Goal: Information Seeking & Learning: Learn about a topic

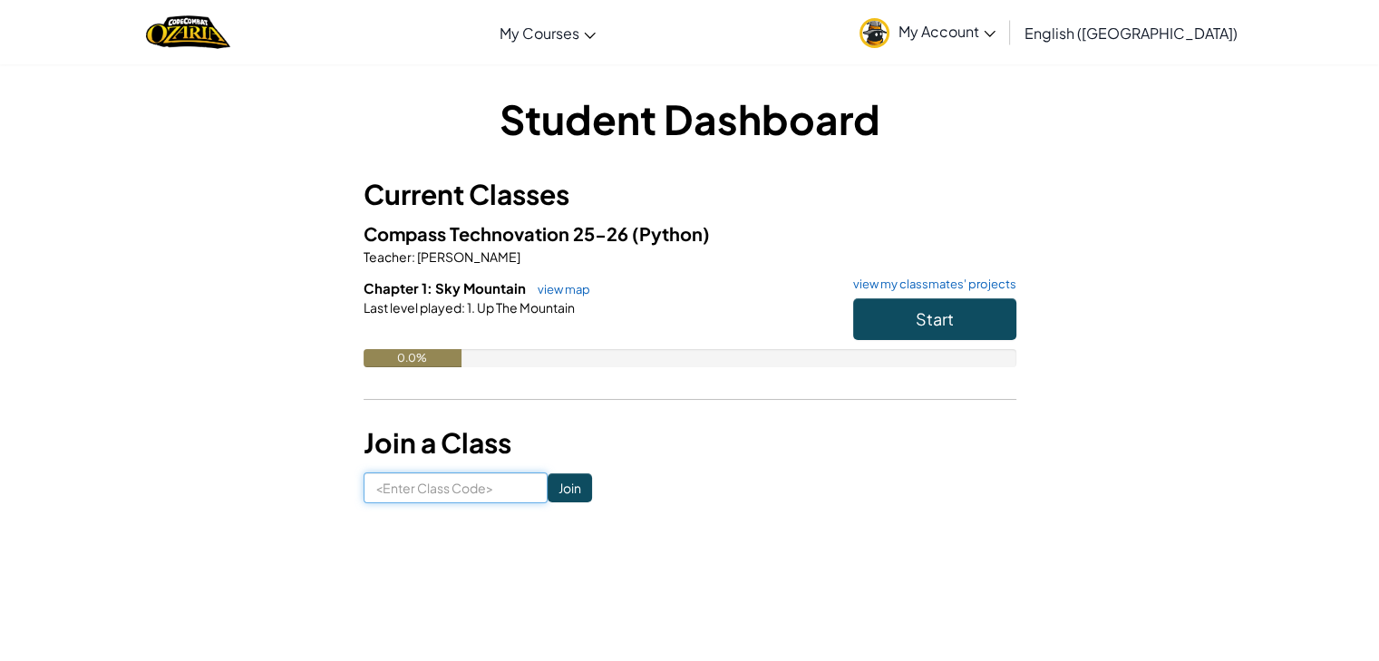
click at [483, 503] on input at bounding box center [456, 487] width 184 height 31
type input "GoodHouseTable"
click at [548, 500] on input "Join" at bounding box center [570, 487] width 44 height 29
click at [922, 328] on span "Start" at bounding box center [935, 318] width 38 height 21
click at [435, 501] on input at bounding box center [456, 487] width 184 height 31
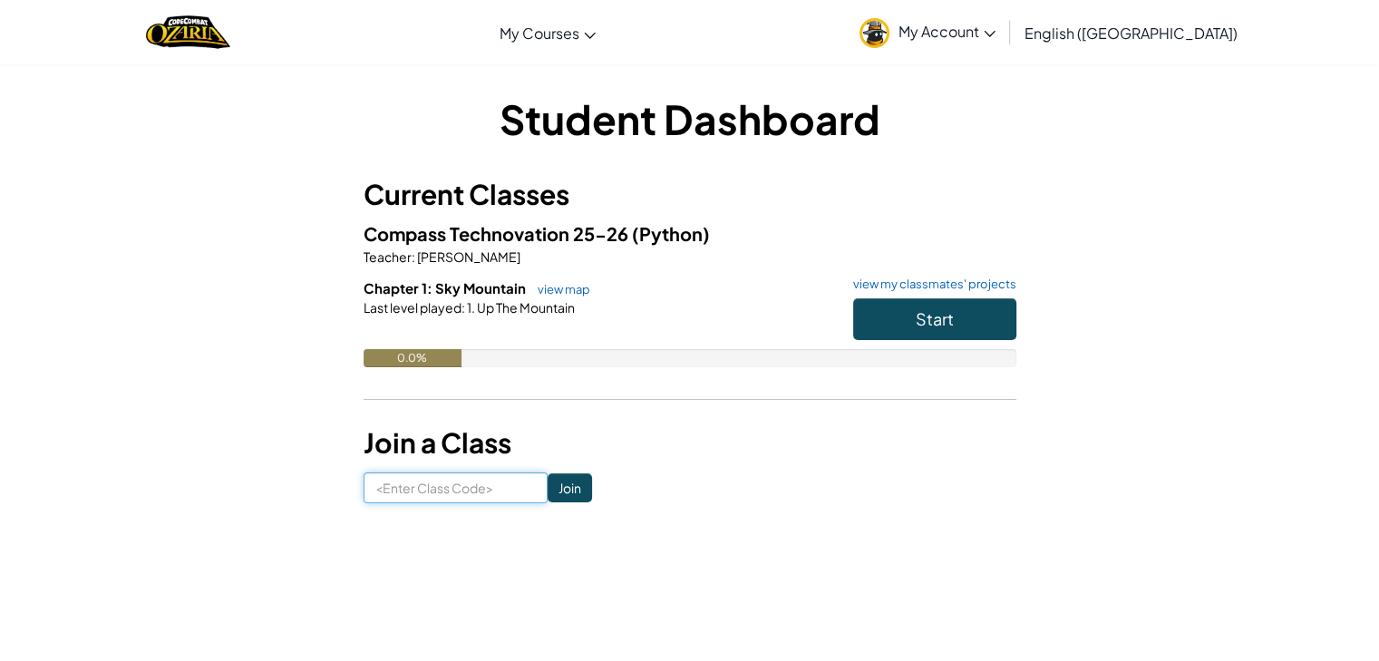
type input "GoodHouseTable"
click at [548, 492] on input "Join" at bounding box center [570, 487] width 44 height 29
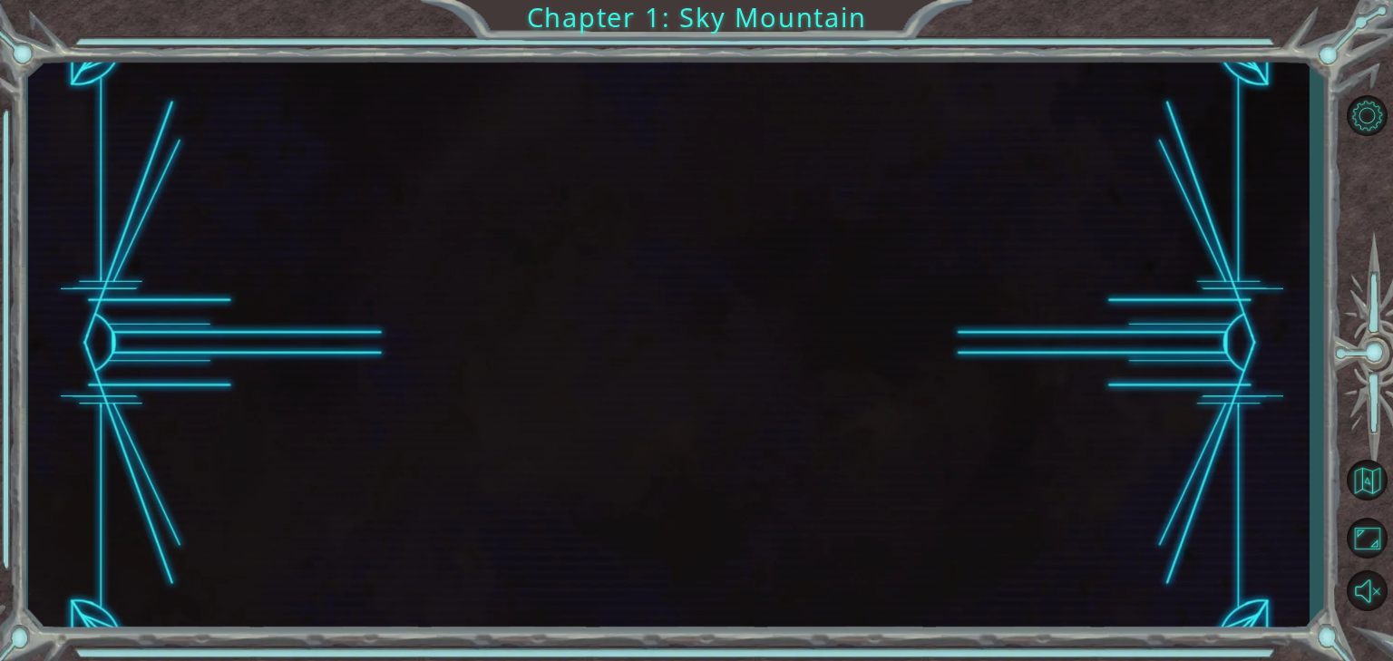
click at [870, 397] on div at bounding box center [668, 344] width 1281 height 582
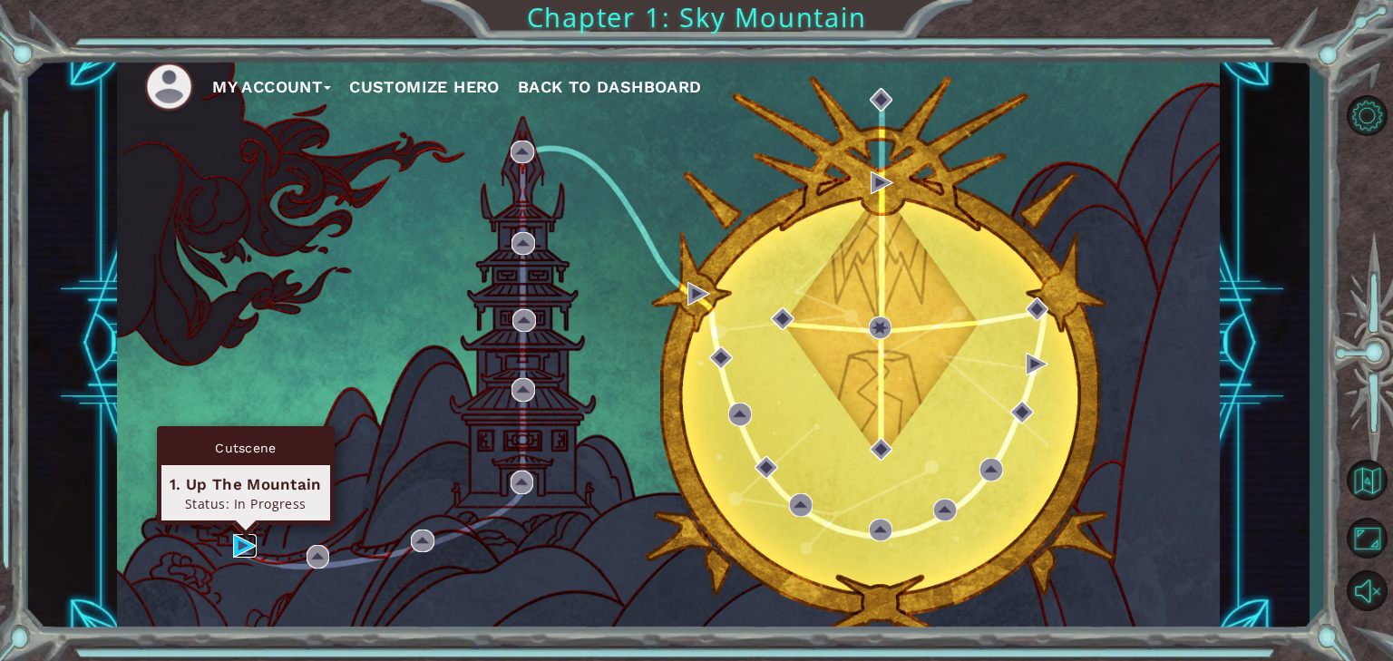
click at [238, 540] on img at bounding box center [245, 546] width 24 height 24
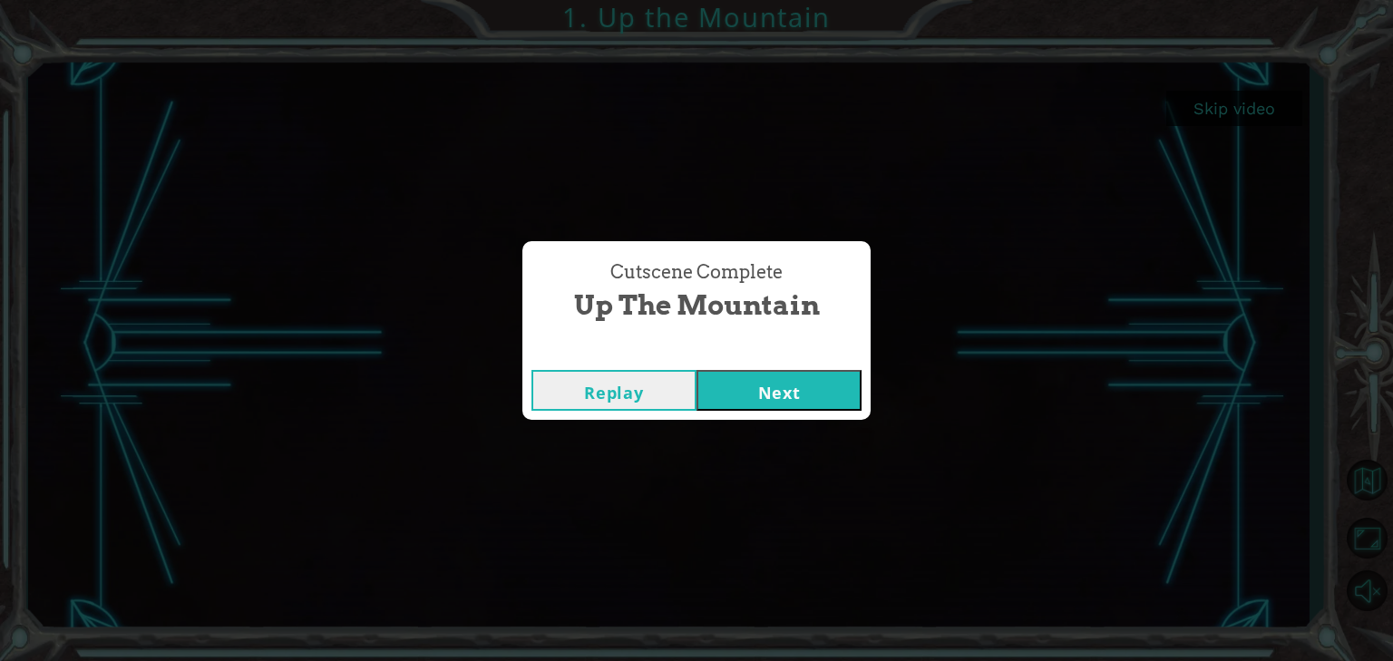
click at [793, 388] on button "Next" at bounding box center [778, 390] width 165 height 41
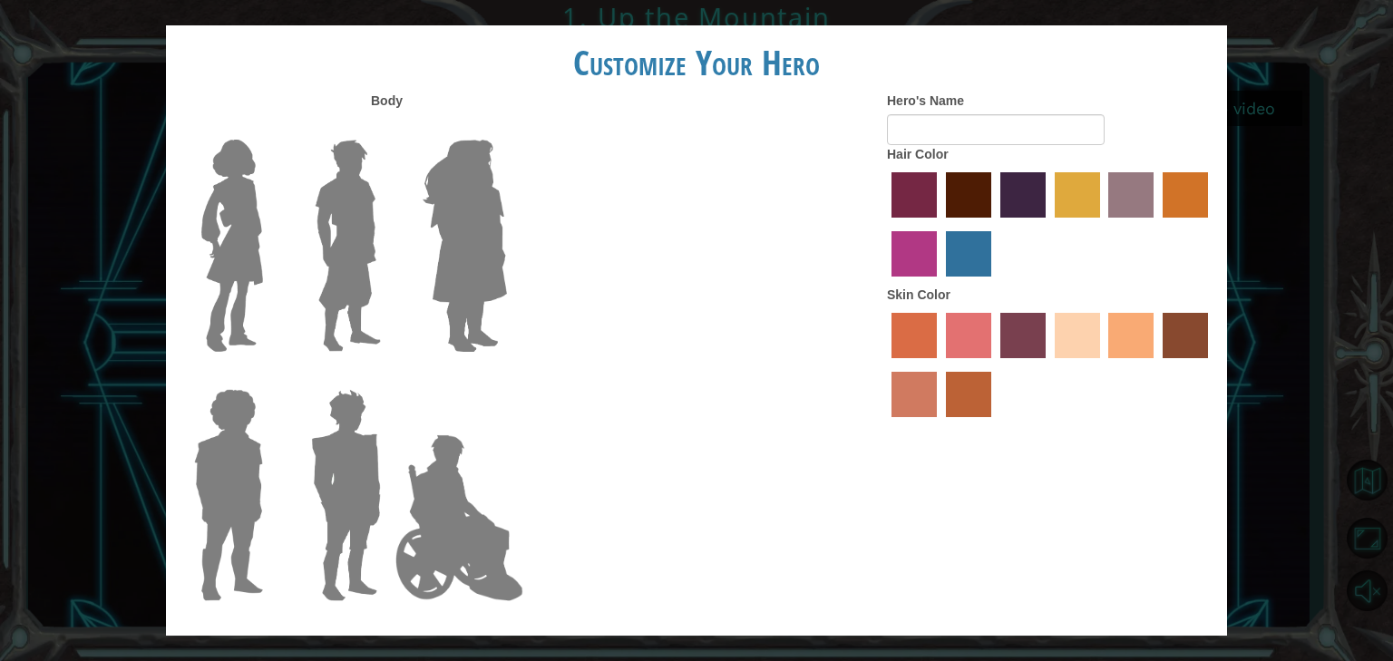
drag, startPoint x: 215, startPoint y: 205, endPoint x: 215, endPoint y: 215, distance: 10.0
click at [215, 206] on img at bounding box center [232, 245] width 76 height 227
click at [270, 128] on input "Hero Connie" at bounding box center [270, 128] width 0 height 0
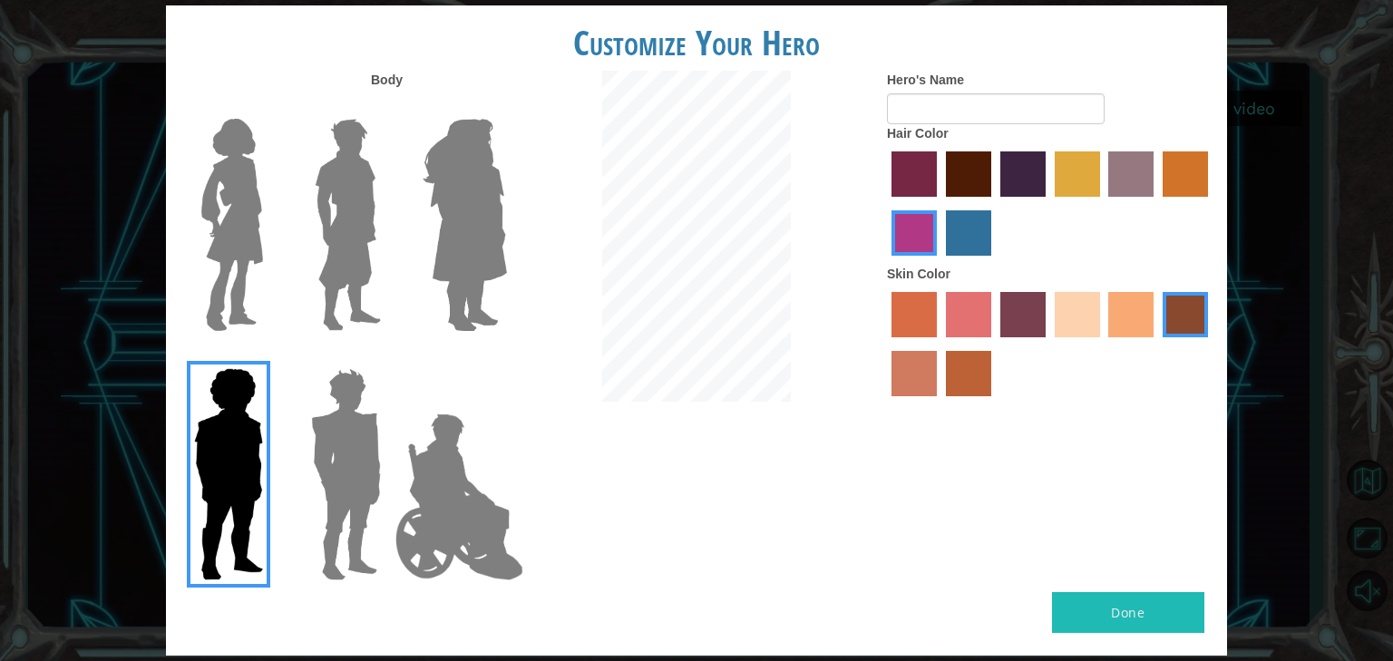
click at [213, 227] on img at bounding box center [232, 225] width 76 height 227
click at [270, 107] on input "Hero Connie" at bounding box center [270, 107] width 0 height 0
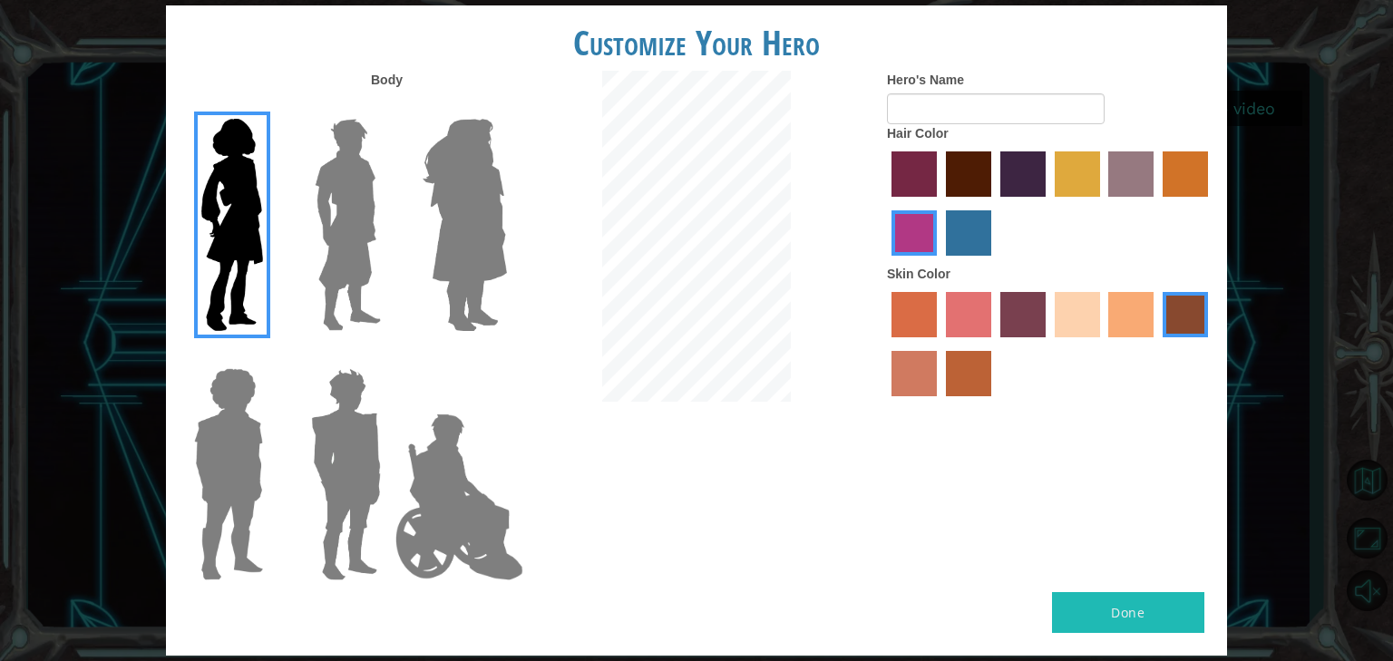
click at [213, 227] on img at bounding box center [232, 225] width 76 height 227
click at [270, 107] on input "Hero Connie" at bounding box center [270, 107] width 0 height 0
click at [1059, 304] on label "sandy beach skin color" at bounding box center [1077, 314] width 45 height 45
click at [1048, 344] on input "sandy beach skin color" at bounding box center [1048, 344] width 0 height 0
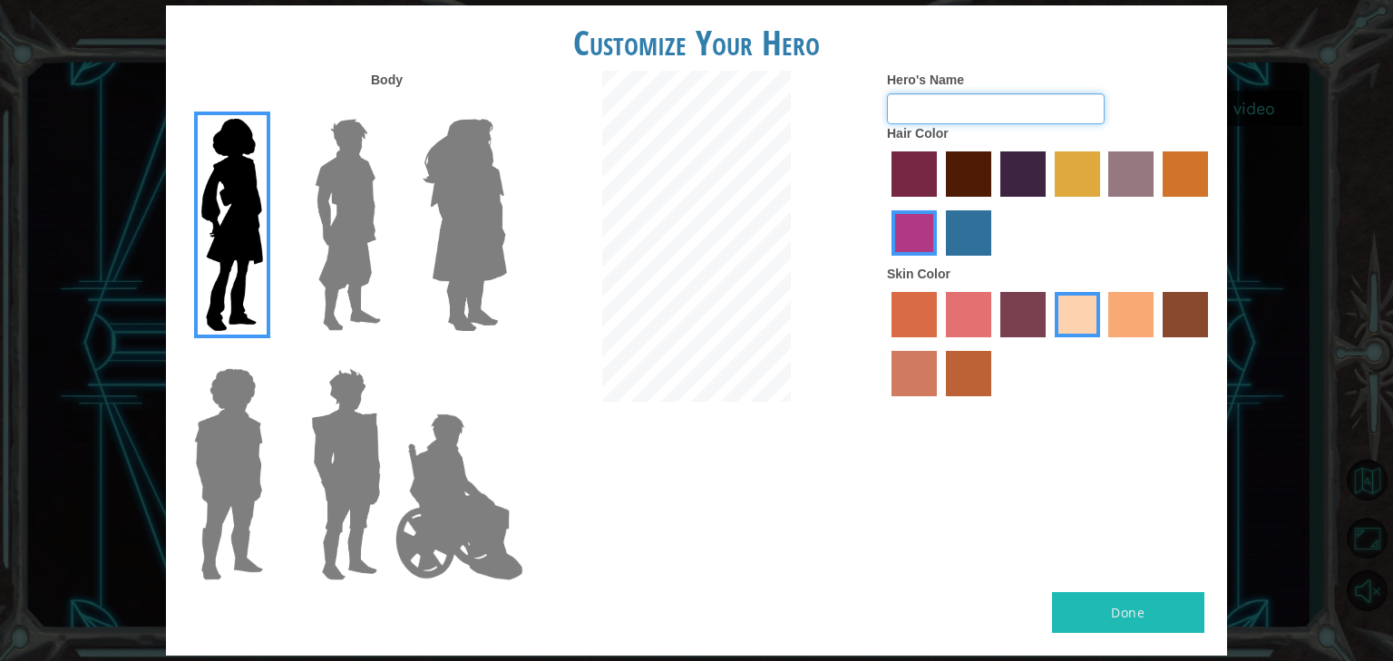
drag, startPoint x: 972, startPoint y: 113, endPoint x: 967, endPoint y: 104, distance: 10.1
click at [967, 104] on input "Hero's Name" at bounding box center [996, 108] width 218 height 31
type input "[PERSON_NAME]"
click at [1134, 609] on button "Done" at bounding box center [1128, 612] width 152 height 41
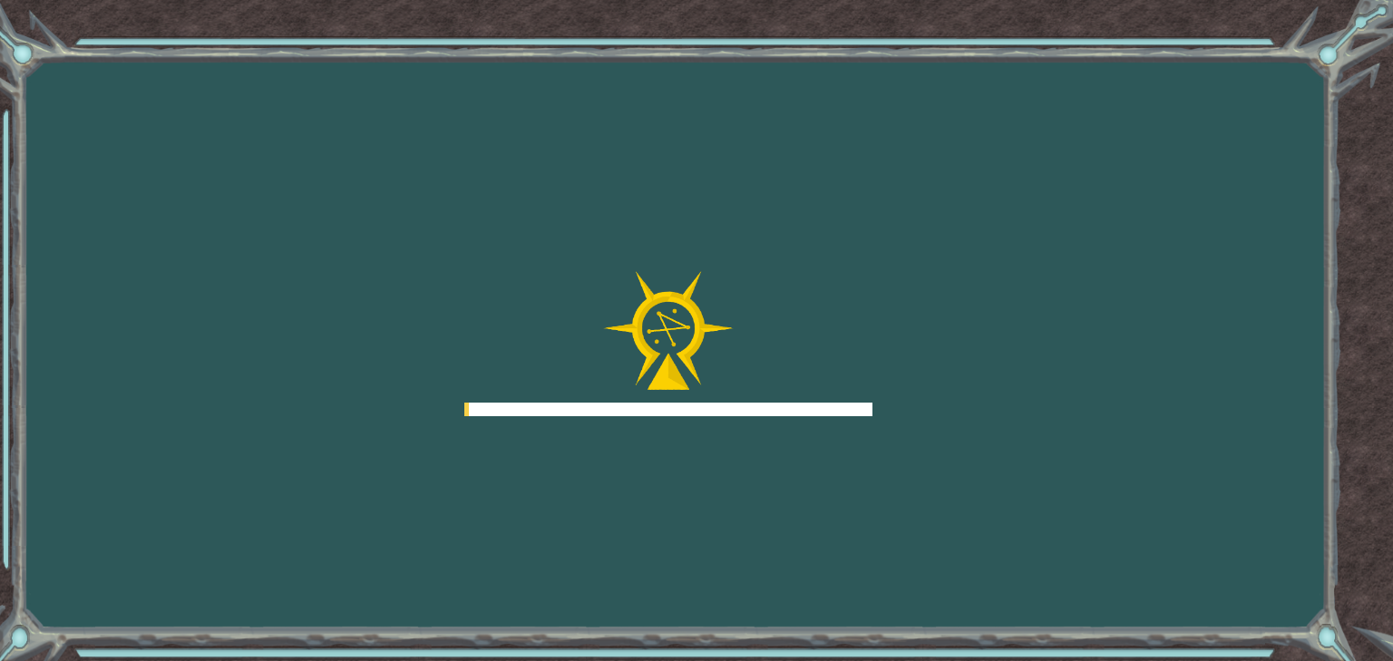
drag, startPoint x: 1115, startPoint y: 607, endPoint x: 1170, endPoint y: 453, distance: 162.6
drag, startPoint x: 1170, startPoint y: 453, endPoint x: 1160, endPoint y: 464, distance: 14.8
drag, startPoint x: 1160, startPoint y: 464, endPoint x: 549, endPoint y: 317, distance: 628.5
click at [549, 317] on div "Goals Error loading from server. Try refreshing the page. You'll need to join a…" at bounding box center [696, 330] width 1393 height 661
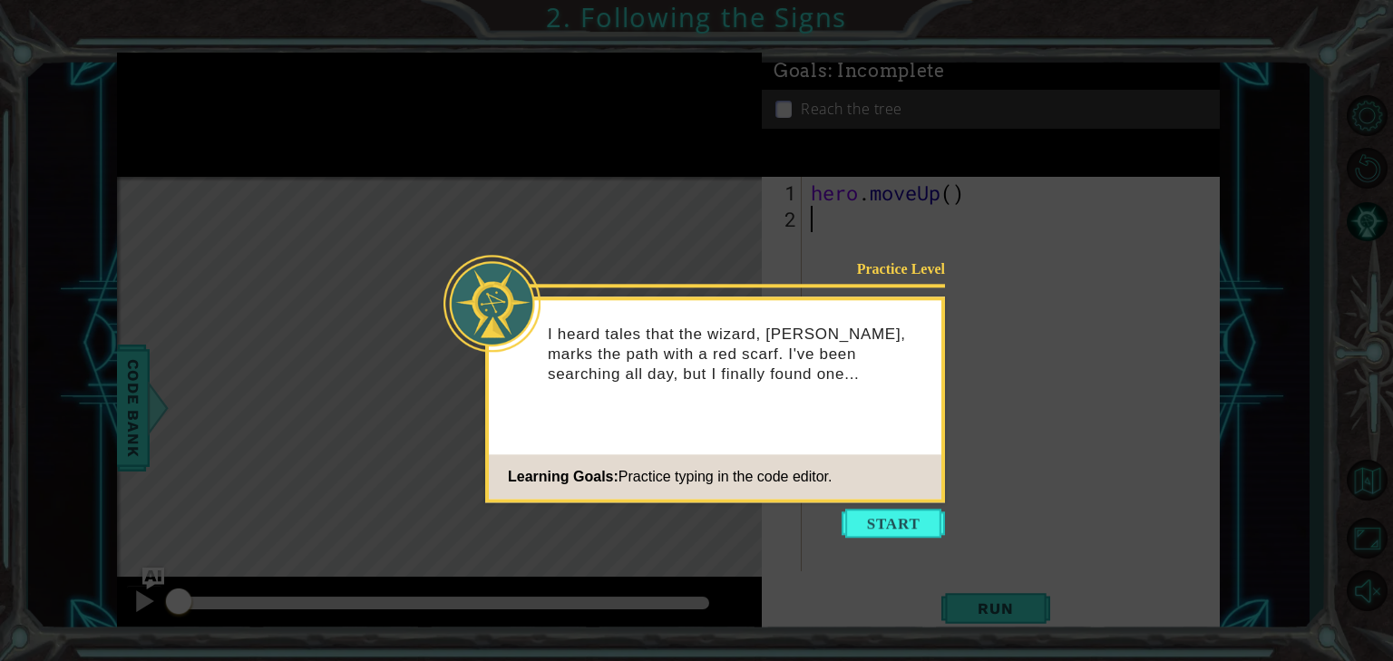
click at [909, 508] on body "1 ההההההההההההההההההההההההההההההההההההההההההההההההההההההההההההההההההההההההההההה…" at bounding box center [696, 330] width 1393 height 661
click at [890, 524] on button "Start" at bounding box center [892, 523] width 103 height 29
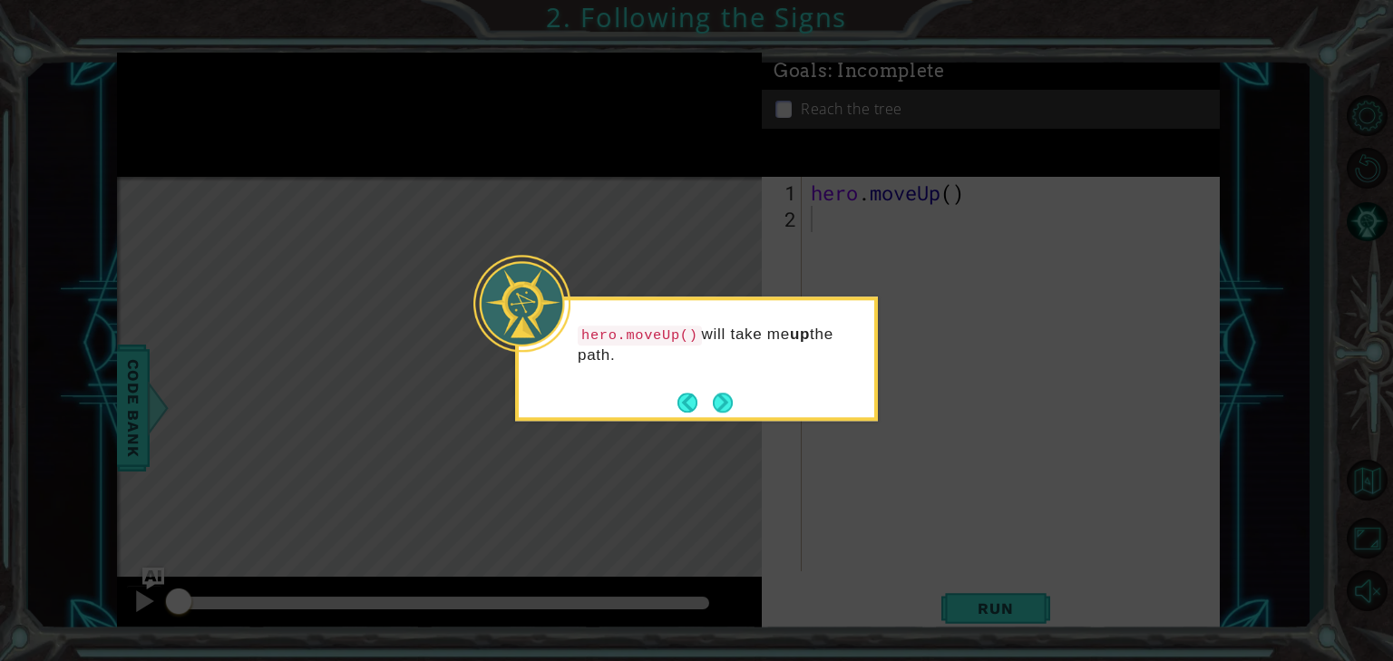
click at [715, 396] on button "Next" at bounding box center [723, 403] width 20 height 20
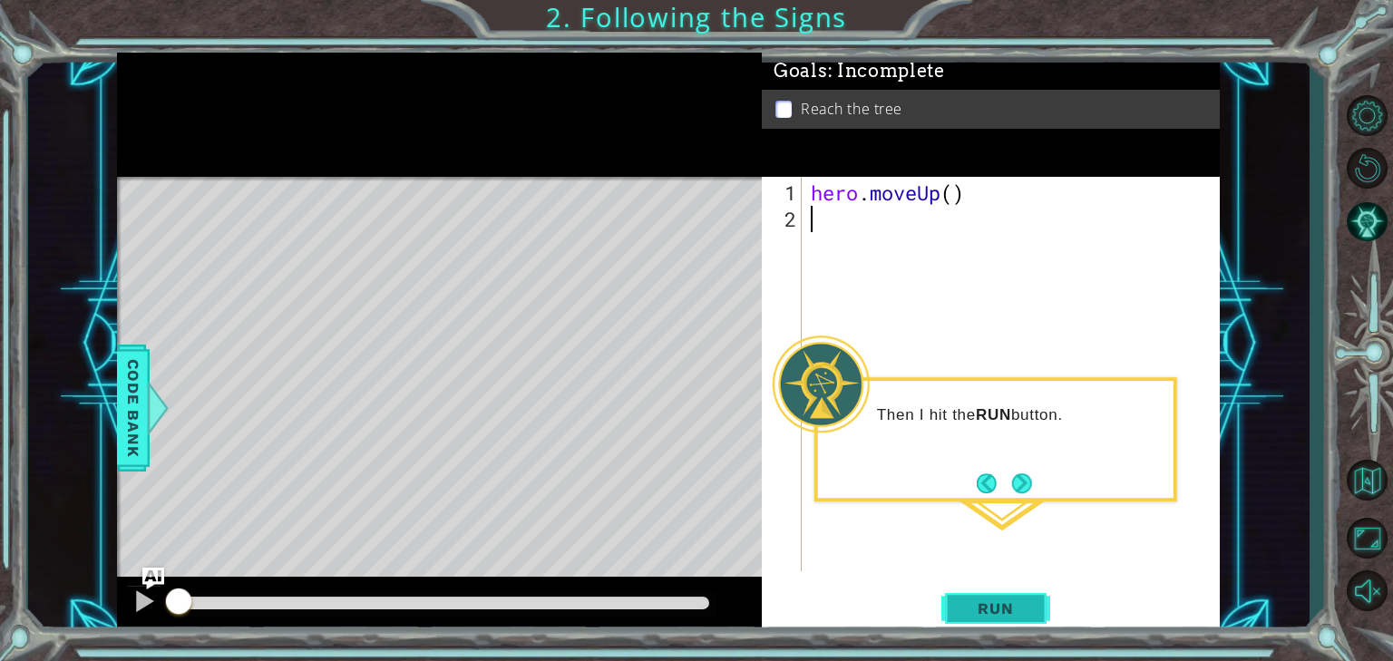
click at [961, 598] on button "Run" at bounding box center [995, 607] width 109 height 45
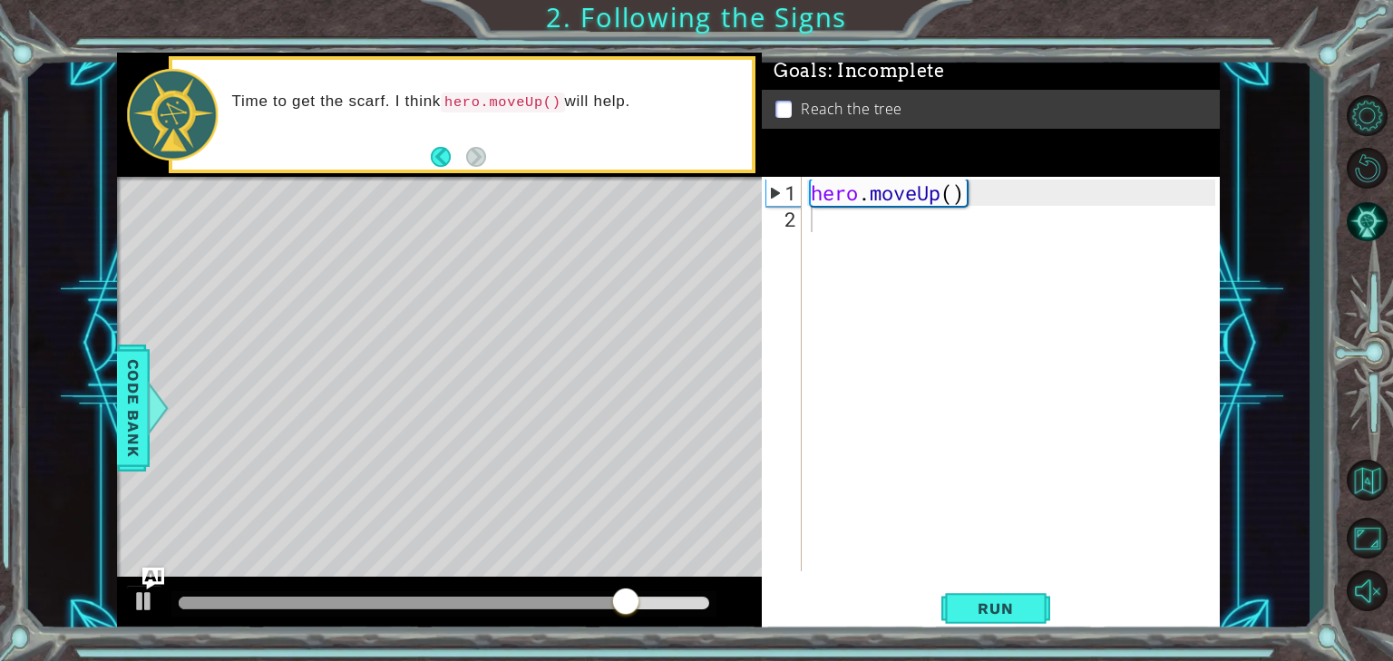
drag, startPoint x: 806, startPoint y: 186, endPoint x: 956, endPoint y: 192, distance: 149.7
click at [955, 192] on div "1 2 hero . moveUp ( ) ההההההההההההההההההההההההההההההההההההההההההההההההההההההההה…" at bounding box center [988, 374] width 453 height 394
drag, startPoint x: 961, startPoint y: 197, endPoint x: 791, endPoint y: 198, distance: 170.5
click at [791, 198] on div "1 2 hero . moveUp ( ) ההההההההההההההההההההההההההההההההההההההההההההההההההההההההה…" at bounding box center [988, 374] width 453 height 394
type textarea "hero.moveUp()"
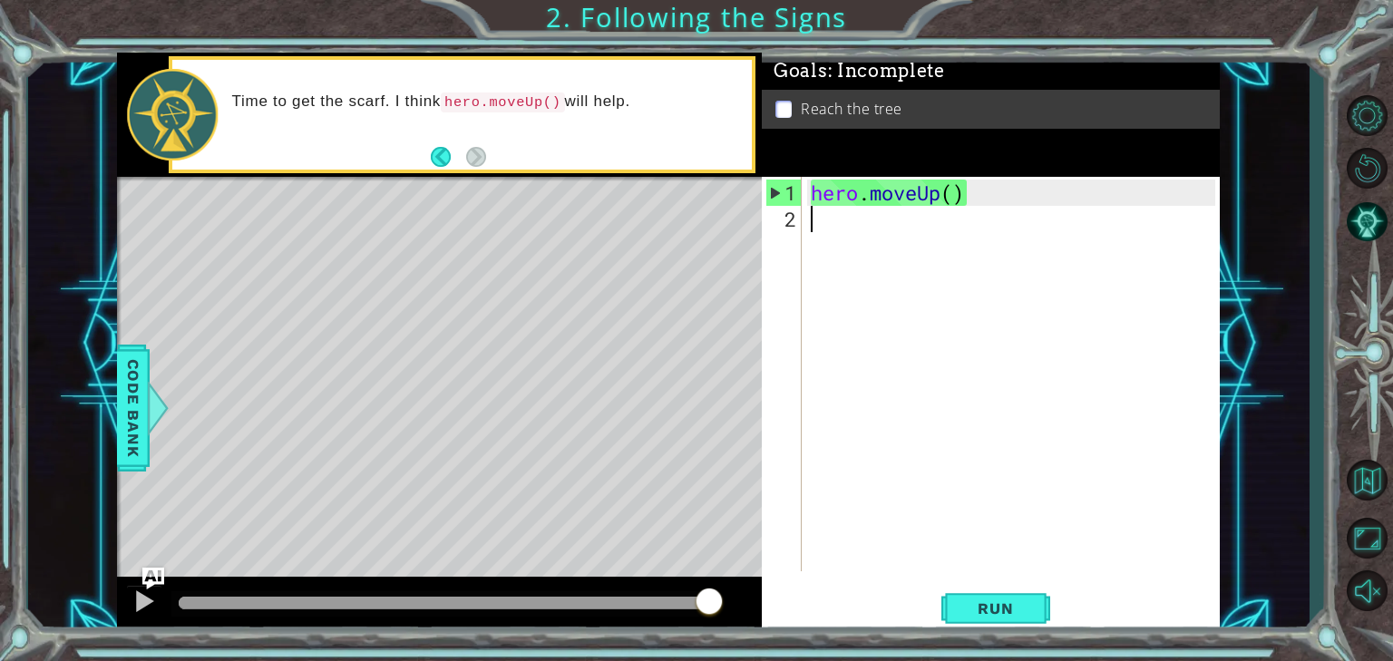
click at [814, 217] on div "hero . moveUp ( )" at bounding box center [1015, 403] width 417 height 447
paste textarea "hero.moveUp()"
type textarea "hero.moveUp()"
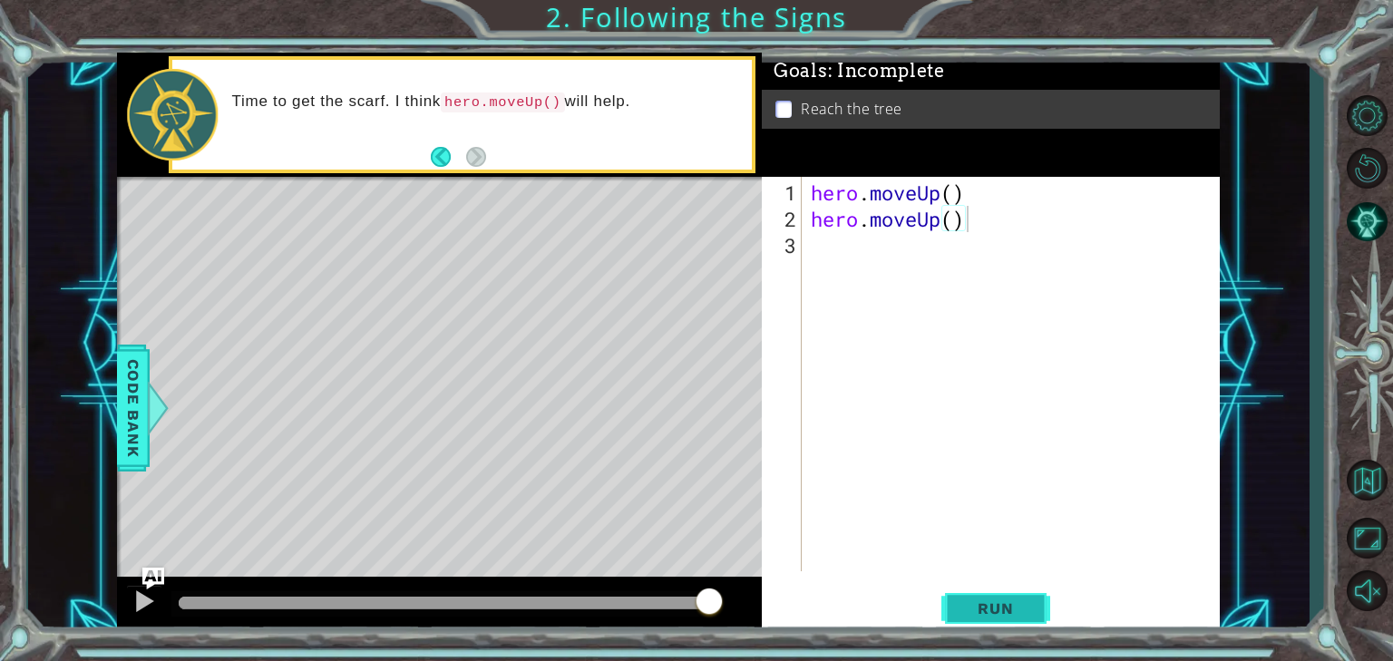
click at [986, 608] on span "Run" at bounding box center [995, 608] width 72 height 18
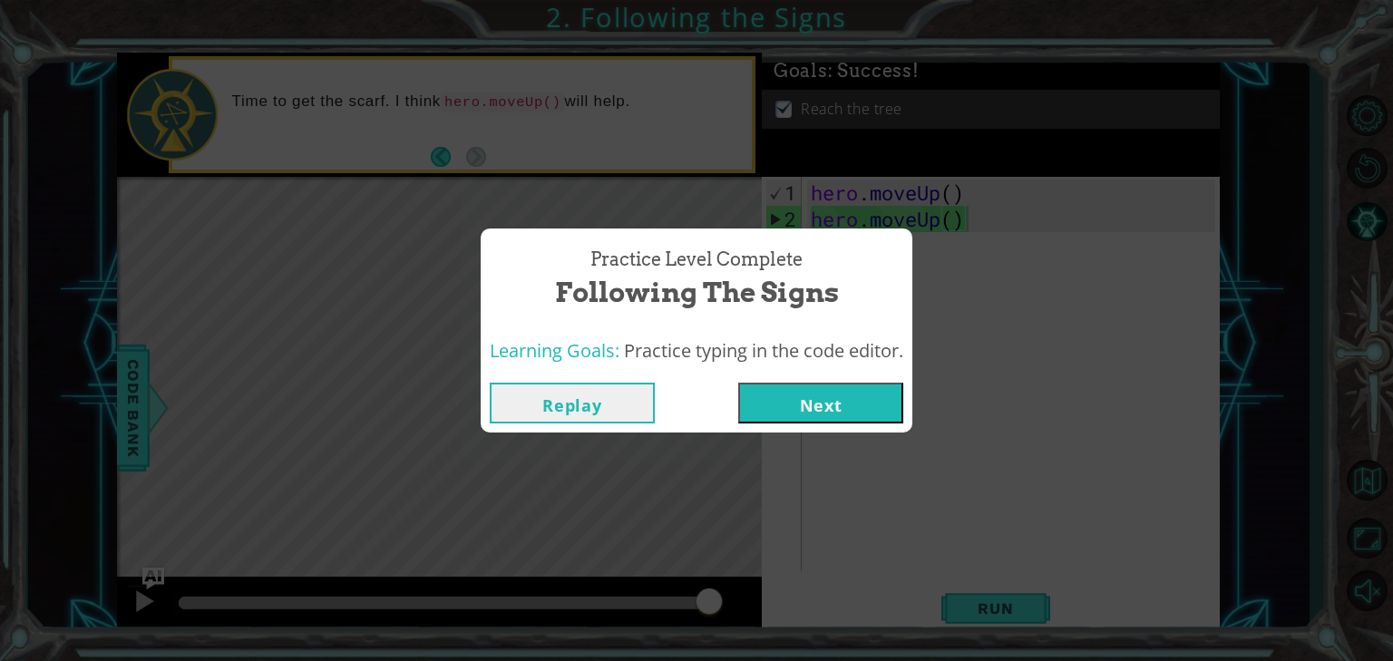
click at [808, 403] on button "Next" at bounding box center [820, 403] width 165 height 41
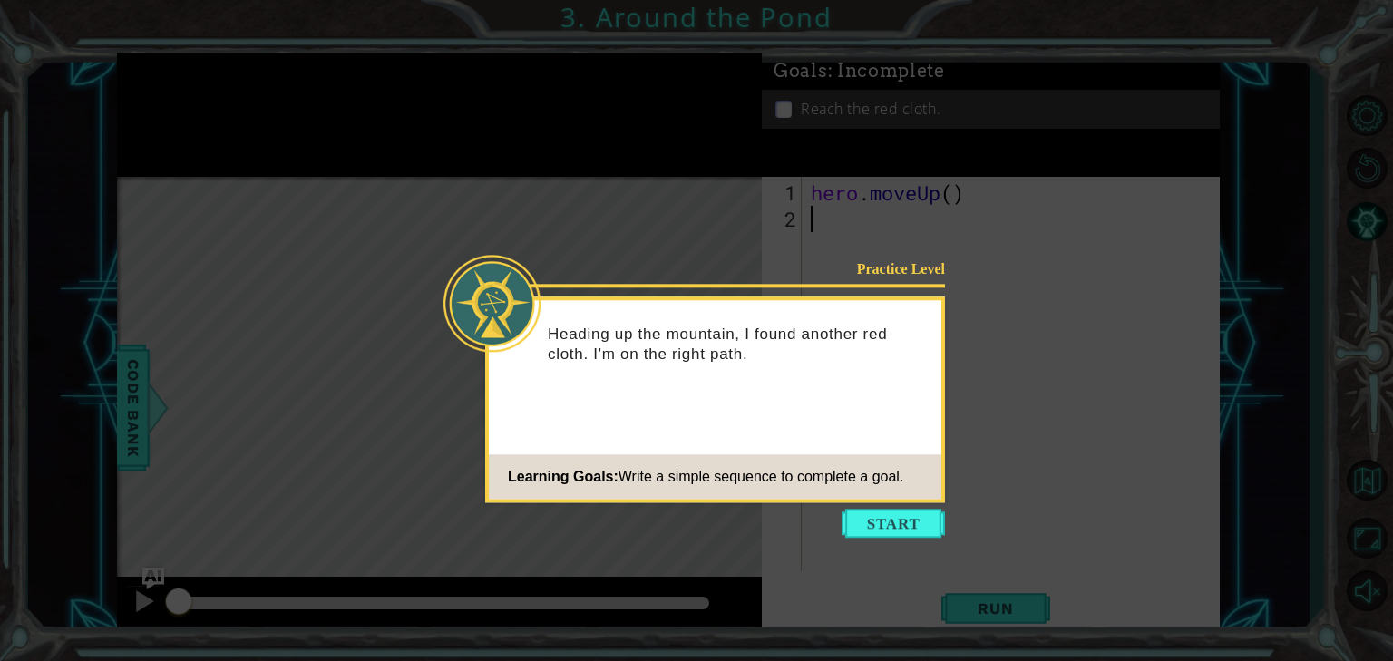
click at [848, 506] on icon at bounding box center [696, 330] width 1393 height 661
click at [867, 520] on button "Start" at bounding box center [892, 523] width 103 height 29
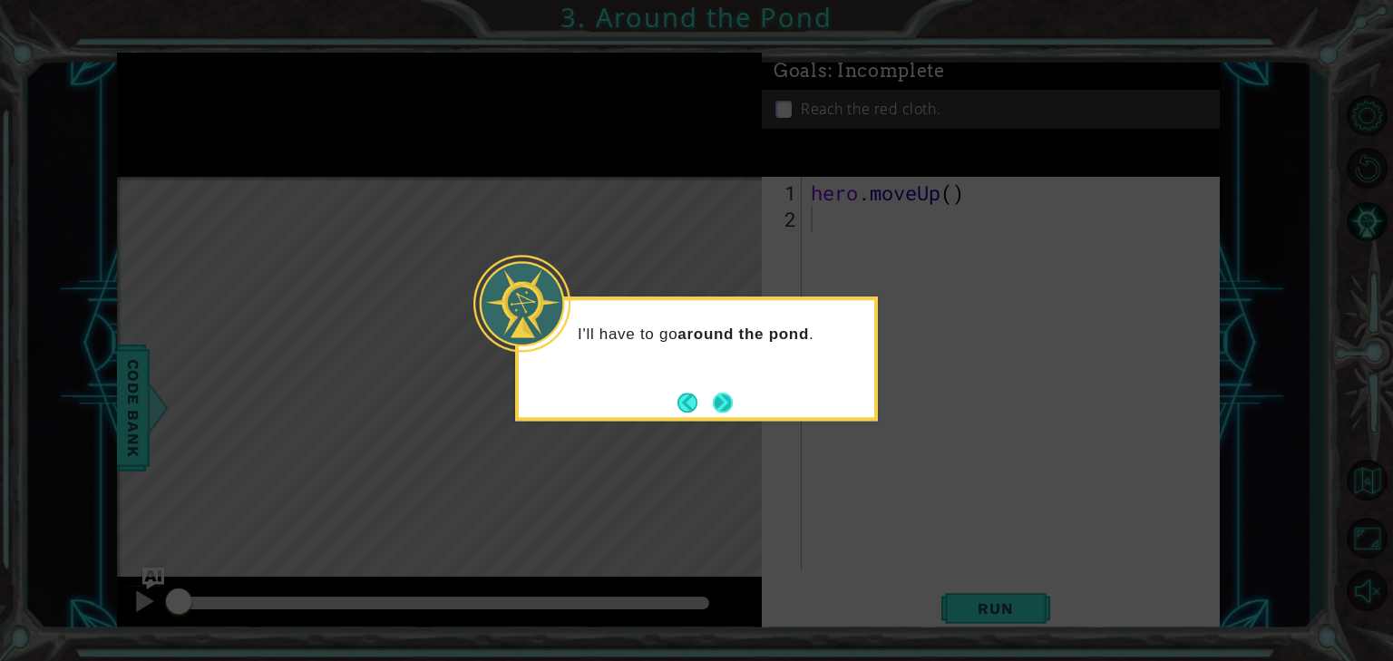
click at [715, 394] on button "Next" at bounding box center [723, 403] width 20 height 20
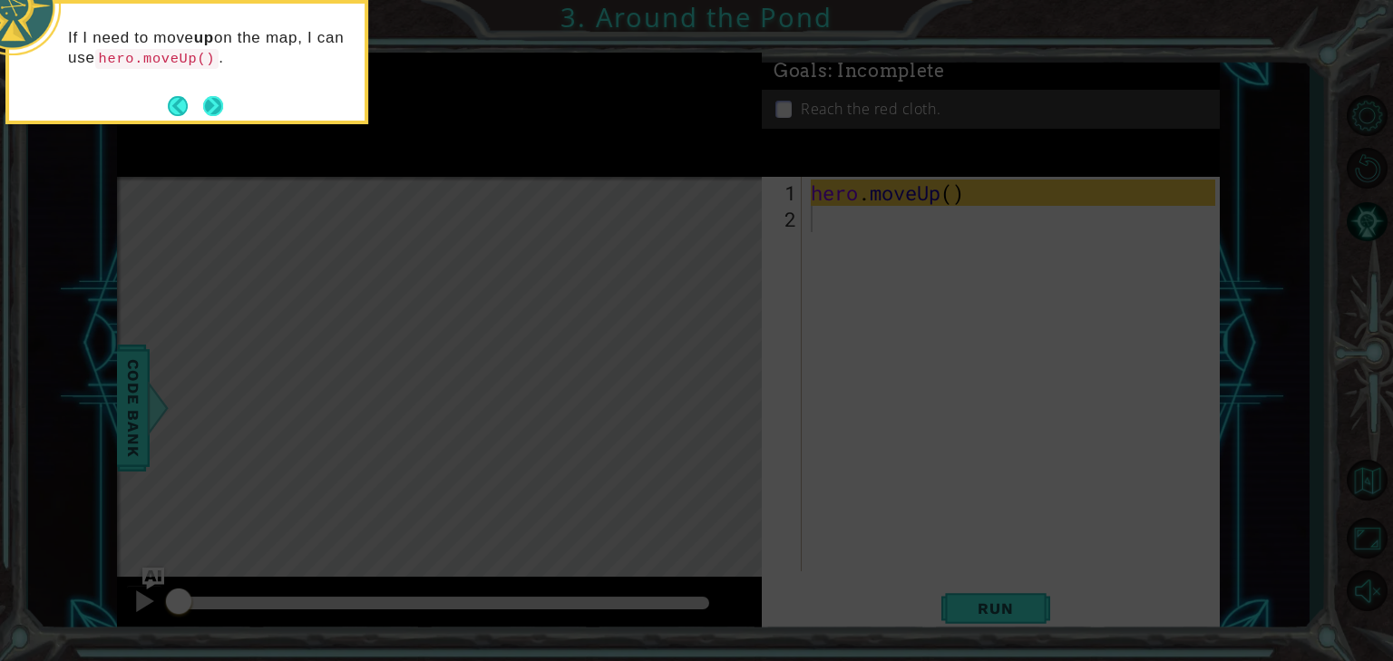
click at [218, 101] on button "Next" at bounding box center [213, 106] width 20 height 20
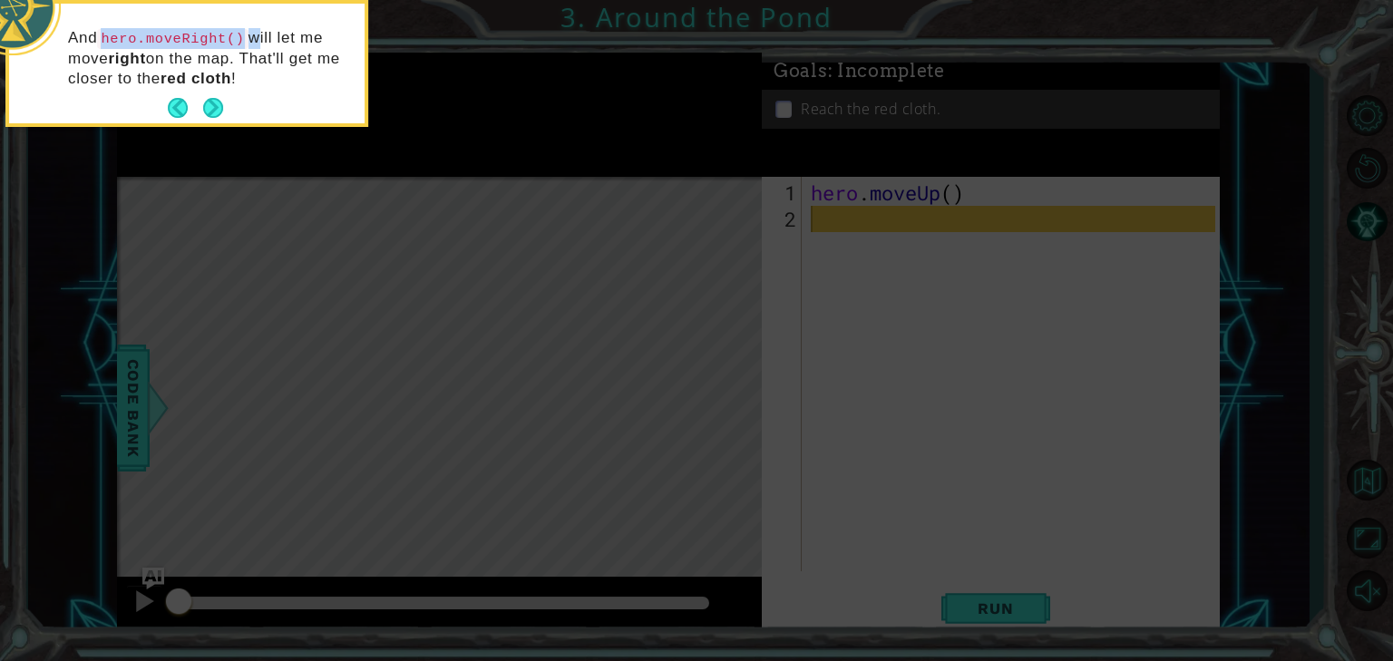
drag, startPoint x: 104, startPoint y: 31, endPoint x: 244, endPoint y: 39, distance: 139.9
click at [244, 39] on div "And hero.moveRight() will let me move right on the map. That'll get me closer t…" at bounding box center [186, 67] width 355 height 112
click at [219, 12] on div "And hero.moveRight() will let me move right on the map. That'll get me closer t…" at bounding box center [186, 67] width 355 height 112
drag, startPoint x: 98, startPoint y: 39, endPoint x: 240, endPoint y: 45, distance: 142.5
click at [239, 45] on p "And hero.moveRight() will let me move right on the map. That'll get me closer t…" at bounding box center [210, 58] width 284 height 61
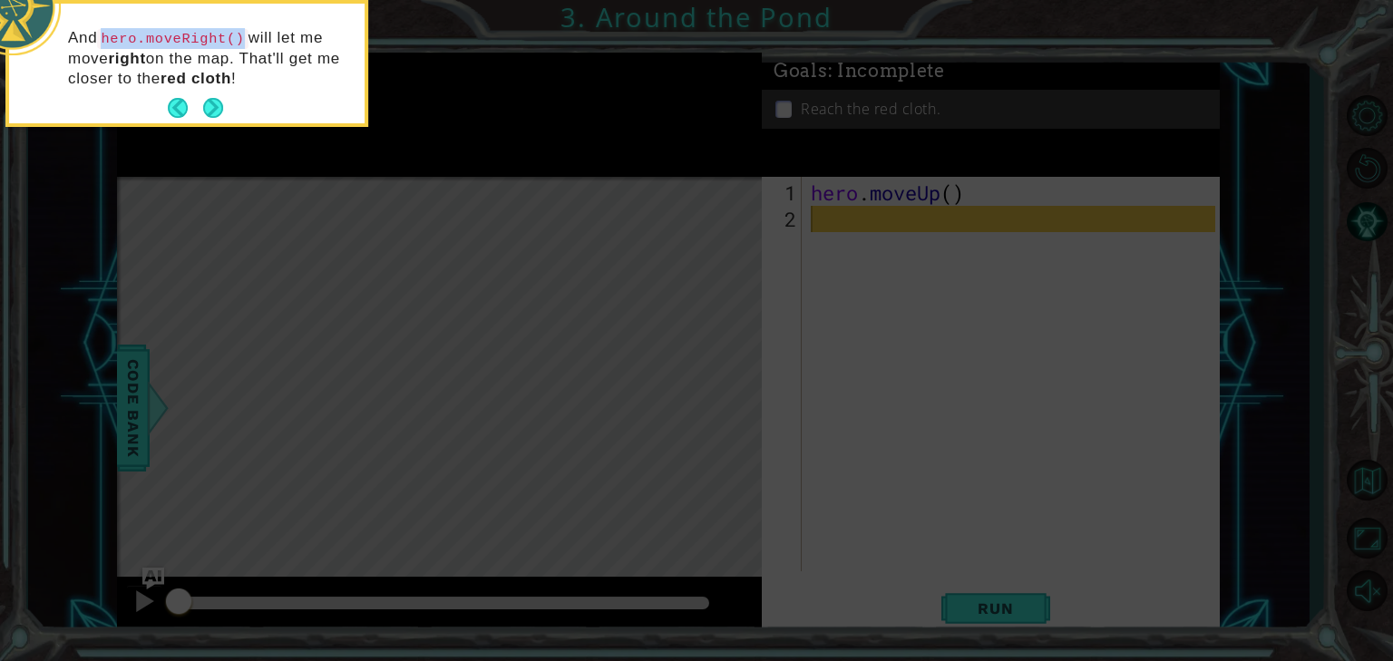
copy p "hero.moveRight()"
click at [240, 83] on p "And hero.moveRight() will let me move right on the map. That'll get me closer t…" at bounding box center [210, 58] width 284 height 61
drag, startPoint x: 102, startPoint y: 33, endPoint x: 238, endPoint y: 36, distance: 135.2
click at [238, 36] on code "hero.moveRight()" at bounding box center [172, 39] width 151 height 20
copy code "hero.moveRight()"
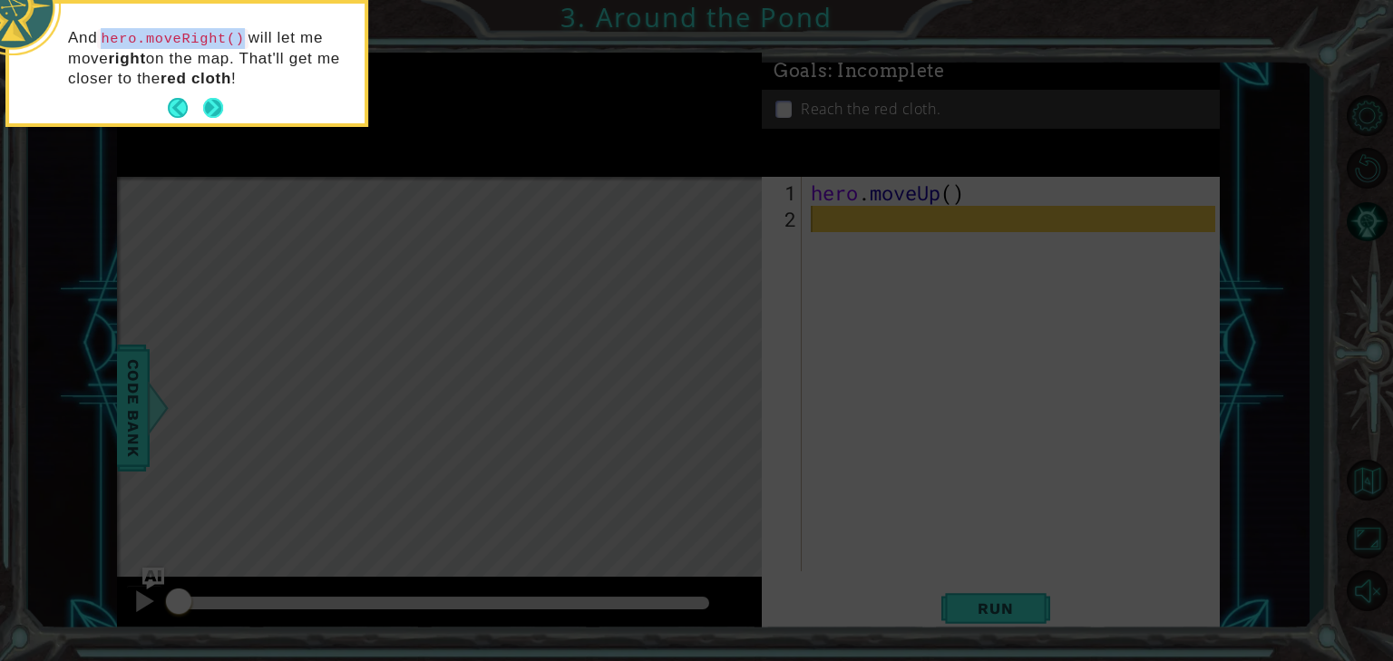
drag, startPoint x: 208, startPoint y: 113, endPoint x: 221, endPoint y: 119, distance: 14.6
click at [221, 118] on button "Next" at bounding box center [213, 108] width 20 height 20
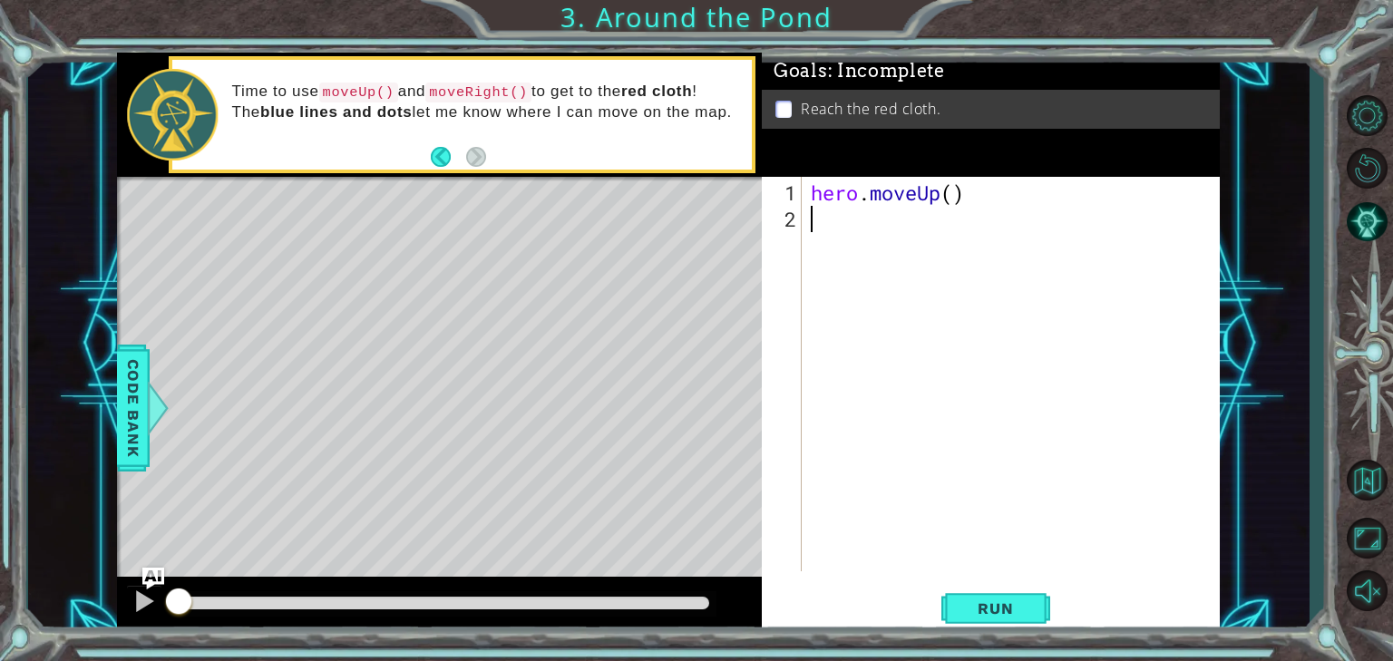
type textarea "h"
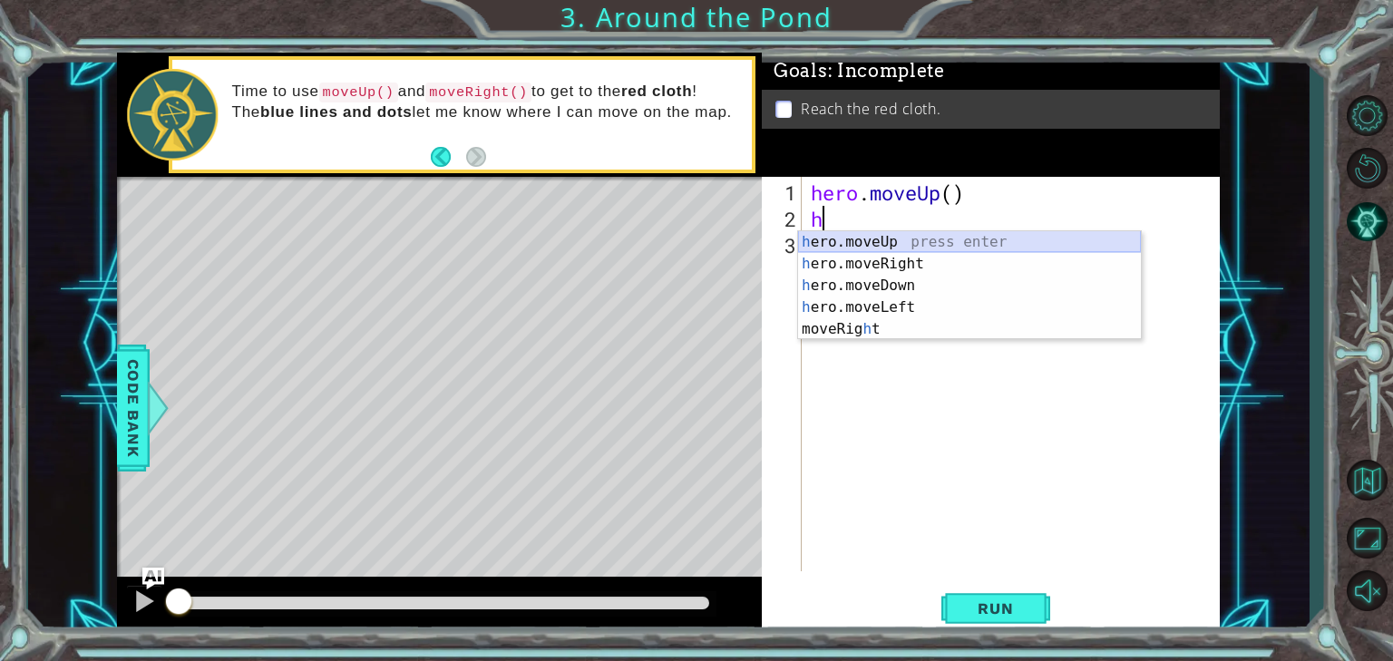
drag, startPoint x: 896, startPoint y: 239, endPoint x: 905, endPoint y: 231, distance: 12.2
click at [899, 238] on div "h ero.moveUp press enter h ero.moveRight press enter h ero.moveDown press enter…" at bounding box center [969, 307] width 343 height 152
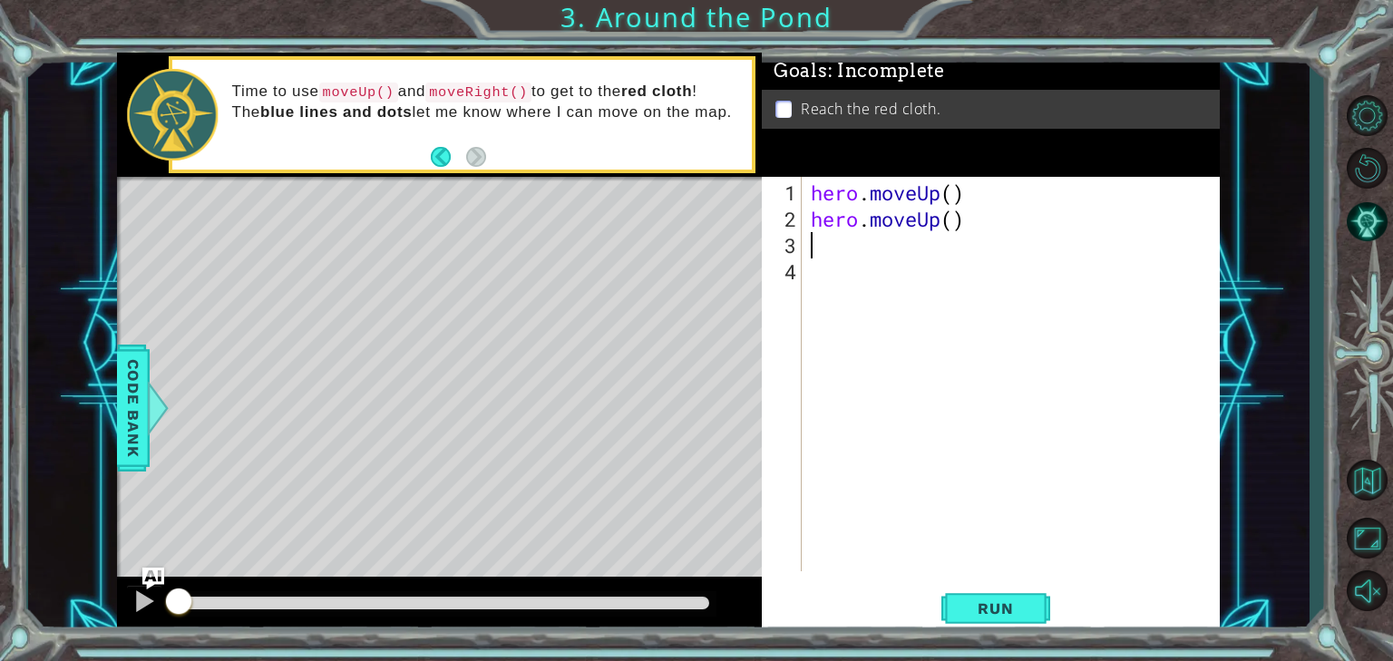
type textarea "m"
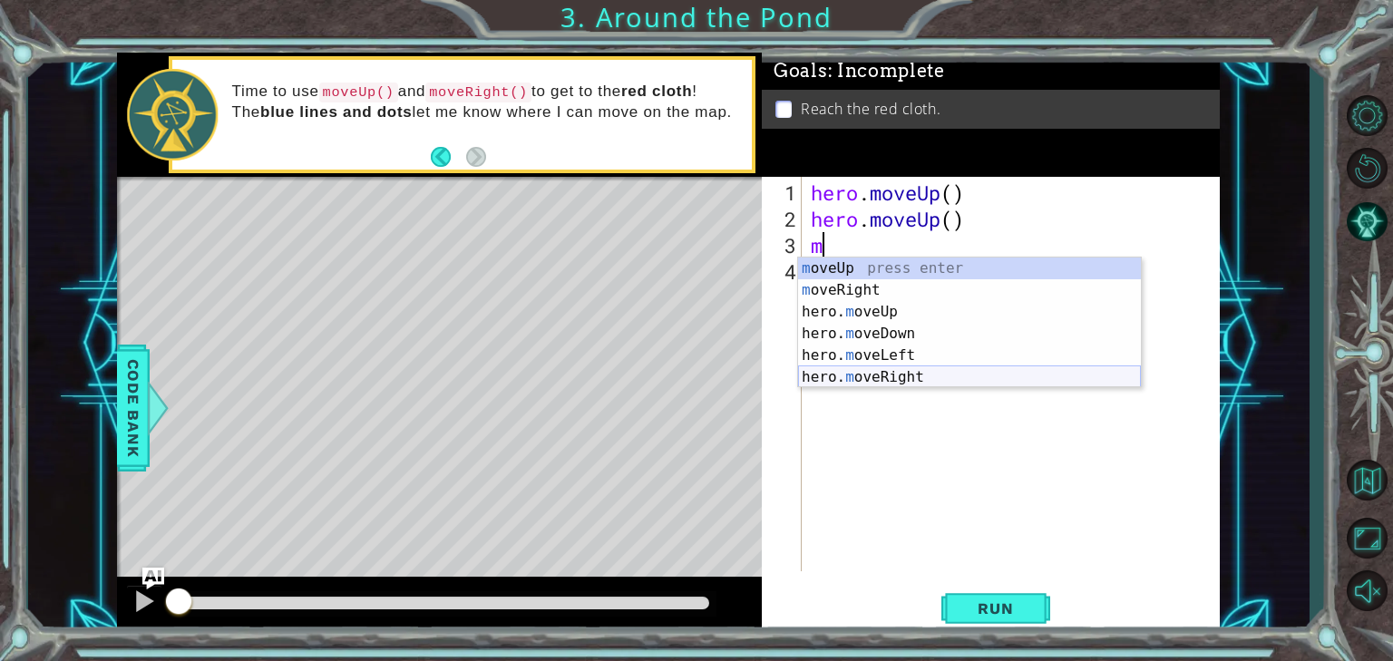
click at [954, 369] on div "m oveUp press enter m oveRight press enter hero. m oveUp press enter hero. m ov…" at bounding box center [969, 345] width 343 height 174
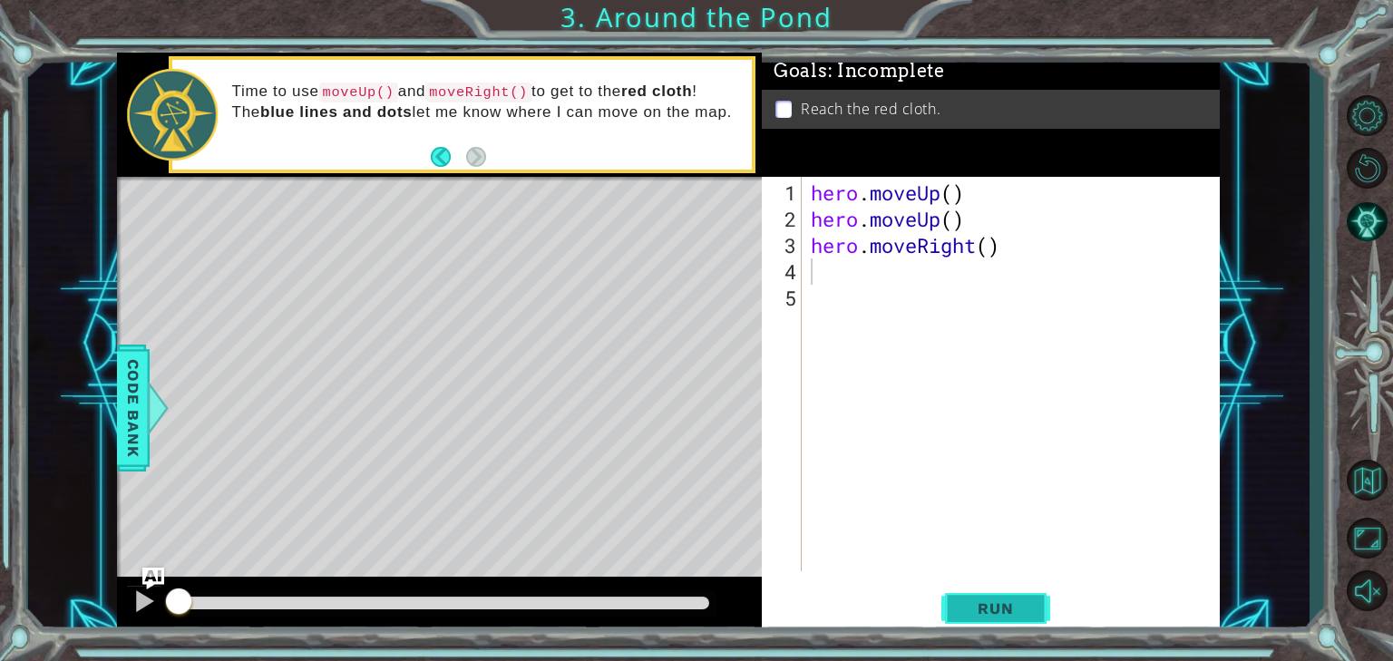
click at [997, 599] on span "Run" at bounding box center [995, 608] width 72 height 18
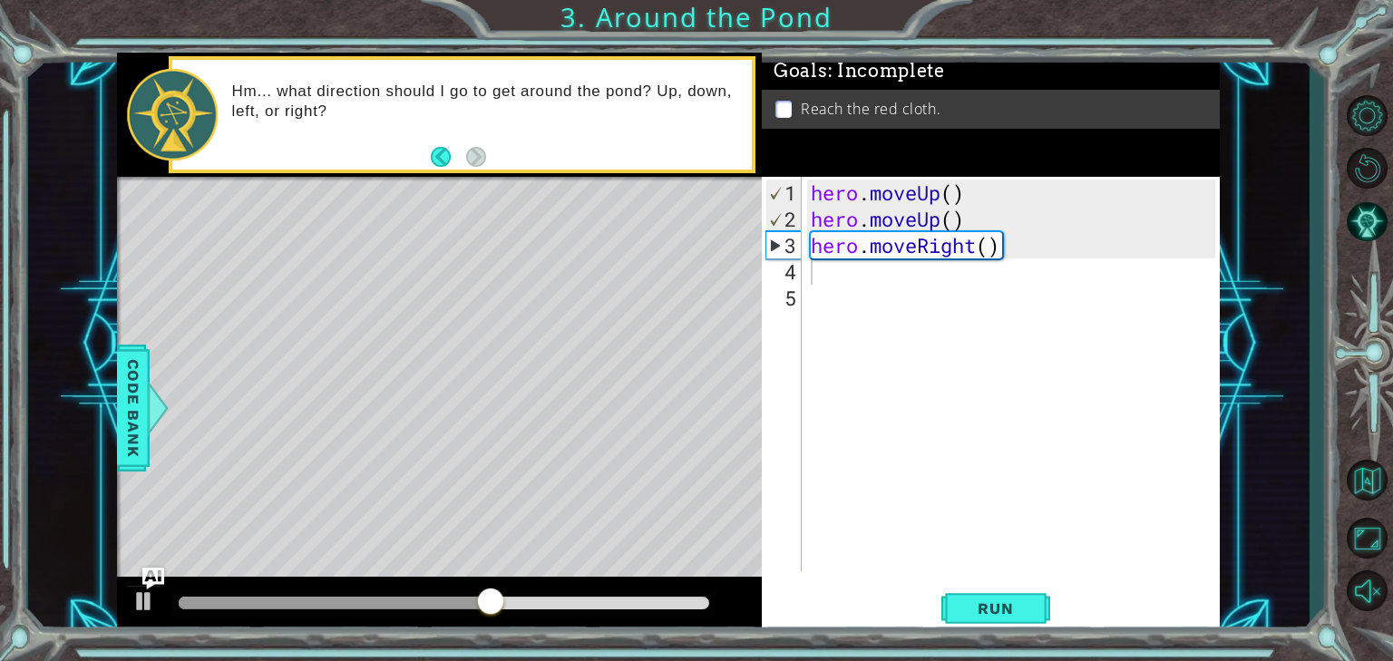
drag, startPoint x: 806, startPoint y: 228, endPoint x: 845, endPoint y: 217, distance: 40.5
click at [845, 217] on div "1 2 3 4 5 hero . moveUp ( ) hero . moveUp ( ) hero . moveRight ( ) הההההההההההה…" at bounding box center [988, 374] width 453 height 394
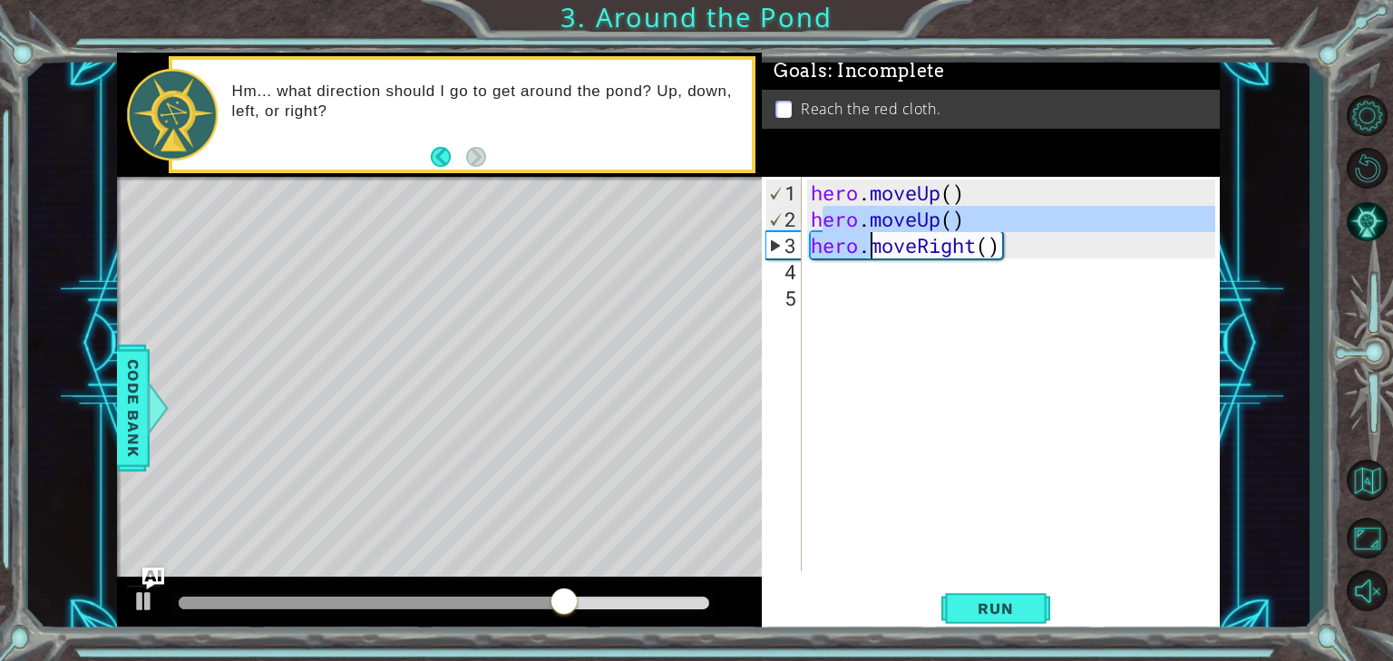
drag, startPoint x: 817, startPoint y: 224, endPoint x: 896, endPoint y: 235, distance: 79.6
click at [896, 235] on div "hero . moveUp ( ) hero . moveUp ( ) hero . moveRight ( )" at bounding box center [1015, 403] width 417 height 447
type textarea "hero.moveUp() hero.moveRight()"
drag, startPoint x: 1029, startPoint y: 348, endPoint x: 972, endPoint y: 328, distance: 60.5
click at [987, 332] on div "hero . moveUp ( ) hero . moveUp ( ) hero . moveRight ( )" at bounding box center [1015, 403] width 417 height 447
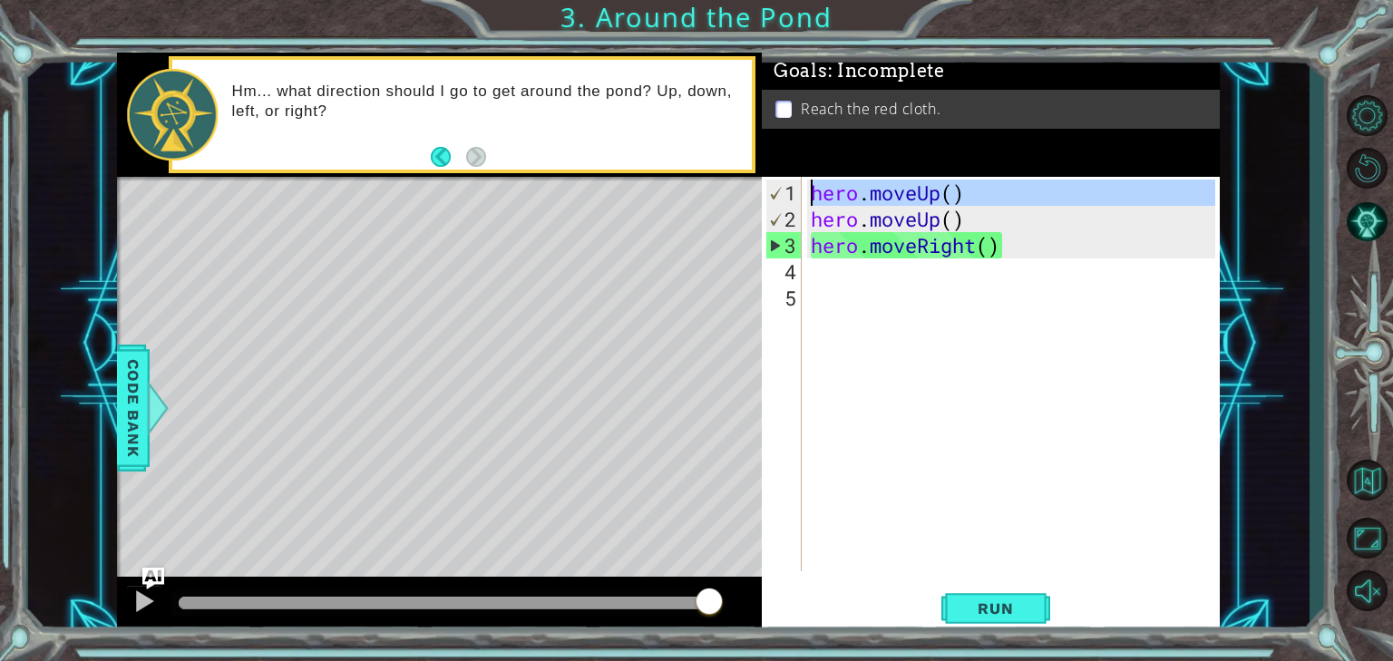
drag, startPoint x: 808, startPoint y: 215, endPoint x: 864, endPoint y: 253, distance: 67.9
click at [821, 201] on div "hero . moveUp ( ) hero . moveUp ( ) hero . moveRight ( )" at bounding box center [1015, 403] width 417 height 447
type textarea "hero.moveUp() hero.moveUp()"
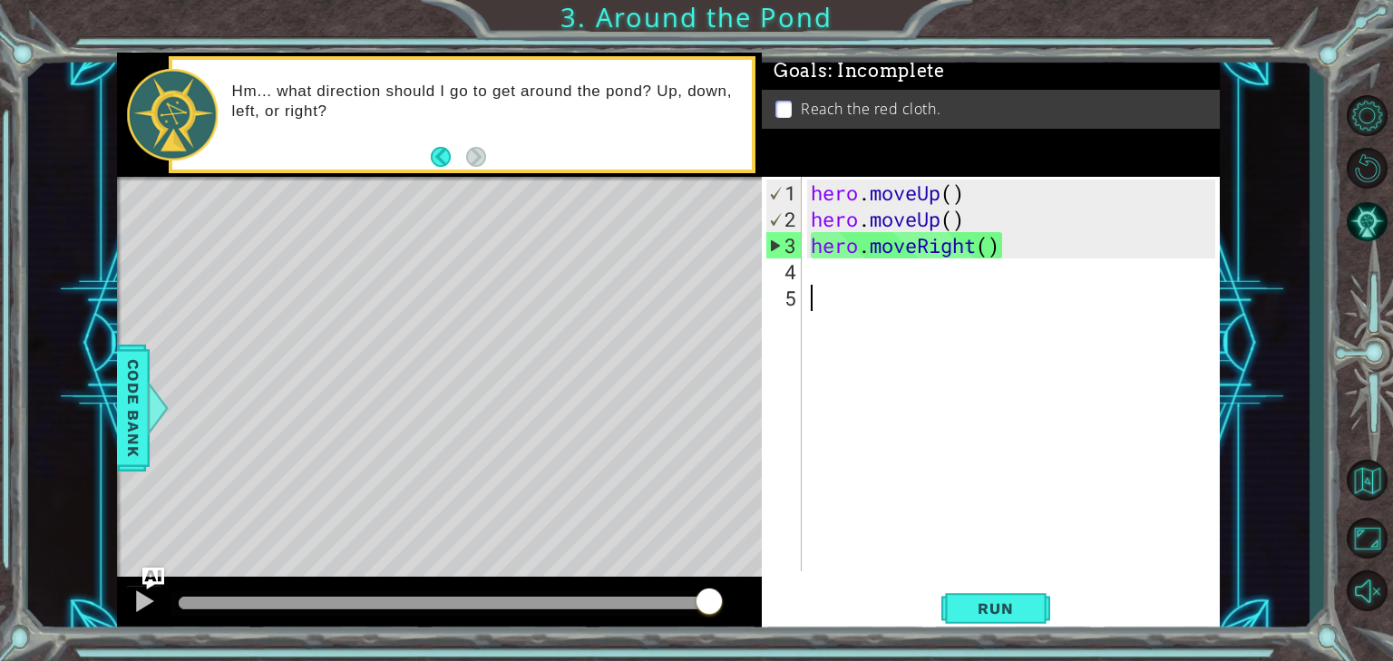
drag, startPoint x: 887, startPoint y: 333, endPoint x: 870, endPoint y: 306, distance: 30.9
click at [880, 320] on div "hero . moveUp ( ) hero . moveUp ( ) hero . moveRight ( )" at bounding box center [1015, 403] width 417 height 447
drag, startPoint x: 813, startPoint y: 188, endPoint x: 1005, endPoint y: 278, distance: 211.7
click at [967, 194] on div "hero . moveUp ( ) hero . moveUp ( ) hero . moveRight ( )" at bounding box center [1015, 403] width 417 height 447
type textarea "hero.moveUp()"
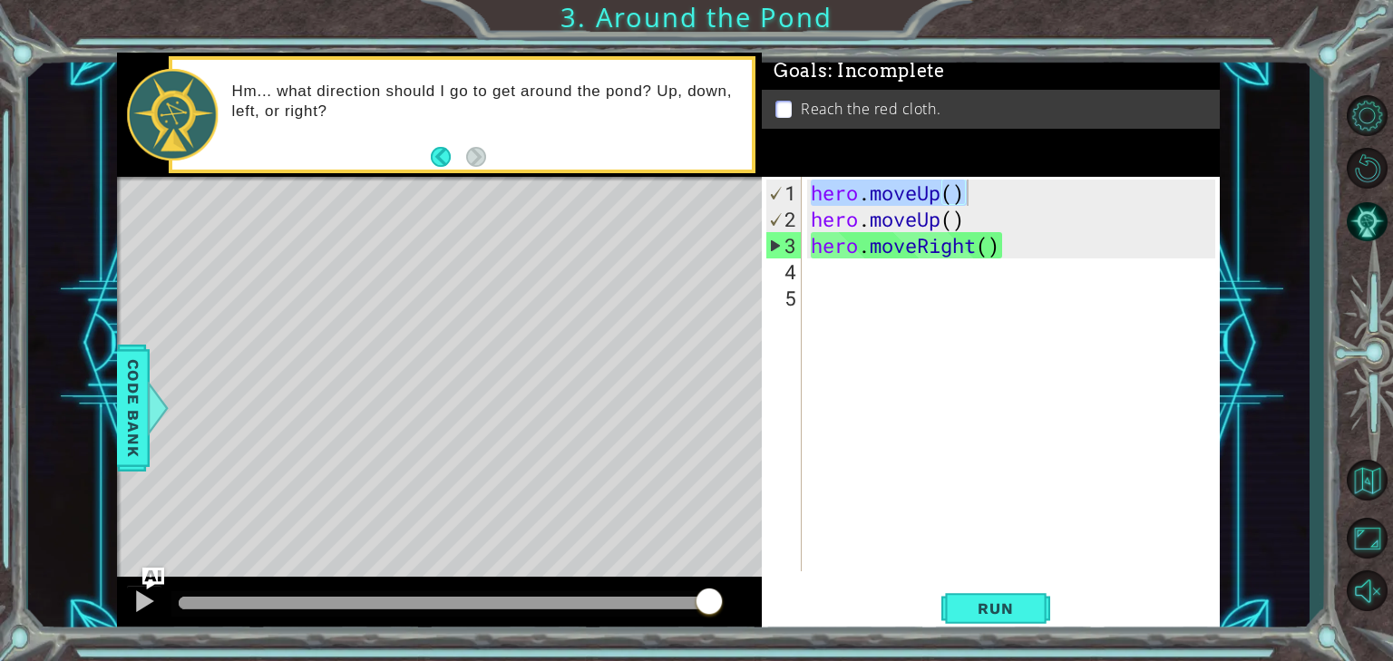
drag, startPoint x: 802, startPoint y: 250, endPoint x: 812, endPoint y: 264, distance: 16.9
click at [806, 257] on div "hero.moveUp() 1 2 3 4 5 hero . moveUp ( ) hero . moveUp ( ) hero . moveRight ( …" at bounding box center [988, 374] width 453 height 394
click at [816, 275] on div "hero . moveUp ( ) hero . moveUp ( ) hero . moveRight ( )" at bounding box center [1015, 403] width 417 height 447
paste textarea "hero.moveUp()"
type textarea "hero.moveUp()"
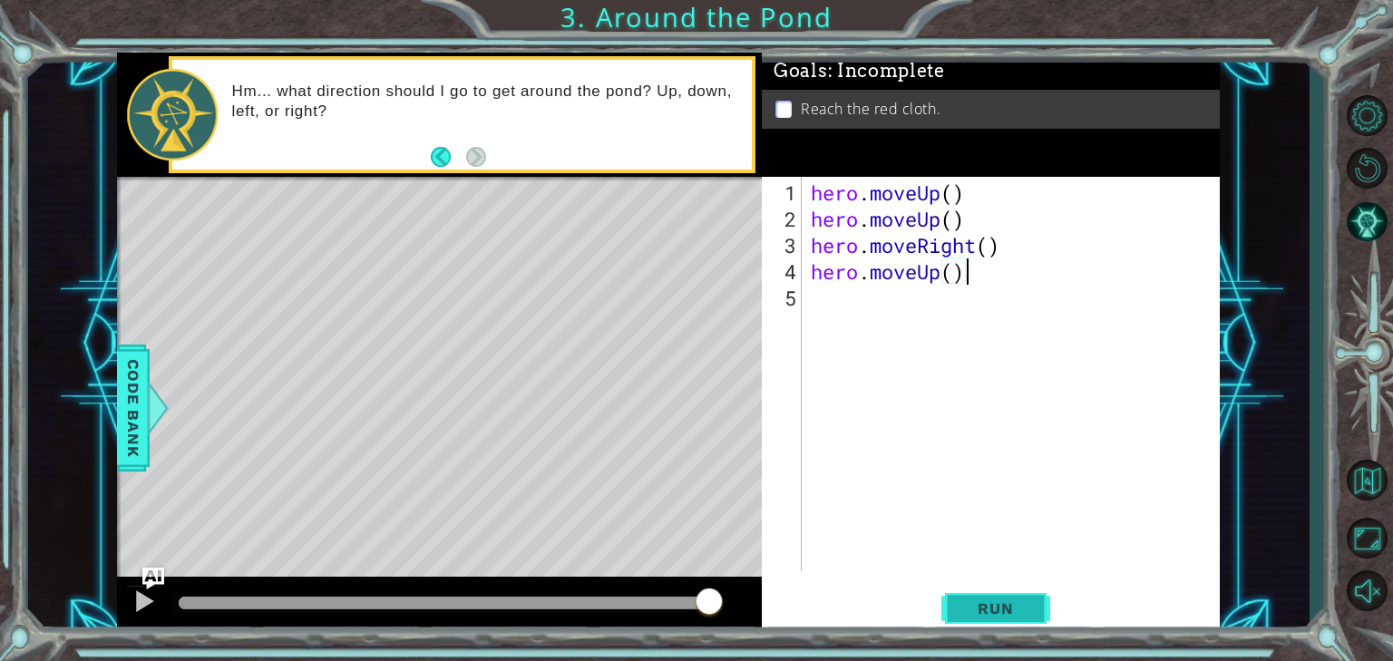
drag, startPoint x: 986, startPoint y: 601, endPoint x: 978, endPoint y: 595, distance: 9.6
click at [978, 595] on button "Run" at bounding box center [995, 607] width 109 height 45
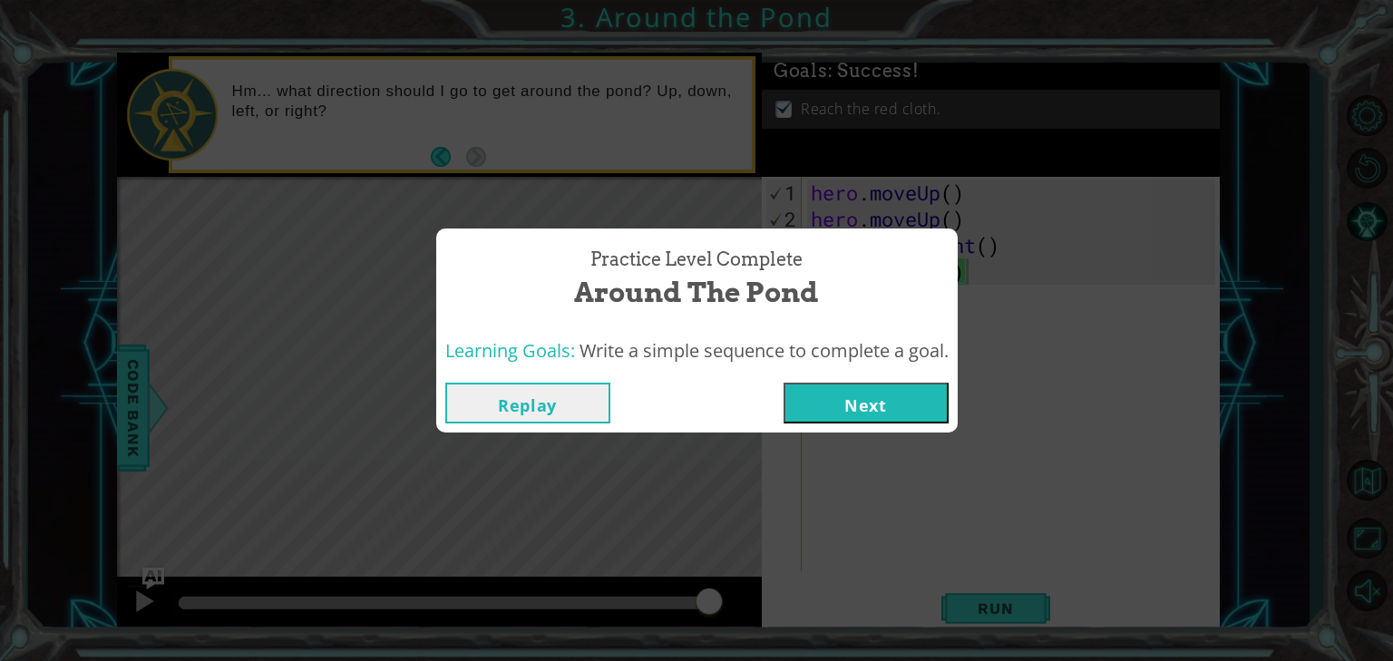
click at [898, 405] on button "Next" at bounding box center [865, 403] width 165 height 41
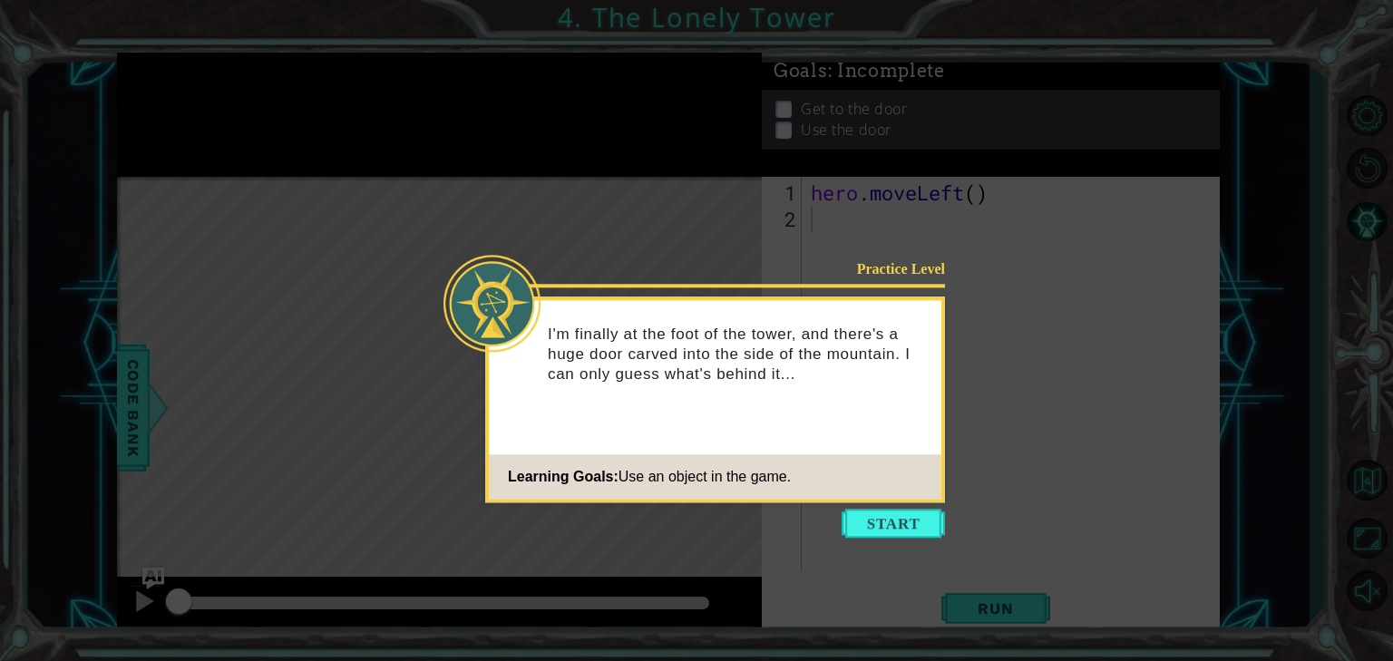
click at [871, 512] on button "Start" at bounding box center [892, 523] width 103 height 29
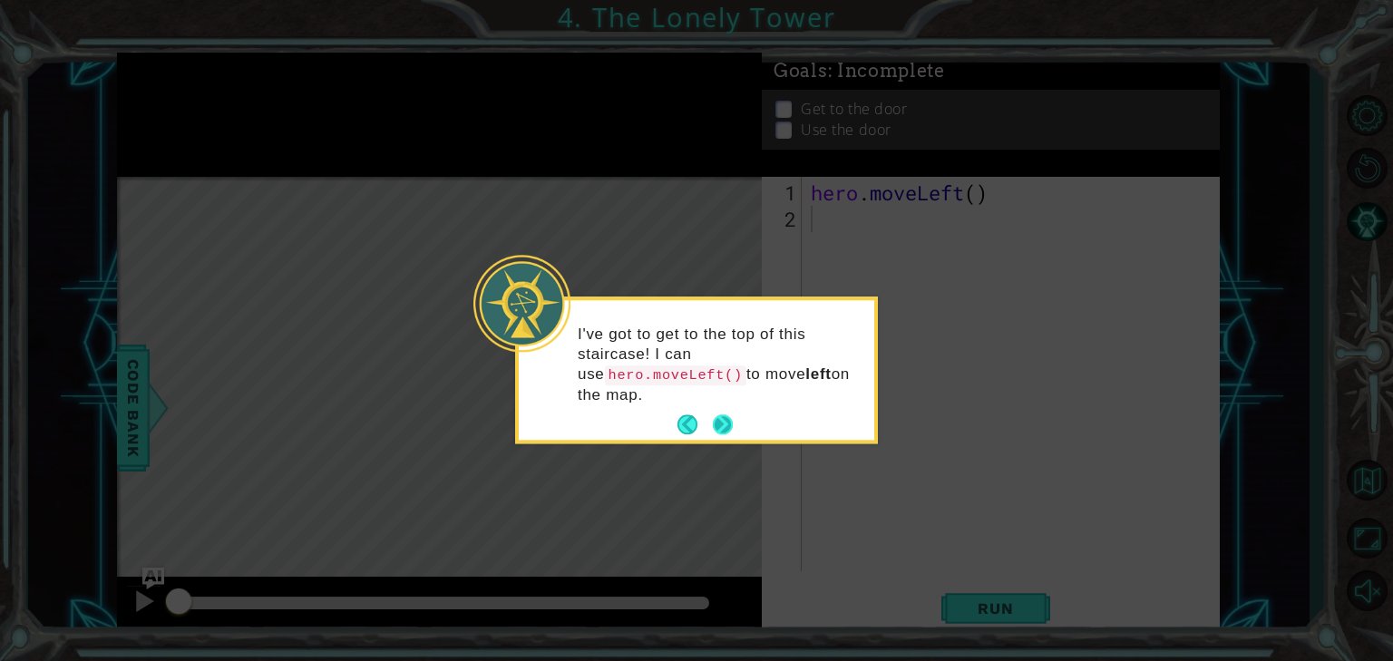
click at [725, 415] on button "Next" at bounding box center [723, 425] width 20 height 20
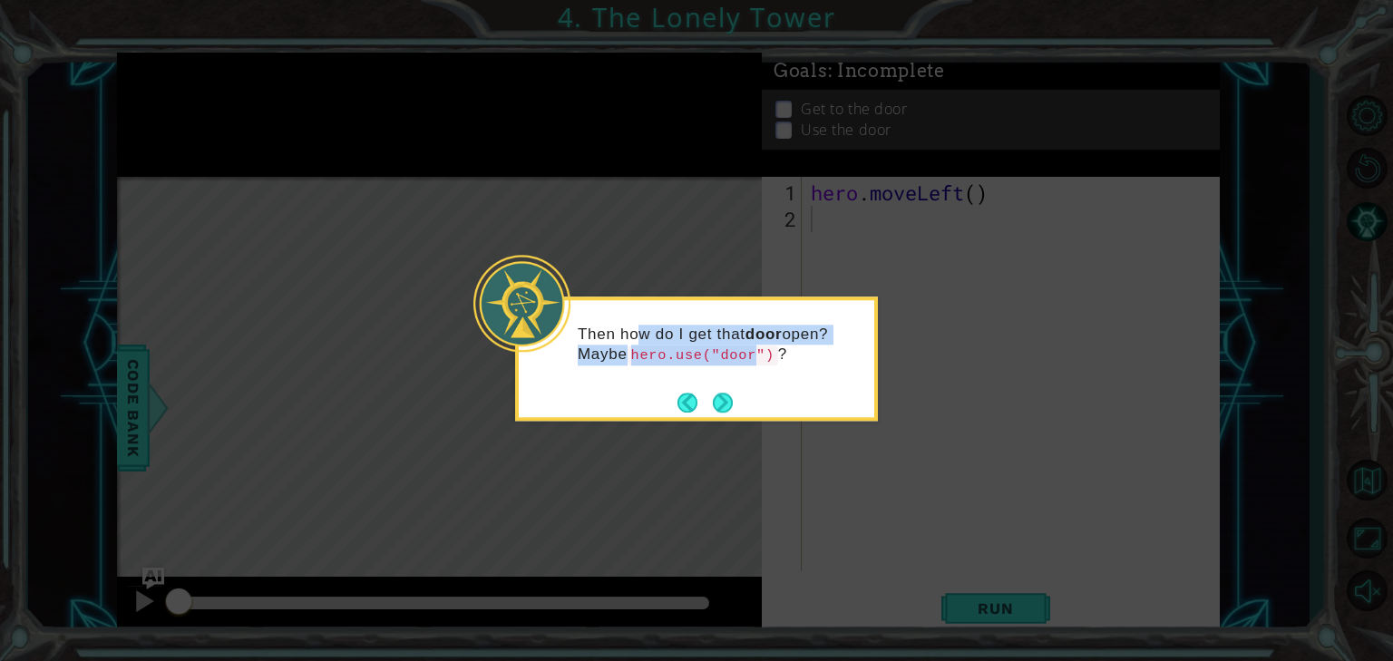
drag, startPoint x: 643, startPoint y: 344, endPoint x: 756, endPoint y: 360, distance: 114.5
click at [754, 360] on p "Then how do I get that door open? Maybe hero.use("door") ?" at bounding box center [720, 345] width 284 height 41
click at [779, 371] on div "Then how do I get that door open? Maybe hero.use("door") ?" at bounding box center [696, 353] width 355 height 92
drag, startPoint x: 636, startPoint y: 354, endPoint x: 772, endPoint y: 363, distance: 136.3
click at [772, 363] on p "Then how do I get that door open? Maybe hero.use("door") ?" at bounding box center [720, 345] width 284 height 41
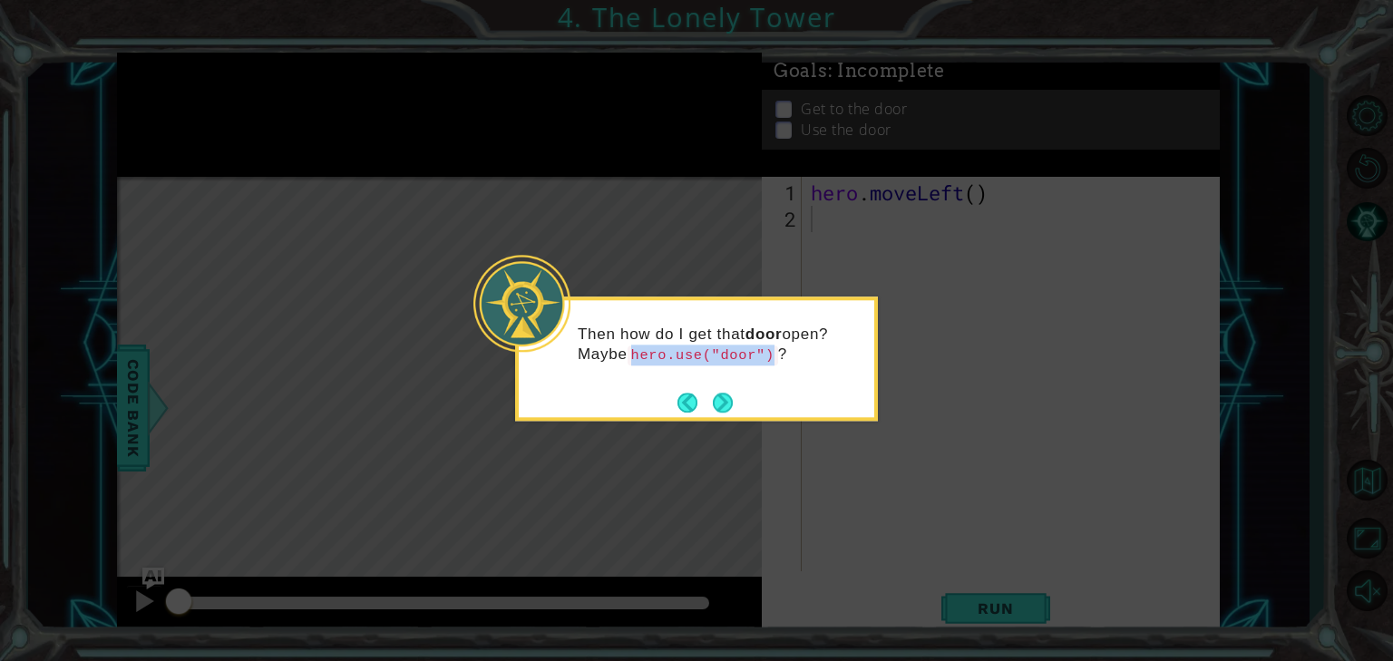
copy code "hero.use("door")"
click at [714, 399] on button "Next" at bounding box center [723, 403] width 20 height 20
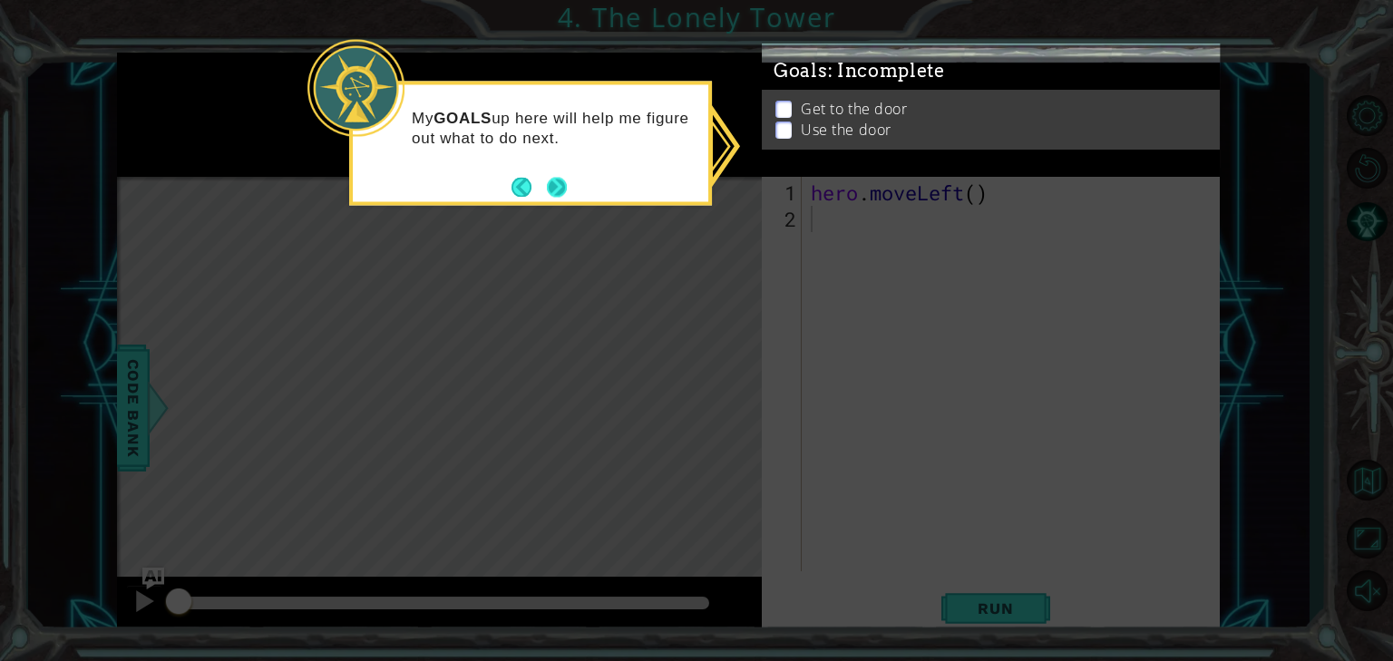
click at [549, 180] on button "Next" at bounding box center [557, 187] width 20 height 20
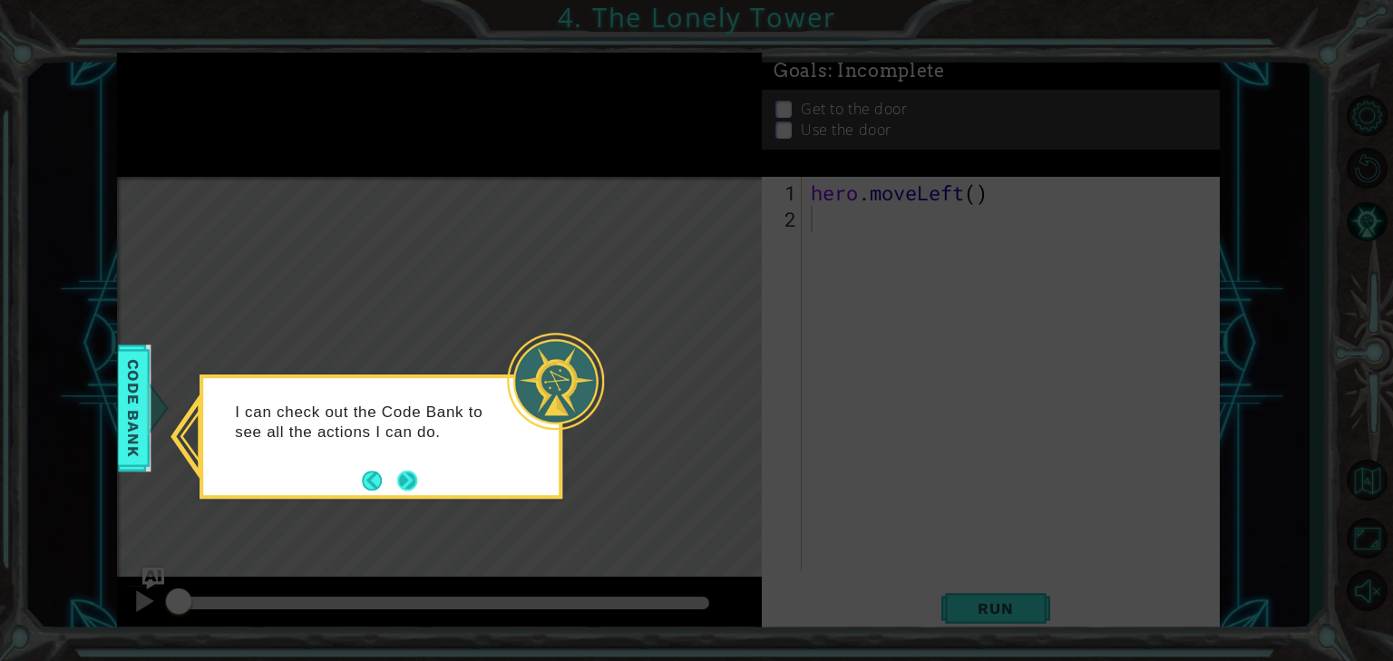
click at [401, 478] on button "Next" at bounding box center [407, 481] width 20 height 20
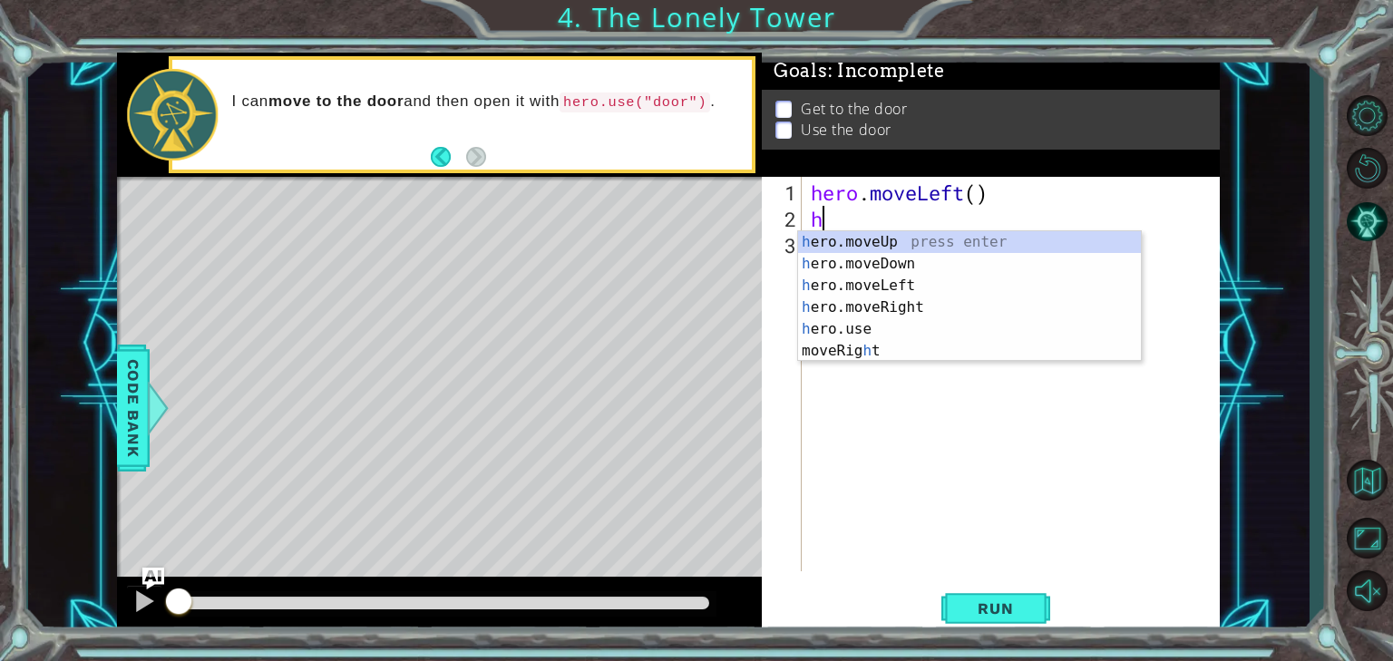
type textarea "he"
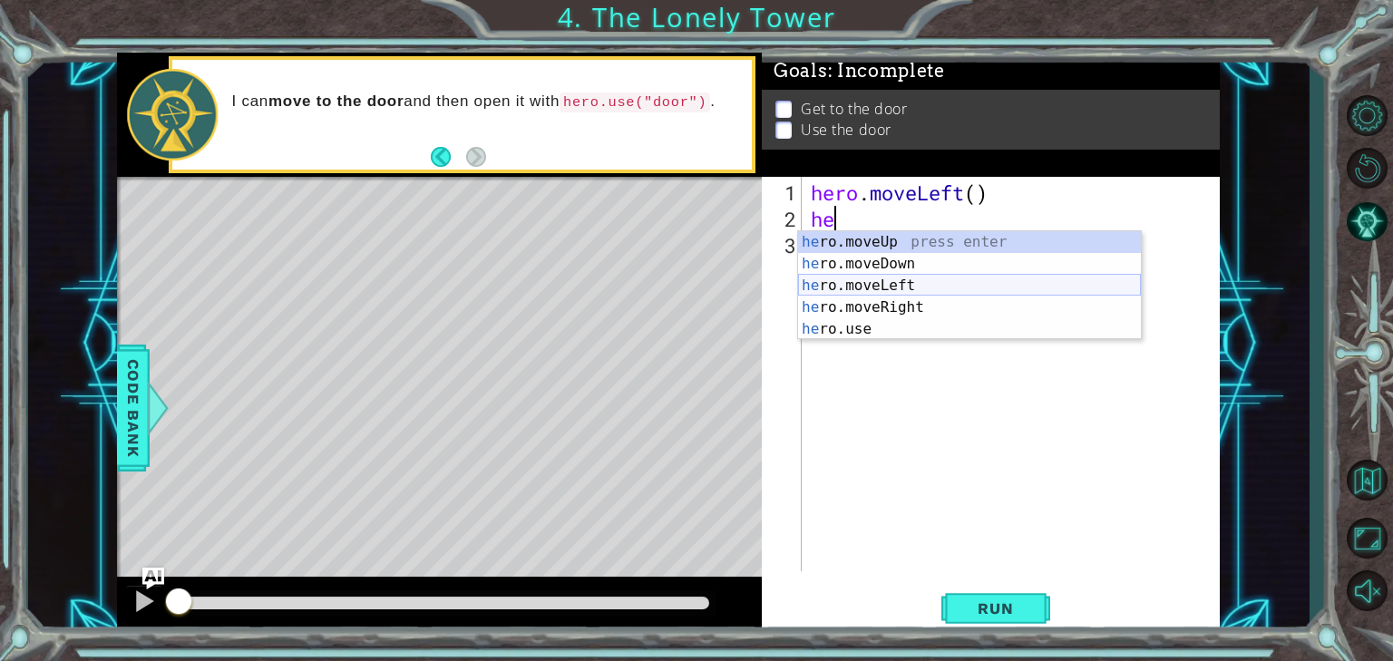
click at [910, 287] on div "he ro.moveUp press enter he ro.moveDown press enter he ro.moveLeft press enter …" at bounding box center [969, 307] width 343 height 152
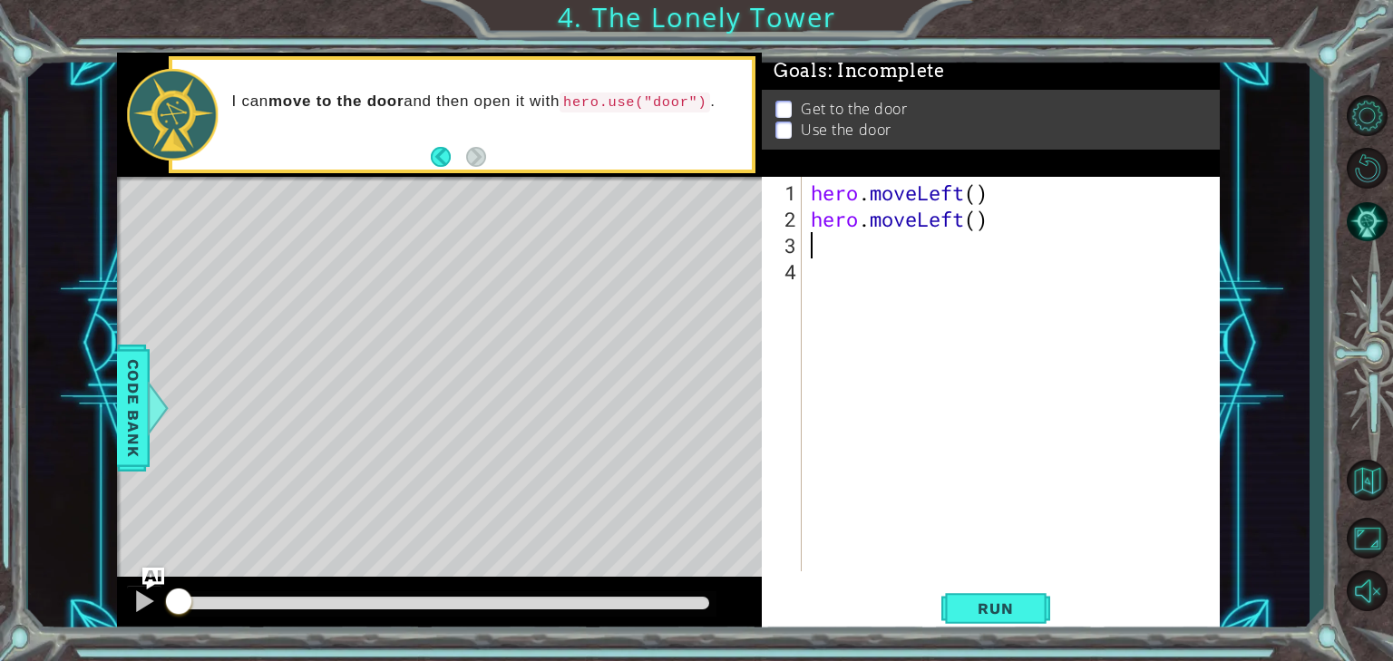
type textarea "h"
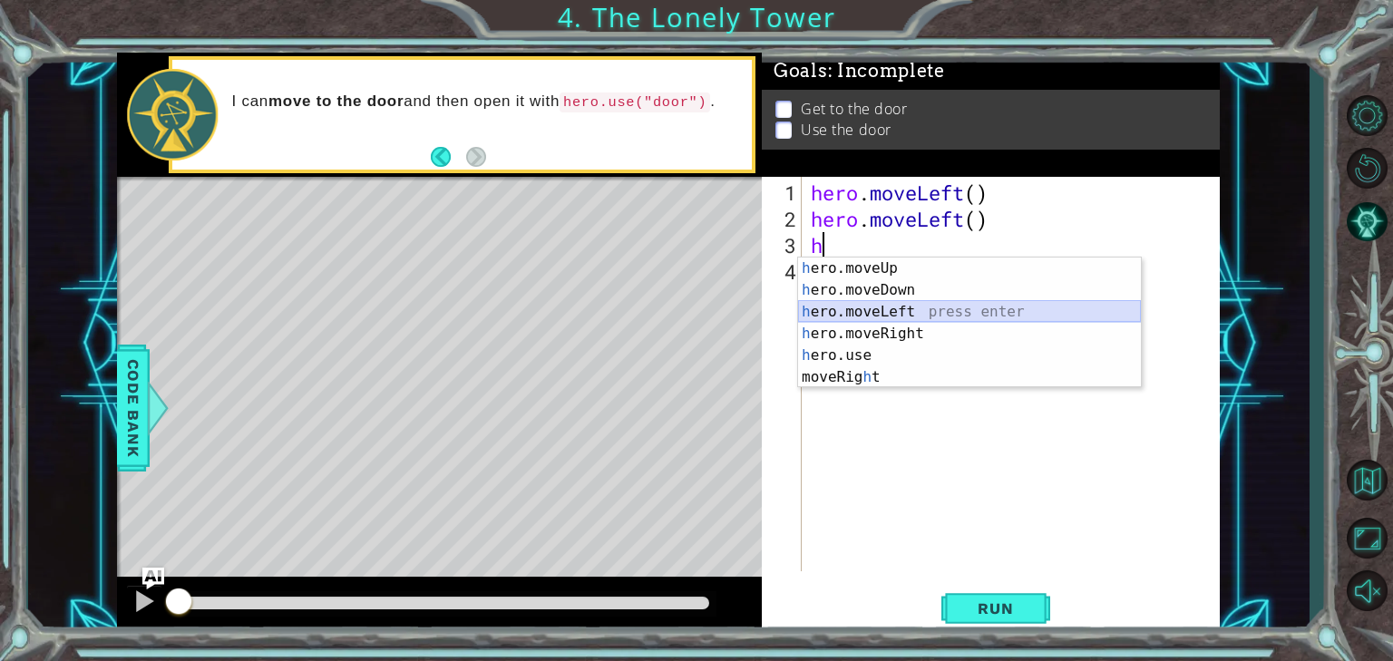
click at [843, 314] on div "h ero.moveUp press enter h ero.moveDown press enter h ero.moveLeft press enter …" at bounding box center [969, 345] width 343 height 174
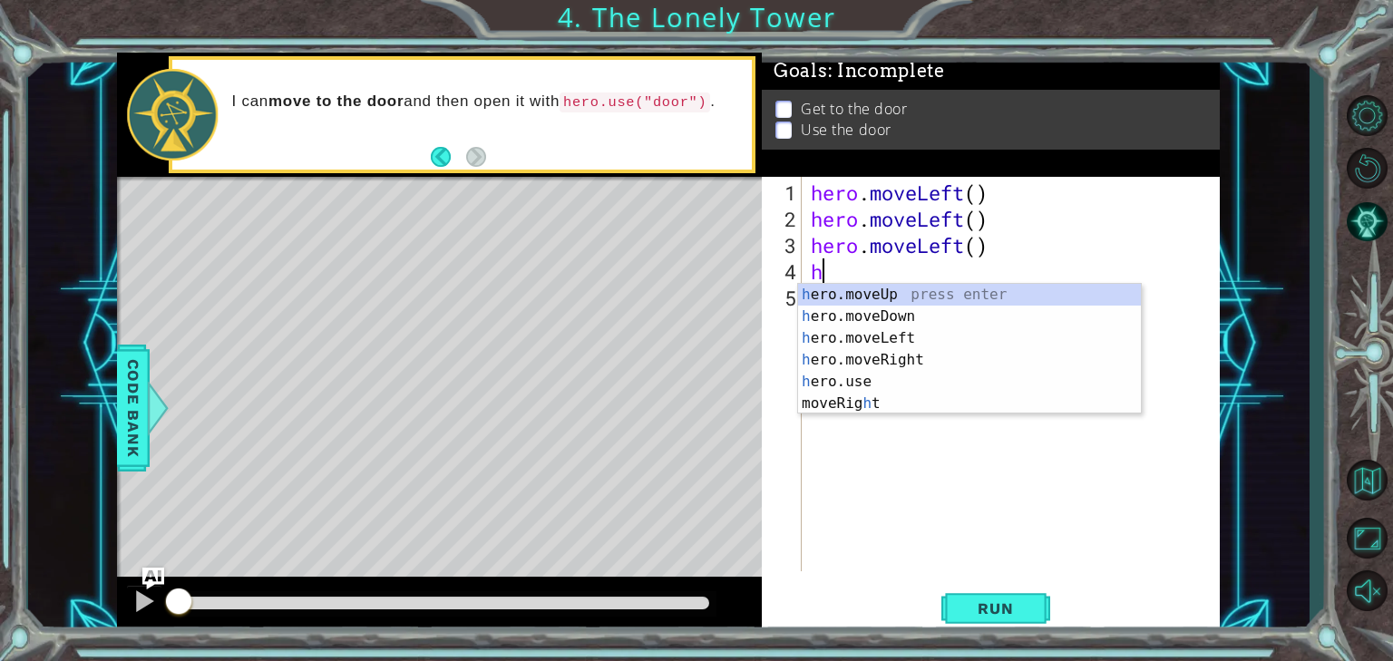
type textarea "he"
click at [858, 297] on div "he ro.moveUp press enter he ro.moveDown press enter he ro.moveLeft press enter …" at bounding box center [969, 360] width 343 height 152
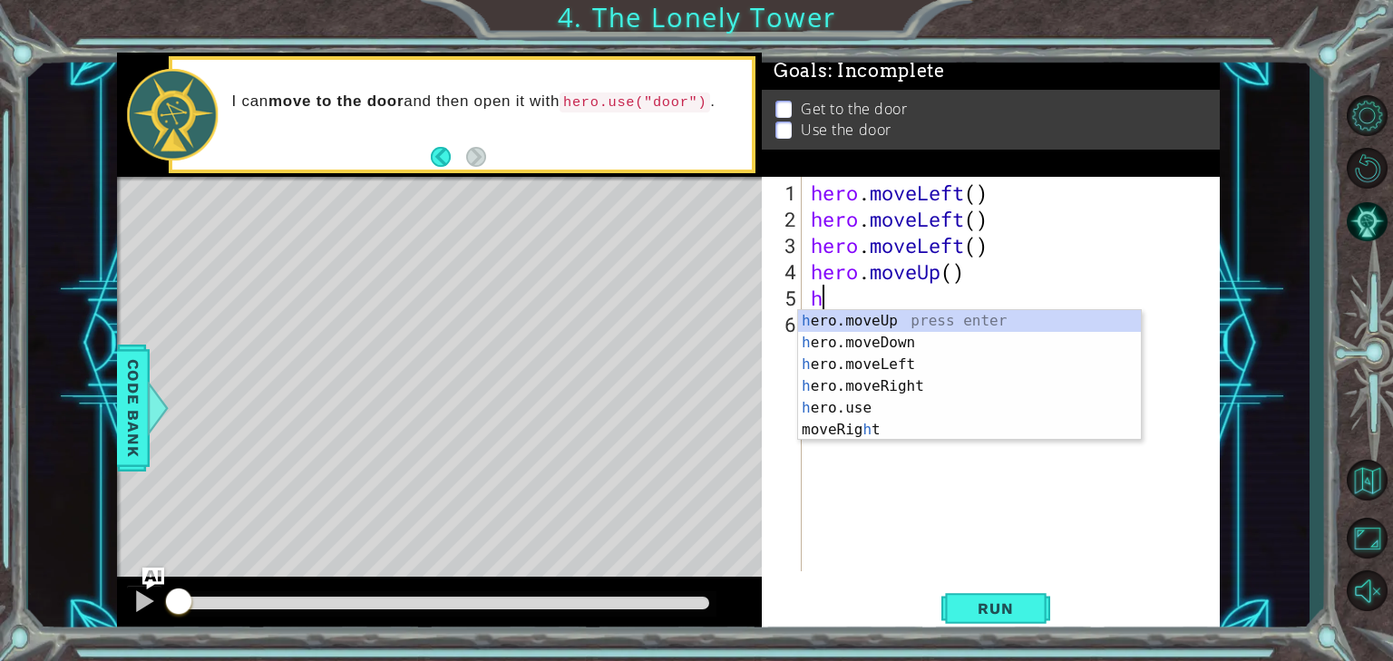
type textarea "he"
click at [828, 326] on div "he ro.moveUp press enter he ro.moveDown press enter he ro.moveLeft press enter …" at bounding box center [969, 386] width 343 height 152
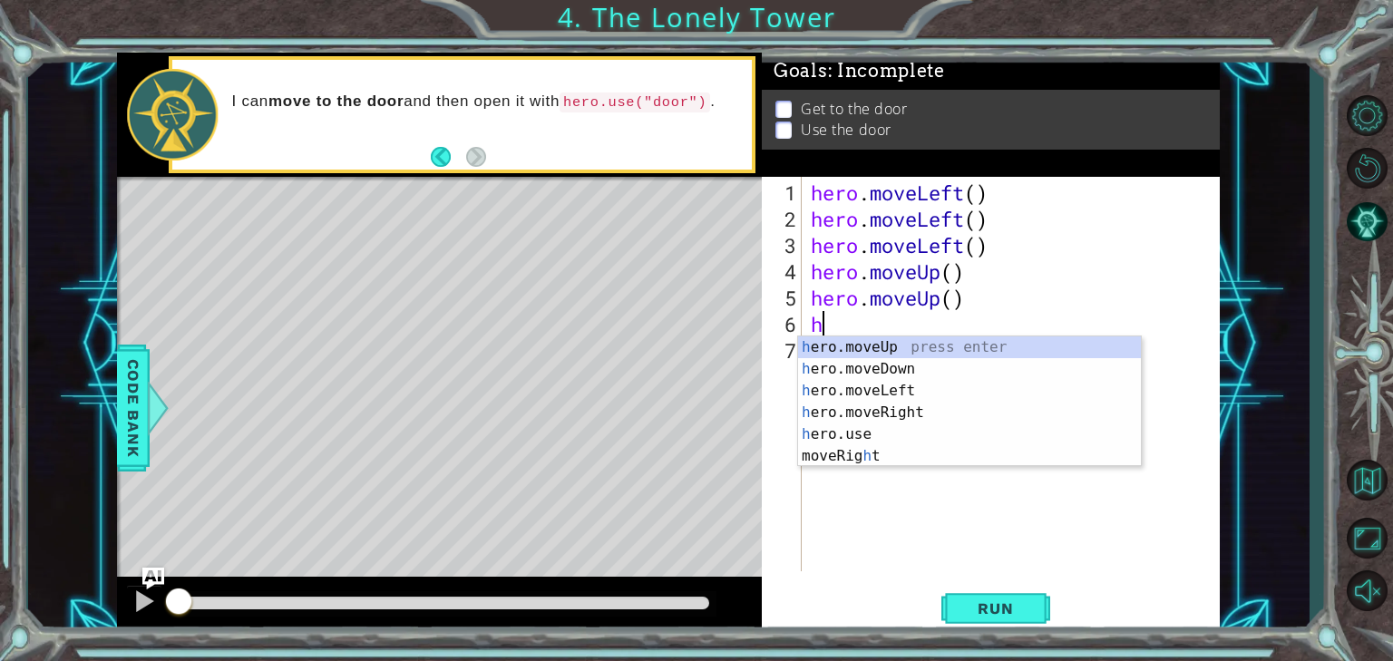
type textarea "he"
click at [876, 422] on div "he ro.moveUp press enter he ro.moveDown press enter he ro.moveLeft press enter …" at bounding box center [969, 412] width 343 height 152
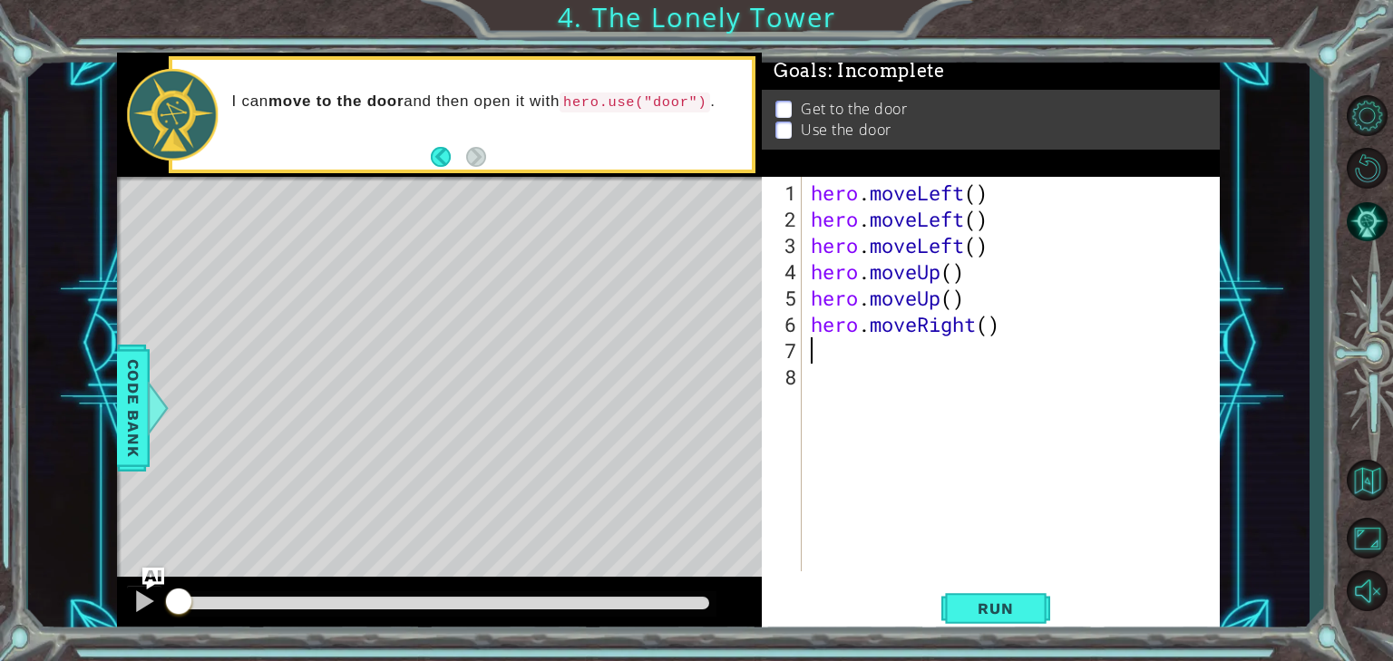
type textarea "h"
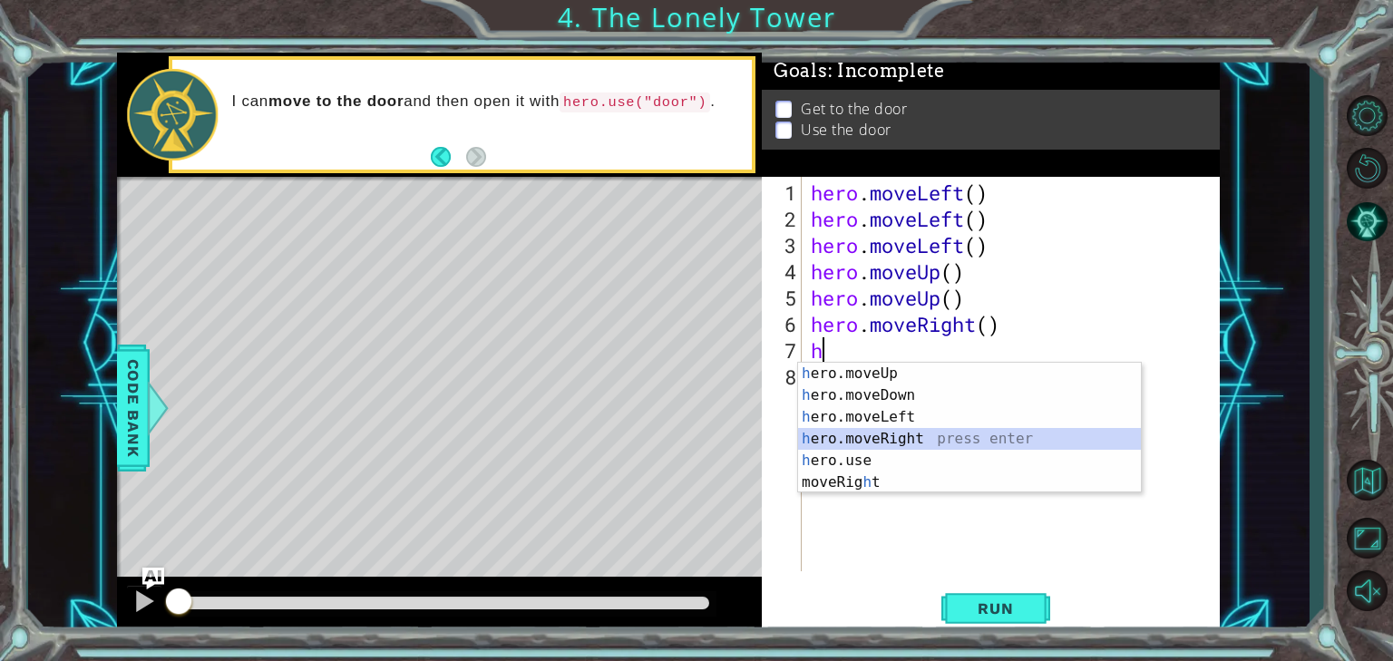
click at [864, 428] on div "h ero.moveUp press enter h ero.moveDown press enter h ero.moveLeft press enter …" at bounding box center [969, 450] width 343 height 174
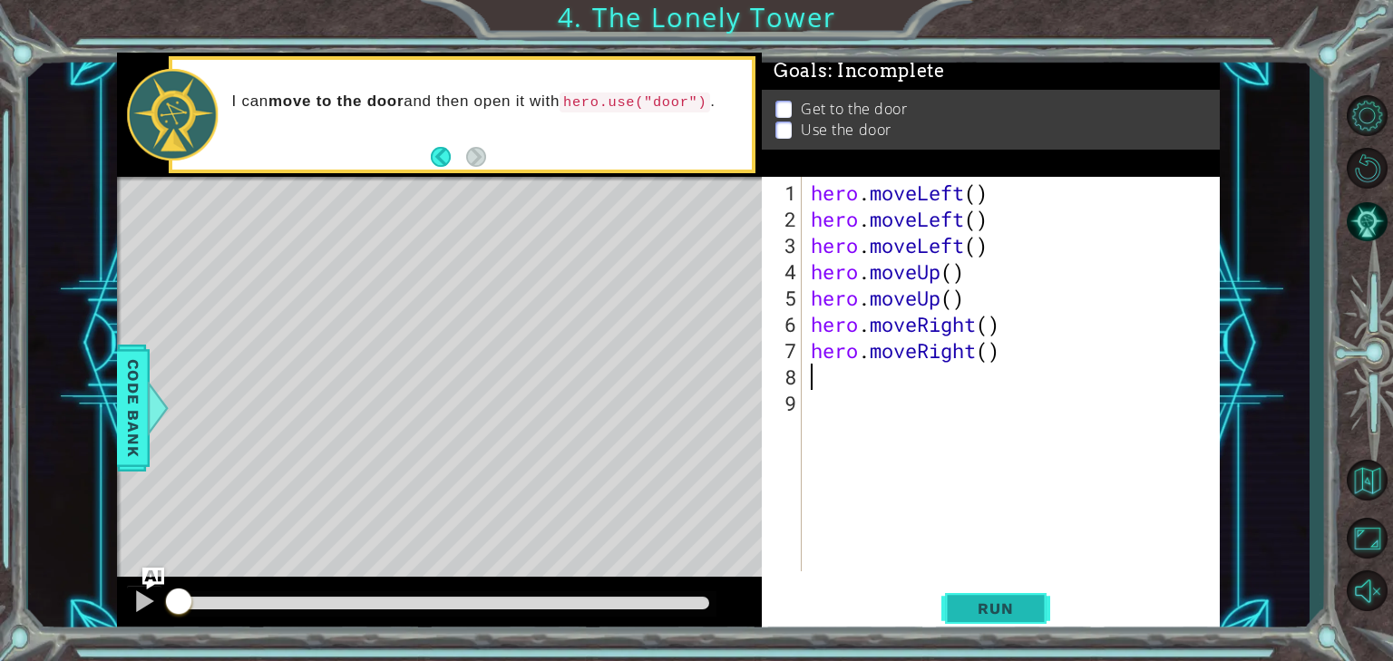
click at [1024, 607] on span "Run" at bounding box center [995, 608] width 72 height 18
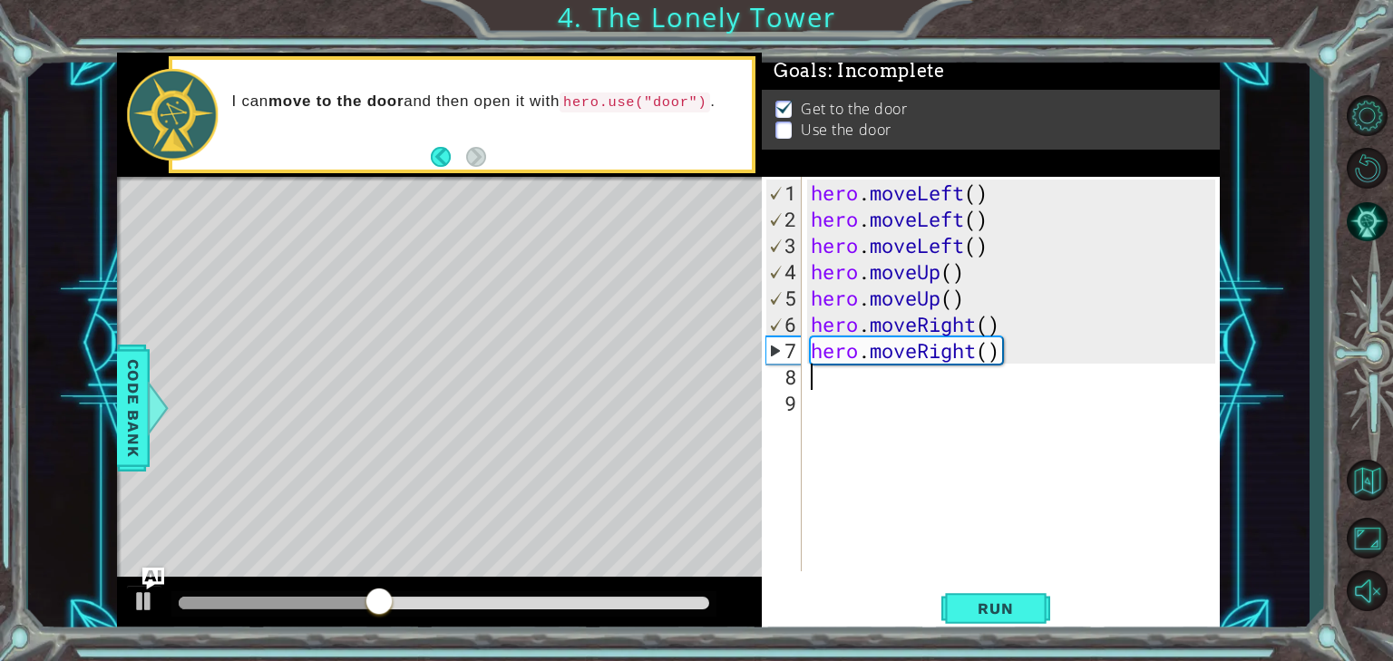
paste textarea "hero.use("door")"
type textarea "hero.use("door")"
click at [959, 598] on button "Run" at bounding box center [995, 607] width 109 height 45
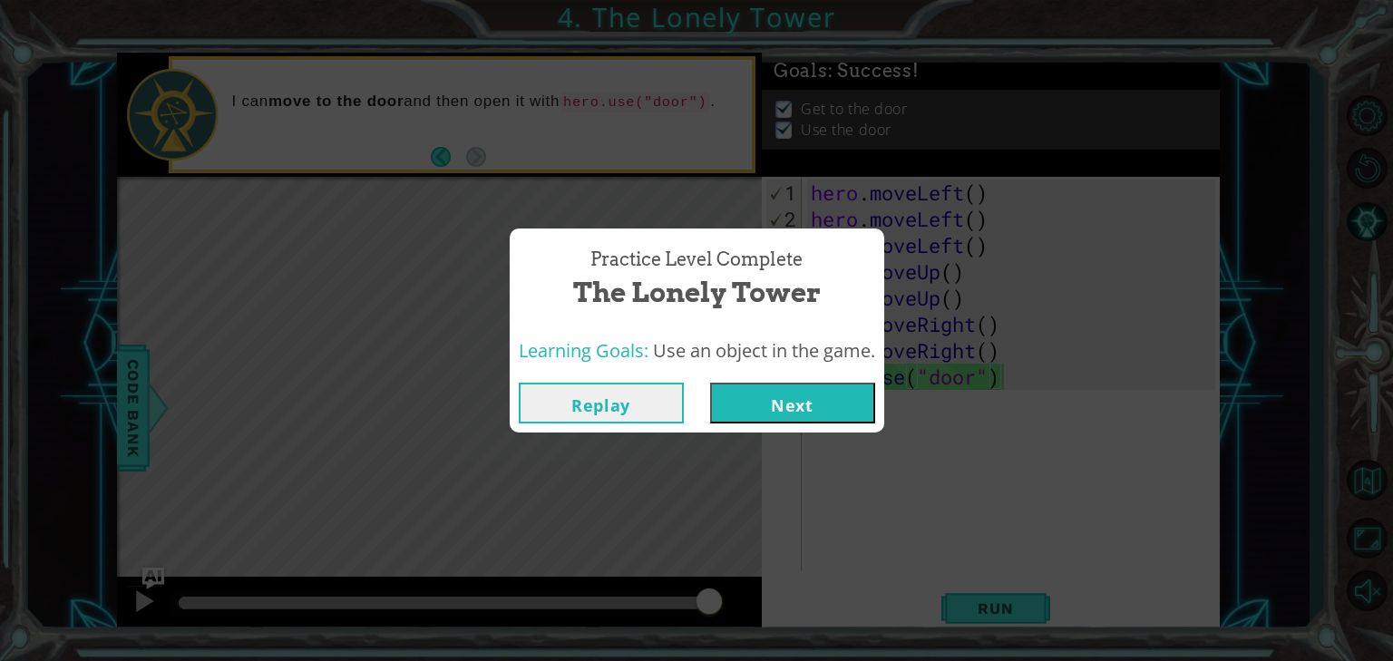
click at [828, 413] on button "Next" at bounding box center [792, 403] width 165 height 41
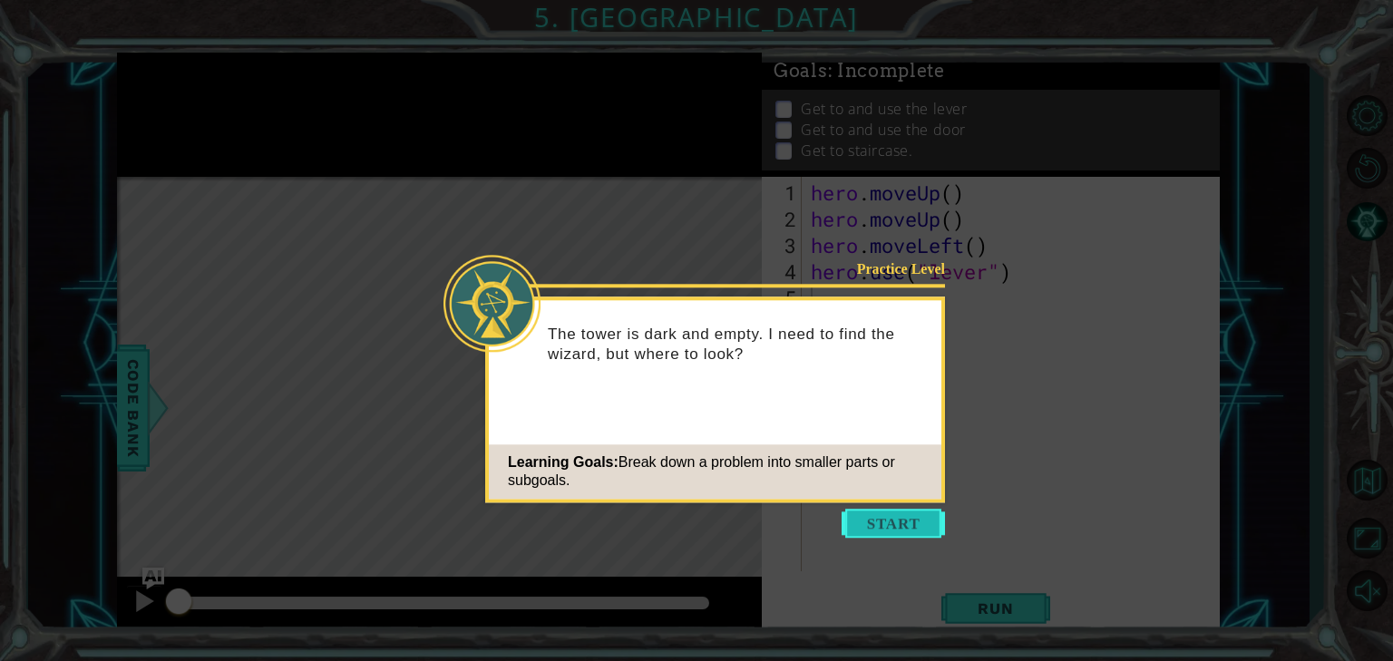
click at [889, 528] on button "Start" at bounding box center [892, 523] width 103 height 29
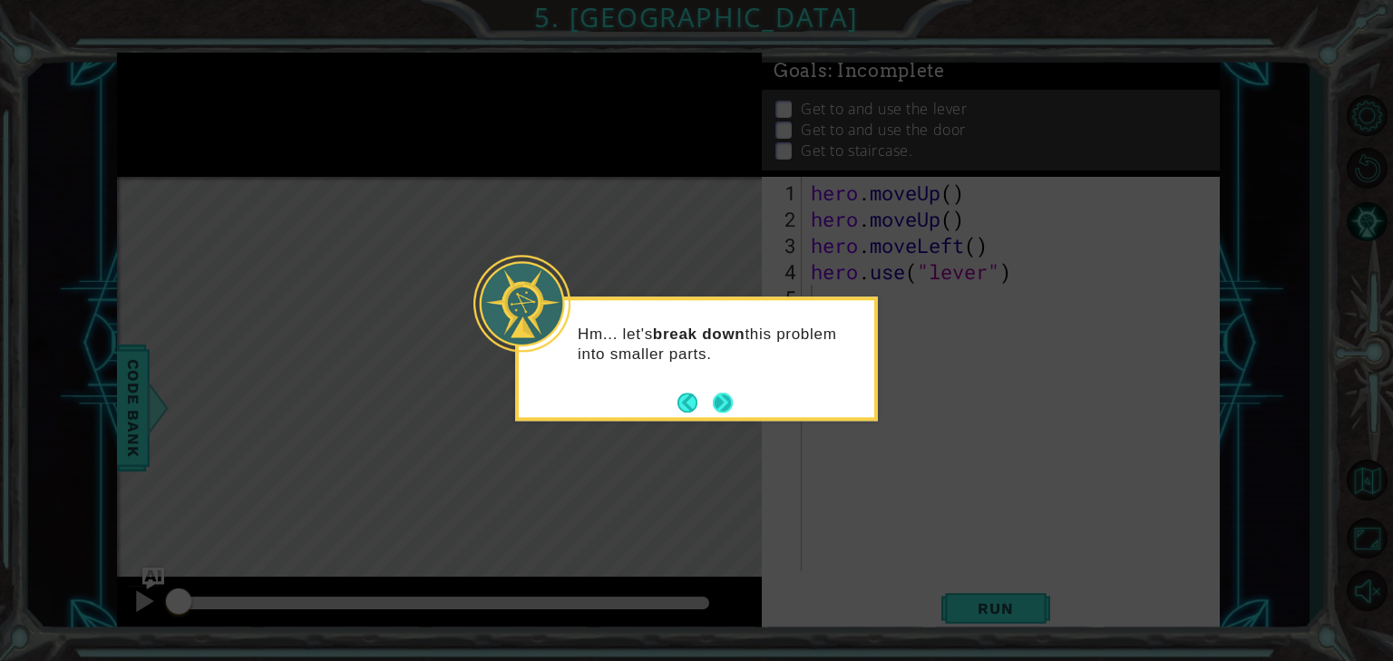
click at [726, 405] on button "Next" at bounding box center [723, 403] width 20 height 20
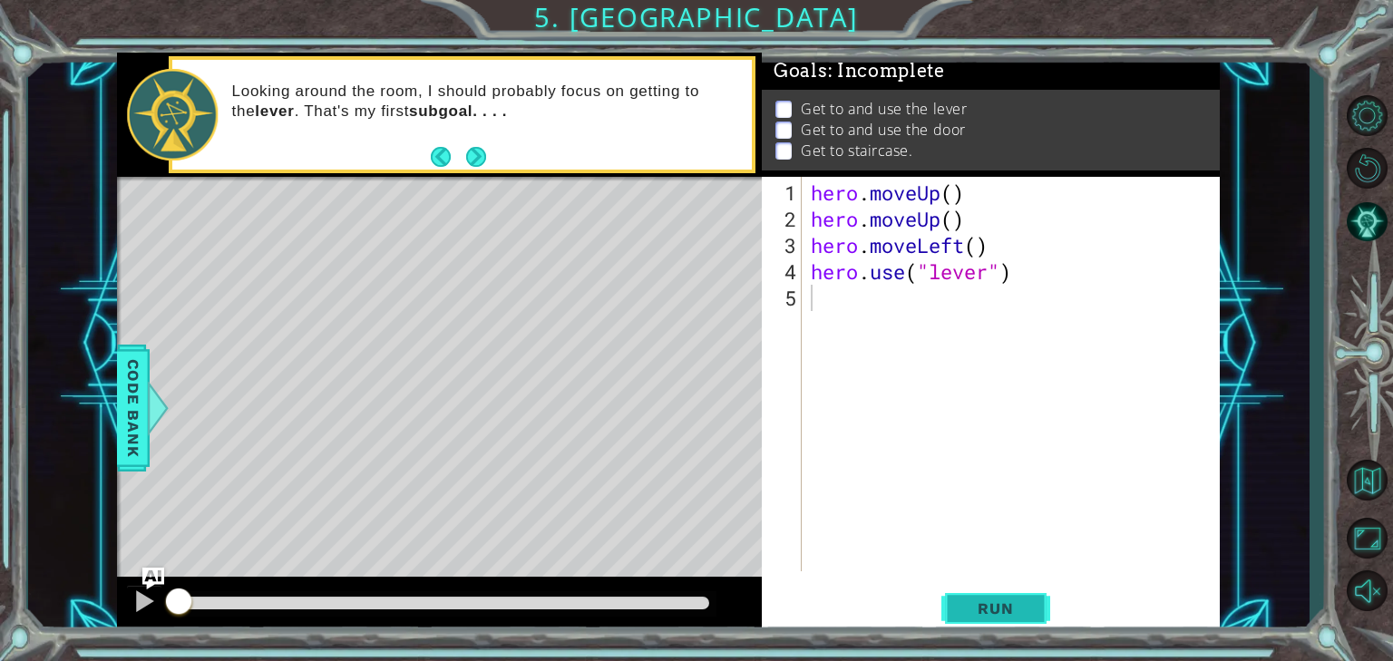
click at [1003, 602] on span "Run" at bounding box center [995, 608] width 72 height 18
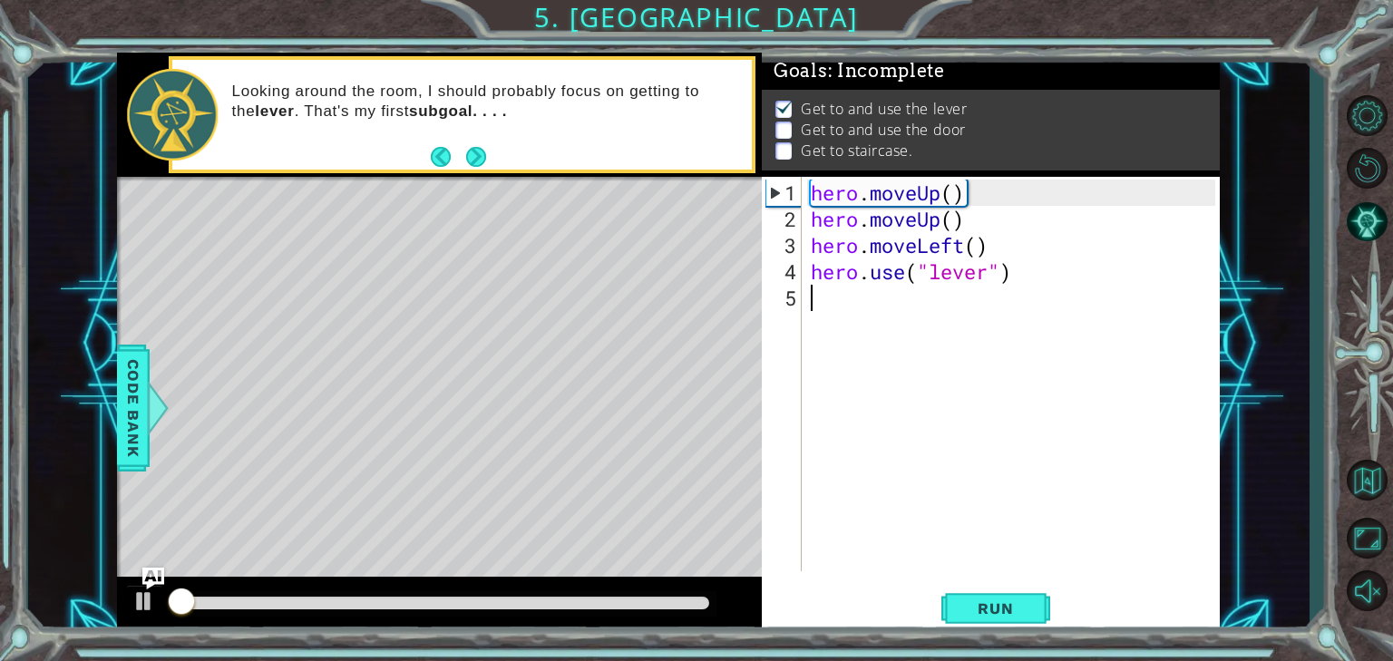
scroll to position [8, 0]
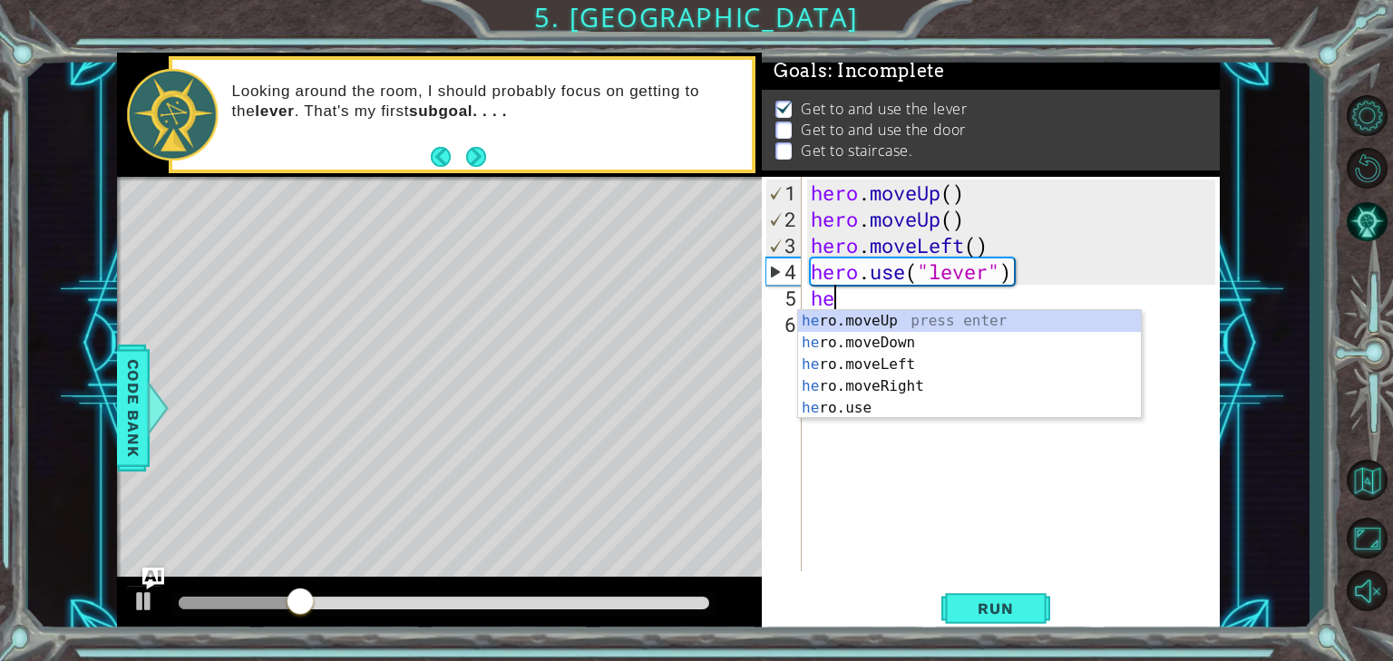
type textarea "her"
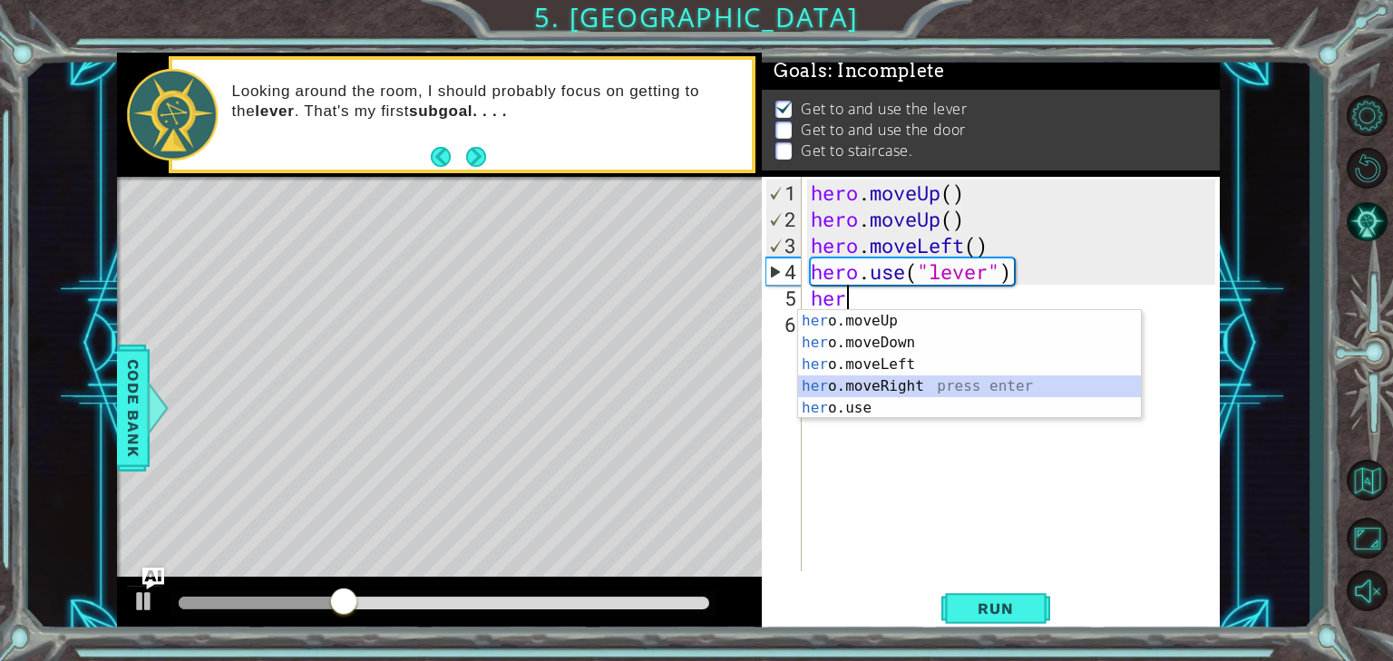
click at [868, 377] on div "her o.moveUp press enter her o.moveDown press enter her o.moveLeft press enter …" at bounding box center [969, 386] width 343 height 152
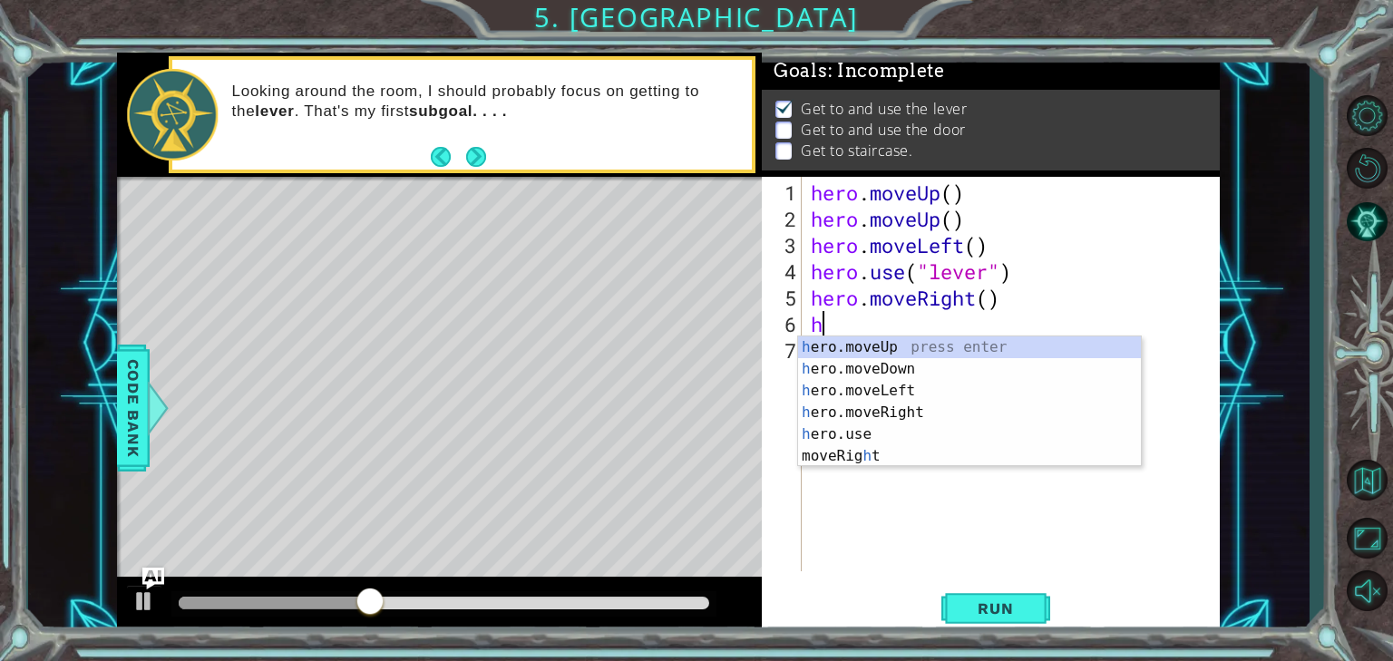
type textarea "he"
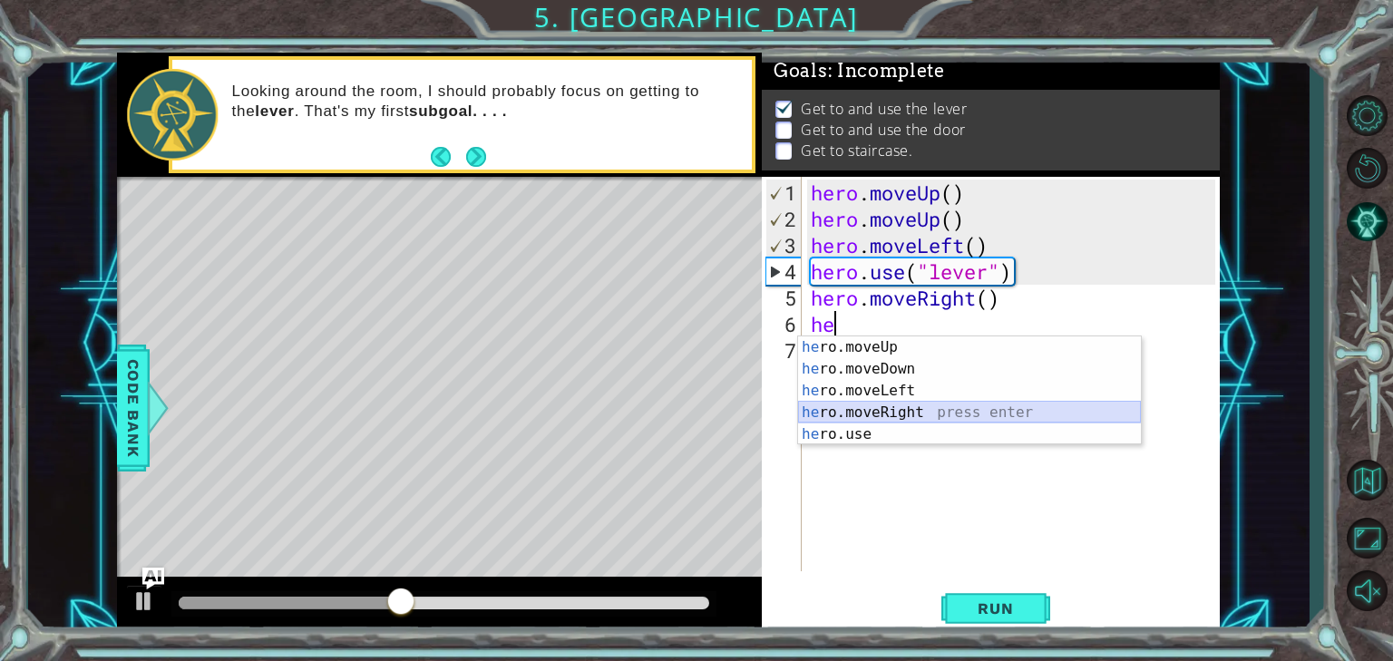
drag, startPoint x: 938, startPoint y: 415, endPoint x: 948, endPoint y: 415, distance: 10.9
click at [944, 415] on div "he ro.moveUp press enter he ro.moveDown press enter he ro.moveLeft press enter …" at bounding box center [969, 412] width 343 height 152
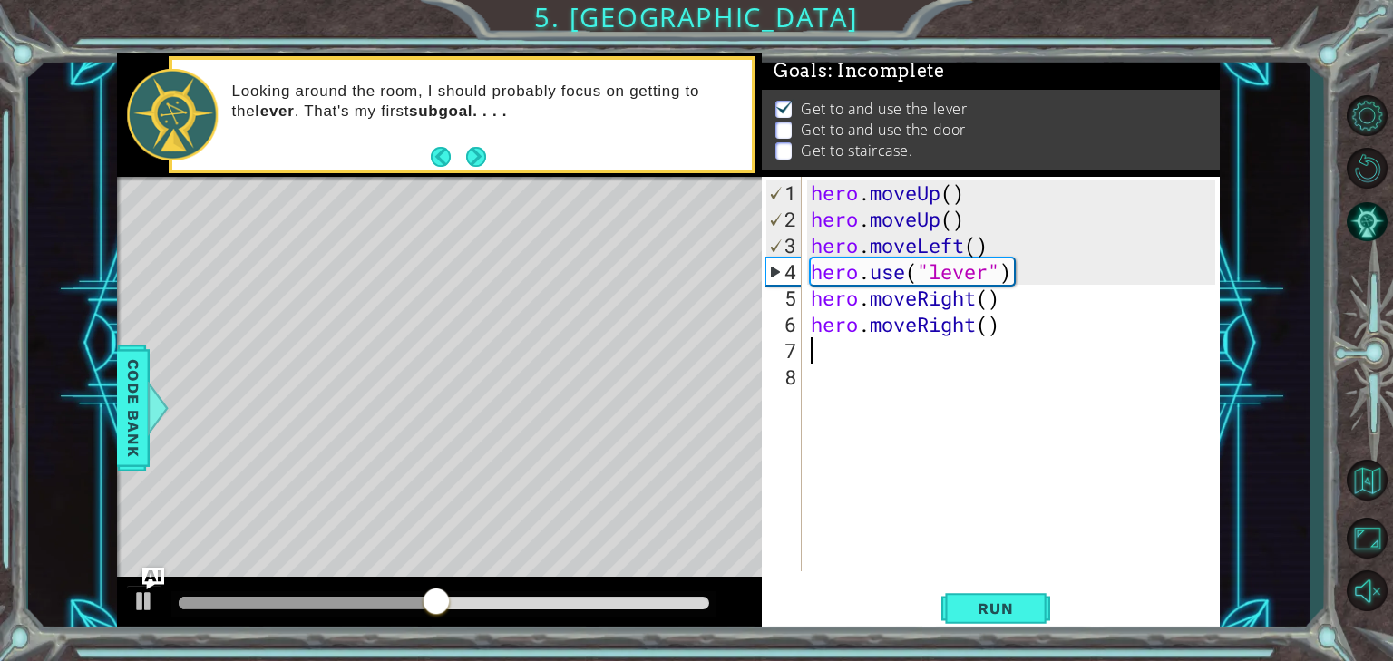
type textarea "h"
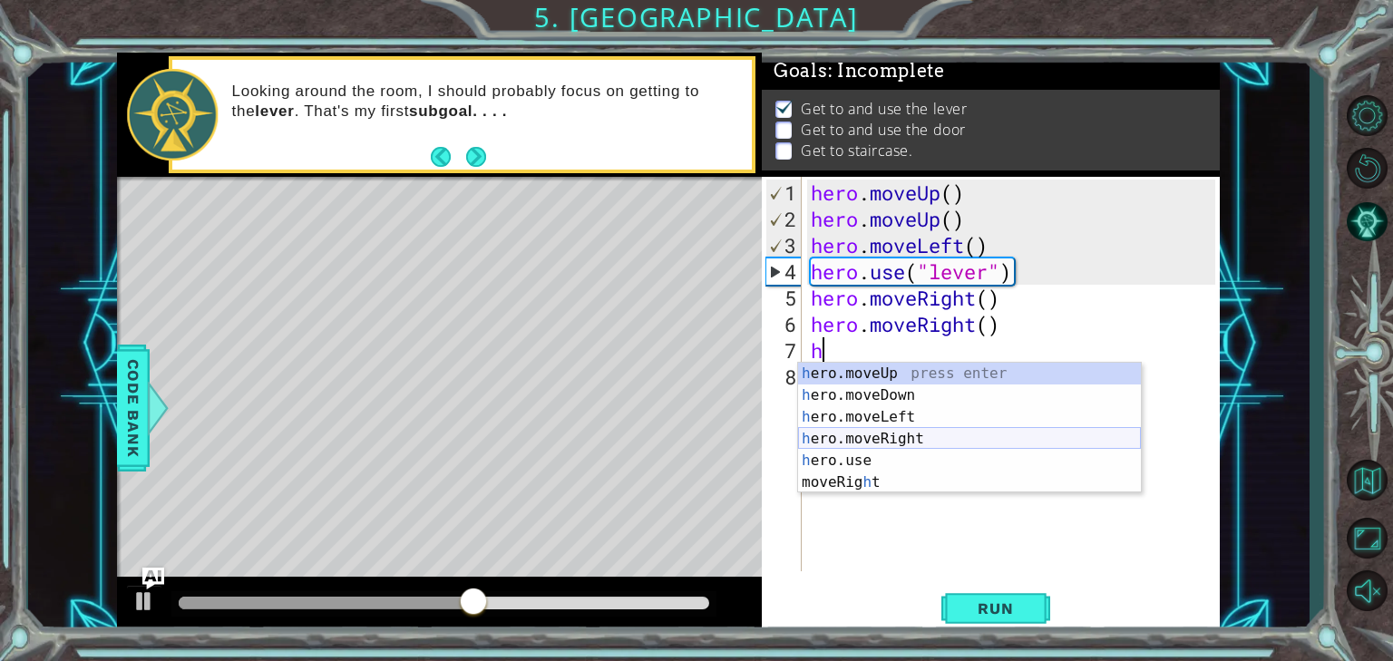
drag, startPoint x: 894, startPoint y: 445, endPoint x: 898, endPoint y: 434, distance: 11.5
click at [898, 434] on div "h ero.moveUp press enter h ero.moveDown press enter h ero.moveLeft press enter …" at bounding box center [969, 450] width 343 height 174
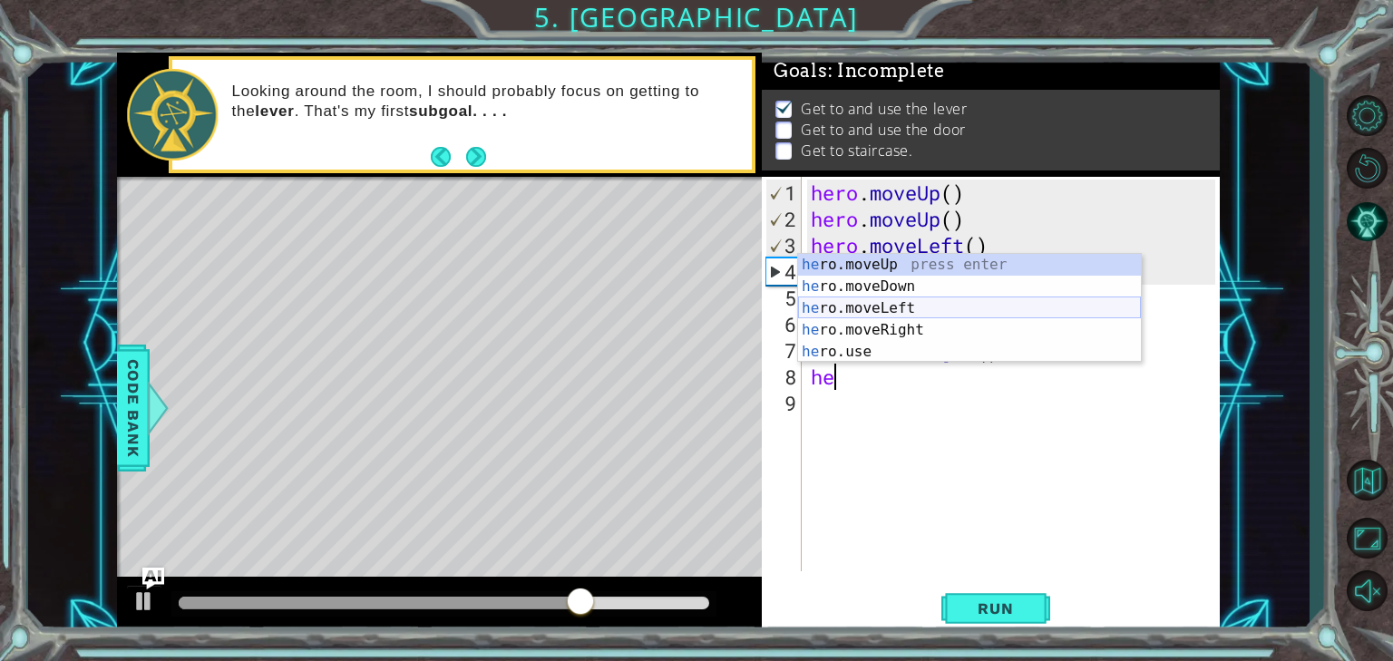
type textarea "h"
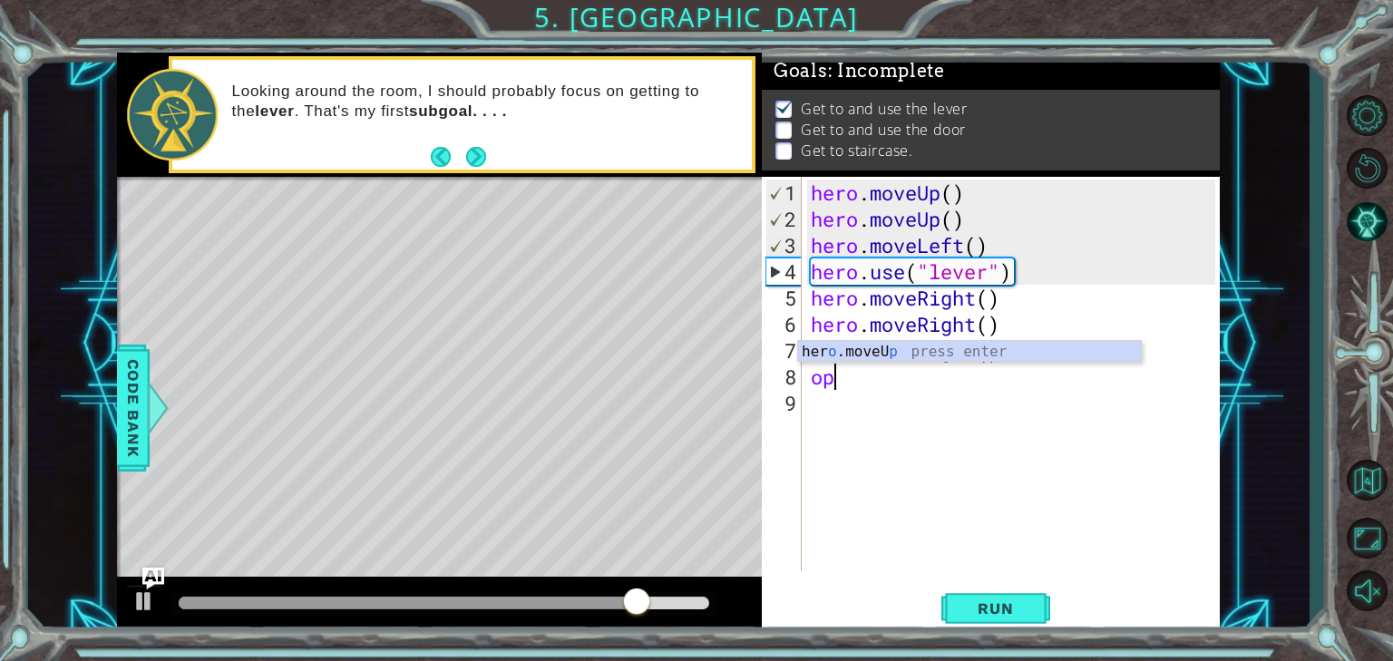
type textarea "o"
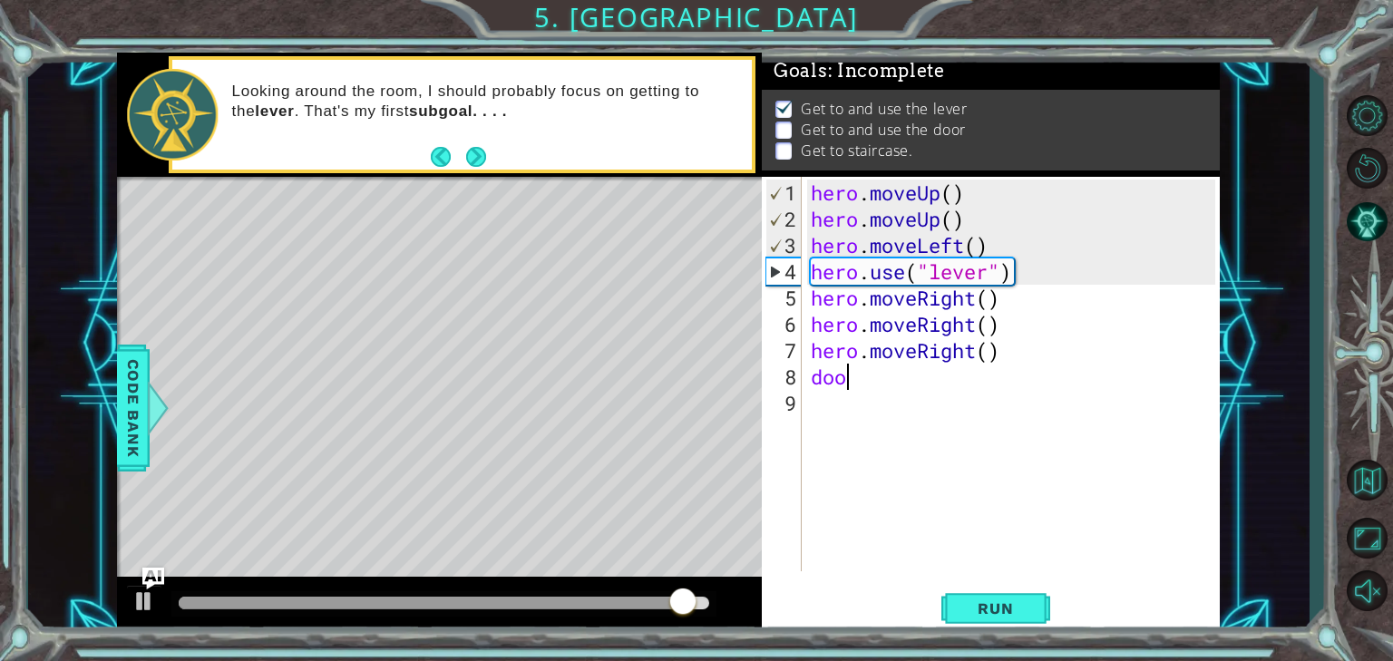
scroll to position [0, 1]
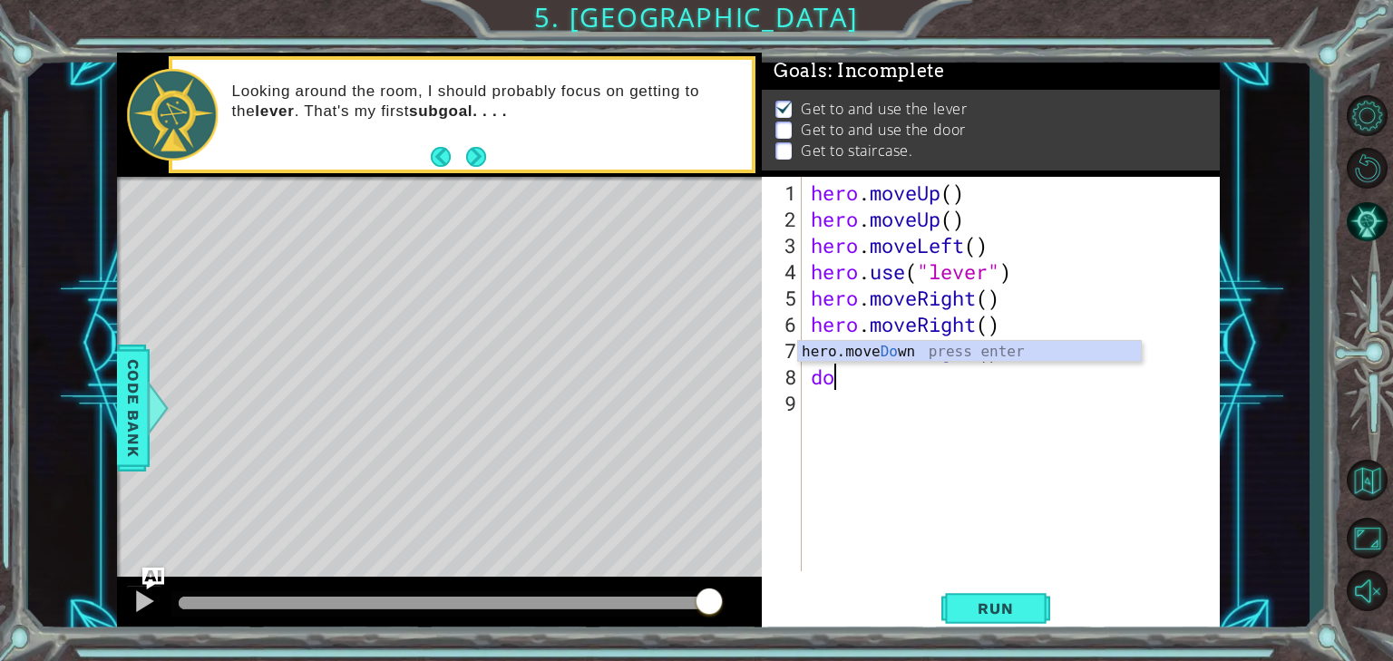
type textarea "d"
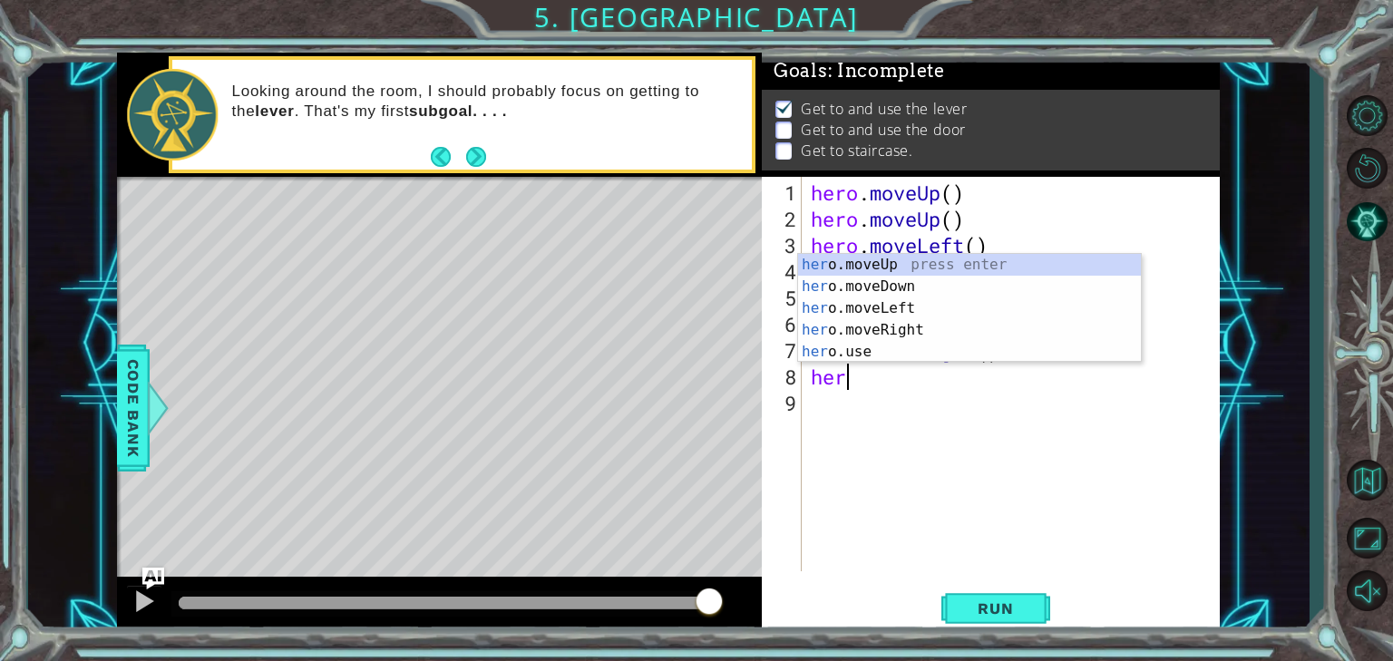
scroll to position [0, 0]
click at [885, 350] on div "her o.moveUp press enter her o.moveDown press enter her o.moveLeft press enter …" at bounding box center [969, 330] width 343 height 152
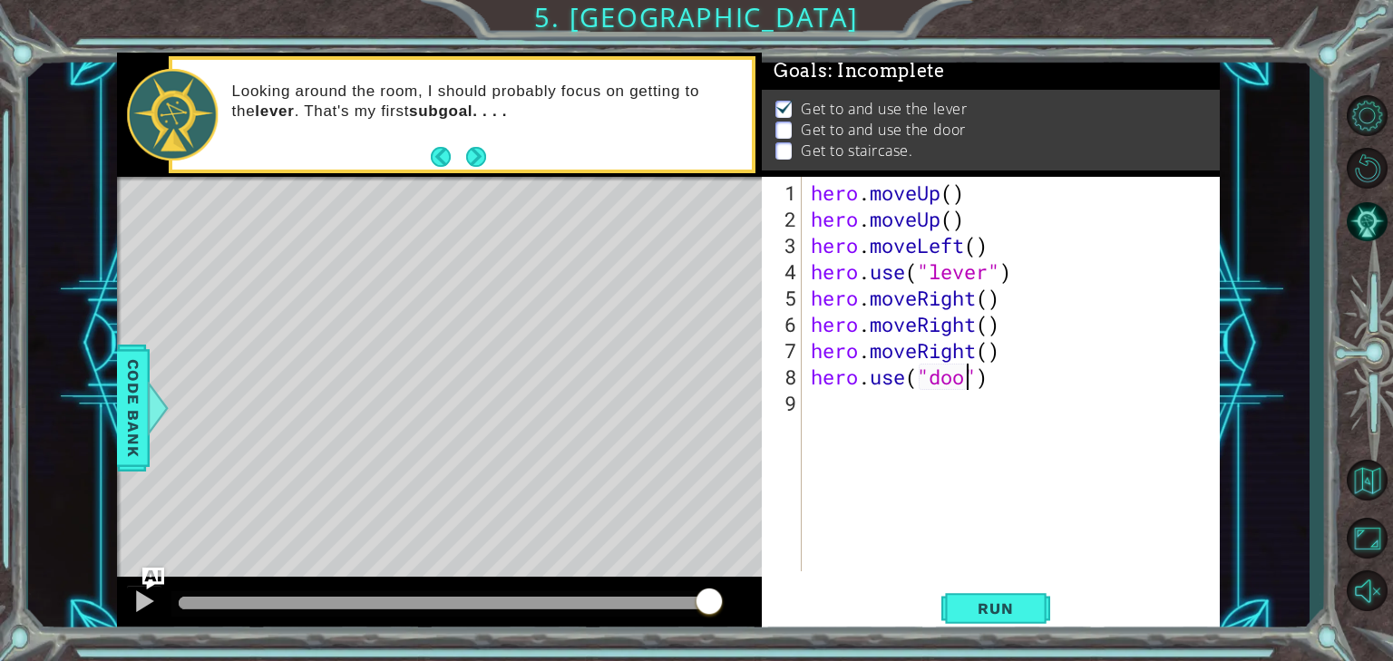
scroll to position [0, 7]
type textarea "hero.use("door")"
click at [1019, 608] on span "Run" at bounding box center [995, 608] width 72 height 18
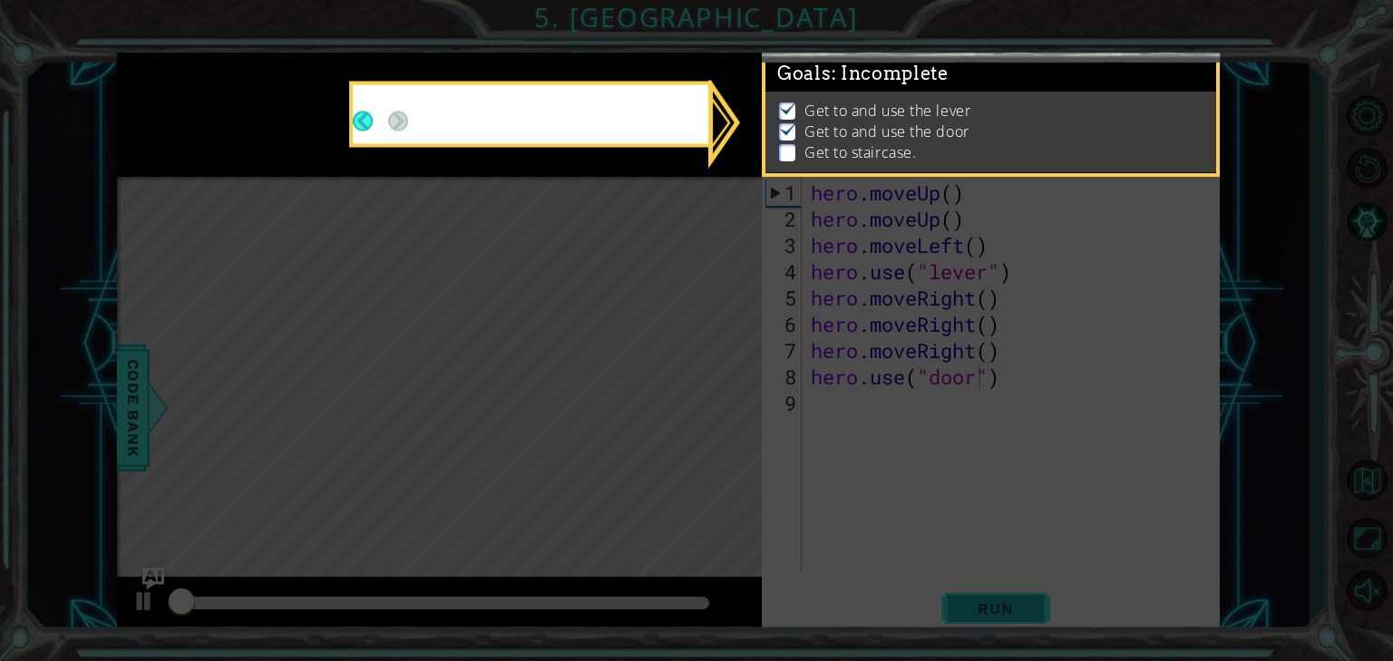
scroll to position [8, 0]
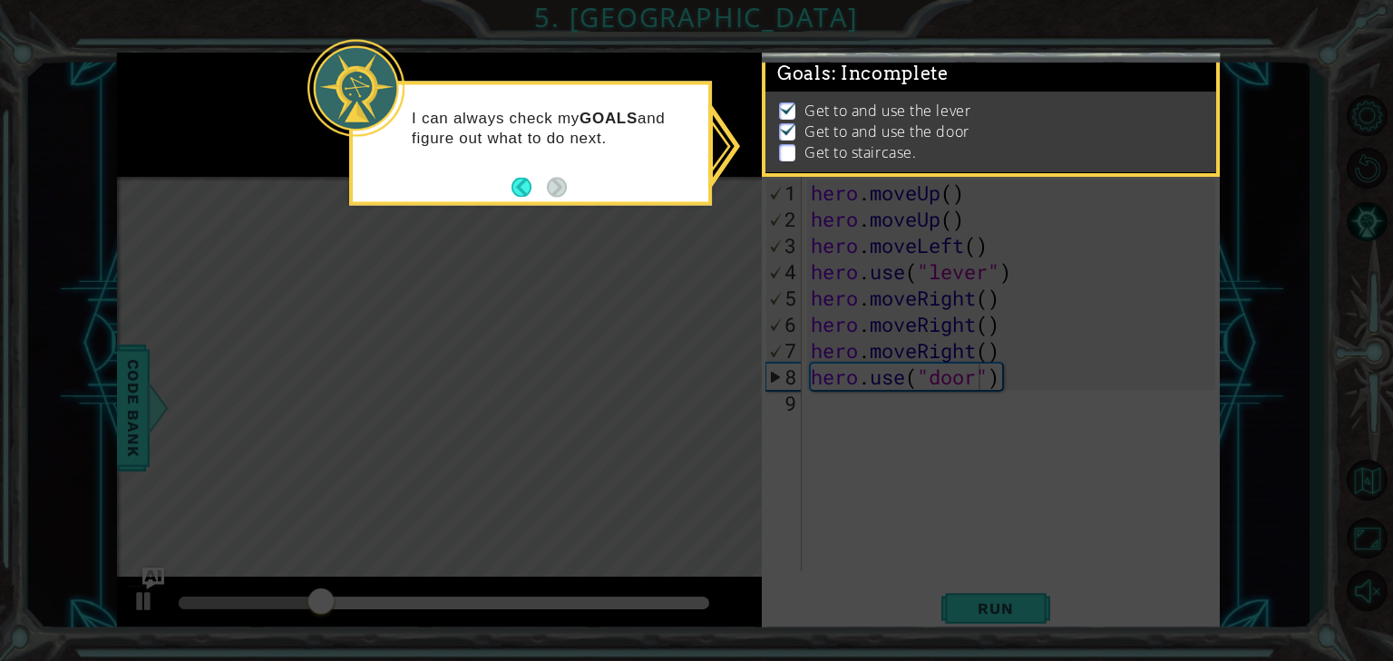
click at [519, 173] on div "I can always check my GOALS and figure out what to do next." at bounding box center [530, 133] width 355 height 99
click at [514, 180] on button "Back" at bounding box center [528, 187] width 35 height 20
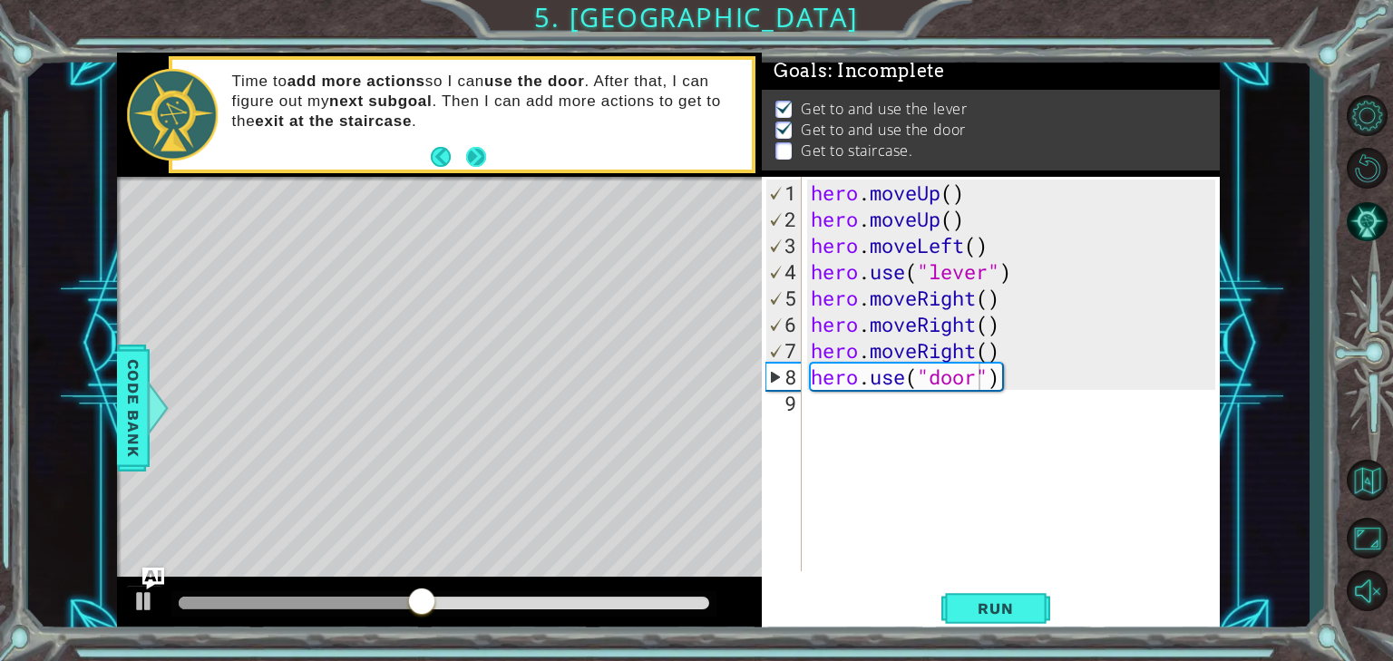
click at [481, 155] on button "Next" at bounding box center [476, 157] width 20 height 20
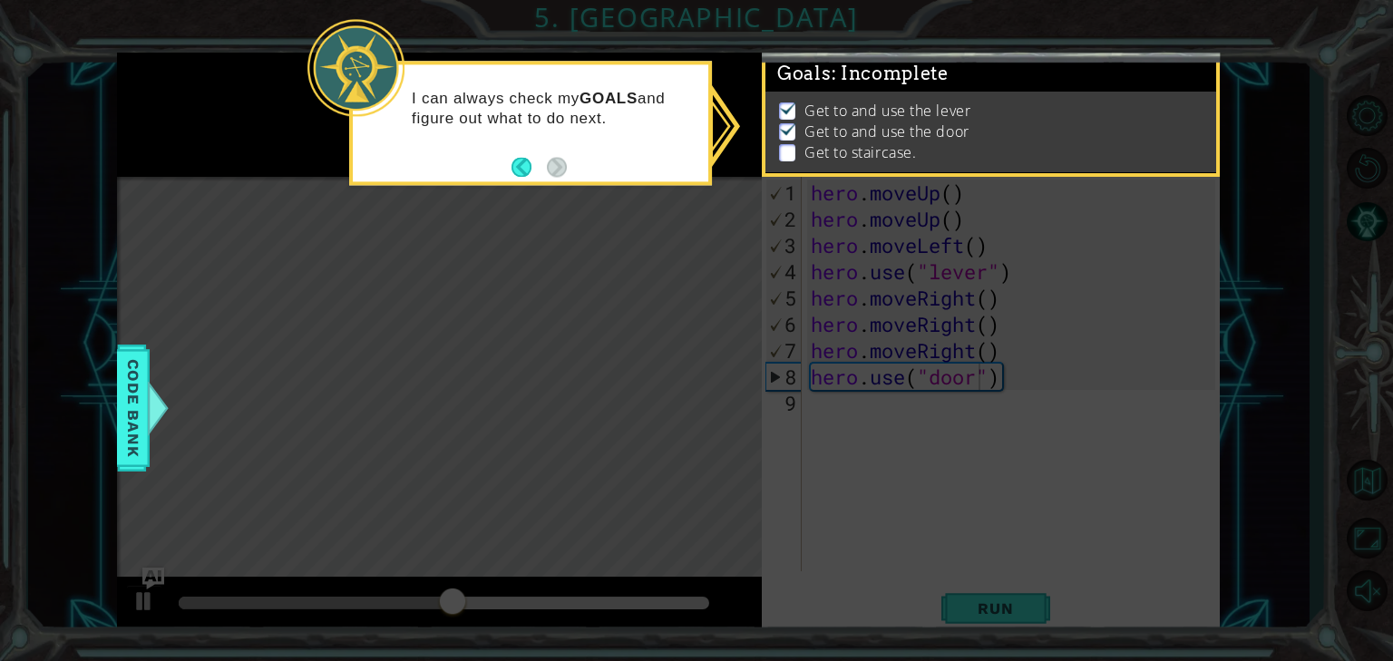
drag, startPoint x: 532, startPoint y: 167, endPoint x: 523, endPoint y: 165, distance: 9.2
click at [524, 165] on button "Back" at bounding box center [528, 167] width 35 height 20
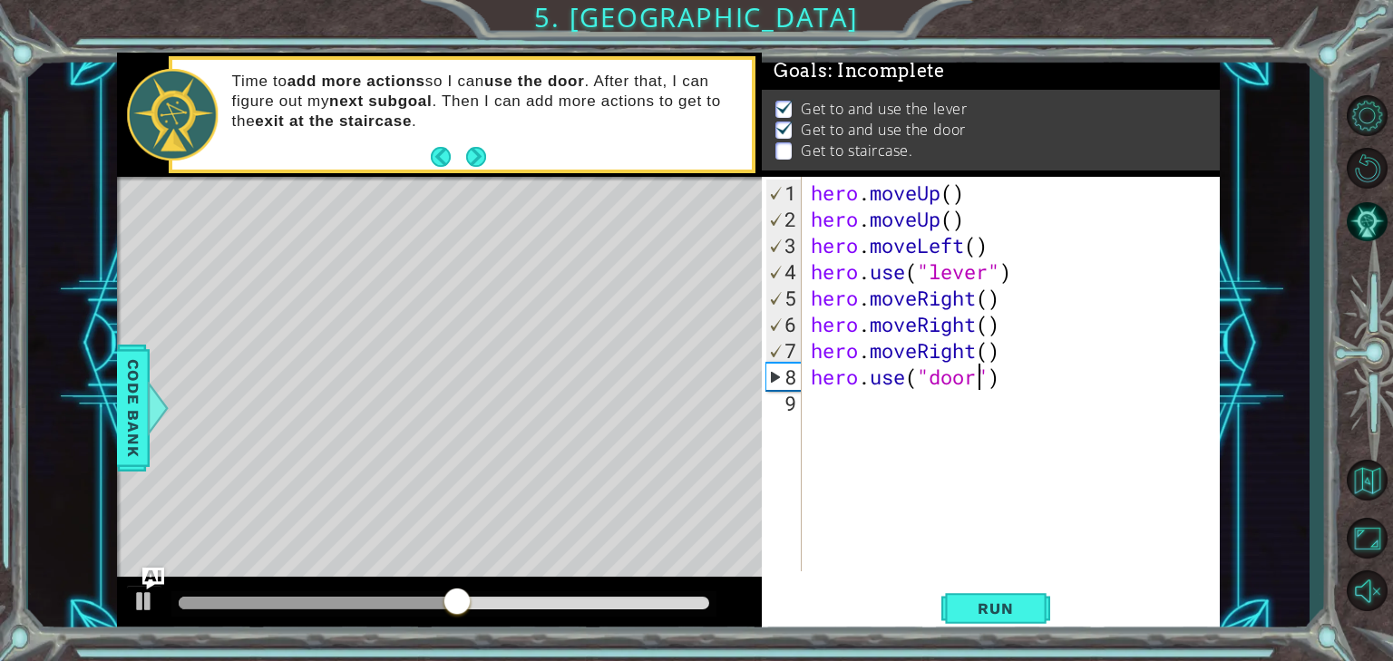
scroll to position [5, 0]
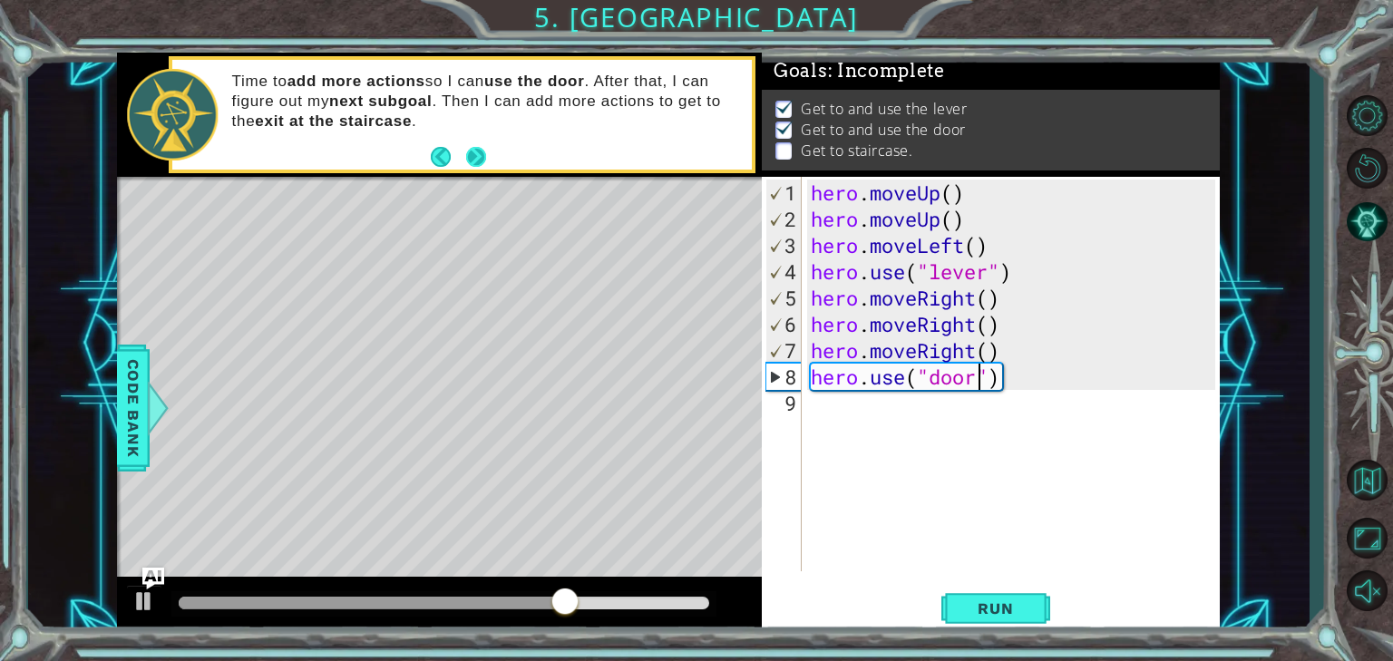
click at [478, 153] on button "Next" at bounding box center [476, 157] width 20 height 20
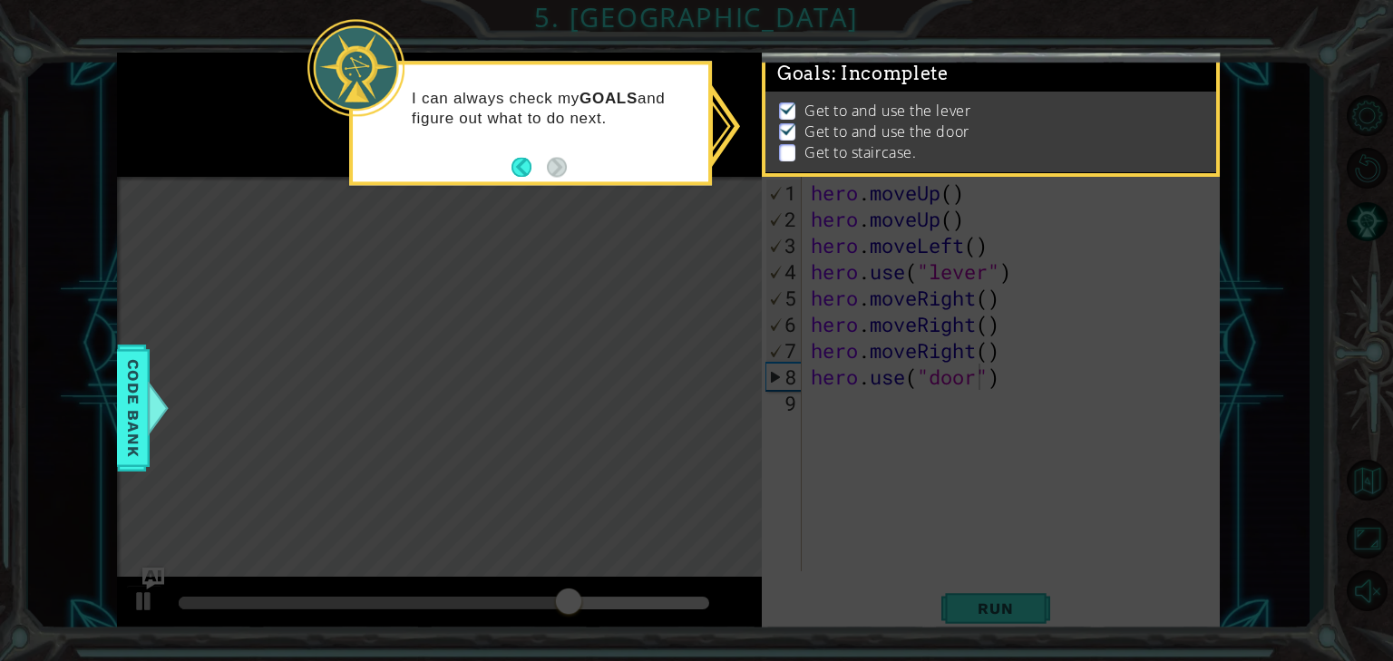
scroll to position [8, 0]
click at [510, 160] on div "I can always check my GOALS and figure out what to do next." at bounding box center [530, 118] width 355 height 92
click at [509, 170] on div "I can always check my GOALS and figure out what to do next." at bounding box center [530, 123] width 363 height 124
click at [523, 166] on button "Back" at bounding box center [528, 167] width 35 height 20
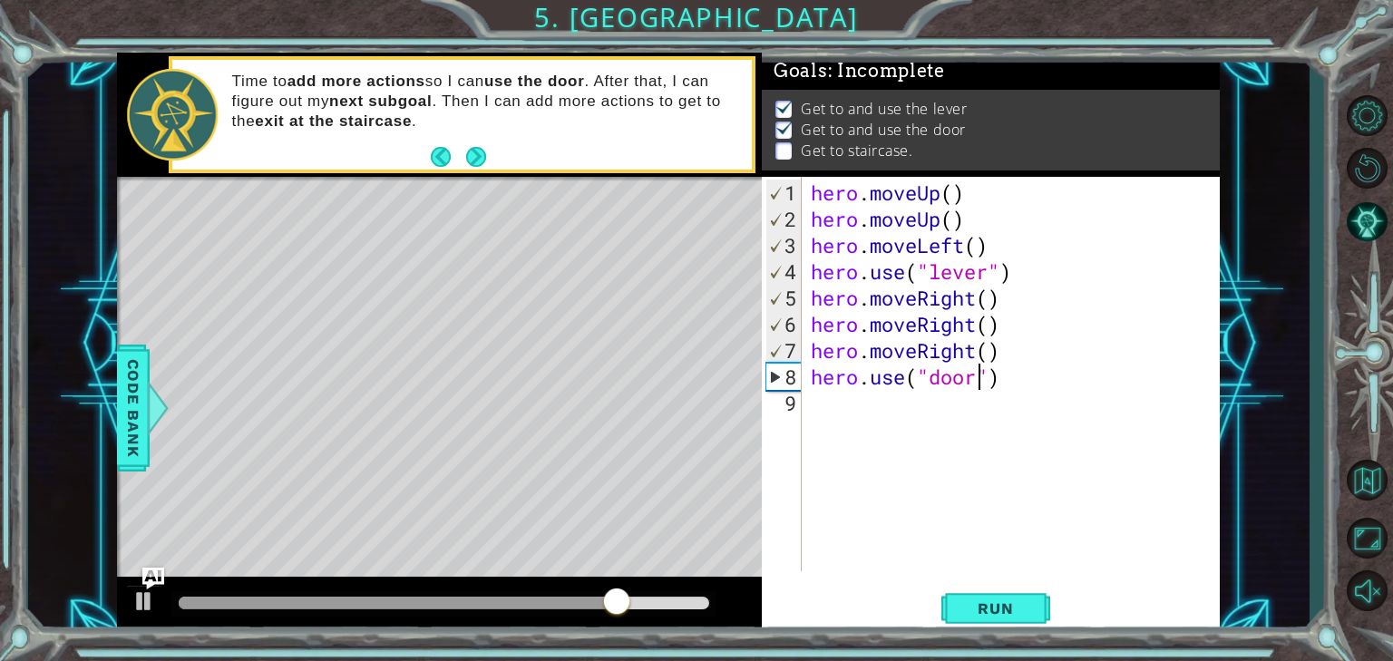
scroll to position [5, 0]
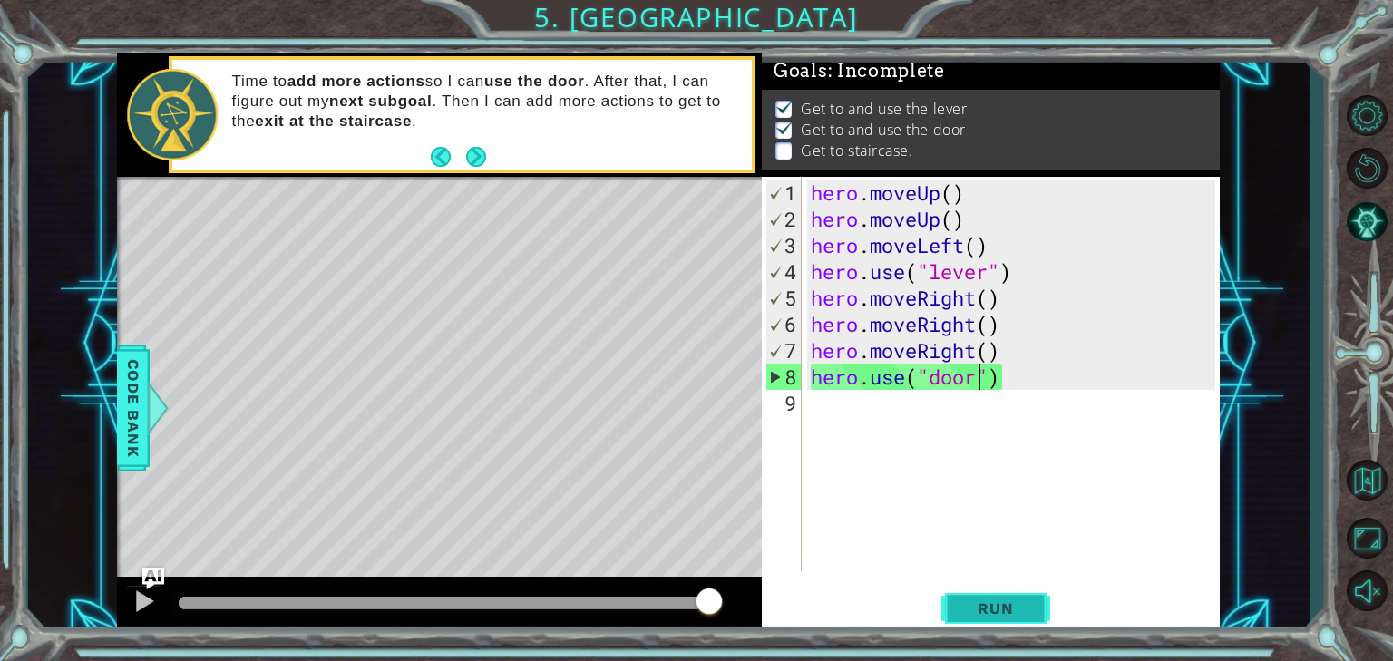
click at [1040, 604] on button "Run" at bounding box center [995, 607] width 109 height 45
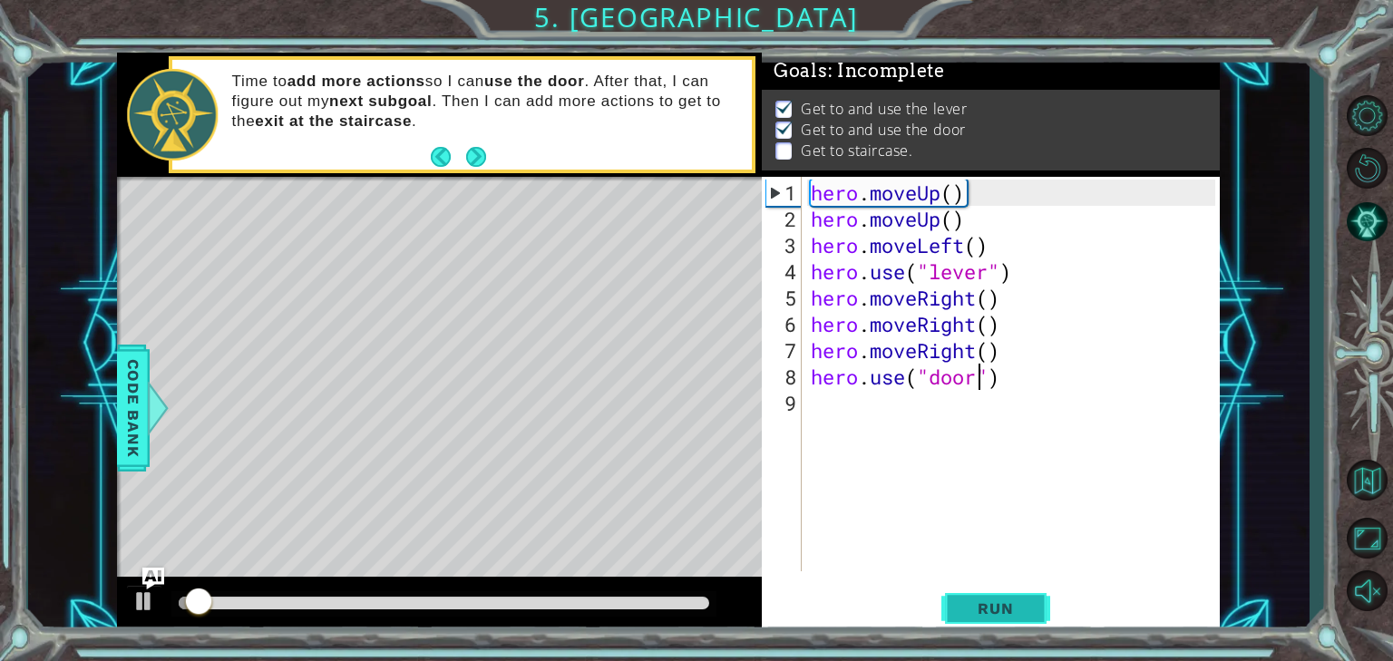
scroll to position [8, 0]
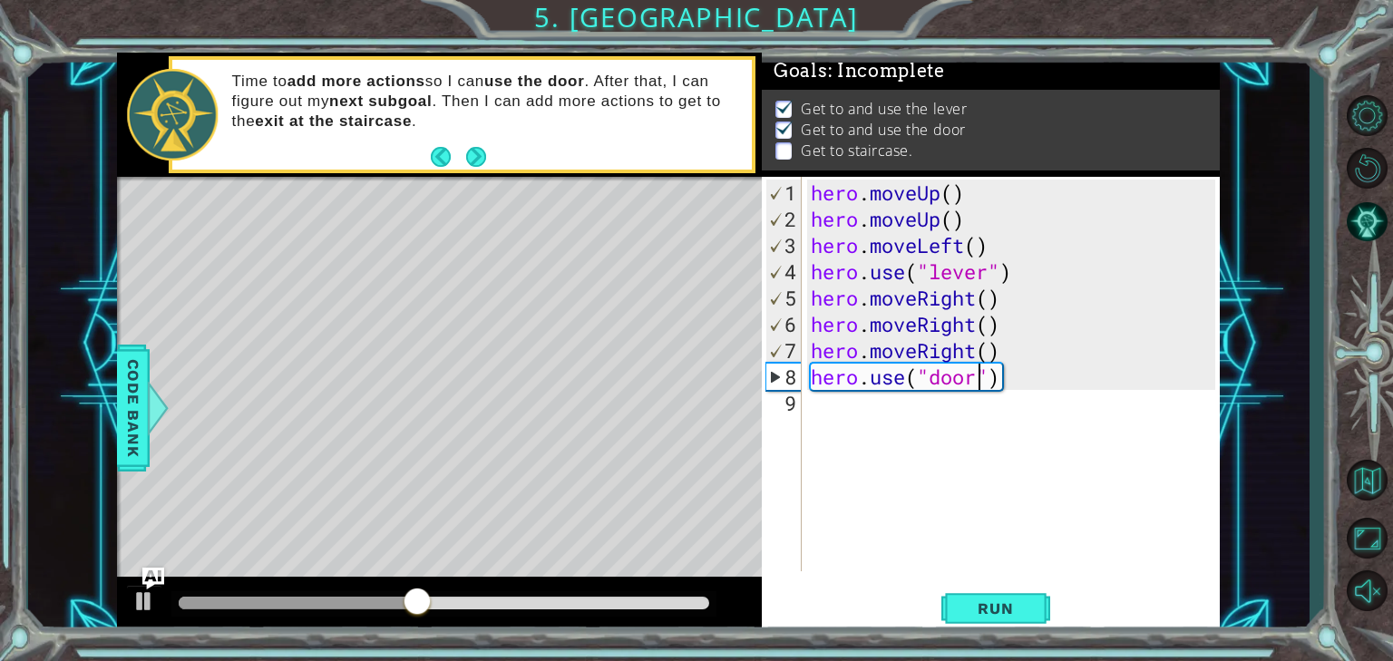
click at [811, 413] on div "hero . moveUp ( ) hero . moveUp ( ) hero . moveLeft ( ) hero . use ( "lever" ) …" at bounding box center [1015, 403] width 417 height 447
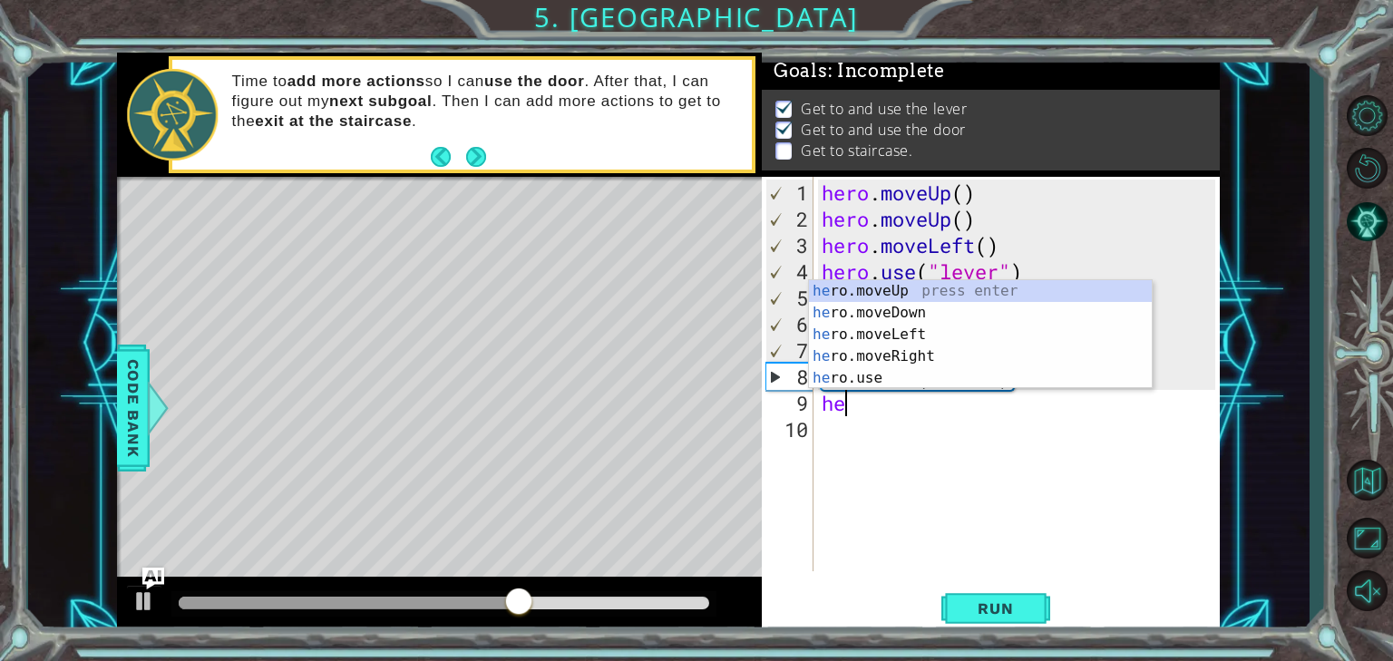
type textarea "her"
click at [944, 292] on div "her o.moveUp press enter her o.moveDown press enter her o.moveLeft press enter …" at bounding box center [980, 356] width 343 height 152
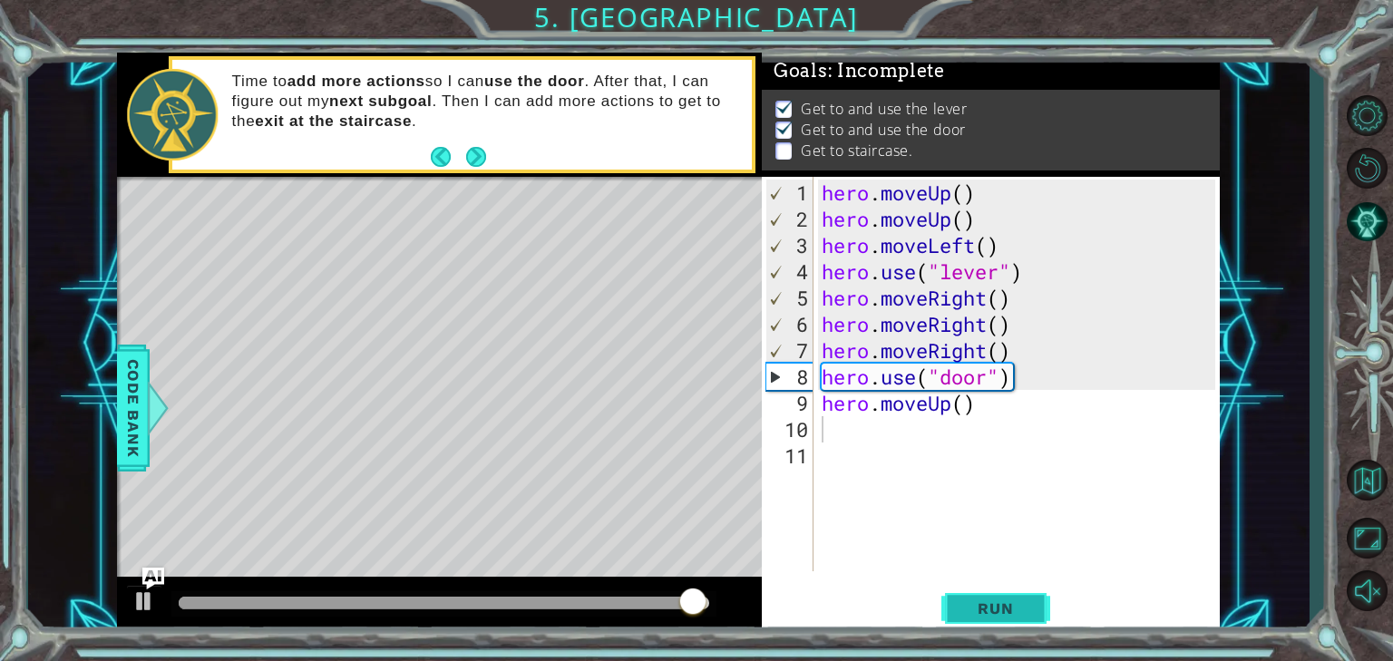
click at [986, 605] on span "Run" at bounding box center [995, 608] width 72 height 18
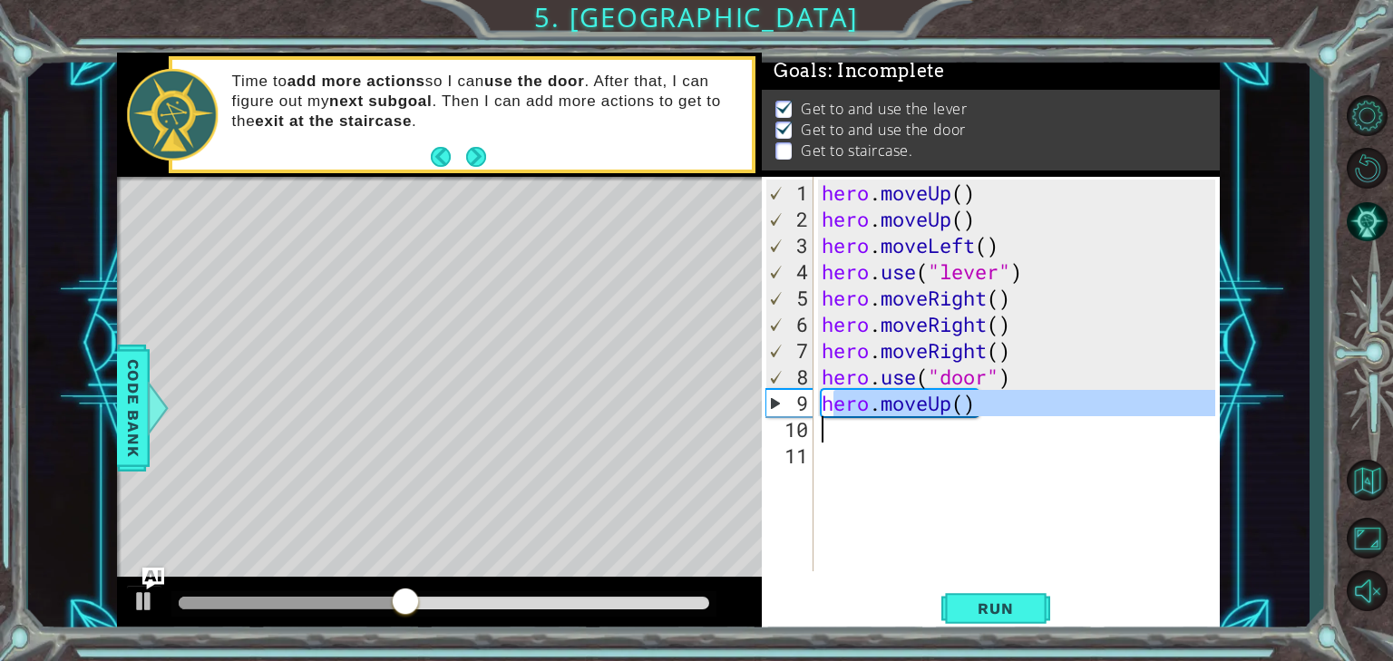
drag, startPoint x: 840, startPoint y: 400, endPoint x: 932, endPoint y: 421, distance: 94.8
click at [932, 421] on div "hero . moveUp ( ) hero . moveUp ( ) hero . moveLeft ( ) hero . use ( "lever" ) …" at bounding box center [1021, 403] width 406 height 447
type textarea "hero.moveUp()"
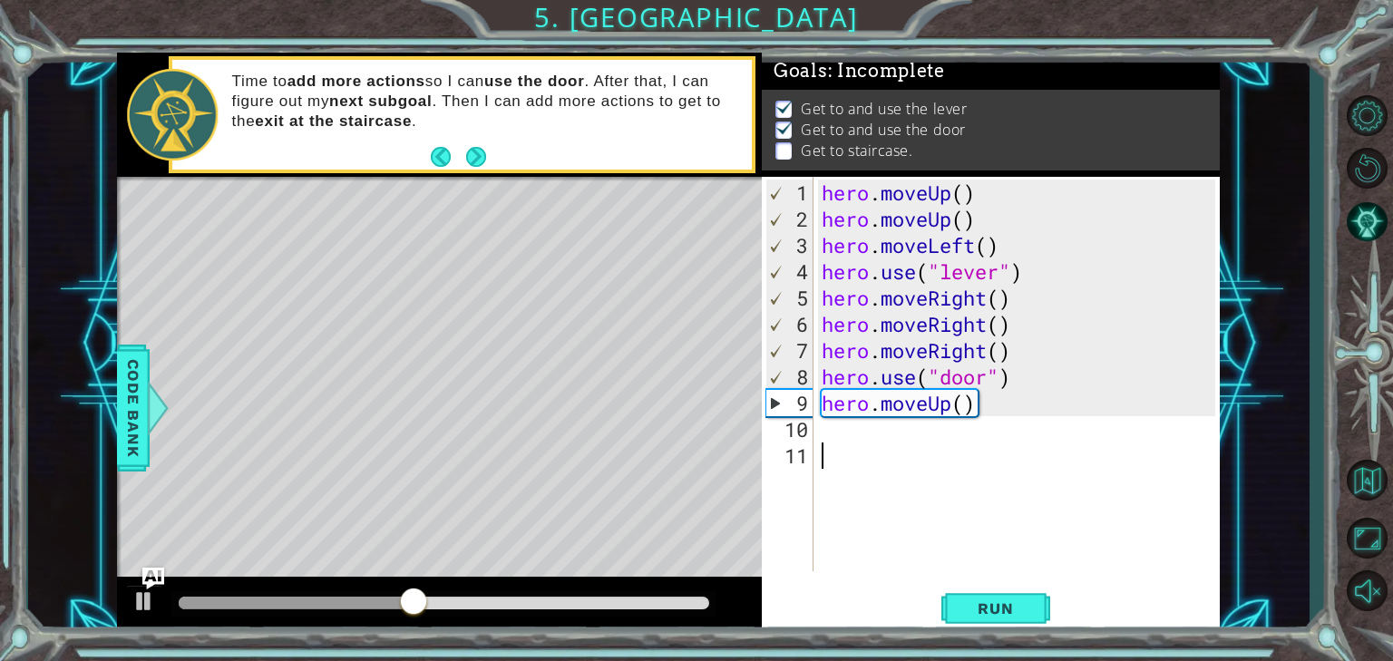
drag, startPoint x: 995, startPoint y: 472, endPoint x: 982, endPoint y: 474, distance: 13.0
click at [987, 470] on div "hero . moveUp ( ) hero . moveUp ( ) hero . moveLeft ( ) hero . use ( "lever" ) …" at bounding box center [1021, 403] width 406 height 447
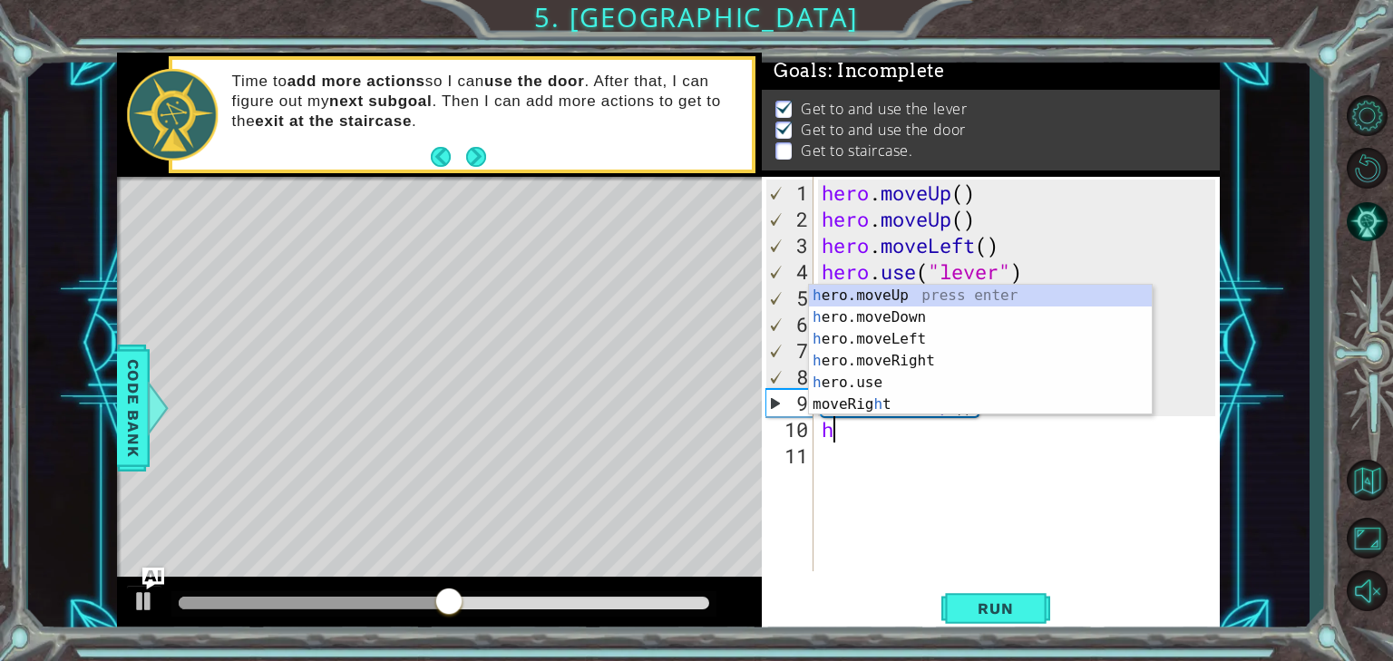
type textarea "he"
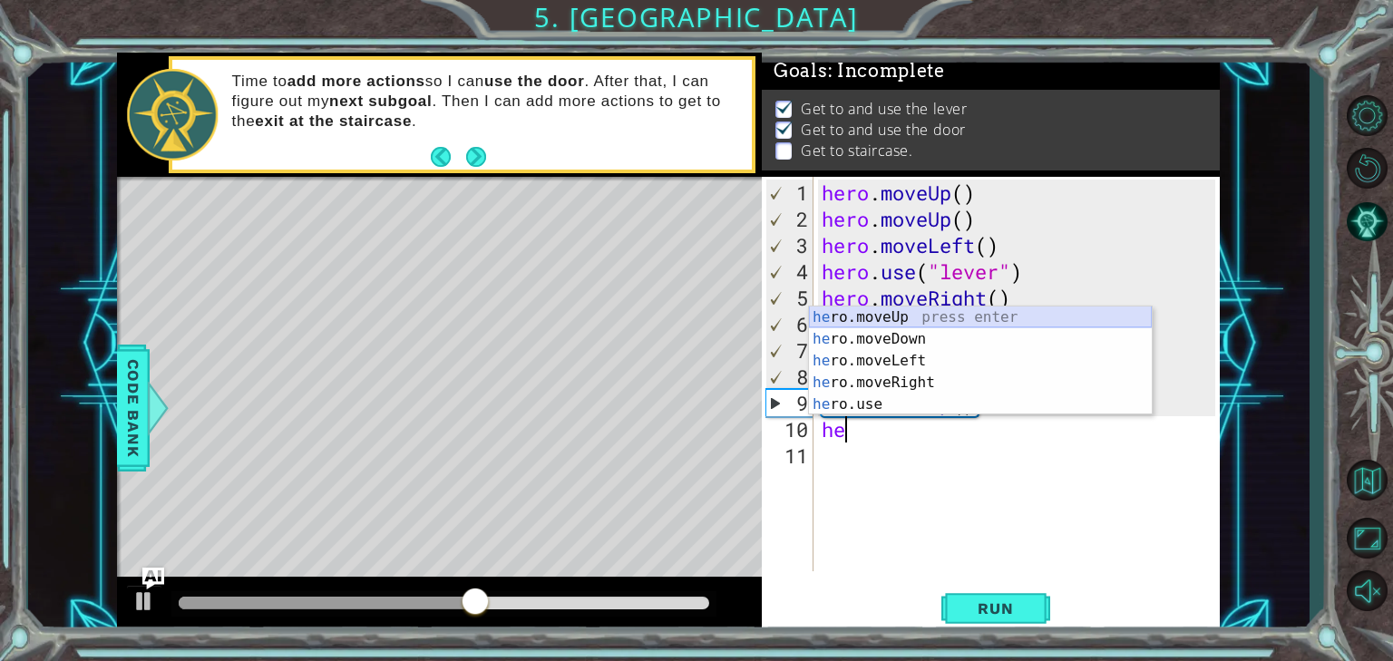
click at [979, 308] on div "he ro.moveUp press enter he ro.moveDown press enter he ro.moveLeft press enter …" at bounding box center [980, 382] width 343 height 152
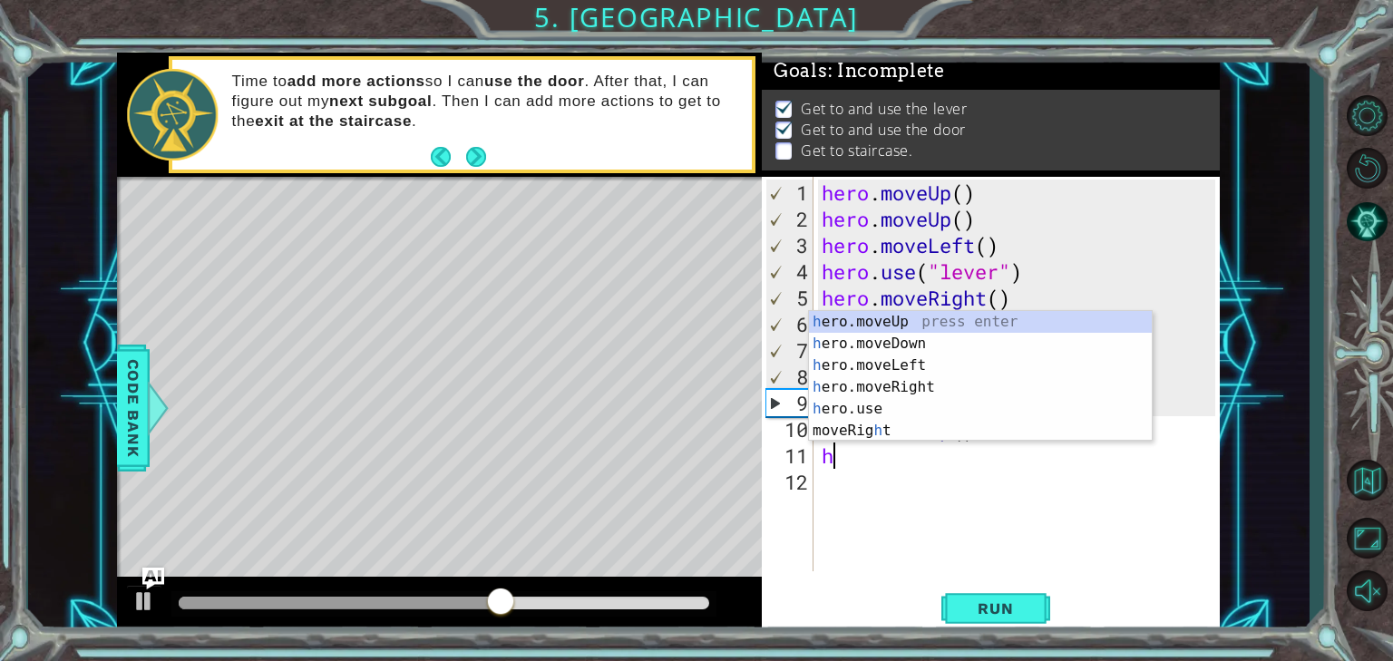
type textarea "he"
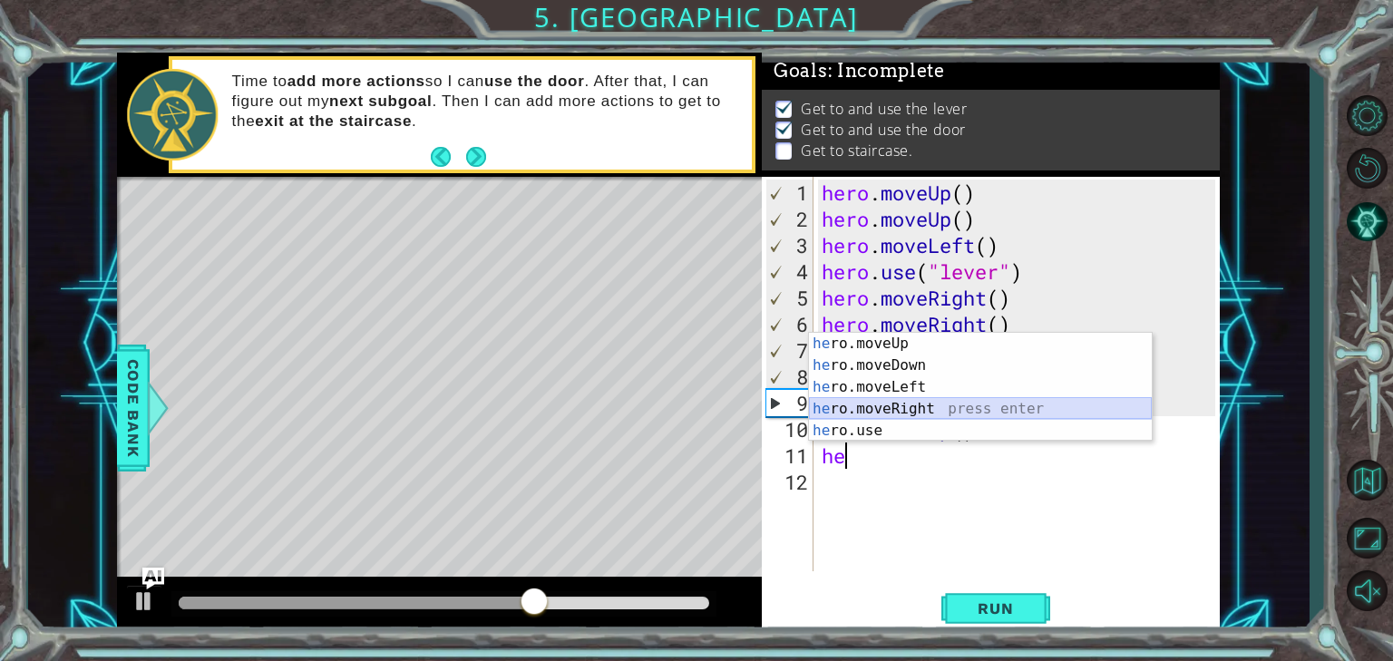
click at [938, 402] on div "he ro.moveUp press enter he ro.moveDown press enter he ro.moveLeft press enter …" at bounding box center [980, 409] width 343 height 152
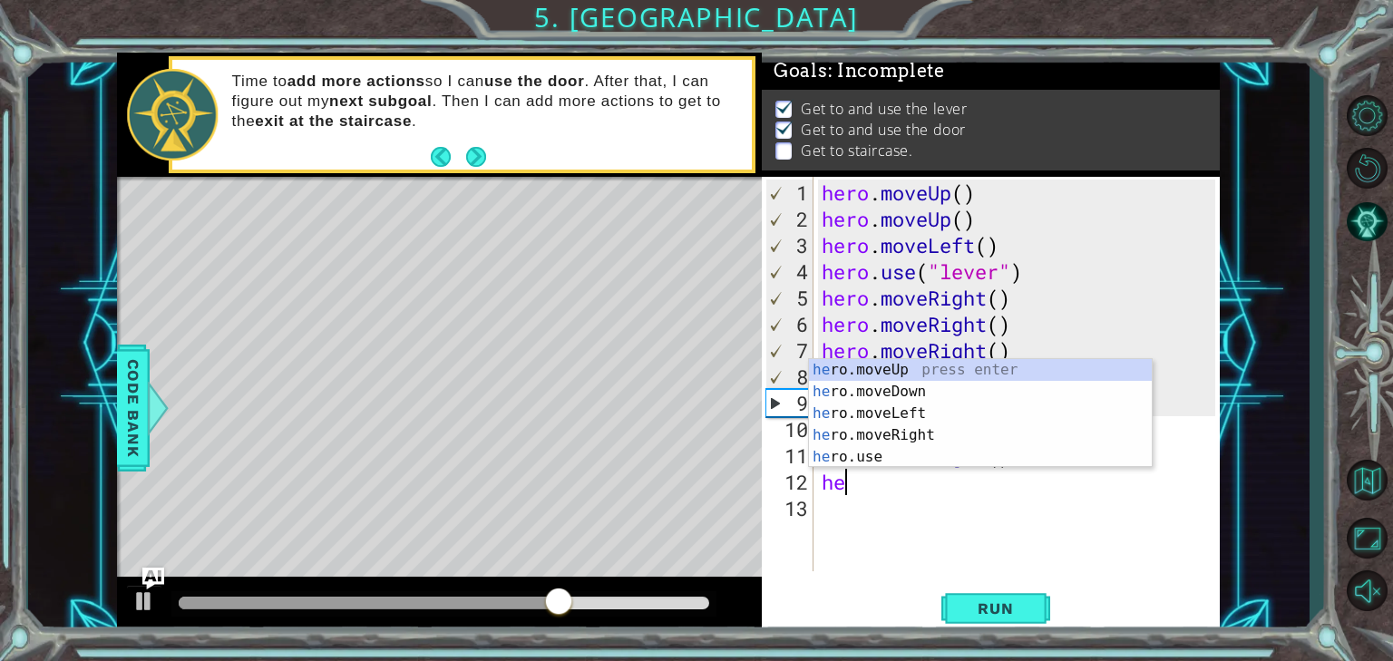
type textarea "her"
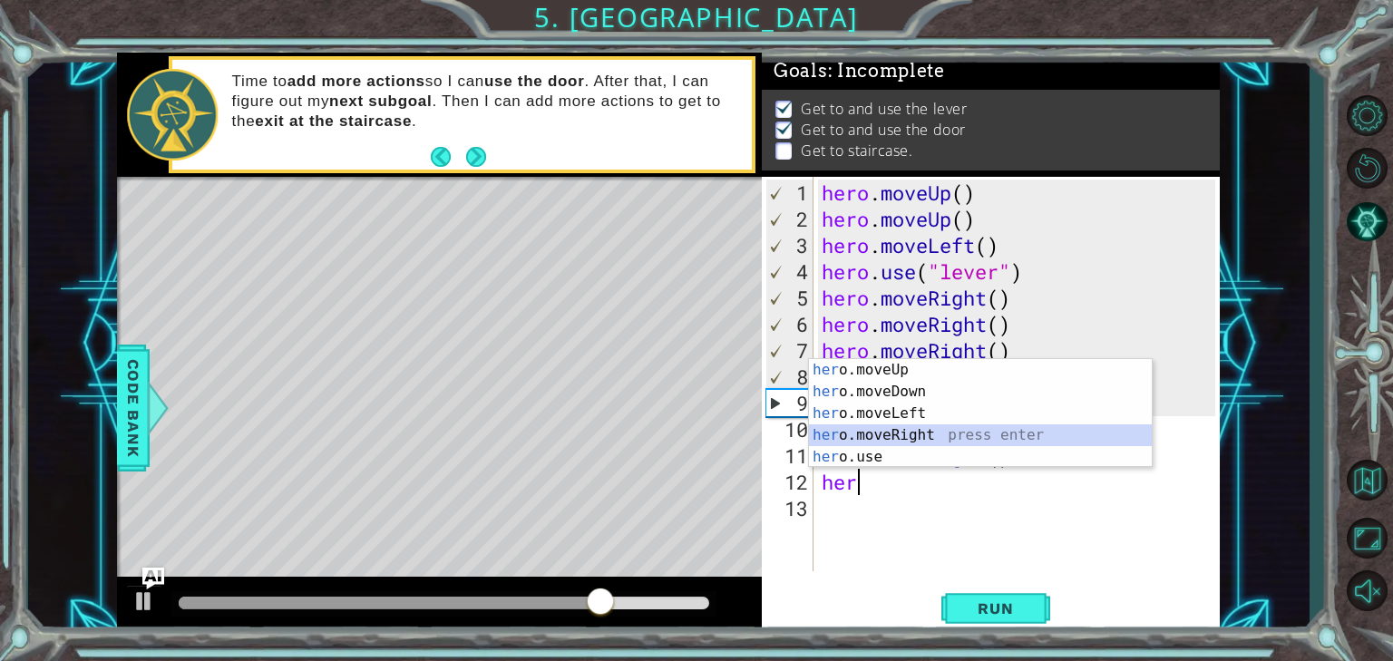
click at [880, 430] on div "her o.moveUp press enter her o.moveDown press enter her o.moveLeft press enter …" at bounding box center [980, 435] width 343 height 152
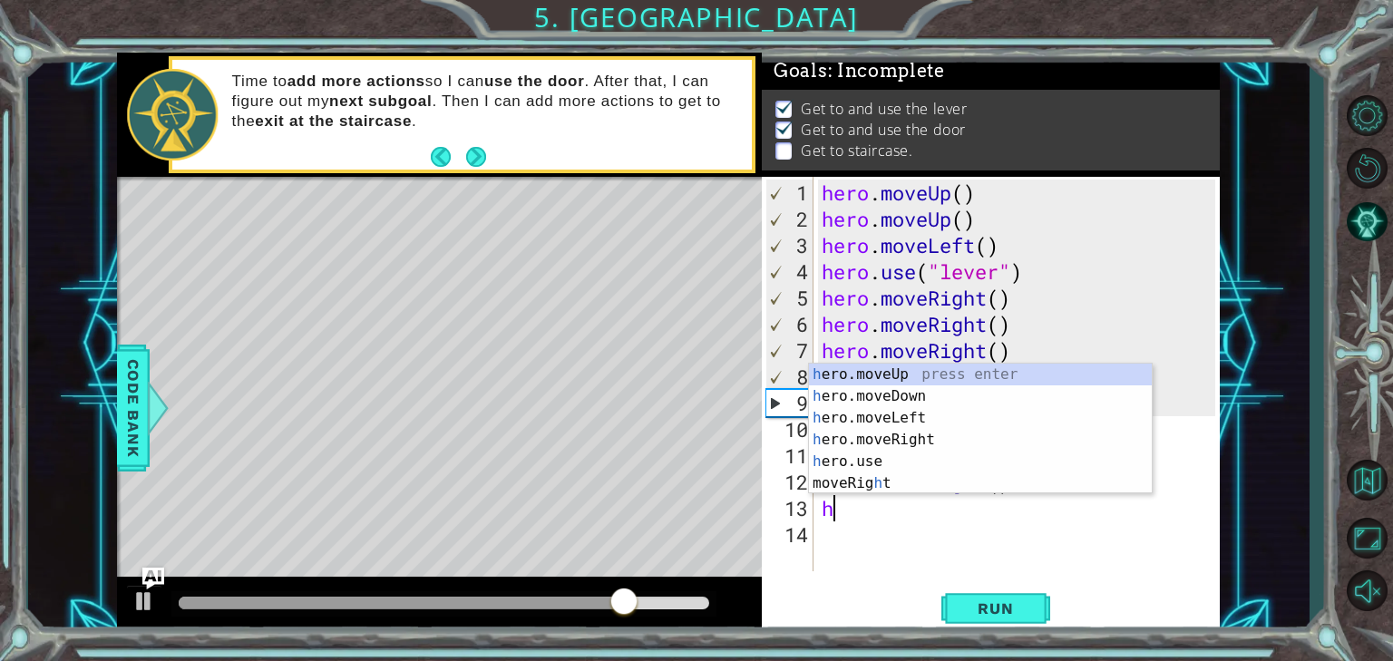
type textarea "he"
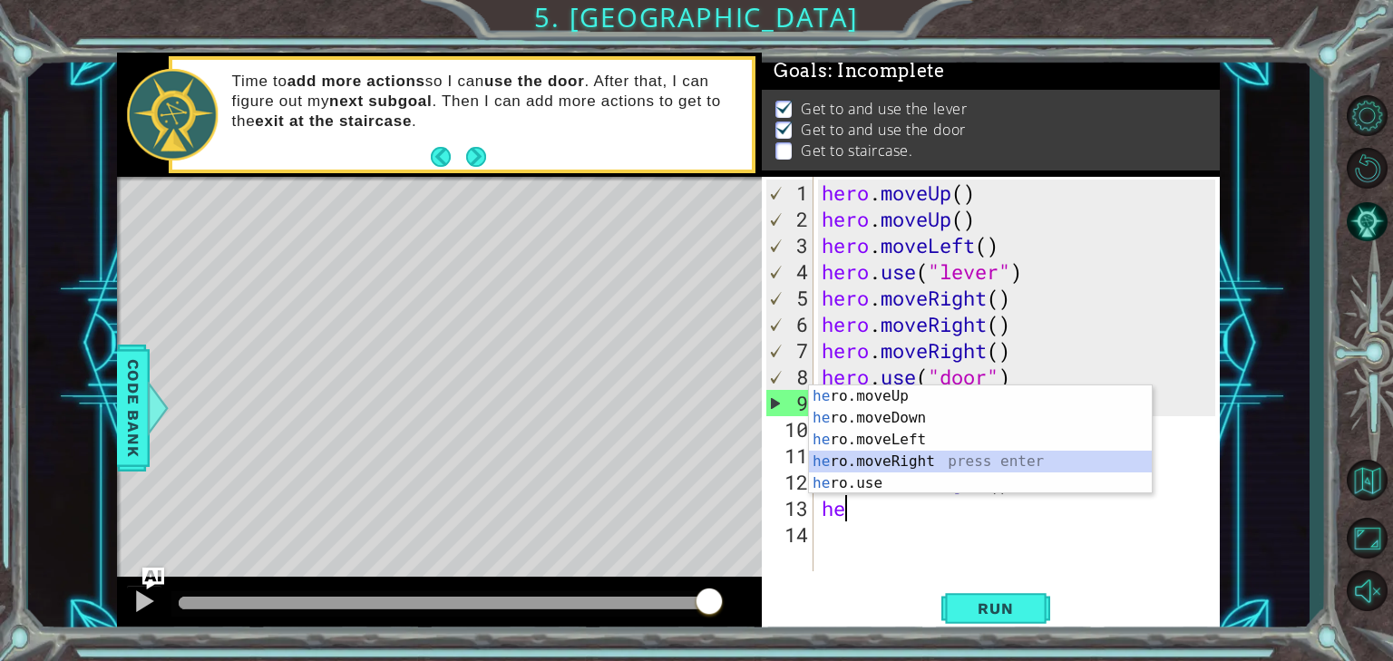
drag, startPoint x: 921, startPoint y: 460, endPoint x: 929, endPoint y: 455, distance: 9.3
click at [929, 455] on div "he ro.moveUp press enter he ro.moveDown press enter he ro.moveLeft press enter …" at bounding box center [980, 461] width 343 height 152
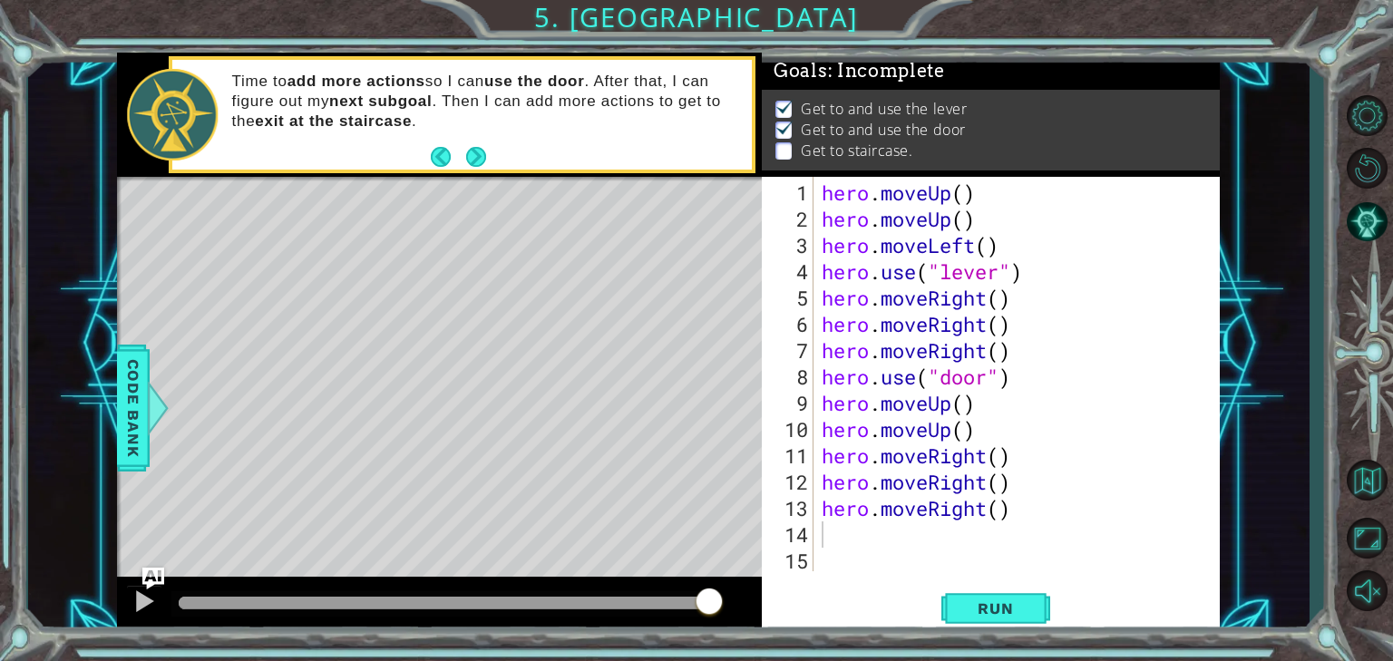
drag, startPoint x: 997, startPoint y: 614, endPoint x: 1037, endPoint y: 632, distance: 43.8
click at [1006, 612] on span "Run" at bounding box center [995, 608] width 72 height 18
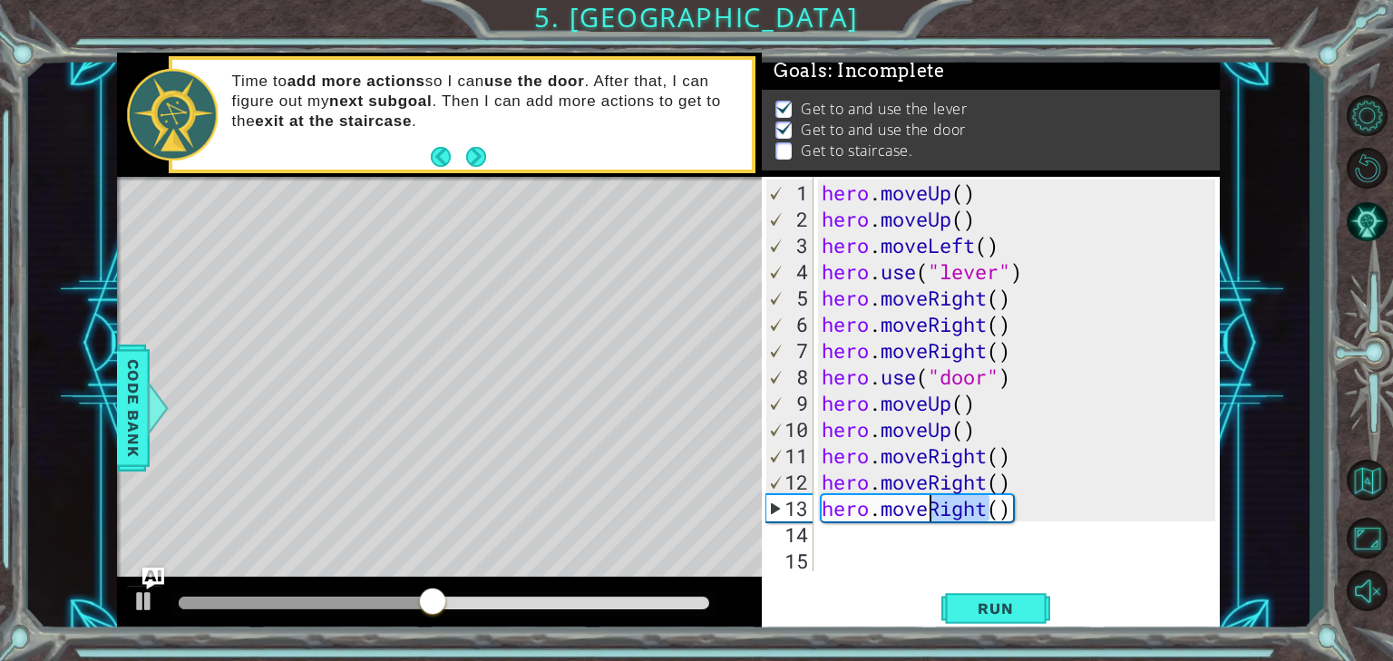
drag, startPoint x: 989, startPoint y: 515, endPoint x: 932, endPoint y: 511, distance: 57.2
click at [932, 511] on div "hero . moveUp ( ) hero . moveUp ( ) hero . moveLeft ( ) hero . use ( "lever" ) …" at bounding box center [1021, 403] width 406 height 447
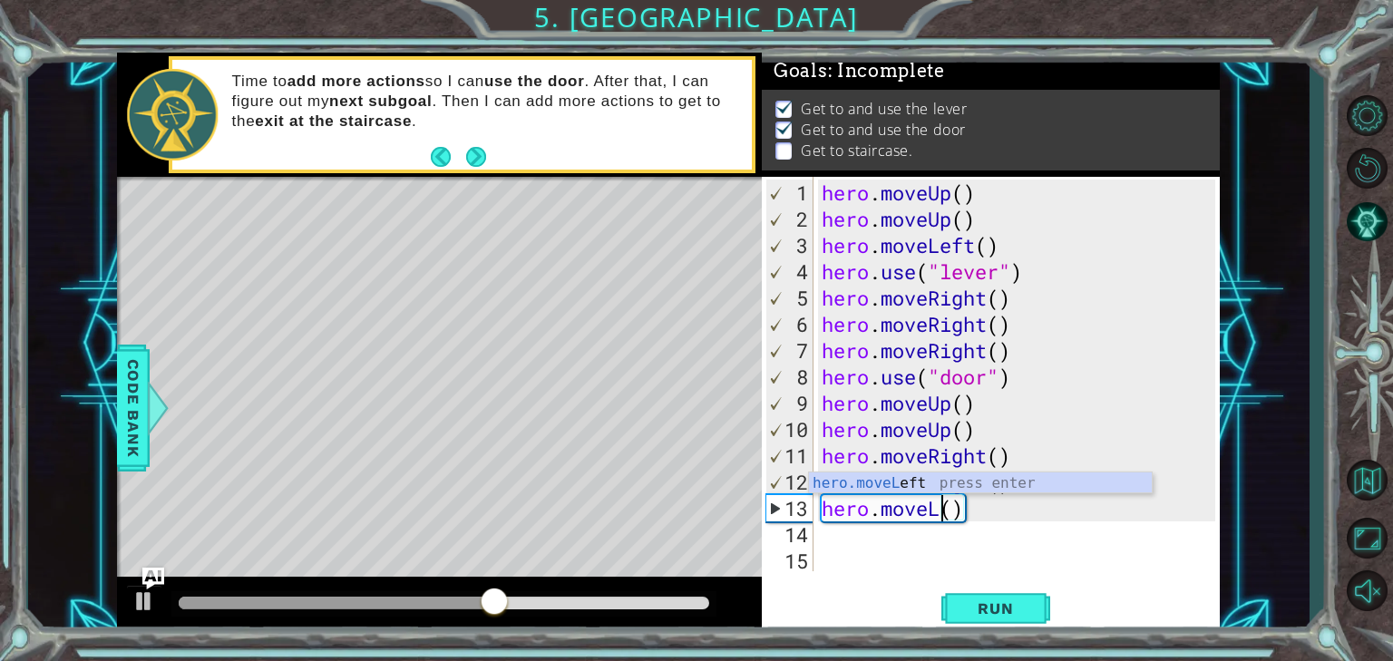
scroll to position [0, 5]
click at [967, 476] on div "hero.moveL eft press enter" at bounding box center [980, 504] width 343 height 65
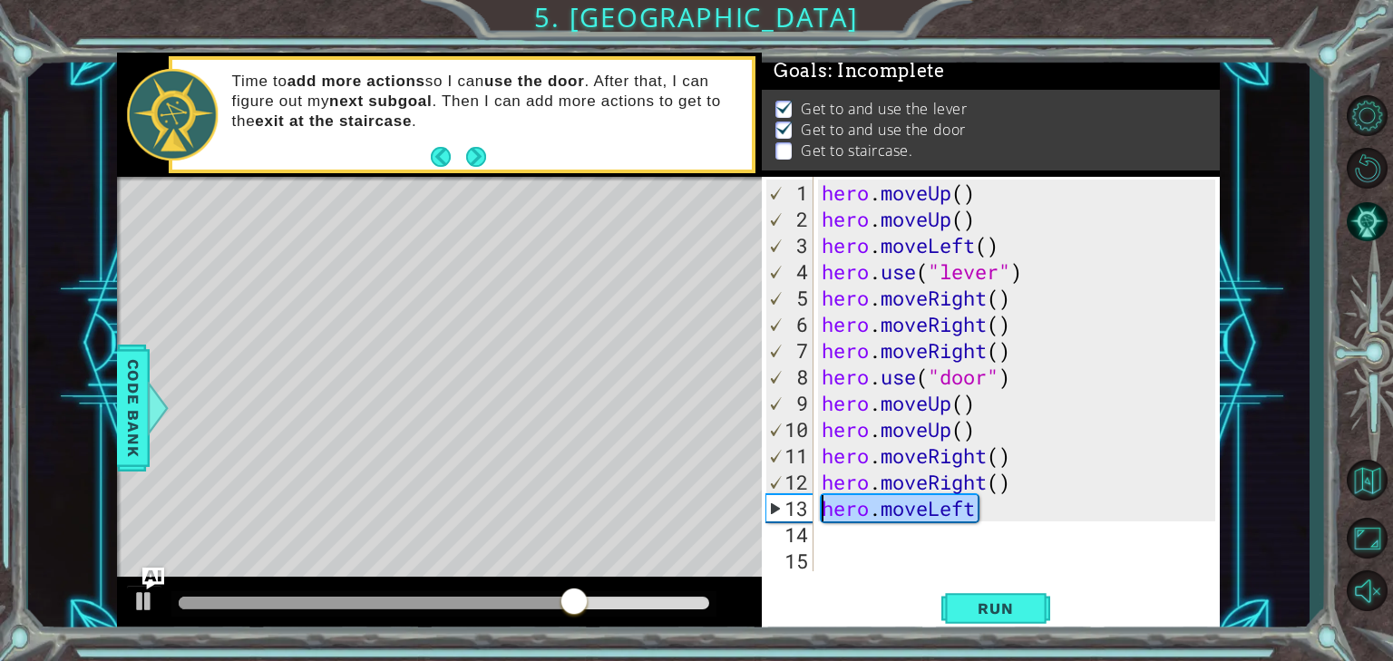
drag, startPoint x: 972, startPoint y: 508, endPoint x: 808, endPoint y: 501, distance: 164.2
click at [808, 501] on div "hero.moveLeft 1 2 3 4 5 6 7 8 9 10 11 12 13 14 15 hero . moveUp ( ) hero . move…" at bounding box center [988, 374] width 453 height 394
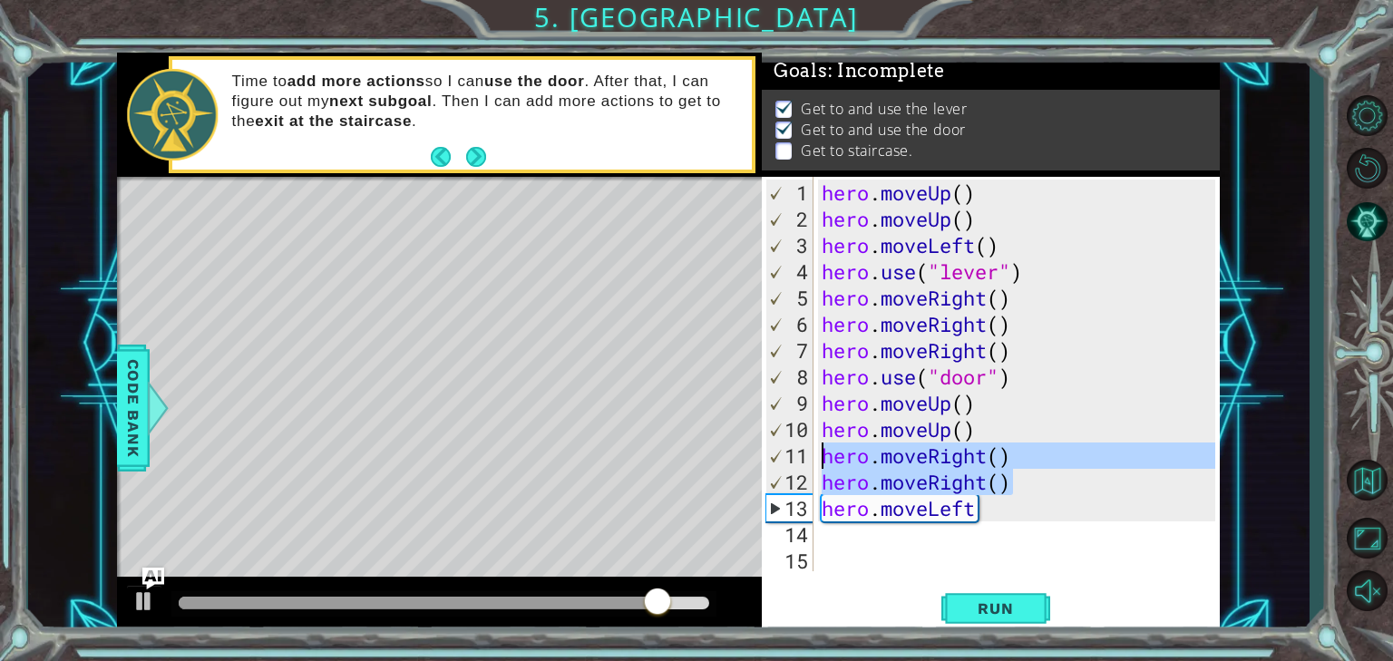
click at [744, 483] on div "1 ההההההההההההההההההההההההההההההההההההההההההההההההההההההההההההההההההההההההההההה…" at bounding box center [668, 344] width 1103 height 582
type textarea "hero.moveRight()"
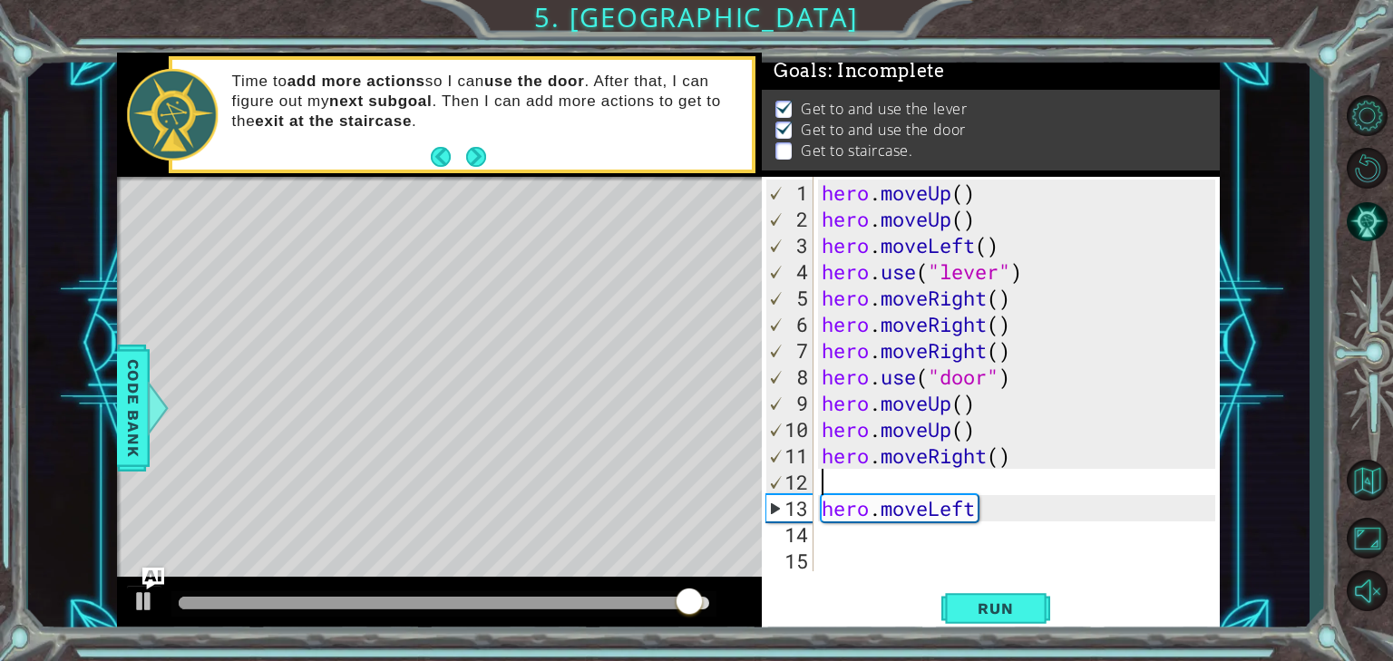
scroll to position [0, 0]
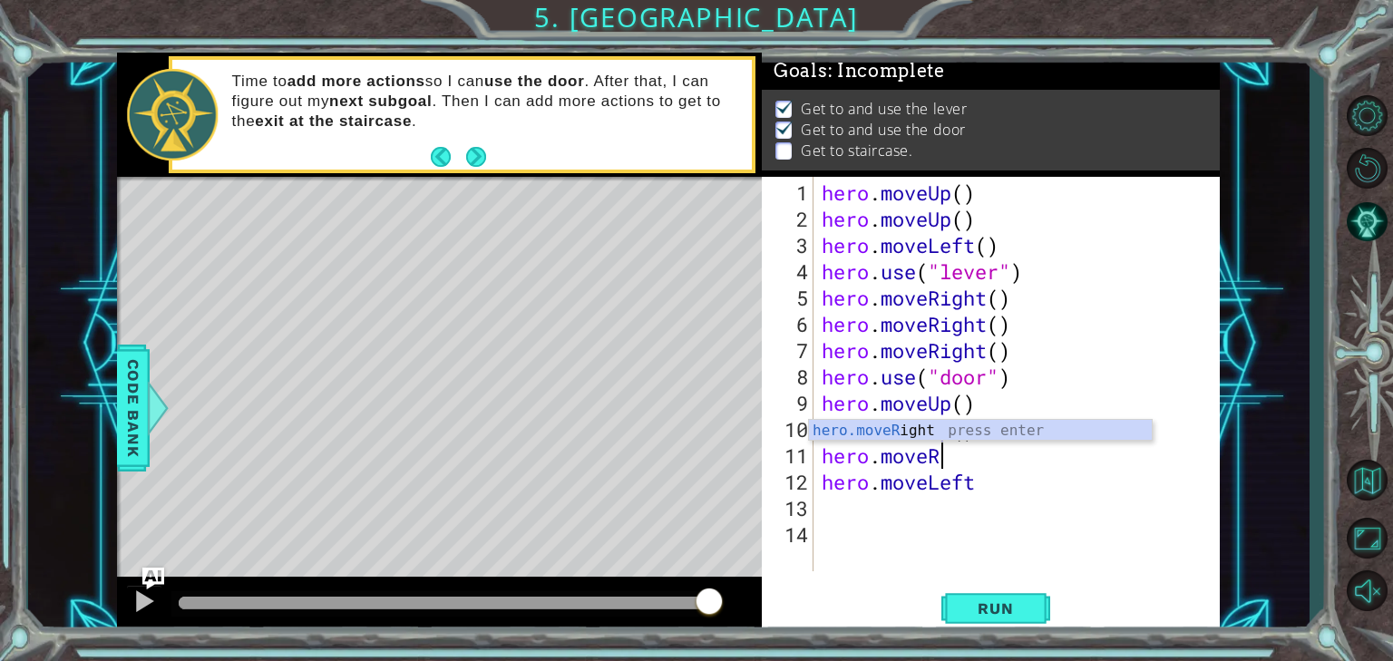
type textarea "hero.move"
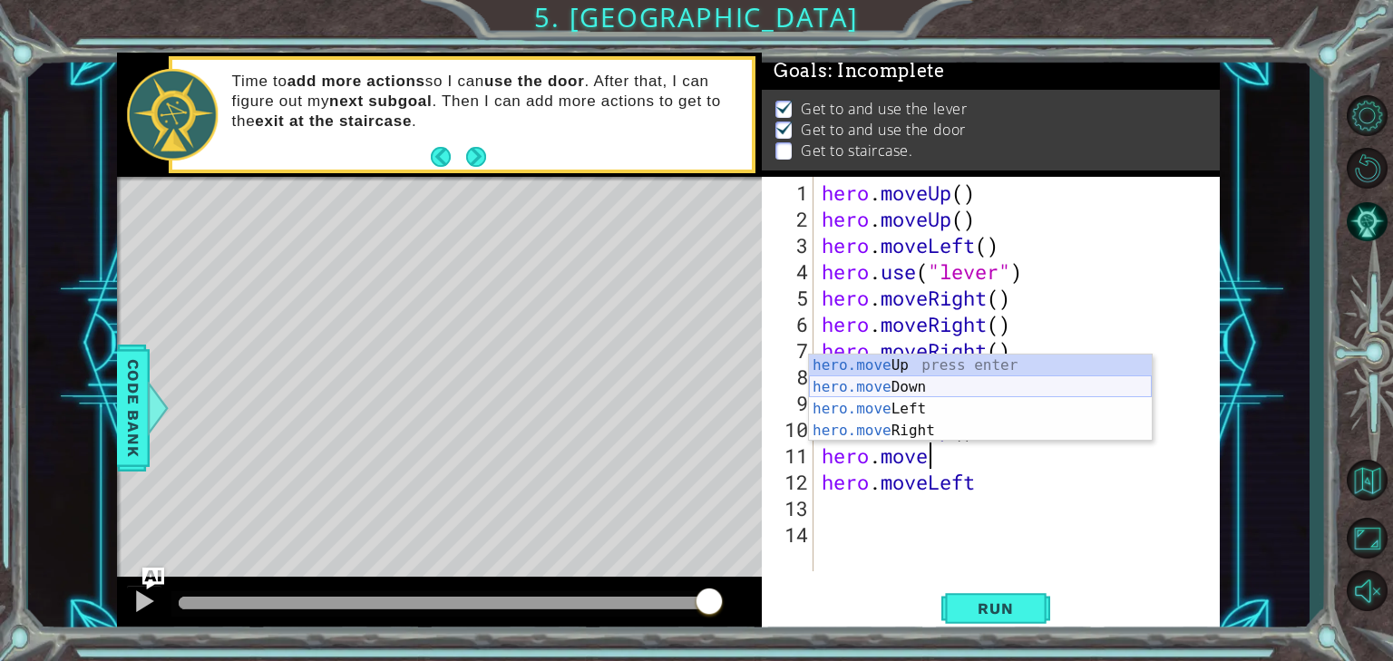
click at [871, 393] on div "hero.move Up press enter hero.move Down press enter hero.move Left press enter …" at bounding box center [980, 420] width 343 height 131
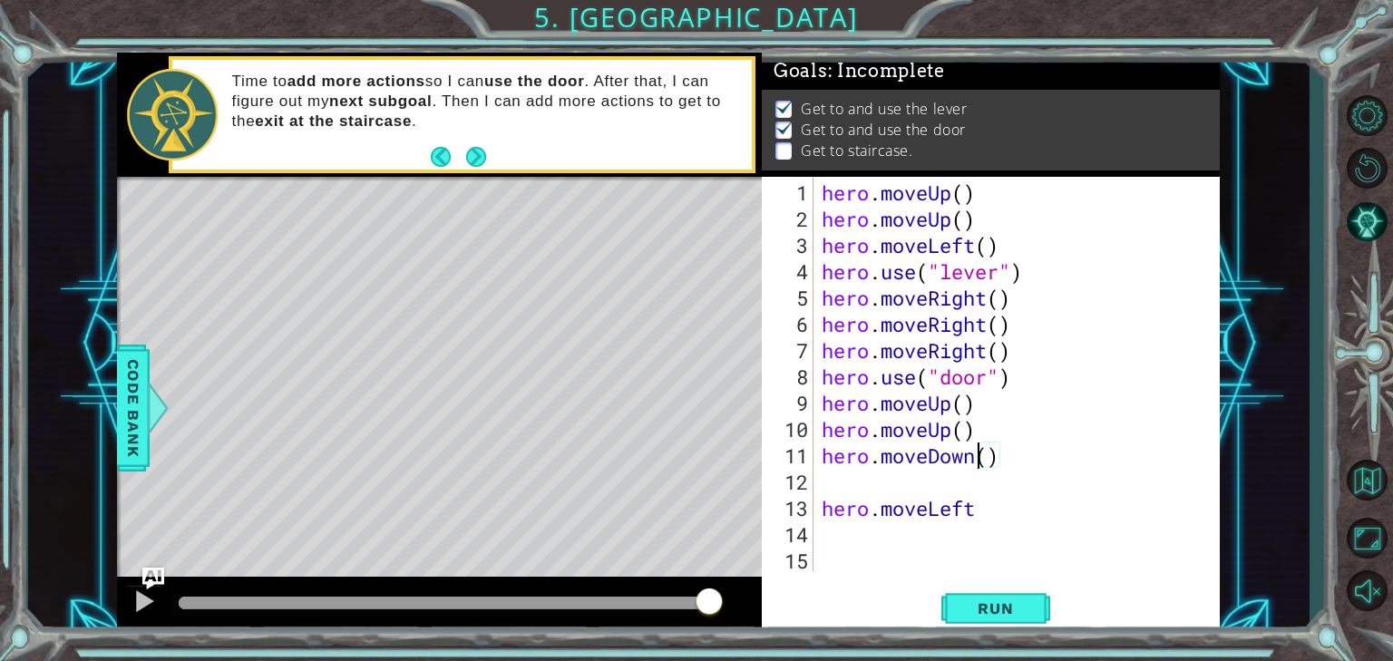
click at [975, 452] on div "hero . moveUp ( ) hero . moveUp ( ) hero . moveLeft ( ) hero . use ( "lever" ) …" at bounding box center [1021, 403] width 406 height 447
click at [974, 455] on div "hero . moveUp ( ) hero . moveUp ( ) hero . moveLeft ( ) hero . use ( "lever" ) …" at bounding box center [1021, 403] width 406 height 447
drag, startPoint x: 971, startPoint y: 456, endPoint x: 922, endPoint y: 449, distance: 49.5
click at [922, 449] on div "hero . moveUp ( ) hero . moveUp ( ) hero . moveLeft ( ) hero . use ( "lever" ) …" at bounding box center [1021, 403] width 406 height 447
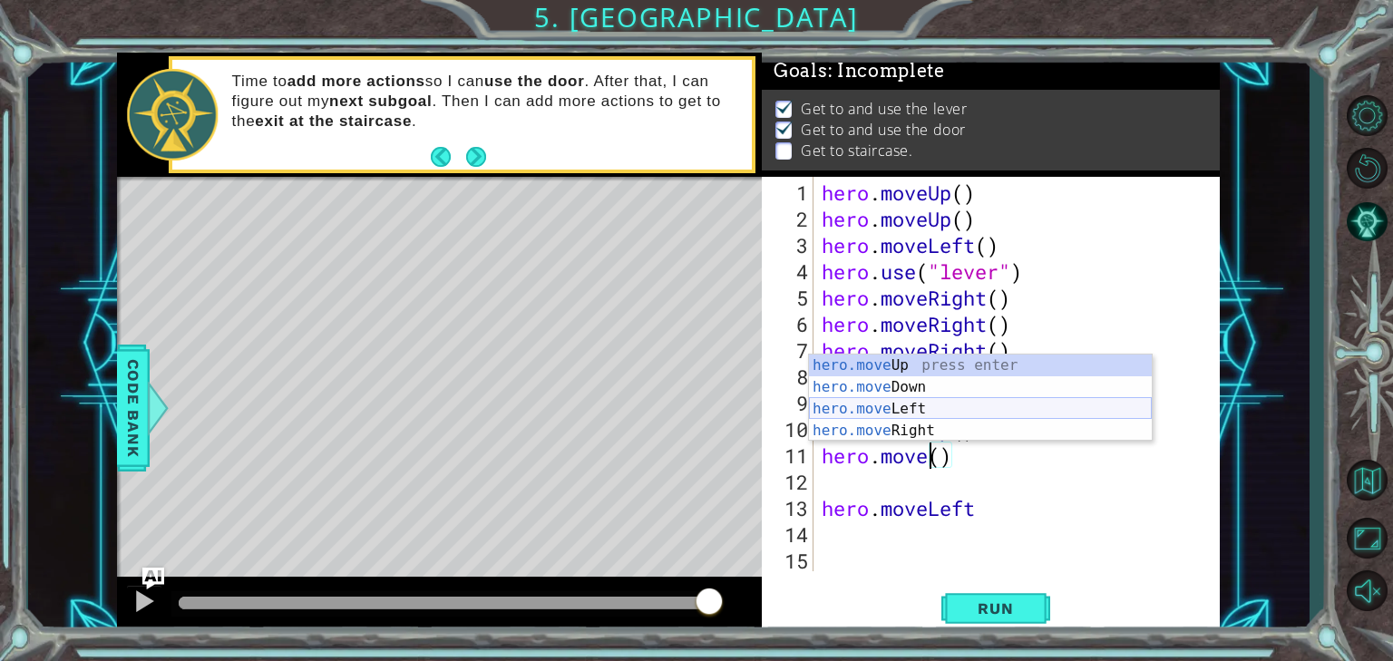
click at [956, 400] on div "hero.move Up press enter hero.move Down press enter hero.move Left press enter …" at bounding box center [980, 420] width 343 height 131
type textarea "hero.moveLeft"
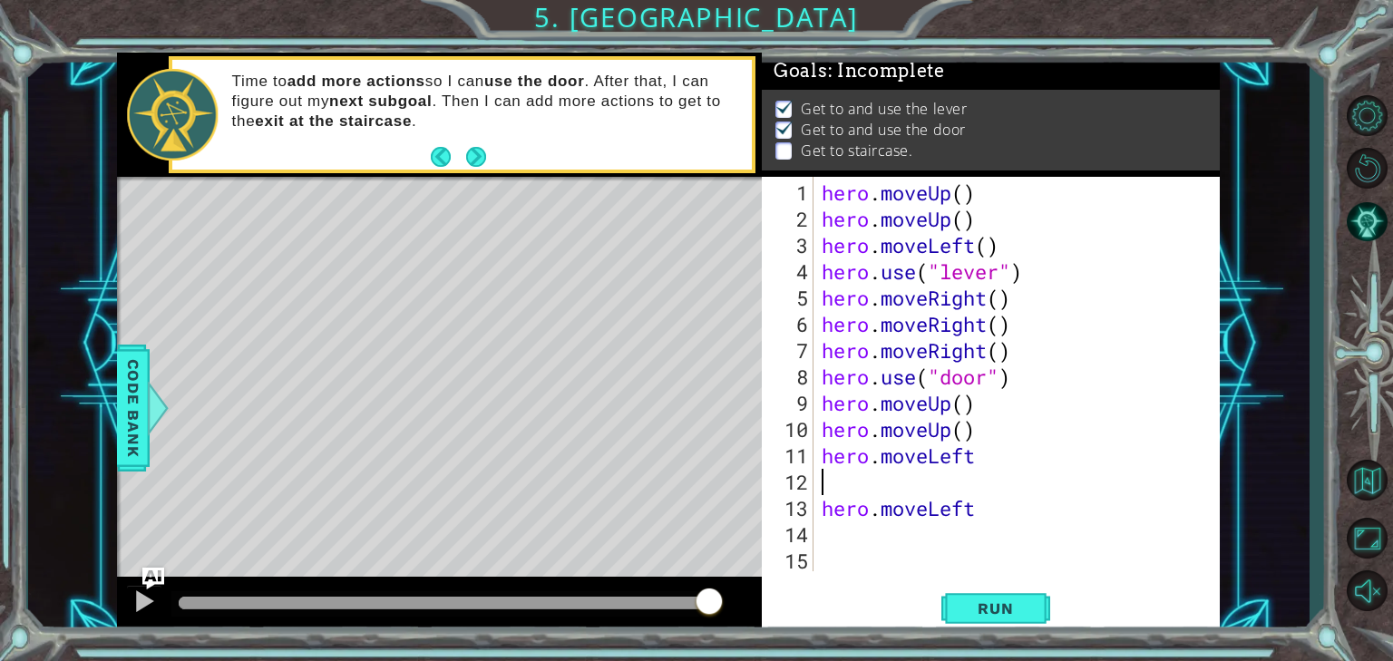
drag, startPoint x: 856, startPoint y: 473, endPoint x: 846, endPoint y: 472, distance: 10.1
click at [856, 472] on div "hero . moveUp ( ) hero . moveUp ( ) hero . moveLeft ( ) hero . use ( "lever" ) …" at bounding box center [1021, 403] width 406 height 447
paste textarea "hero.moveLeft"
click at [950, 607] on button "Run" at bounding box center [995, 607] width 109 height 45
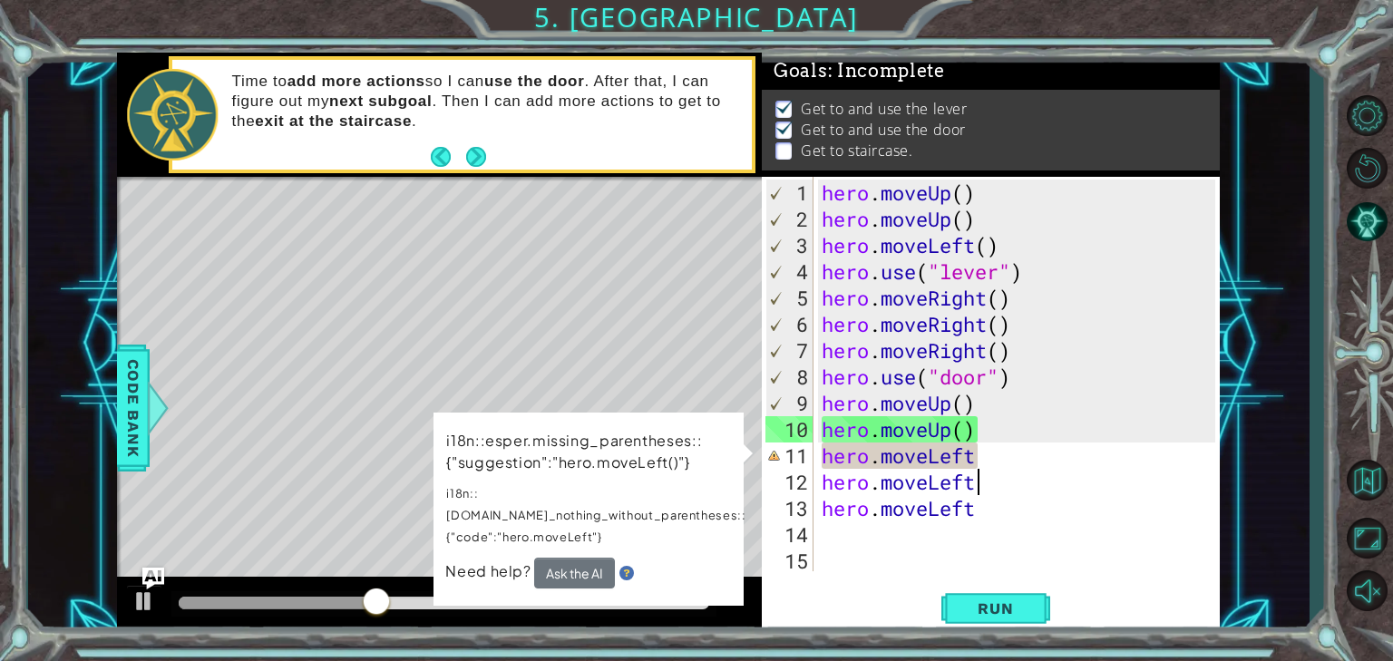
click at [501, 562] on span "Need help?" at bounding box center [489, 571] width 89 height 19
click at [982, 442] on div "hero . moveUp ( ) hero . moveUp ( ) hero . moveLeft ( ) hero . use ( "lever" ) …" at bounding box center [1021, 403] width 406 height 447
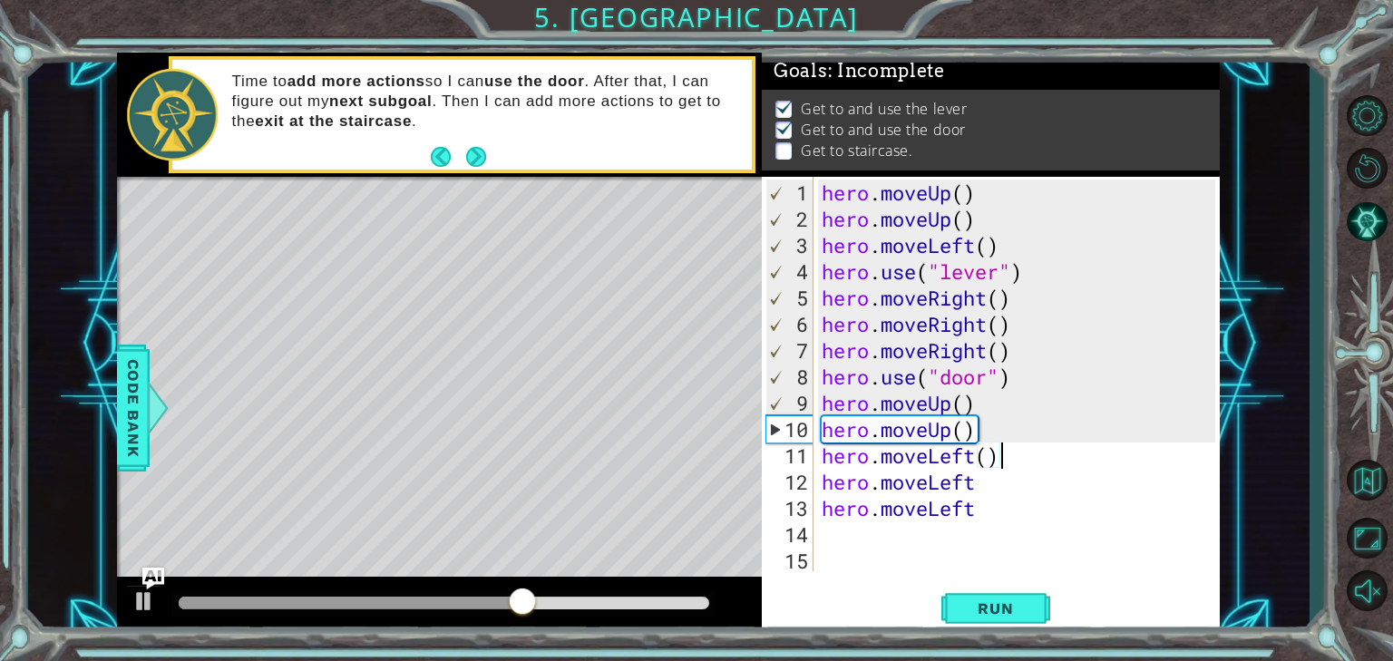
scroll to position [0, 7]
drag, startPoint x: 984, startPoint y: 490, endPoint x: 989, endPoint y: 499, distance: 10.6
click at [987, 492] on div "hero . moveUp ( ) hero . moveUp ( ) hero . moveLeft ( ) hero . use ( "lever" ) …" at bounding box center [1021, 403] width 406 height 447
click at [985, 510] on div "hero . moveUp ( ) hero . moveUp ( ) hero . moveLeft ( ) hero . use ( "lever" ) …" at bounding box center [1021, 403] width 406 height 447
type textarea "hero.moveLeft()"
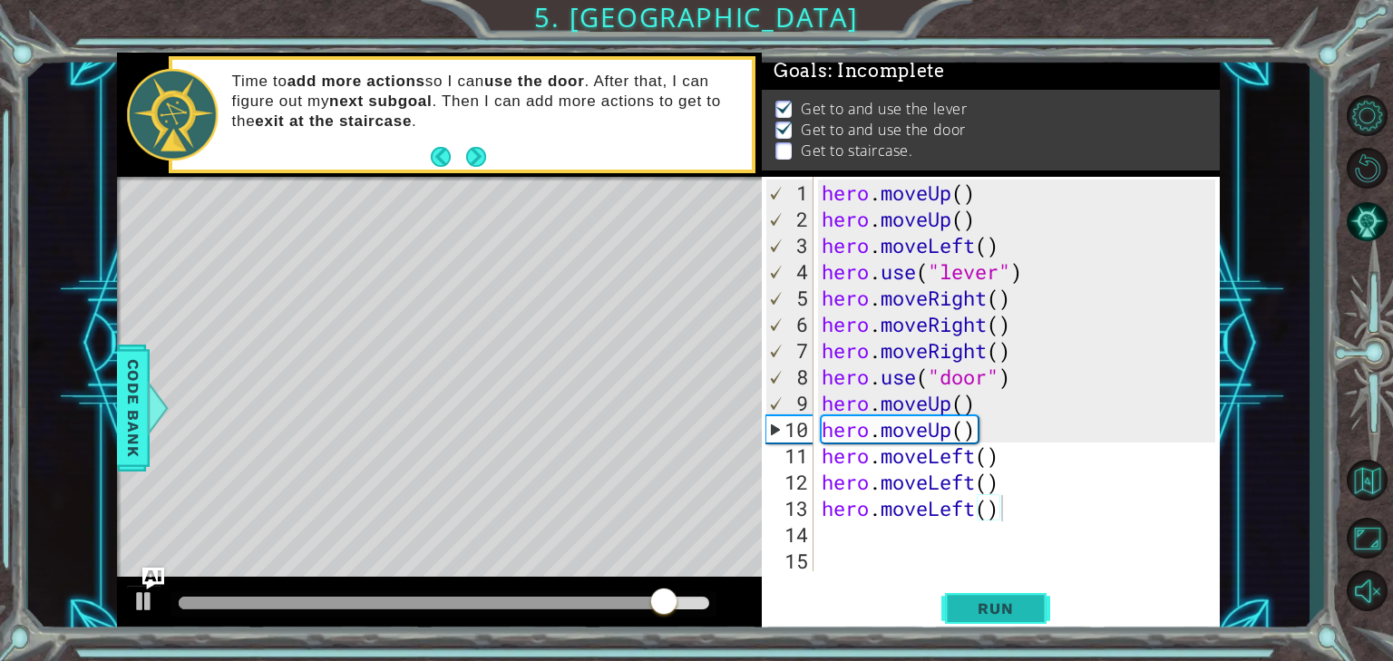
click at [1007, 595] on button "Run" at bounding box center [995, 607] width 109 height 45
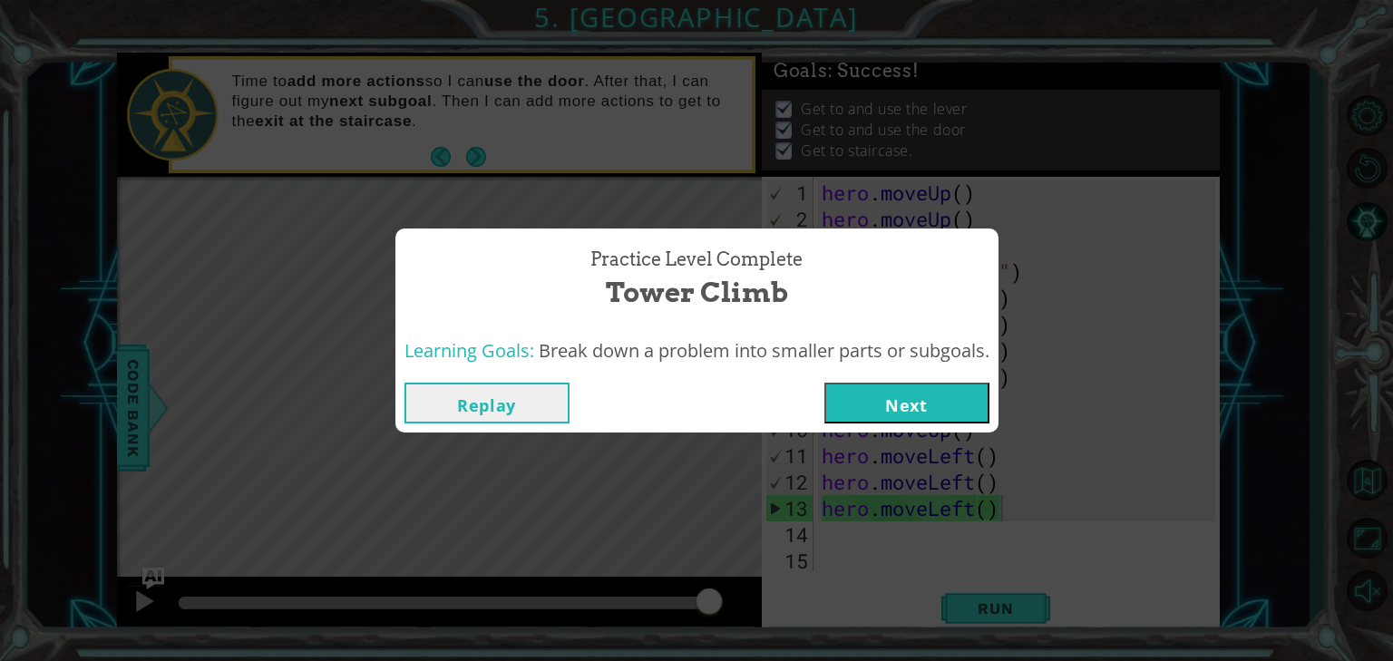
click at [948, 402] on button "Next" at bounding box center [906, 403] width 165 height 41
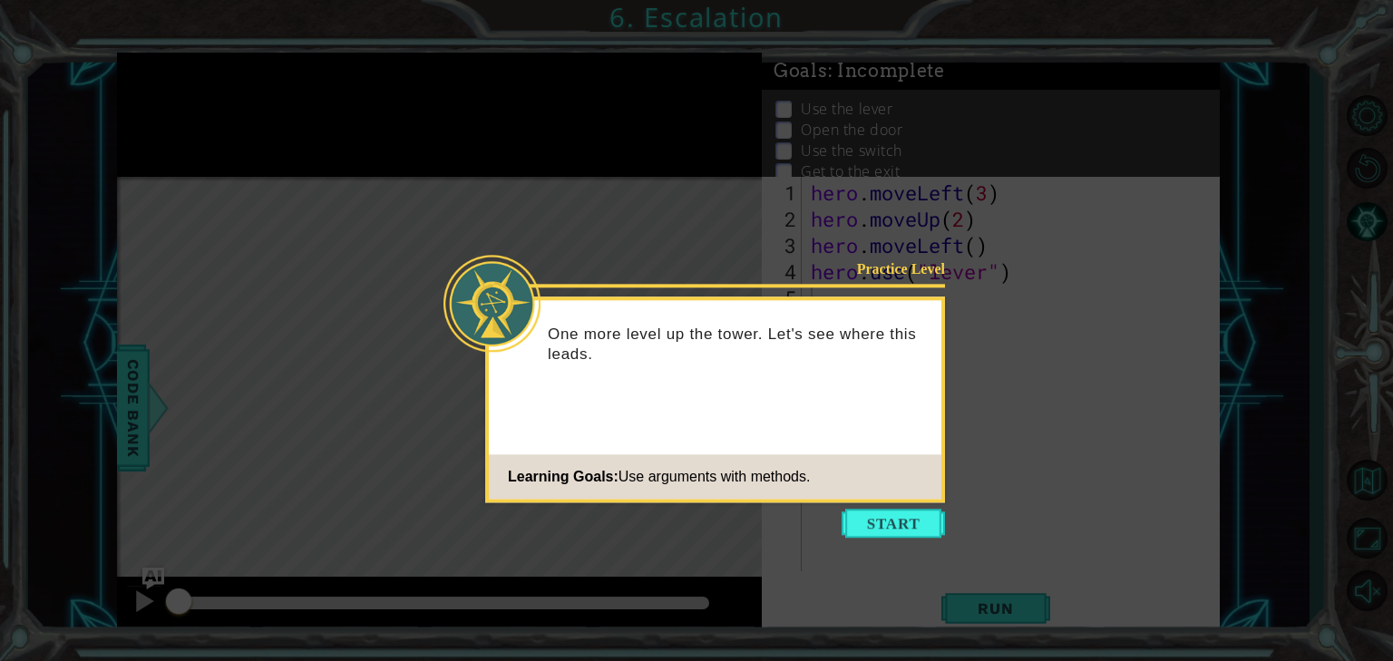
click at [899, 518] on button "Start" at bounding box center [892, 523] width 103 height 29
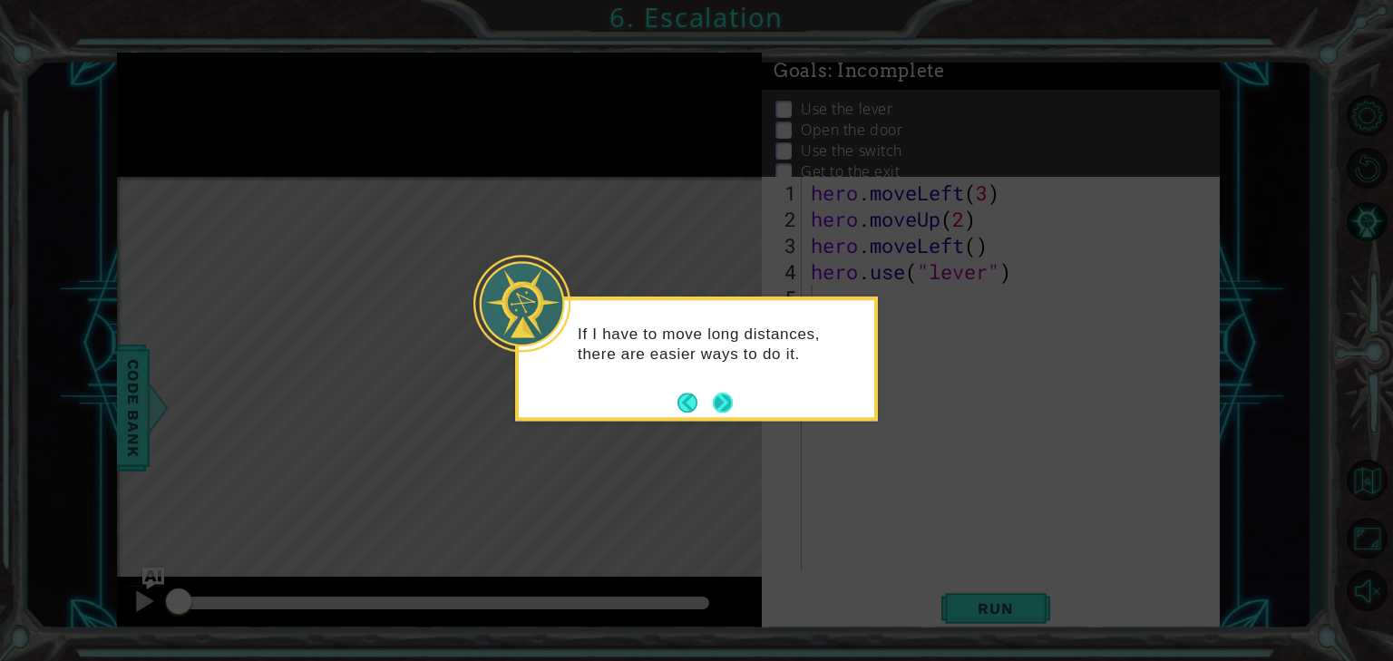
click at [720, 399] on button "Next" at bounding box center [723, 403] width 20 height 20
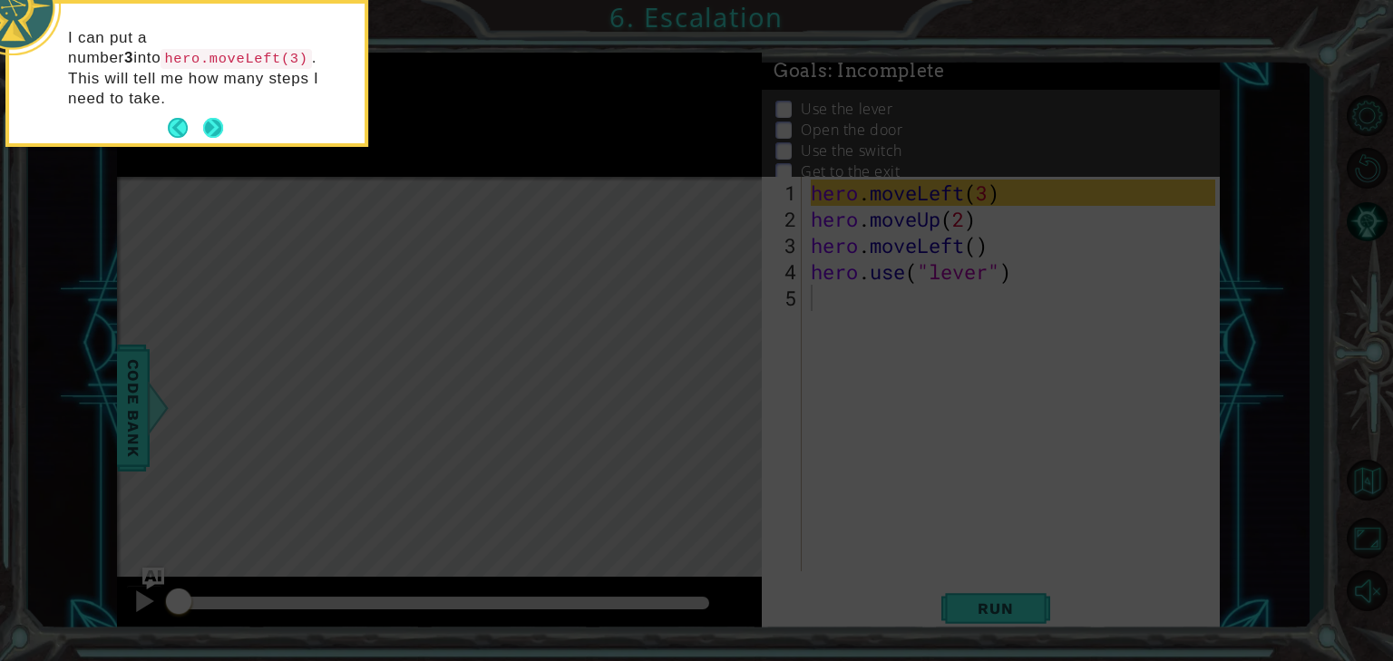
click at [208, 118] on button "Next" at bounding box center [213, 128] width 20 height 20
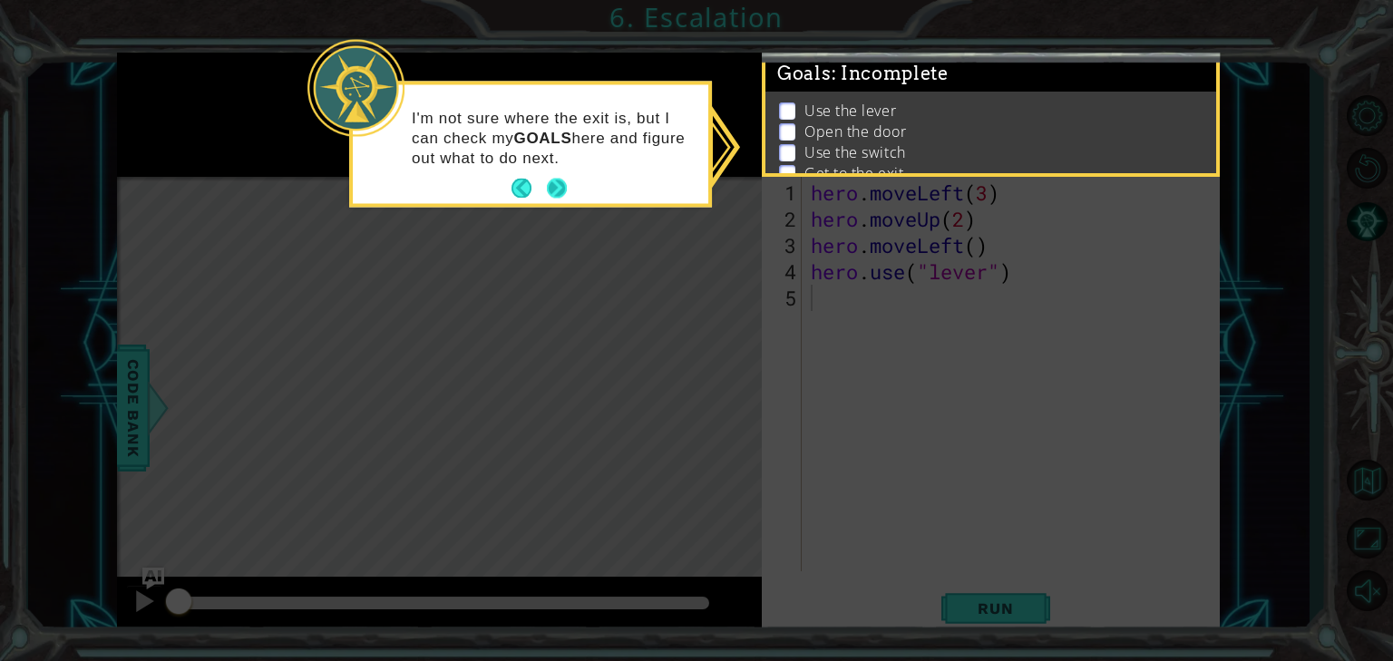
click at [554, 197] on button "Next" at bounding box center [557, 189] width 20 height 20
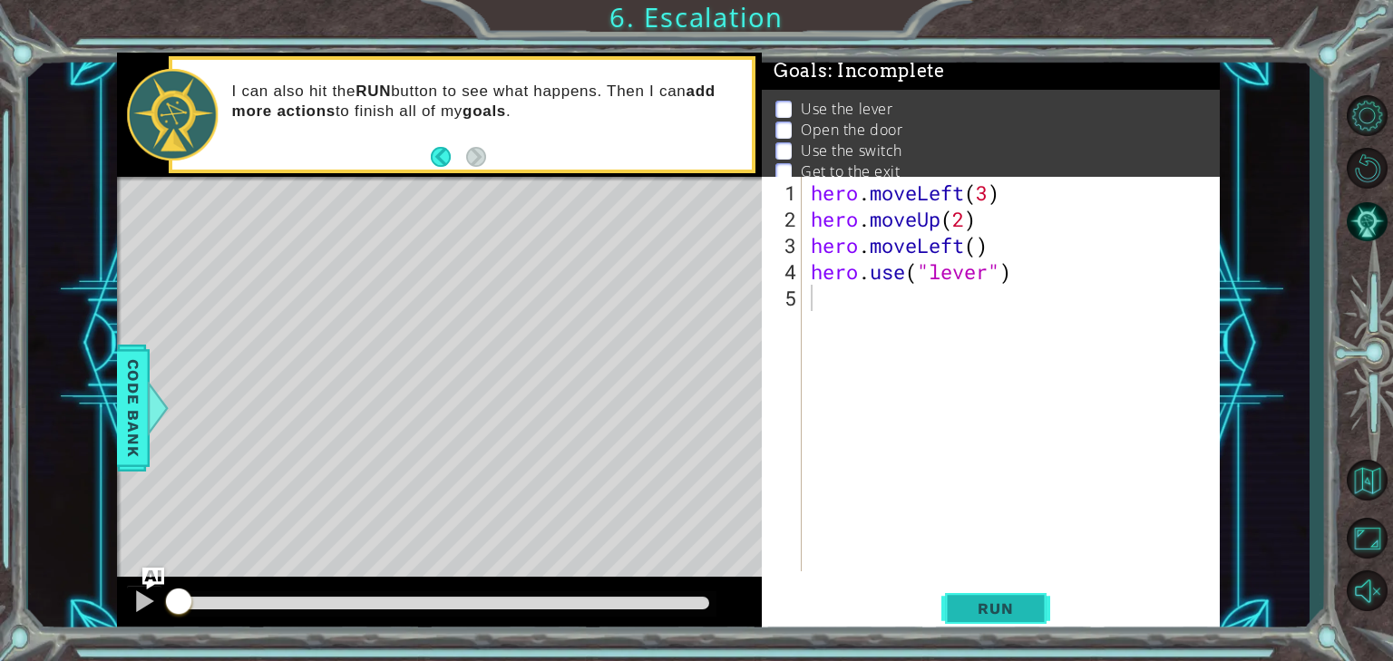
click at [1004, 603] on span "Run" at bounding box center [995, 608] width 72 height 18
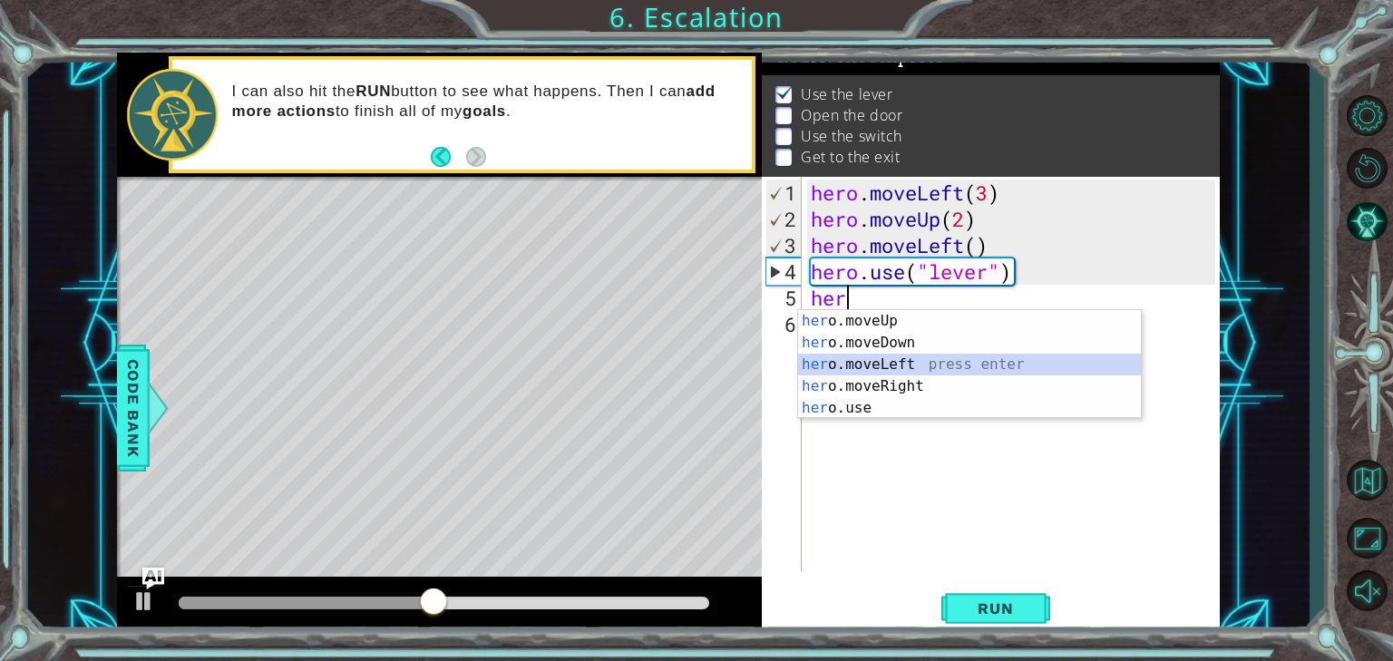
click at [865, 357] on div "her o.moveUp press enter her o.moveDown press enter her o.moveLeft press enter …" at bounding box center [969, 386] width 343 height 152
type textarea "hero.moveLeft(1)"
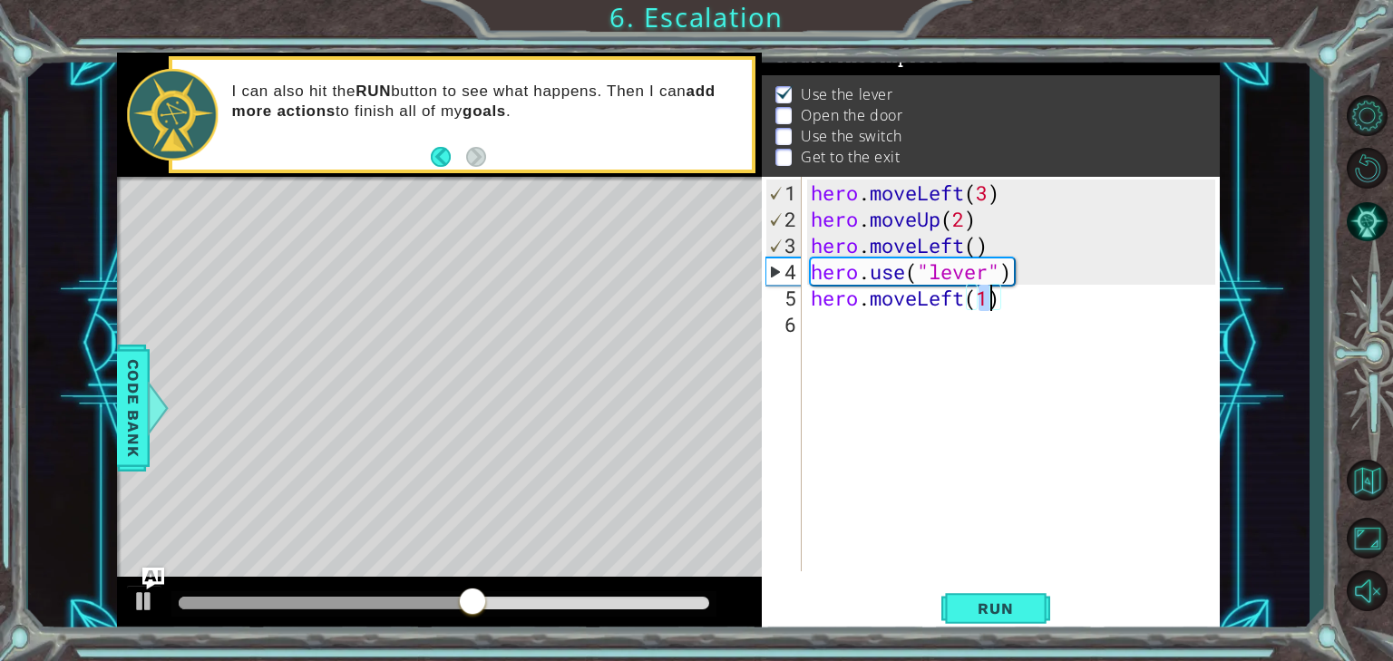
click at [845, 335] on div "hero . moveLeft ( 3 ) hero . moveUp ( 2 ) hero . moveLeft ( ) hero . use ( "lev…" at bounding box center [1015, 403] width 417 height 447
type textarea "h"
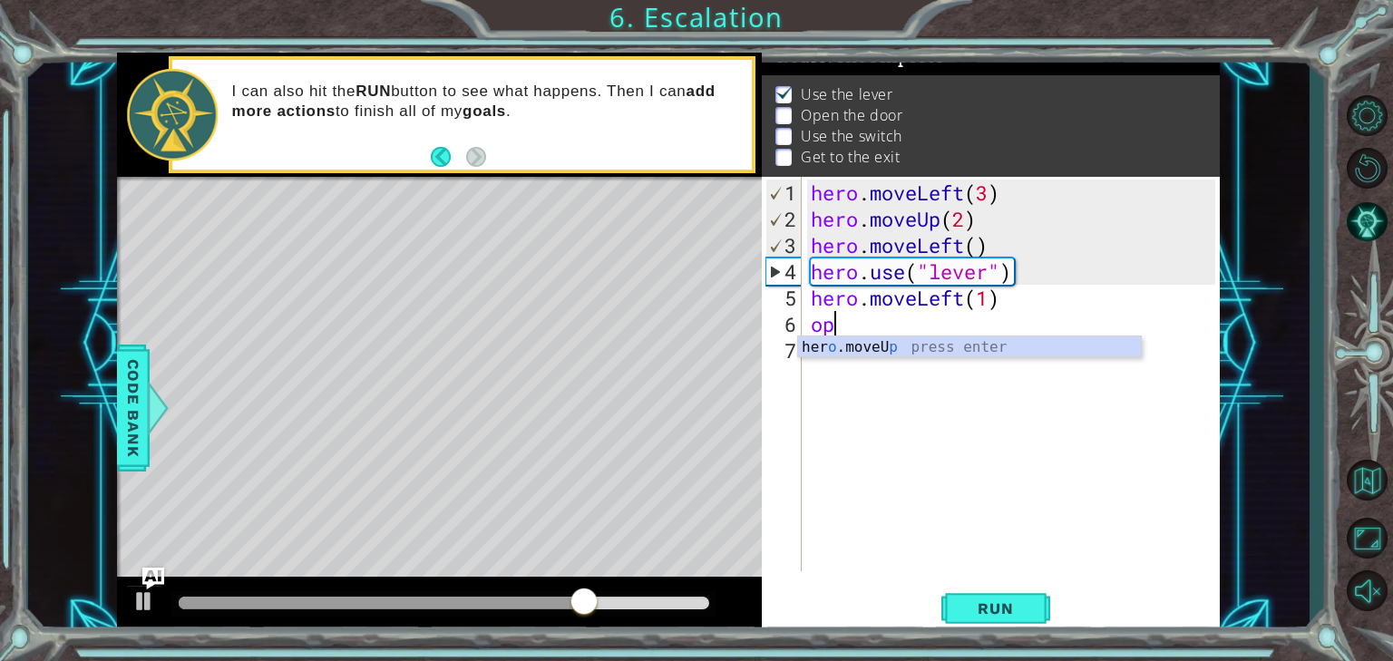
type textarea "o"
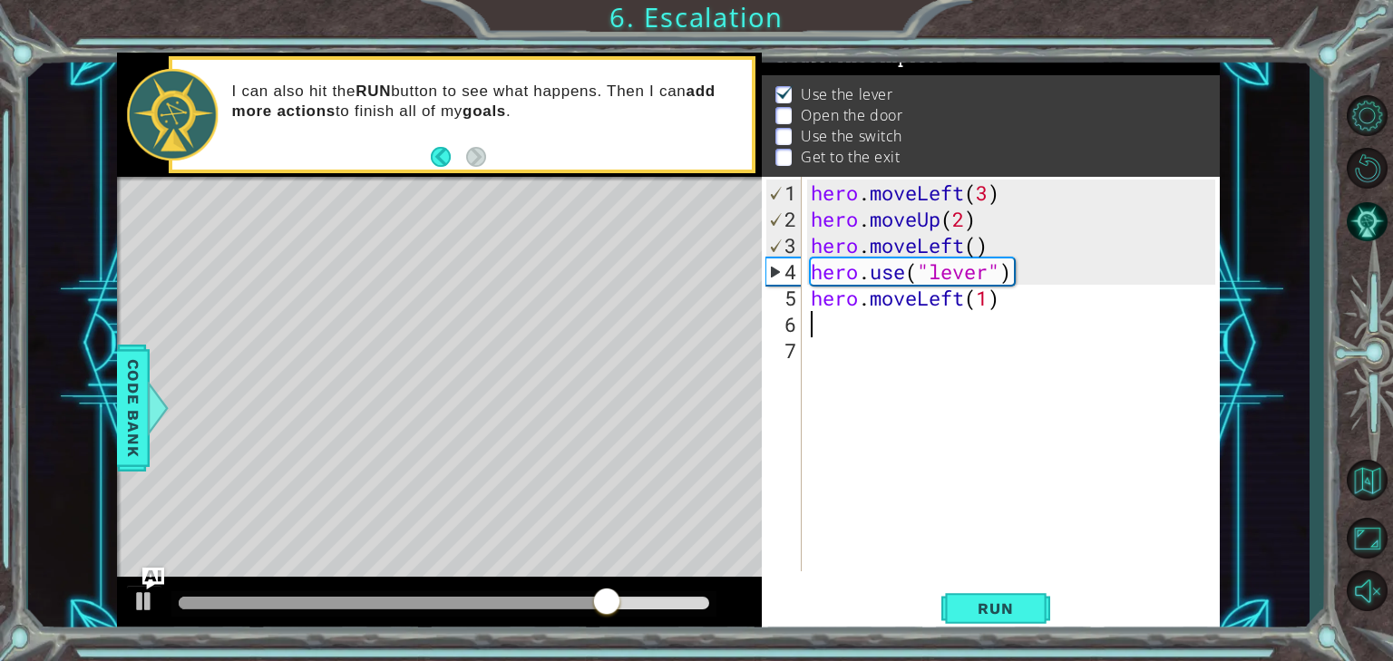
type textarea "f"
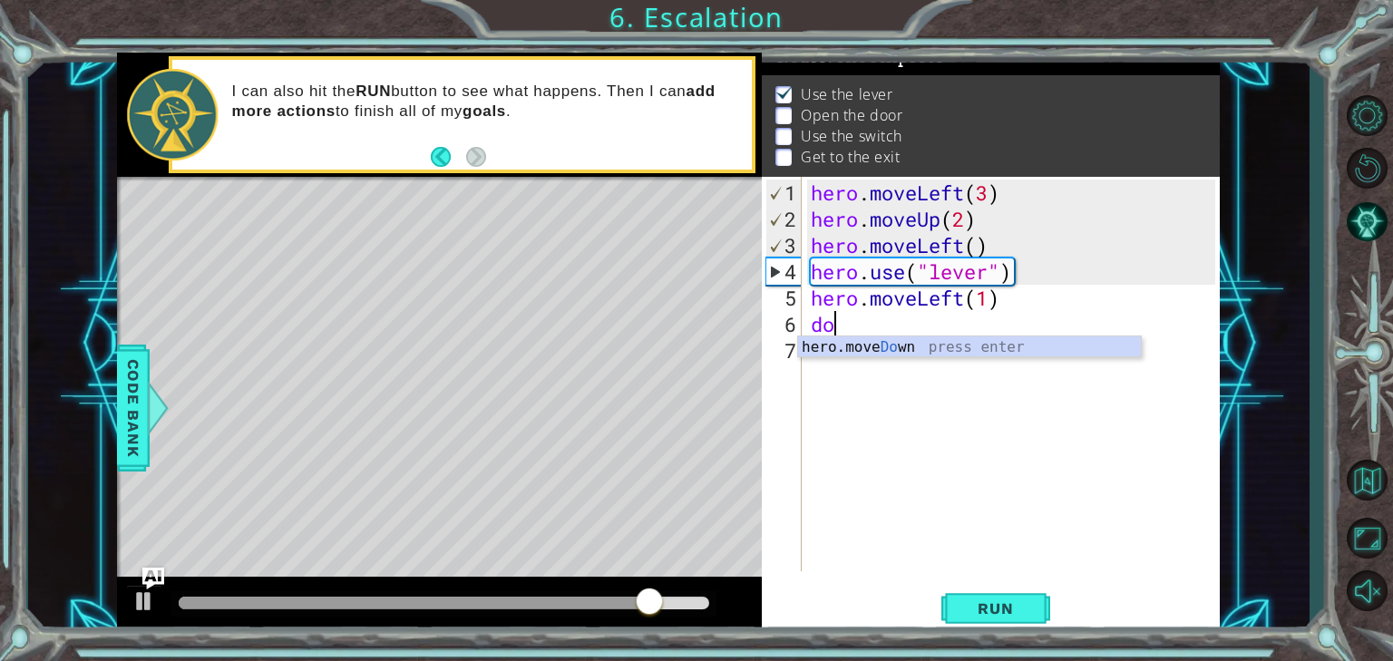
type textarea "d"
type textarea "hero.moveLeft(1)"
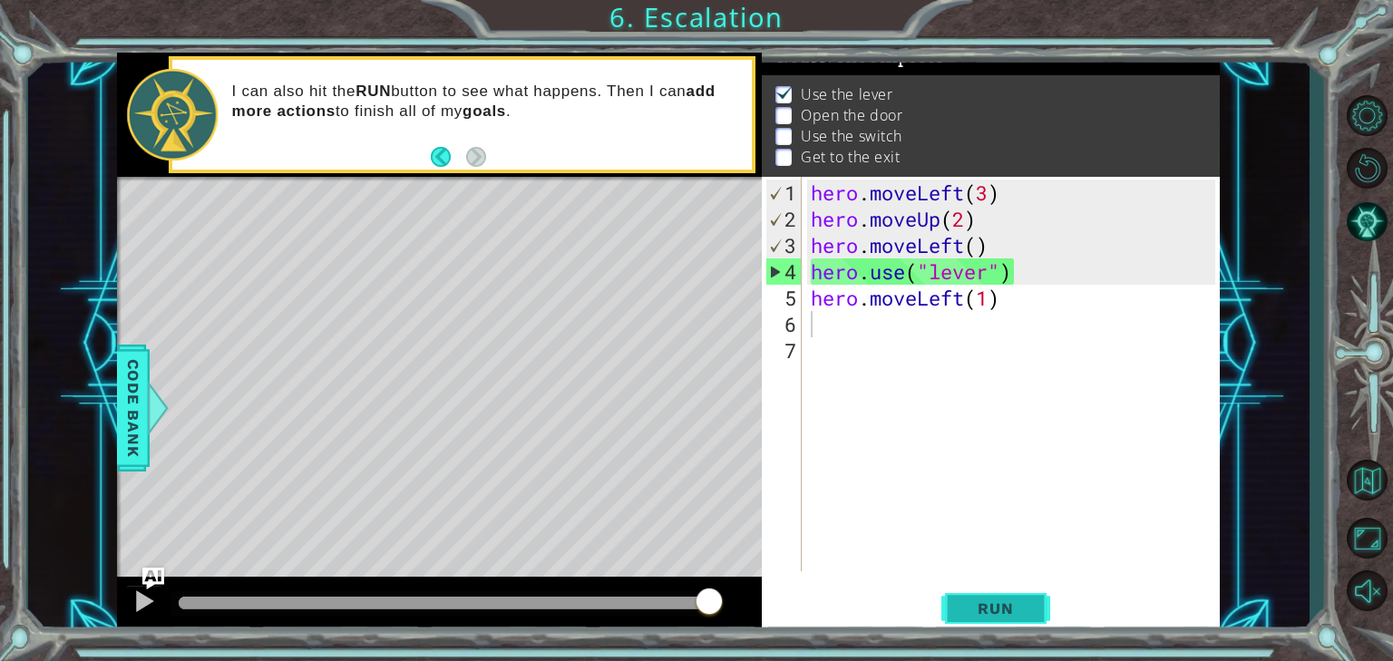
click at [972, 603] on span "Run" at bounding box center [995, 608] width 72 height 18
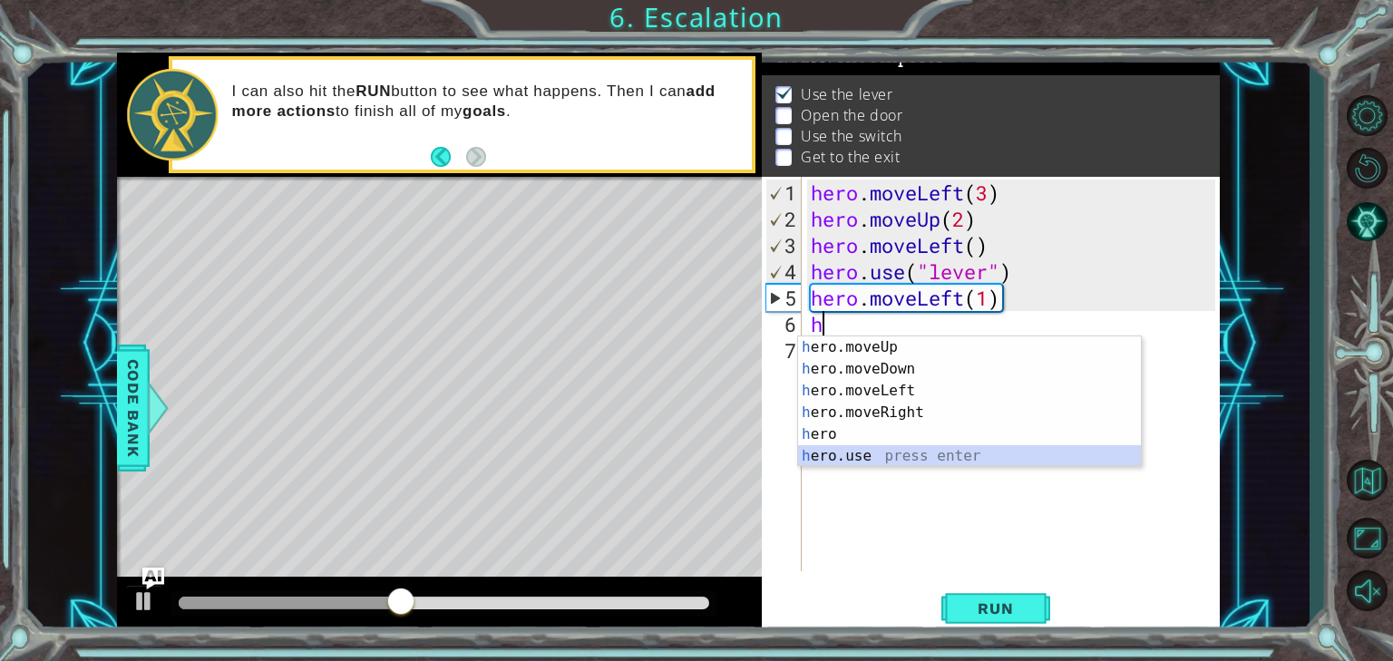
click at [870, 460] on div "h ero.moveUp press enter h ero.moveDown press enter h ero.moveLeft press enter …" at bounding box center [969, 423] width 343 height 174
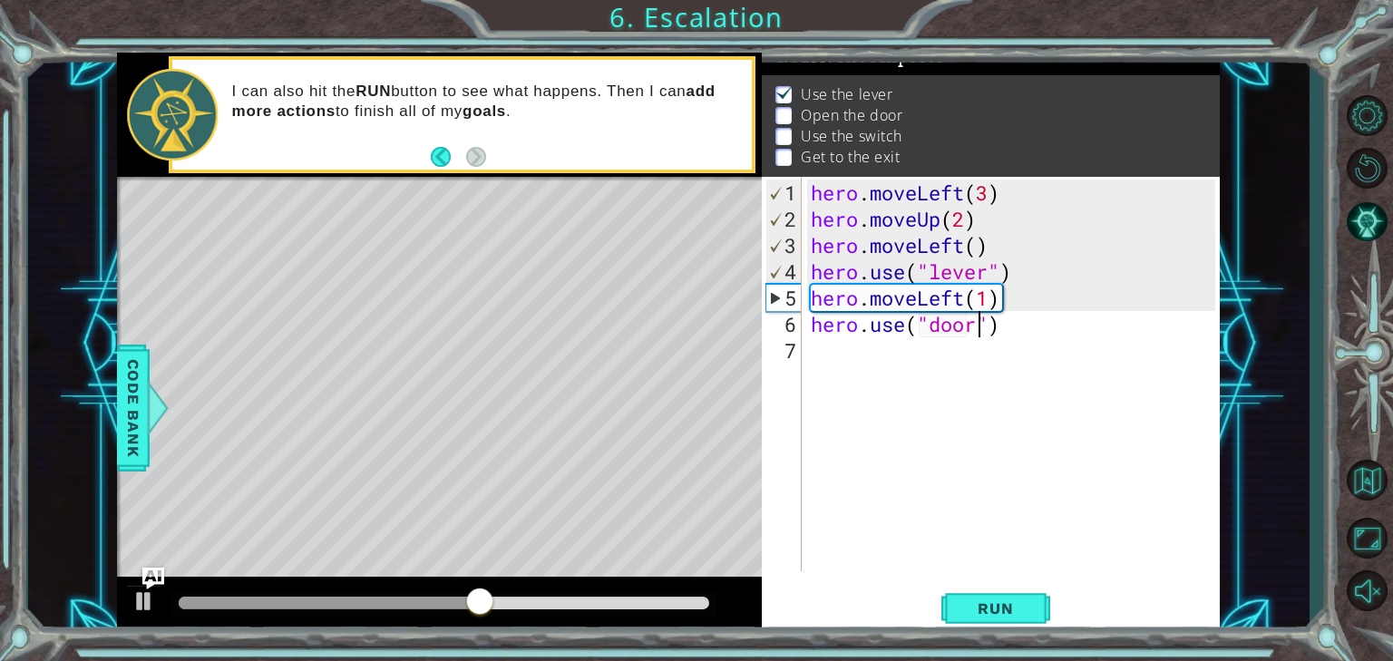
scroll to position [0, 7]
type textarea "hero.use("door")"
drag, startPoint x: 961, startPoint y: 619, endPoint x: 951, endPoint y: 598, distance: 23.1
click at [956, 611] on button "Run" at bounding box center [995, 607] width 109 height 45
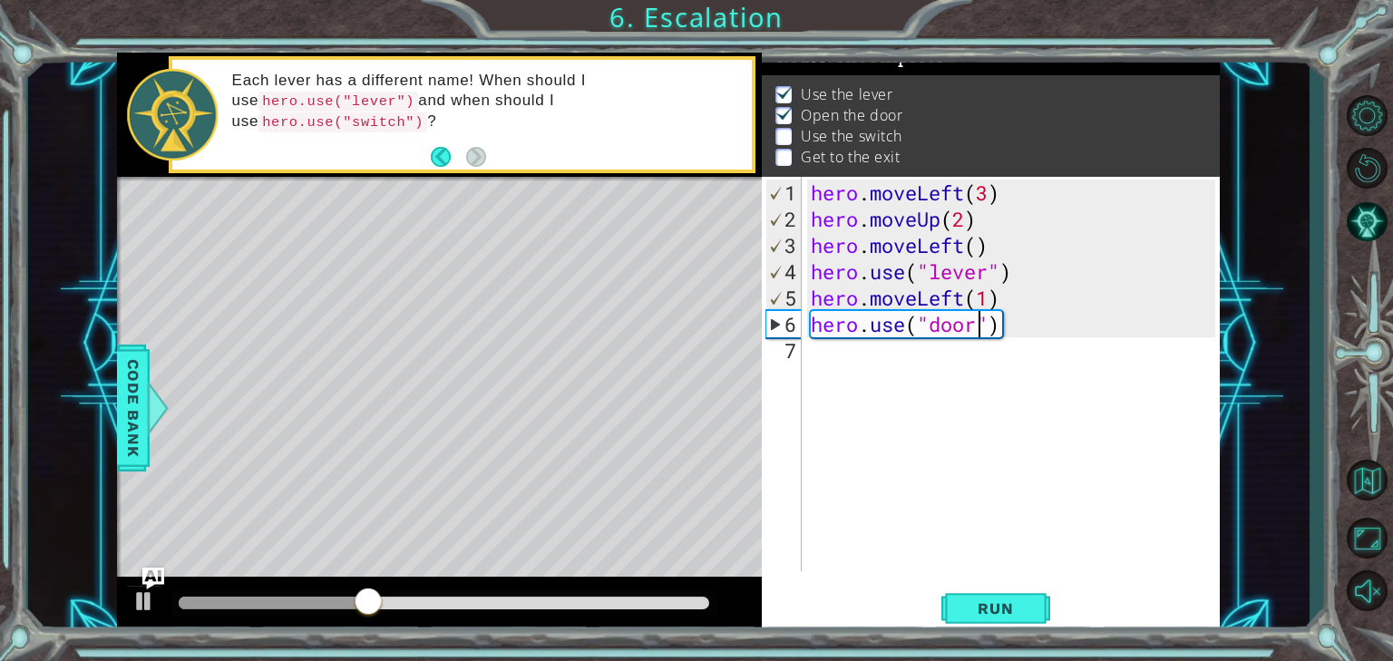
click at [814, 351] on div "hero . moveLeft ( 3 ) hero . moveUp ( 2 ) hero . moveLeft ( ) hero . use ( "lev…" at bounding box center [1015, 403] width 417 height 447
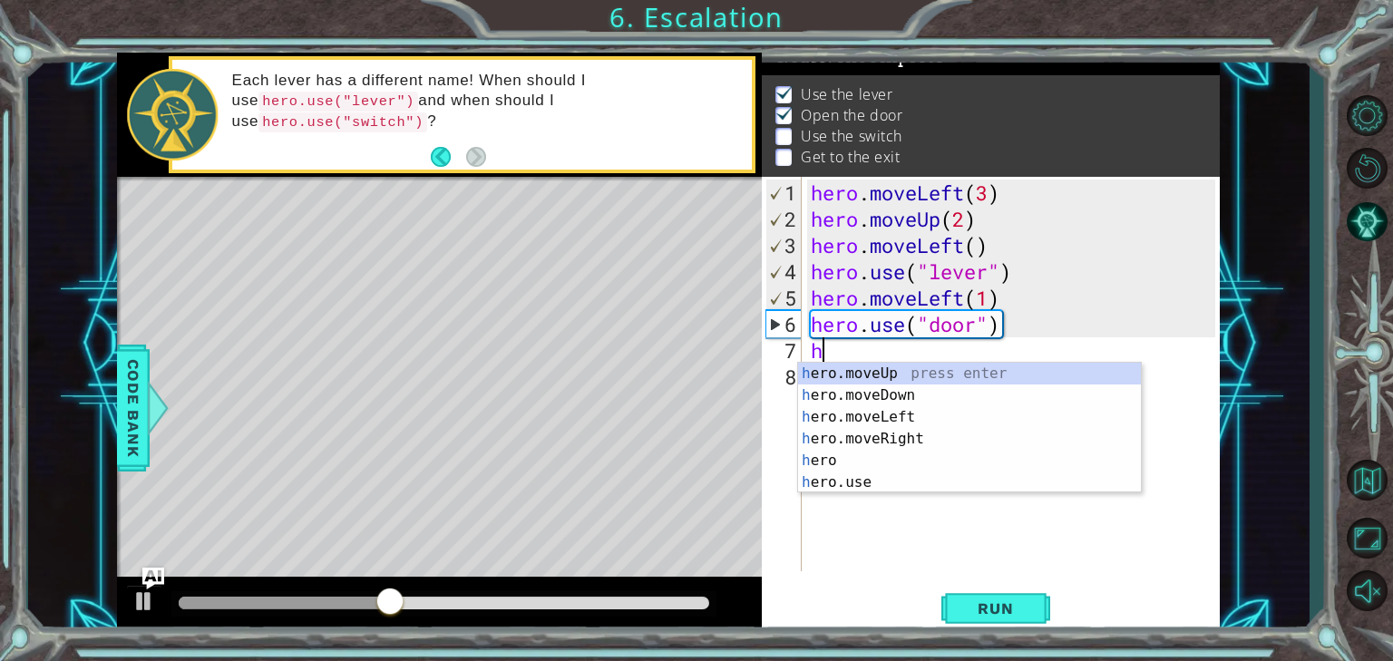
scroll to position [0, 0]
click at [820, 365] on div "he ro.moveUp press enter he ro press enter he ro.moveDown press enter he ro.mov…" at bounding box center [969, 450] width 343 height 174
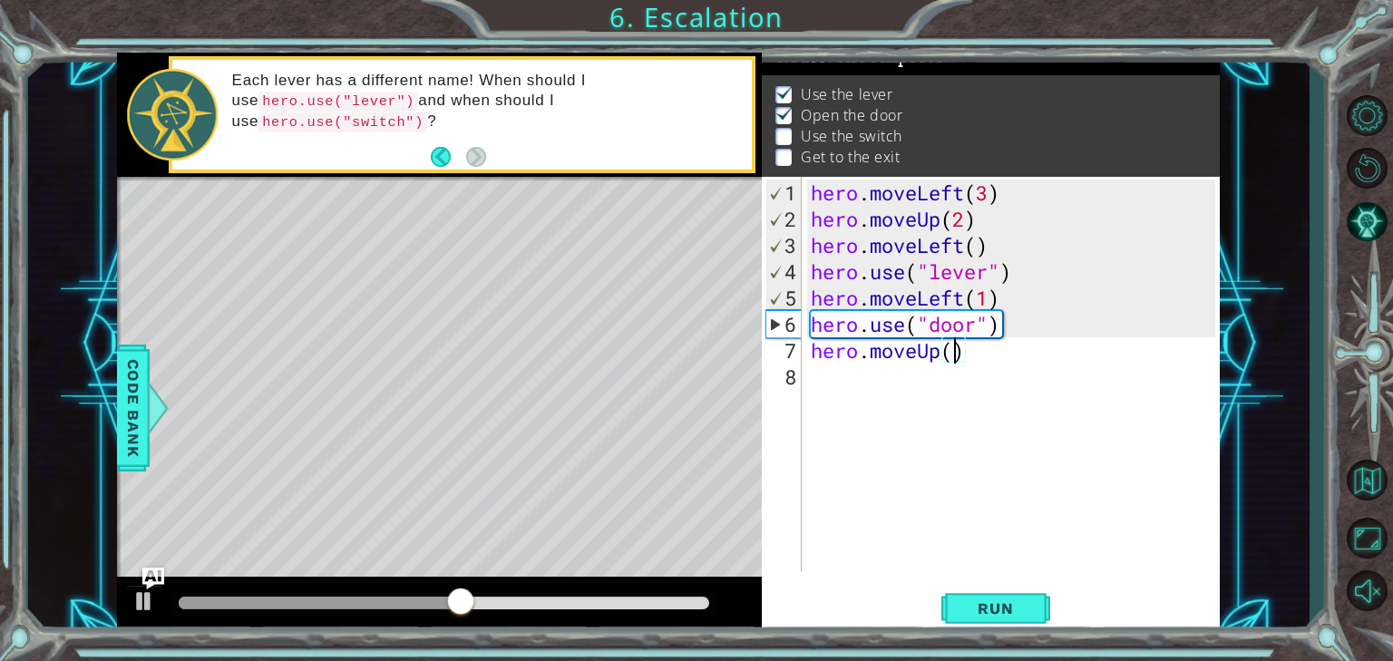
scroll to position [0, 6]
drag, startPoint x: 876, startPoint y: 350, endPoint x: 913, endPoint y: 389, distance: 53.9
click at [876, 350] on div "hero . moveLeft ( 3 ) hero . moveUp ( 2 ) hero . moveLeft ( ) hero . use ( "lev…" at bounding box center [1015, 403] width 417 height 447
type textarea "hero.moveUp(2)"
drag, startPoint x: 996, startPoint y: 608, endPoint x: 1022, endPoint y: 573, distance: 44.1
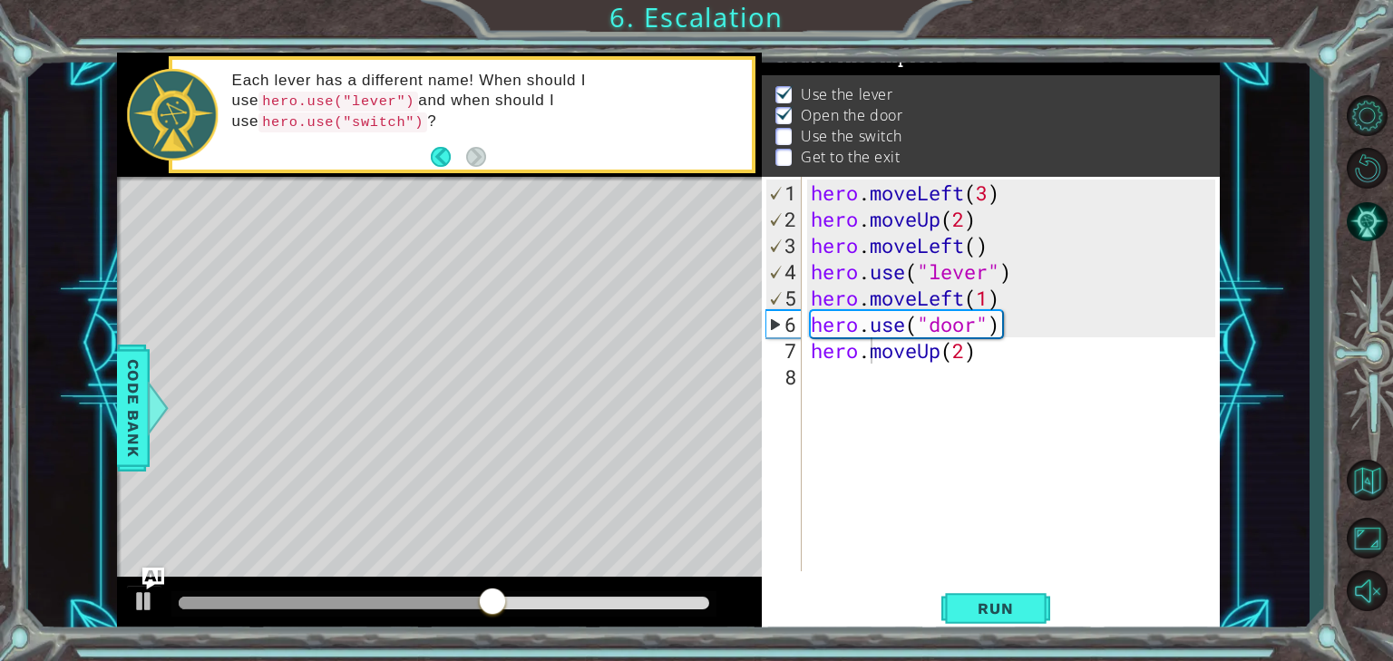
click at [999, 604] on span "Run" at bounding box center [995, 608] width 72 height 18
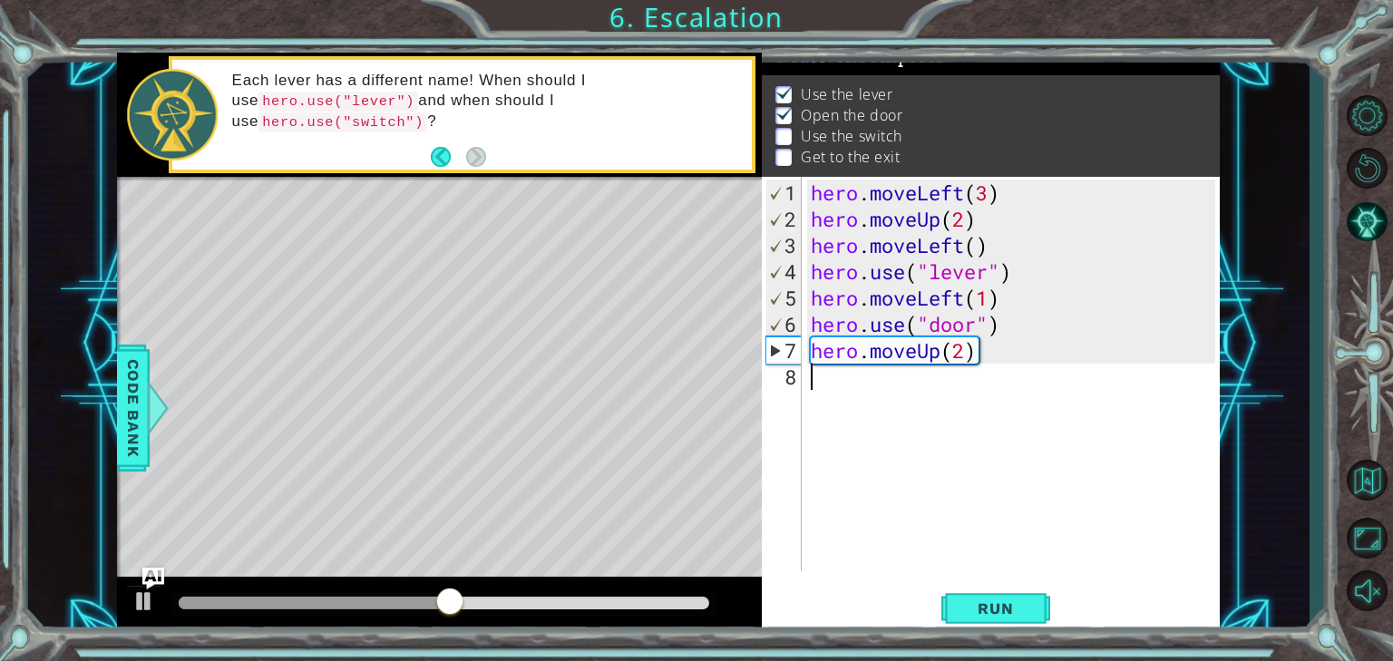
click at [824, 382] on div "hero . moveLeft ( 3 ) hero . moveUp ( 2 ) hero . moveLeft ( ) hero . use ( "lev…" at bounding box center [1015, 403] width 417 height 447
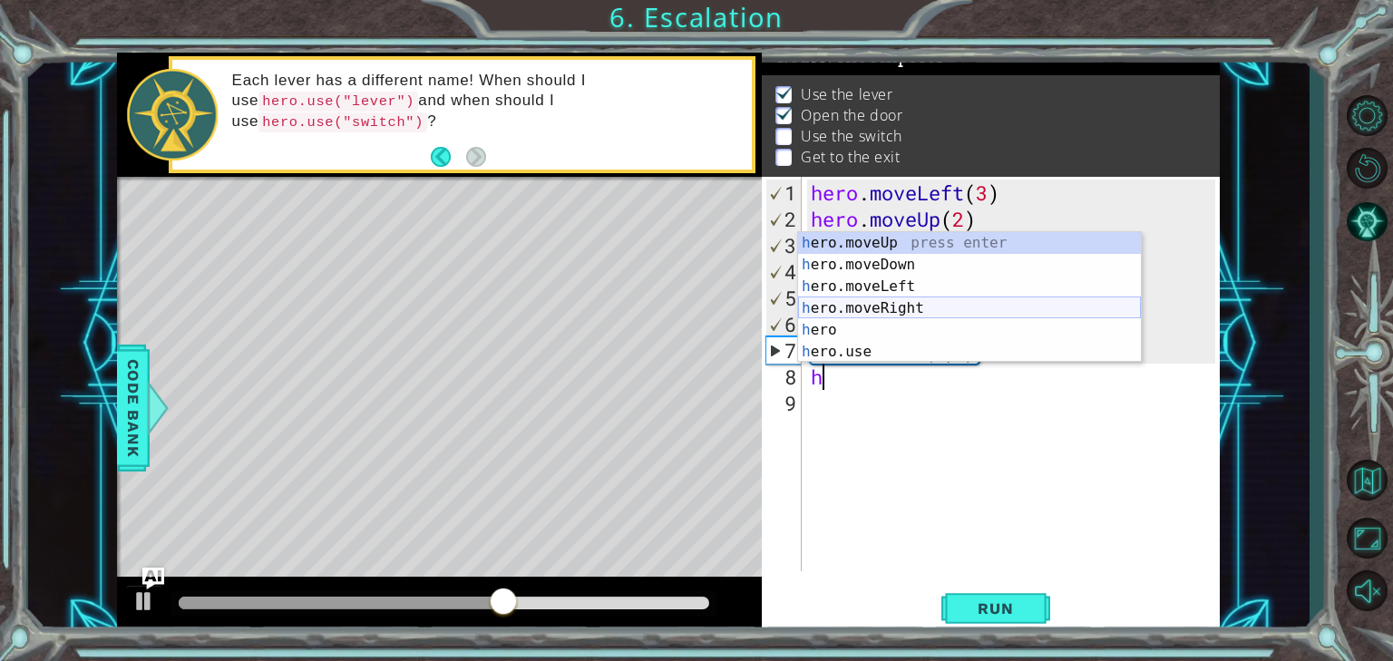
drag, startPoint x: 891, startPoint y: 306, endPoint x: 899, endPoint y: 293, distance: 14.6
click at [896, 297] on div "h ero.moveUp press enter h ero.moveDown press enter h ero.moveLeft press enter …" at bounding box center [969, 319] width 343 height 174
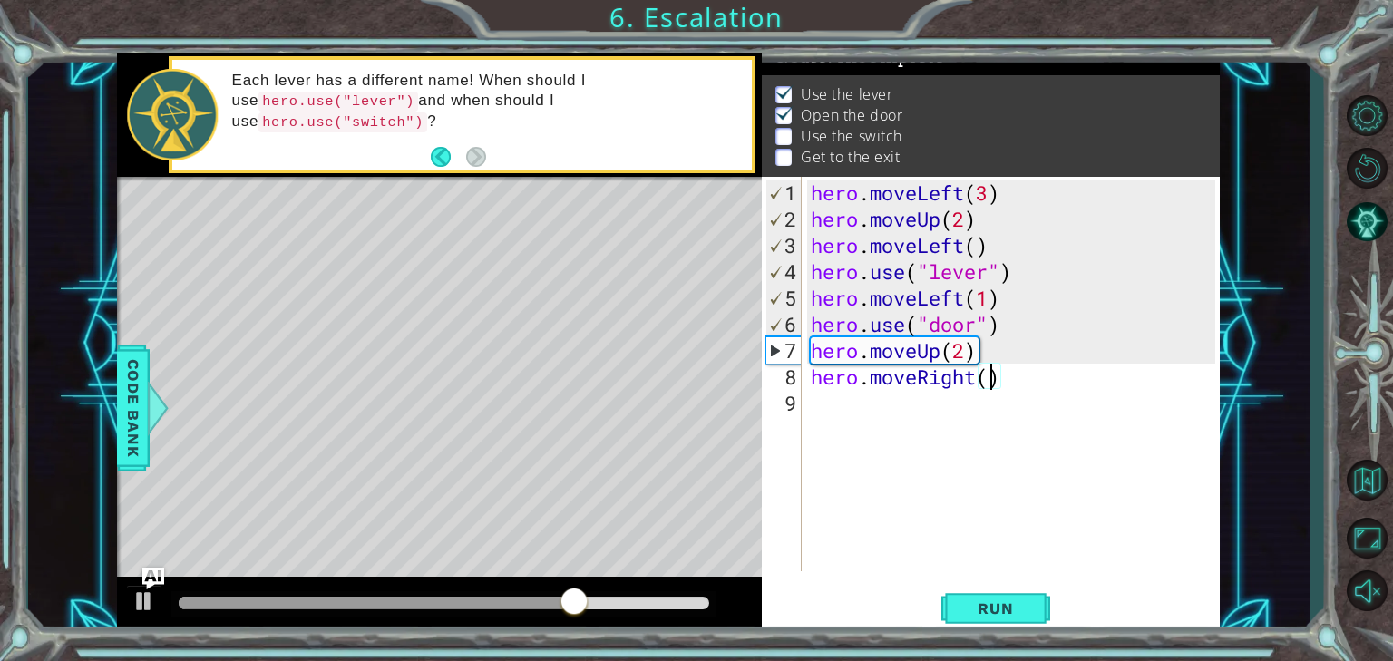
type textarea "hero.moveRight(2)"
click at [846, 412] on div "hero . moveLeft ( 3 ) hero . moveUp ( 2 ) hero . moveLeft ( ) hero . use ( "lev…" at bounding box center [1015, 403] width 417 height 447
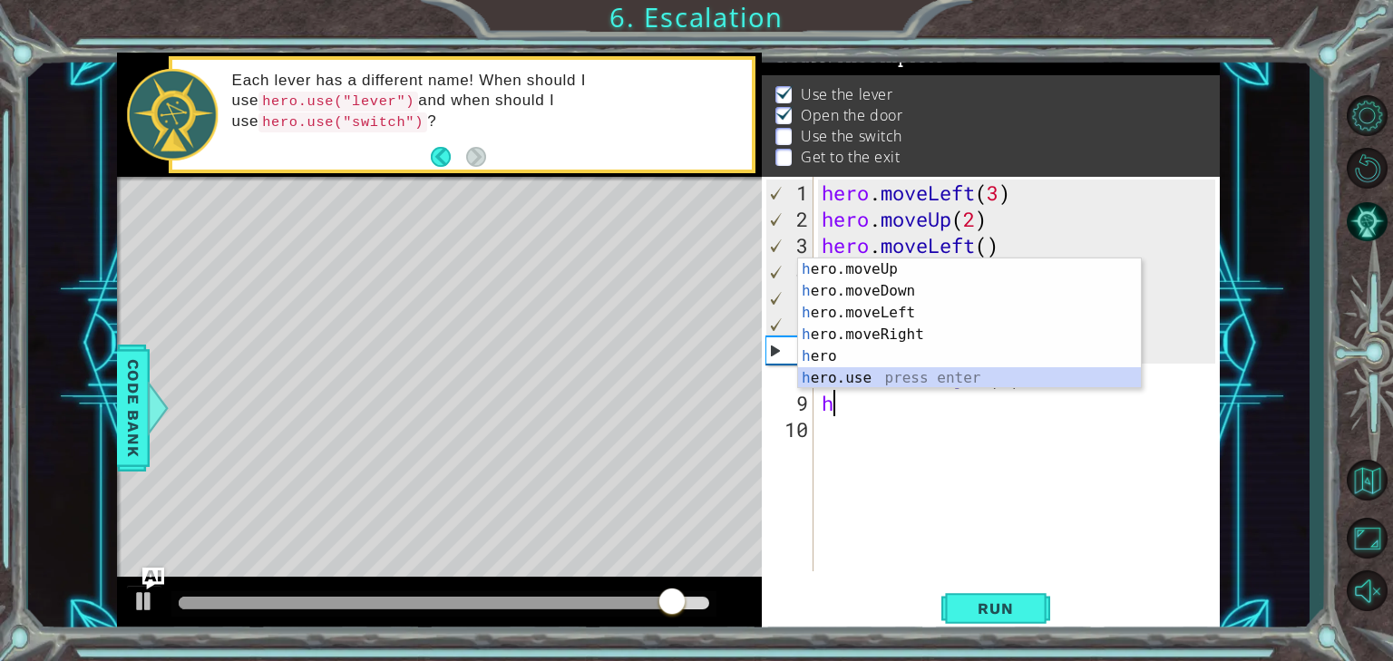
click at [908, 372] on div "h ero.moveUp press enter h ero.moveDown press enter h ero.moveLeft press enter …" at bounding box center [969, 345] width 343 height 174
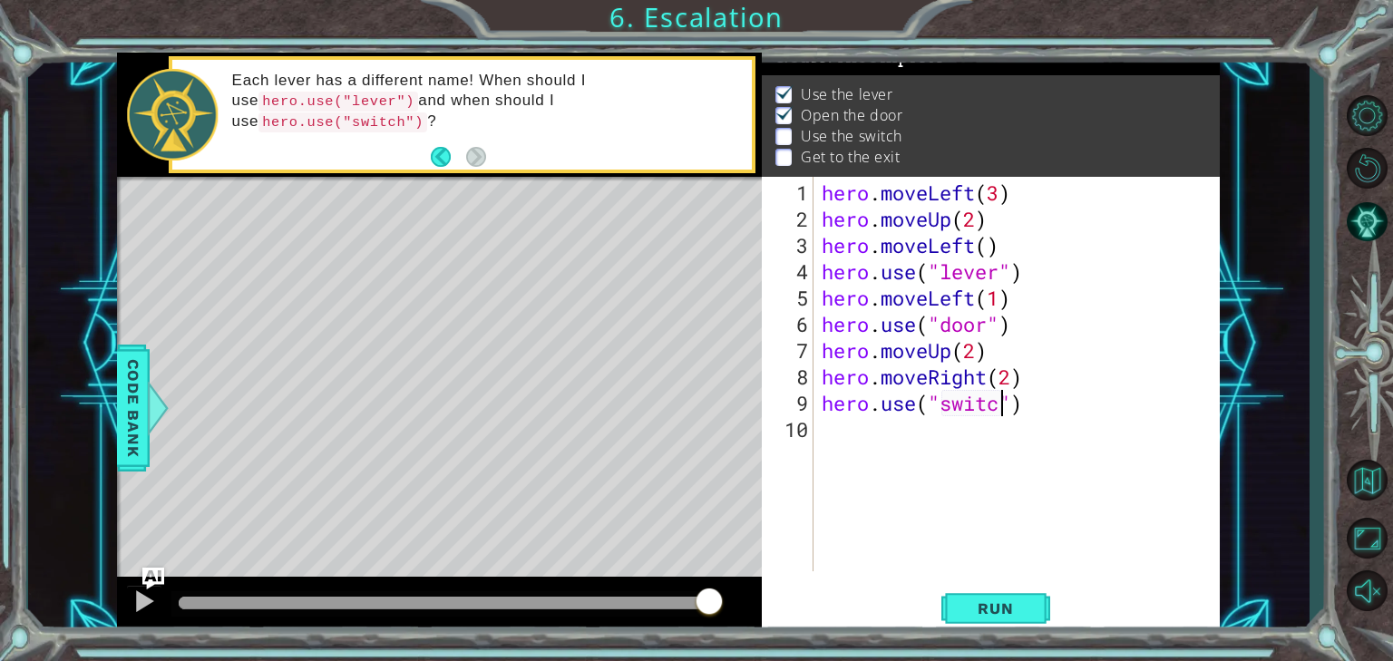
scroll to position [0, 8]
type textarea "hero.use("switch")"
click at [1004, 611] on span "Run" at bounding box center [995, 608] width 72 height 18
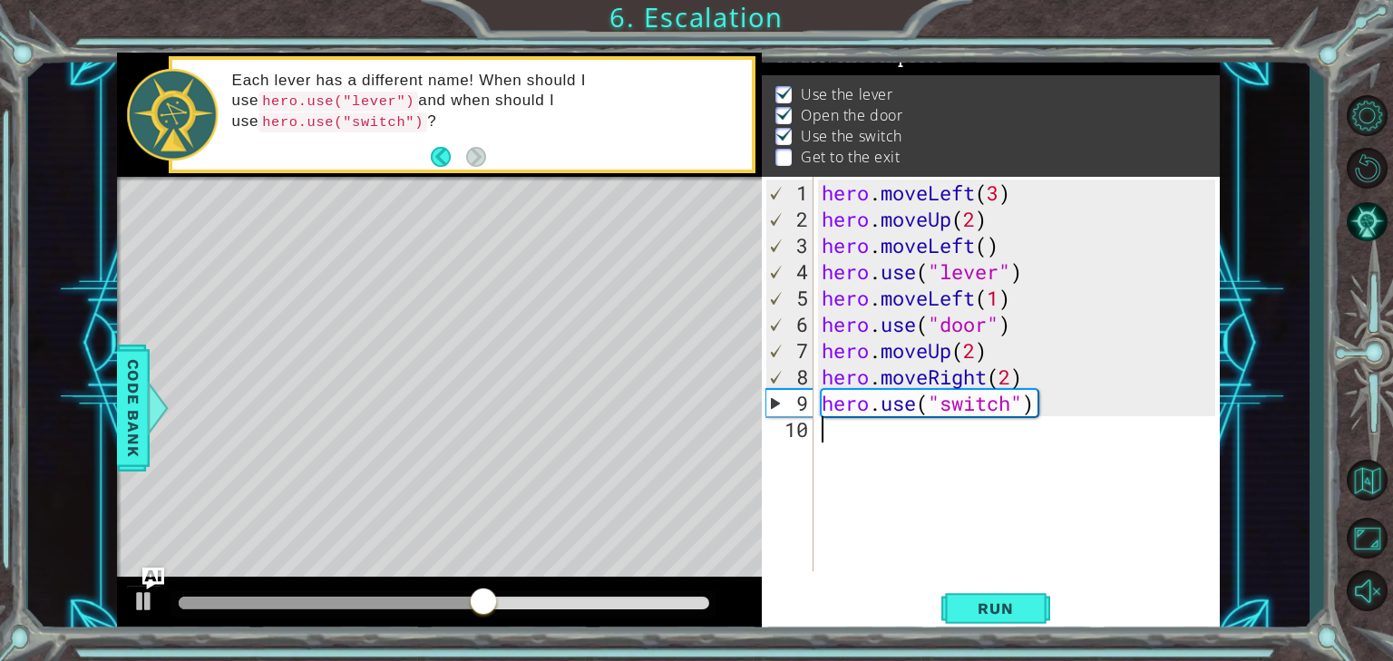
click at [833, 430] on div "hero . moveLeft ( 3 ) hero . moveUp ( 2 ) hero . moveLeft ( ) hero . use ( "lev…" at bounding box center [1021, 403] width 406 height 447
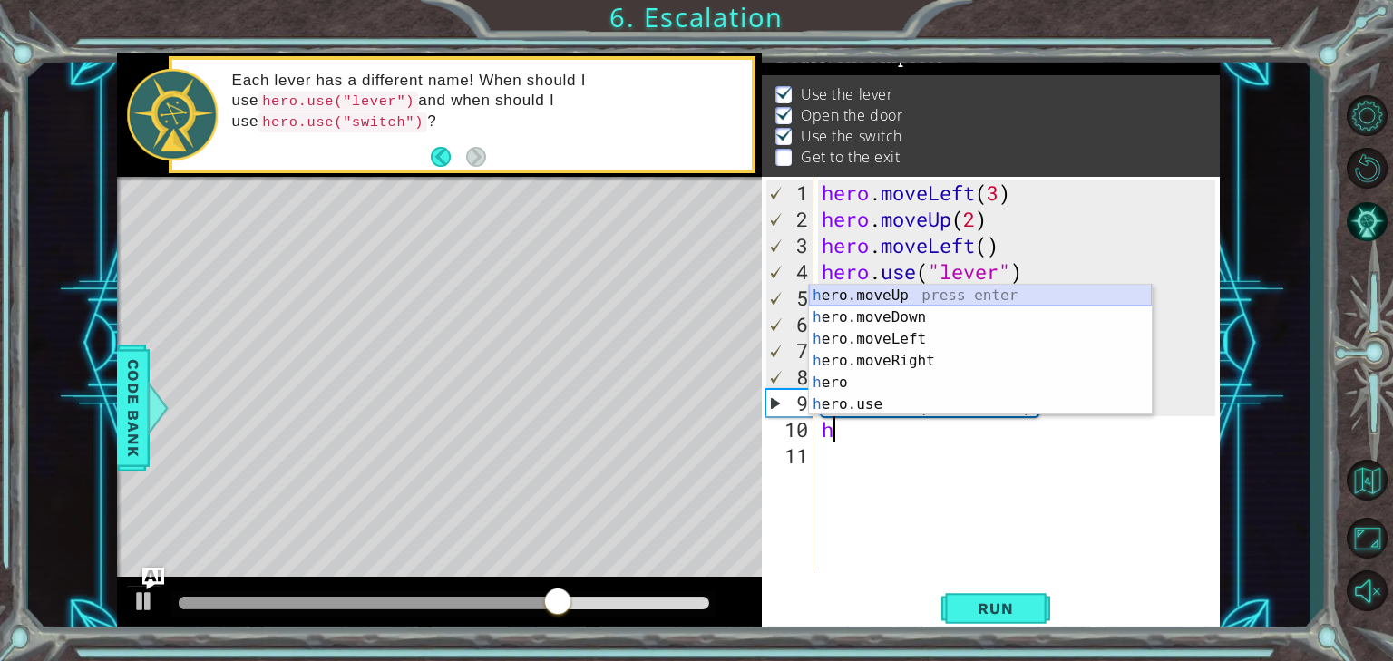
click at [894, 287] on div "h ero.moveUp press enter h ero.moveDown press enter h ero.moveLeft press enter …" at bounding box center [980, 372] width 343 height 174
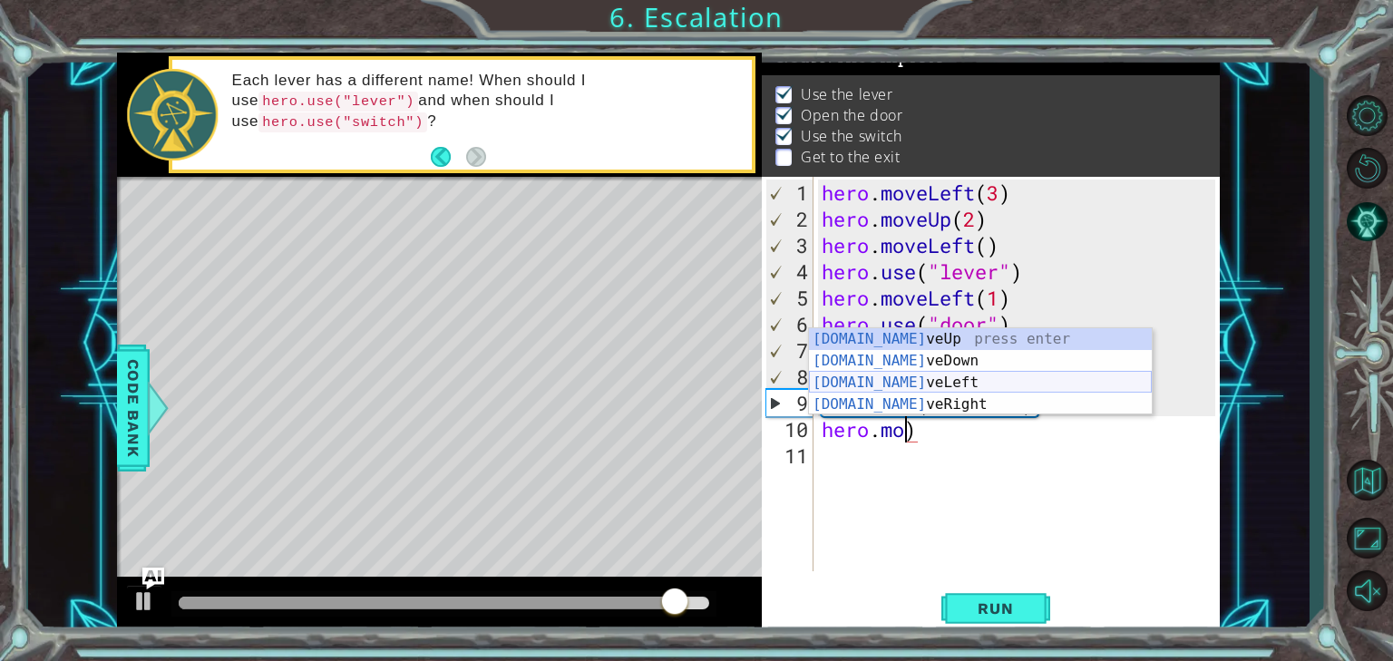
click at [962, 377] on div "[DOMAIN_NAME] veUp press enter [DOMAIN_NAME] veDown press enter [DOMAIN_NAME] v…" at bounding box center [980, 393] width 343 height 131
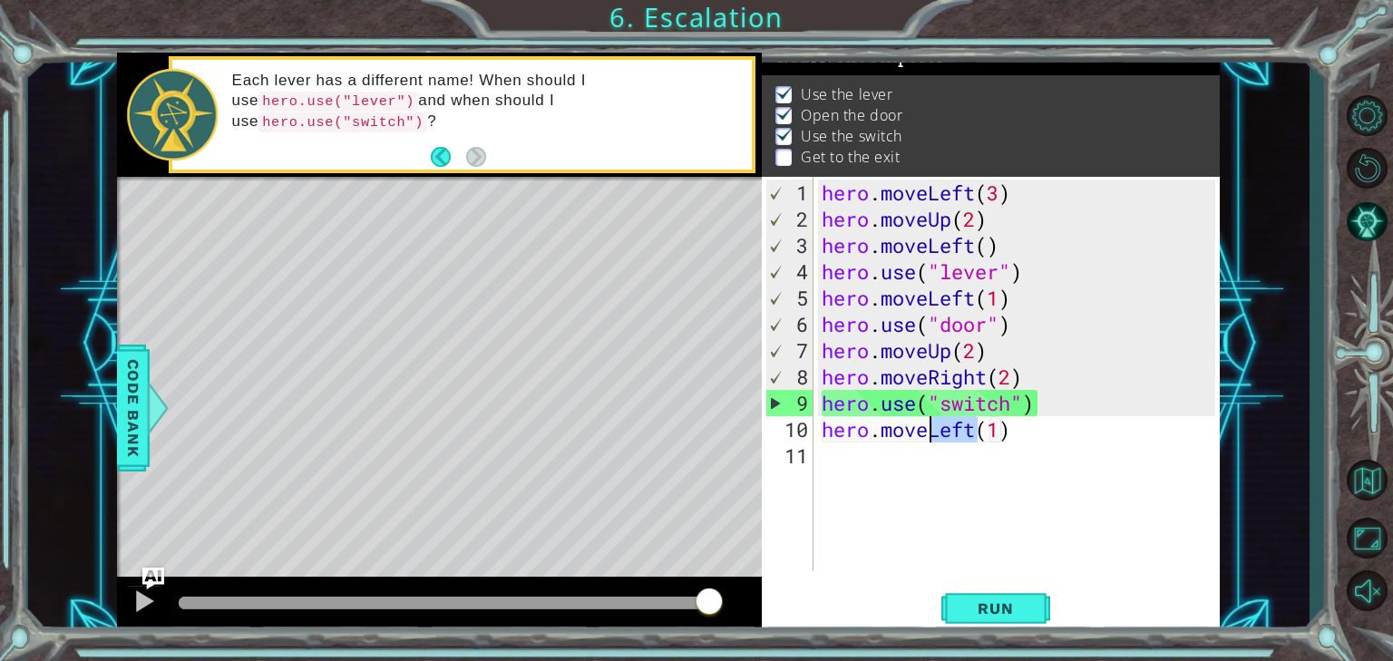
drag, startPoint x: 976, startPoint y: 427, endPoint x: 934, endPoint y: 422, distance: 42.1
click at [934, 422] on div "hero . moveLeft ( 3 ) hero . moveUp ( 2 ) hero . moveLeft ( ) hero . use ( "lev…" at bounding box center [1021, 403] width 406 height 447
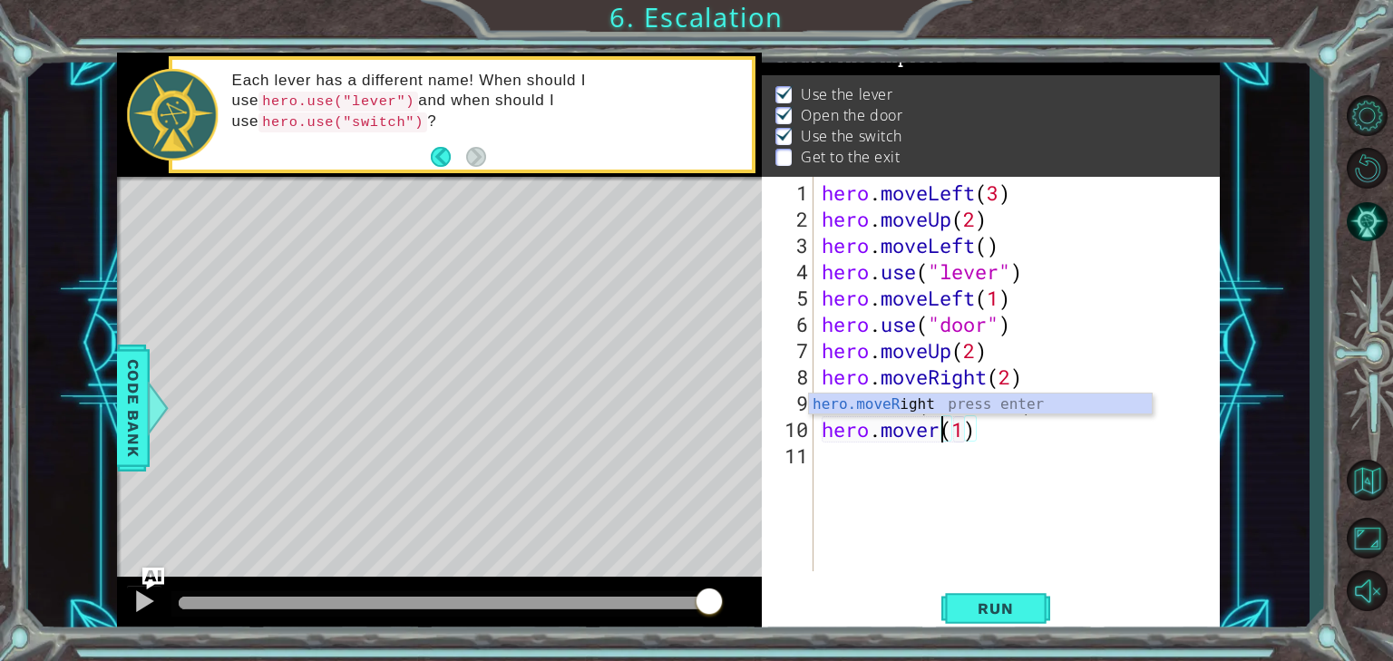
scroll to position [0, 5]
click at [925, 397] on div "hero.moveRi ght press enter" at bounding box center [980, 426] width 343 height 65
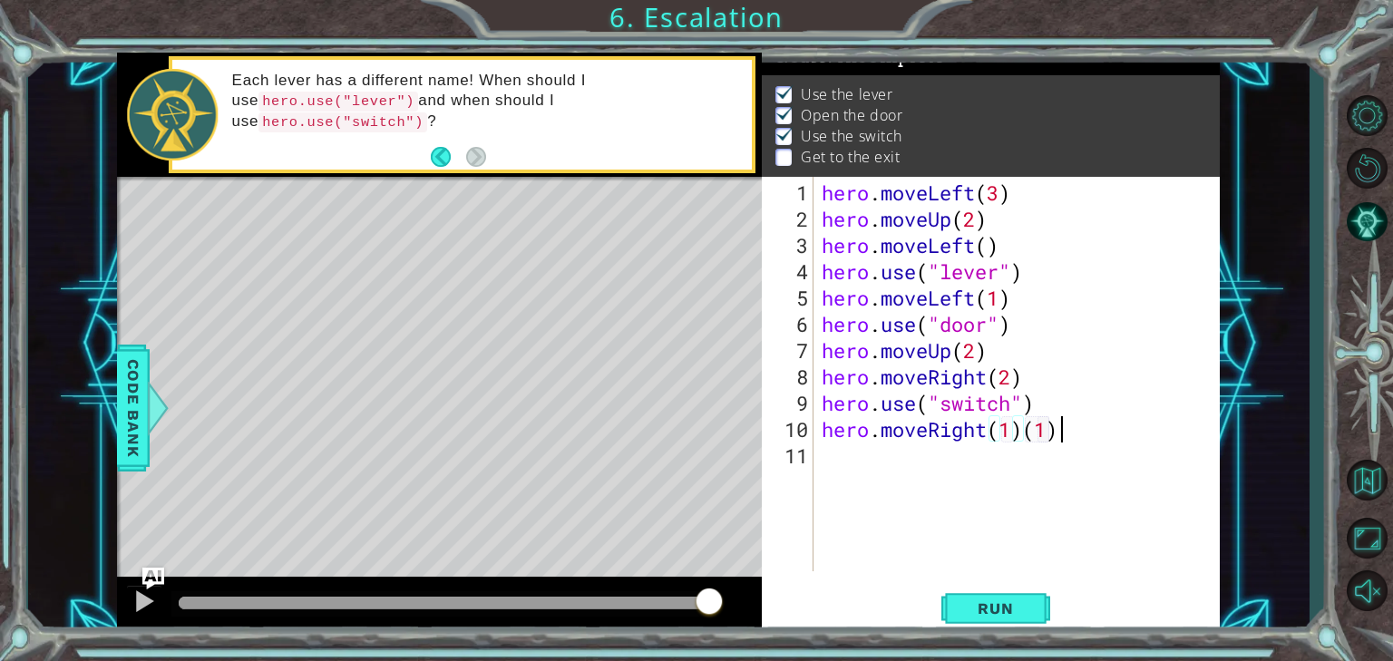
click at [1066, 431] on div "hero . moveLeft ( 3 ) hero . moveUp ( 2 ) hero . moveLeft ( ) hero . use ( "lev…" at bounding box center [1021, 403] width 406 height 447
drag, startPoint x: 1065, startPoint y: 431, endPoint x: 1035, endPoint y: 431, distance: 29.9
click at [1035, 431] on div "hero . moveLeft ( 3 ) hero . moveUp ( 2 ) hero . moveLeft ( ) hero . use ( "lev…" at bounding box center [1021, 403] width 406 height 447
click at [1028, 428] on div "hero . moveLeft ( 3 ) hero . moveUp ( 2 ) hero . moveLeft ( ) hero . use ( "lev…" at bounding box center [1021, 403] width 406 height 447
drag, startPoint x: 1030, startPoint y: 427, endPoint x: 1046, endPoint y: 435, distance: 18.2
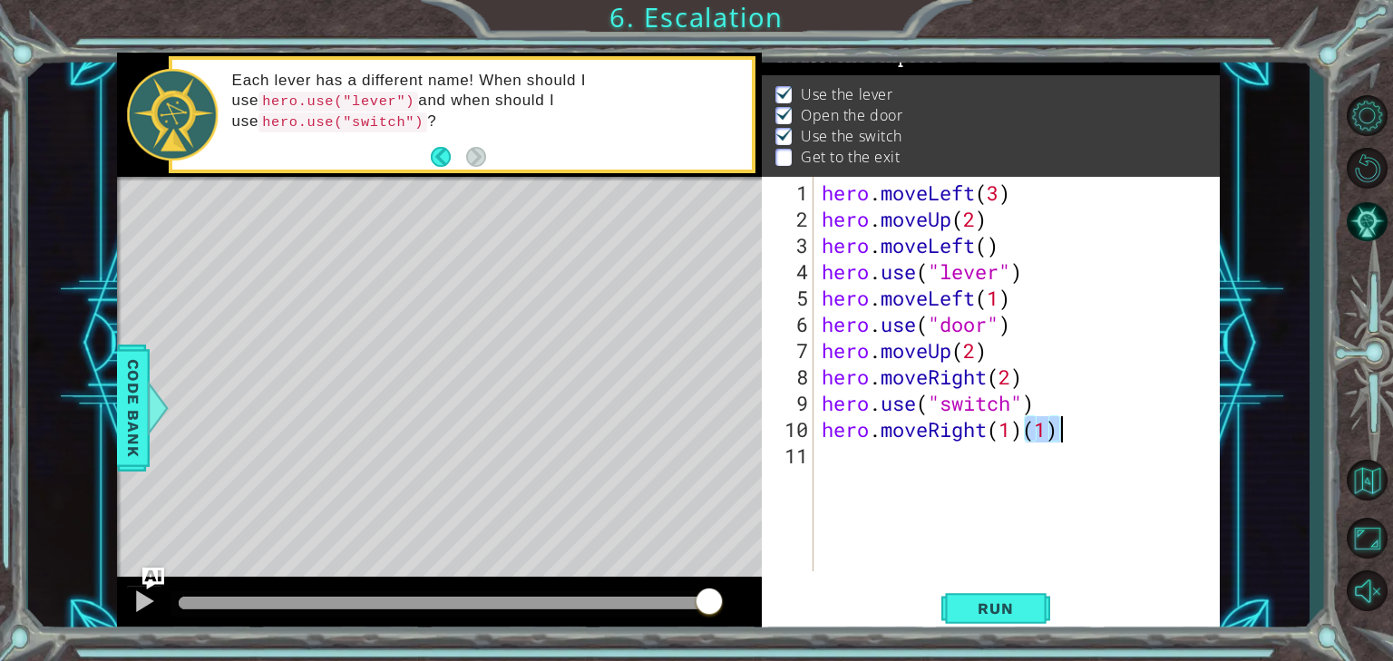
click at [1054, 432] on div "hero . moveLeft ( 3 ) hero . moveUp ( 2 ) hero . moveLeft ( ) hero . use ( "lev…" at bounding box center [1021, 403] width 406 height 447
type textarea "hero.moveRight(1))"
click at [820, 452] on div "hero . moveLeft ( 3 ) hero . moveUp ( 2 ) hero . moveLeft ( ) hero . use ( "lev…" at bounding box center [1021, 403] width 406 height 447
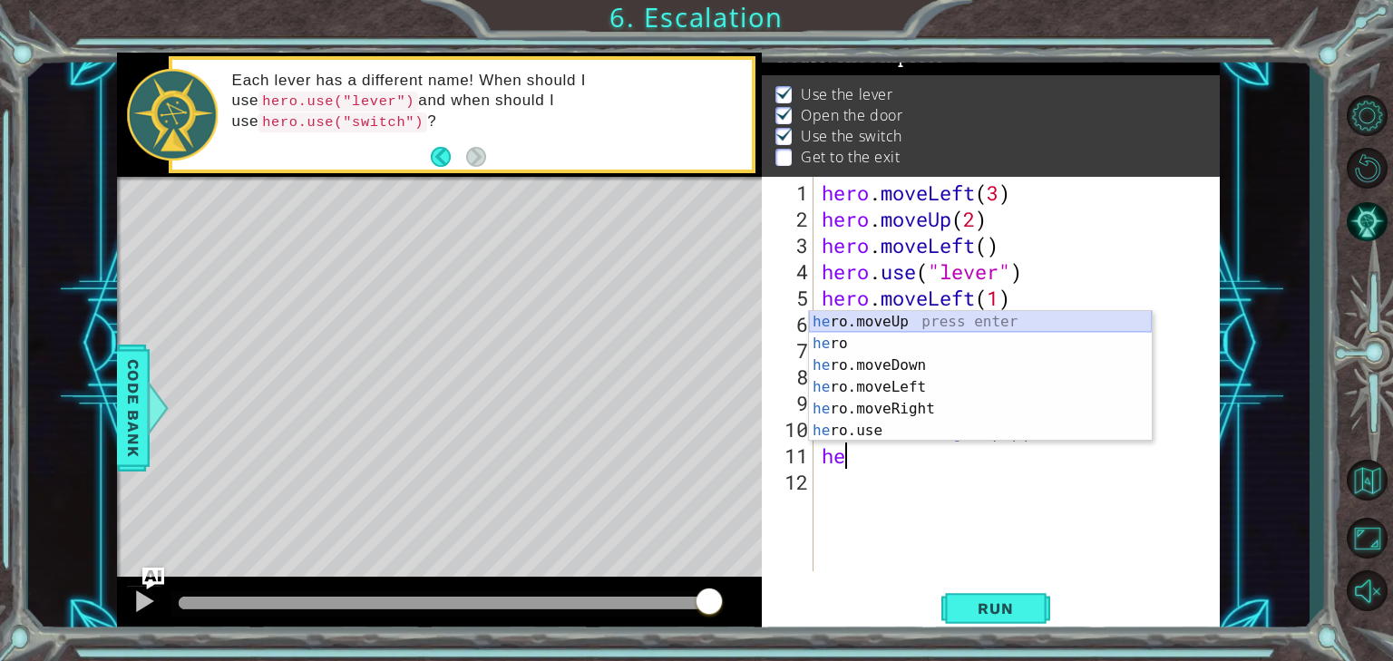
click at [911, 313] on div "he ro.moveUp press enter he ro press enter he ro.moveDown press enter he ro.mov…" at bounding box center [980, 398] width 343 height 174
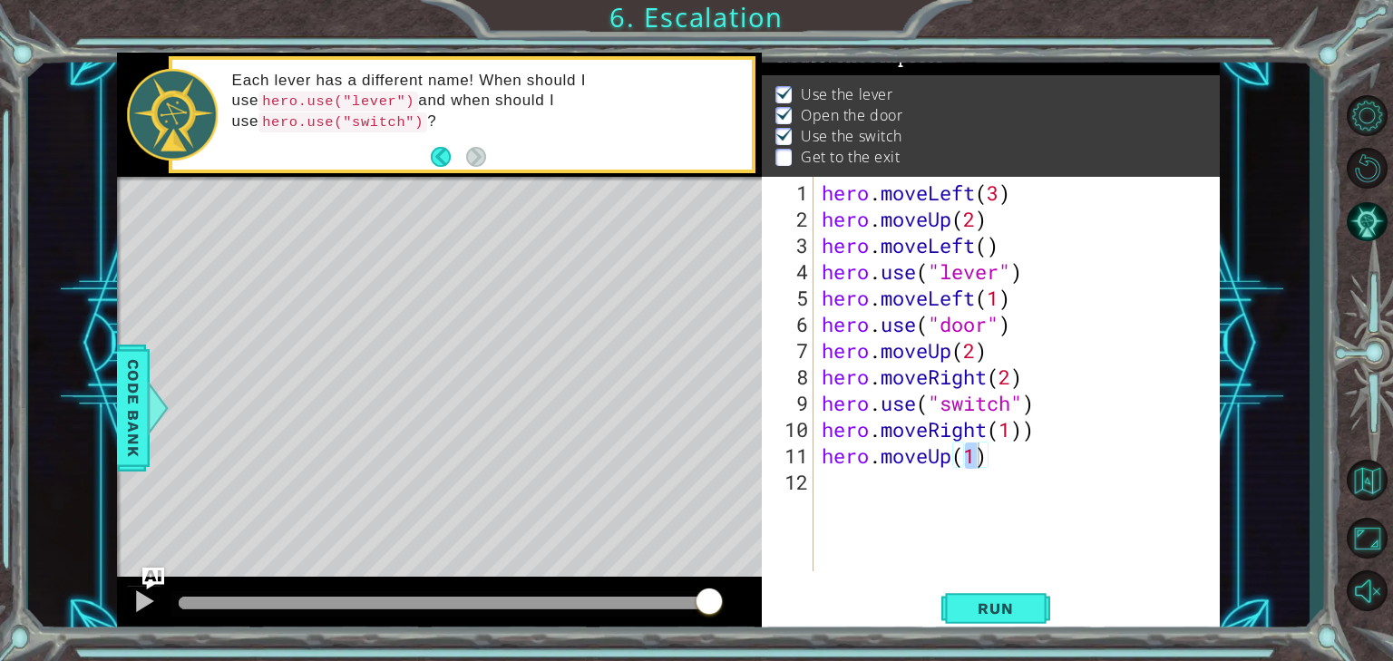
drag, startPoint x: 981, startPoint y: 612, endPoint x: 996, endPoint y: 559, distance: 54.6
click at [983, 610] on span "Run" at bounding box center [995, 608] width 72 height 18
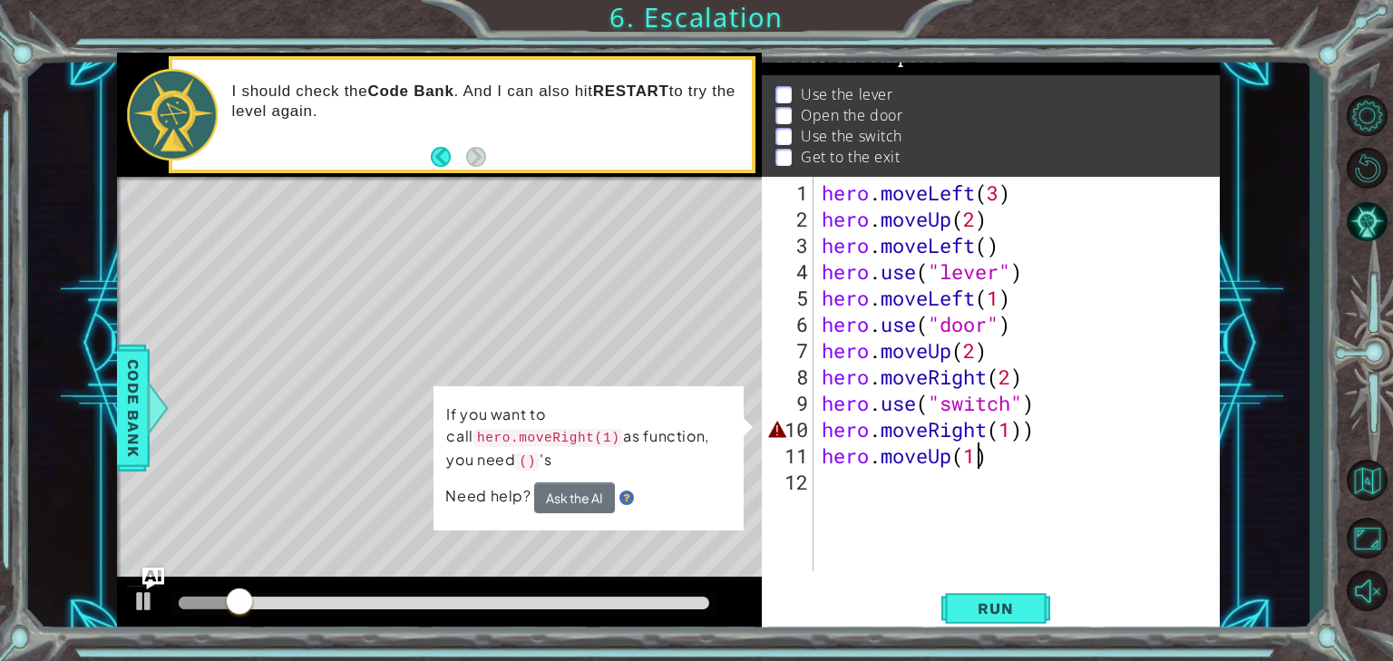
click at [513, 486] on span "Need help?" at bounding box center [489, 496] width 89 height 20
click at [501, 487] on span "Need help?" at bounding box center [489, 496] width 89 height 19
click at [1044, 434] on div "hero . moveLeft ( 3 ) hero . moveUp ( 2 ) hero . moveLeft ( ) hero . use ( "lev…" at bounding box center [1021, 403] width 406 height 447
type textarea "hero.moveRight(1)"
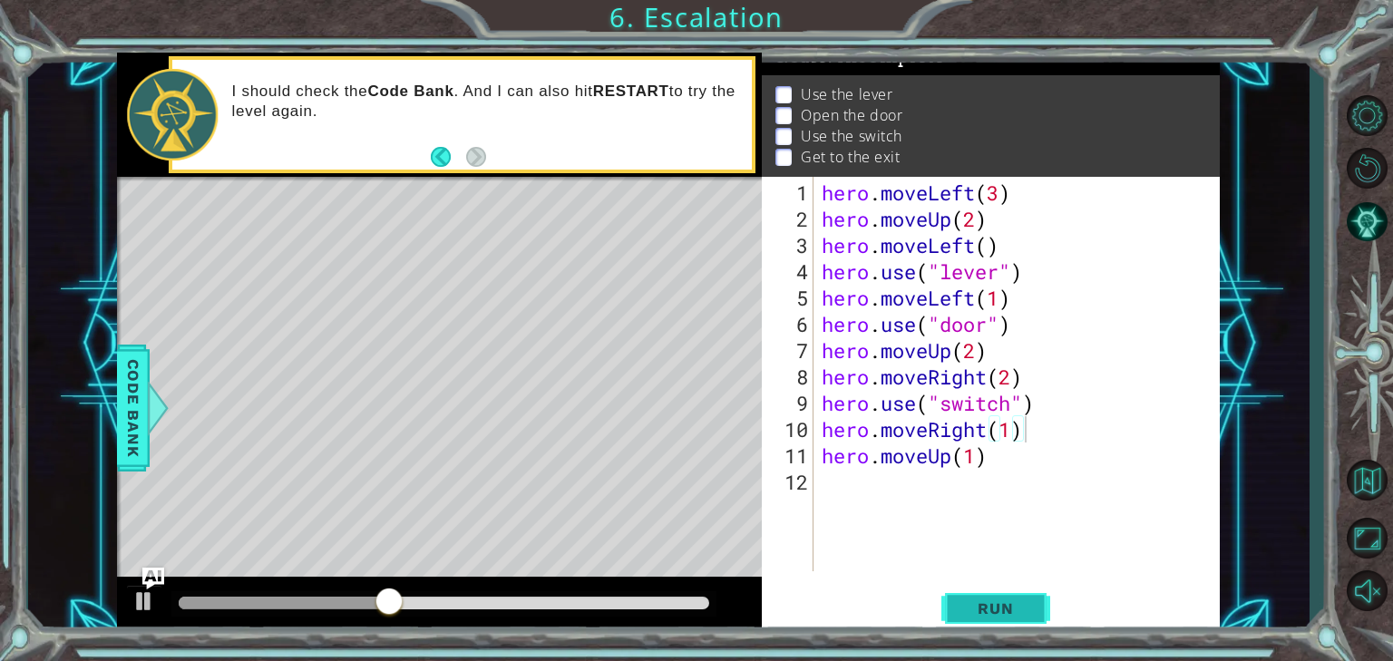
click at [1007, 617] on span "Run" at bounding box center [995, 608] width 72 height 18
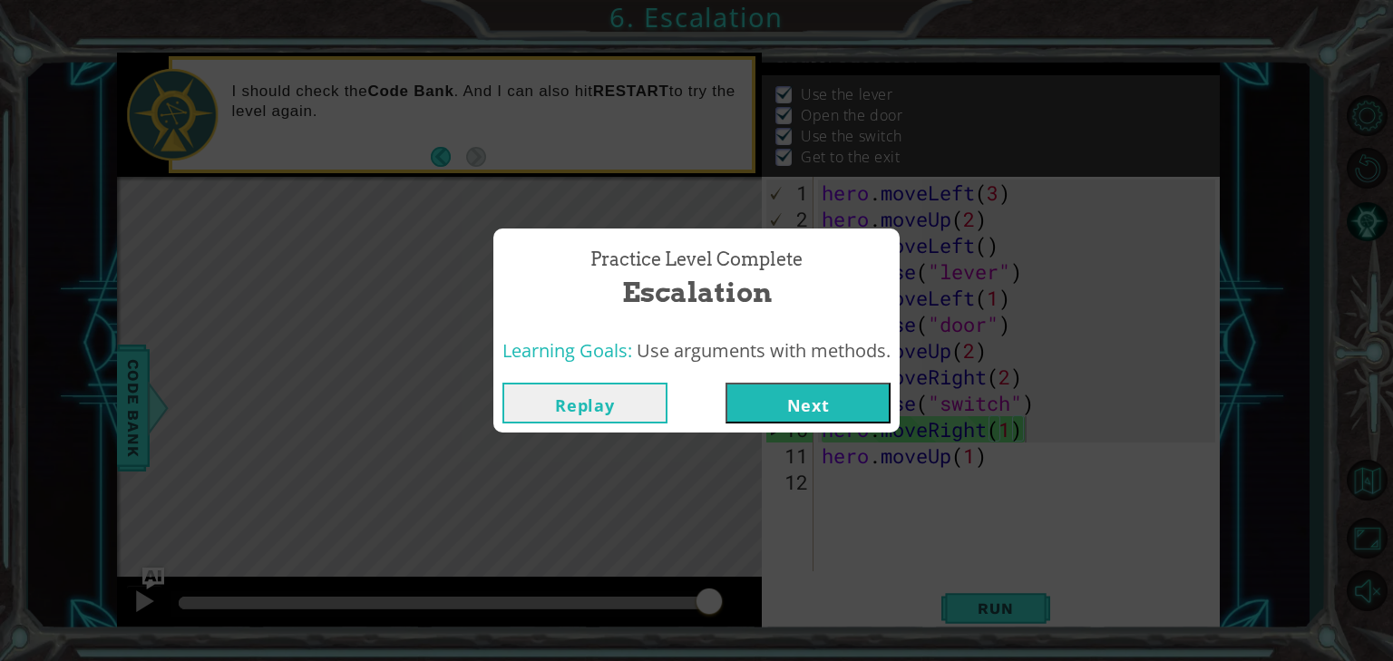
click at [774, 408] on button "Next" at bounding box center [807, 403] width 165 height 41
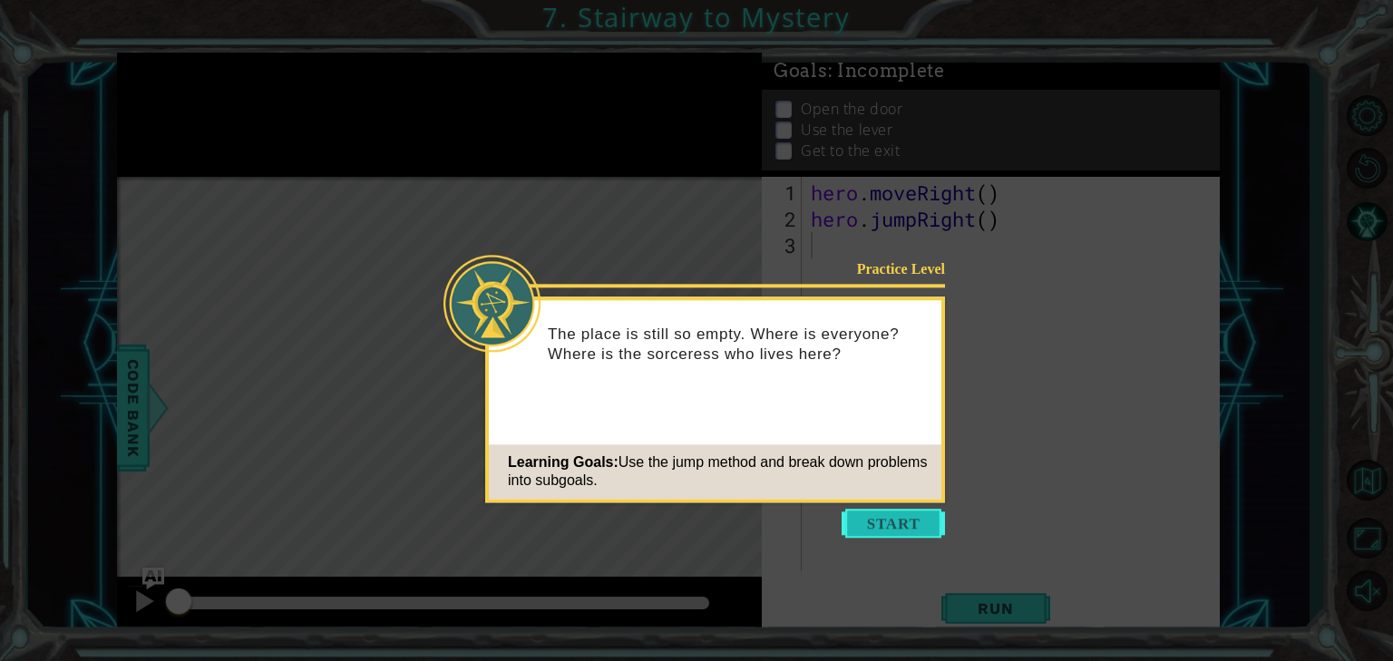
click at [858, 515] on button "Start" at bounding box center [892, 523] width 103 height 29
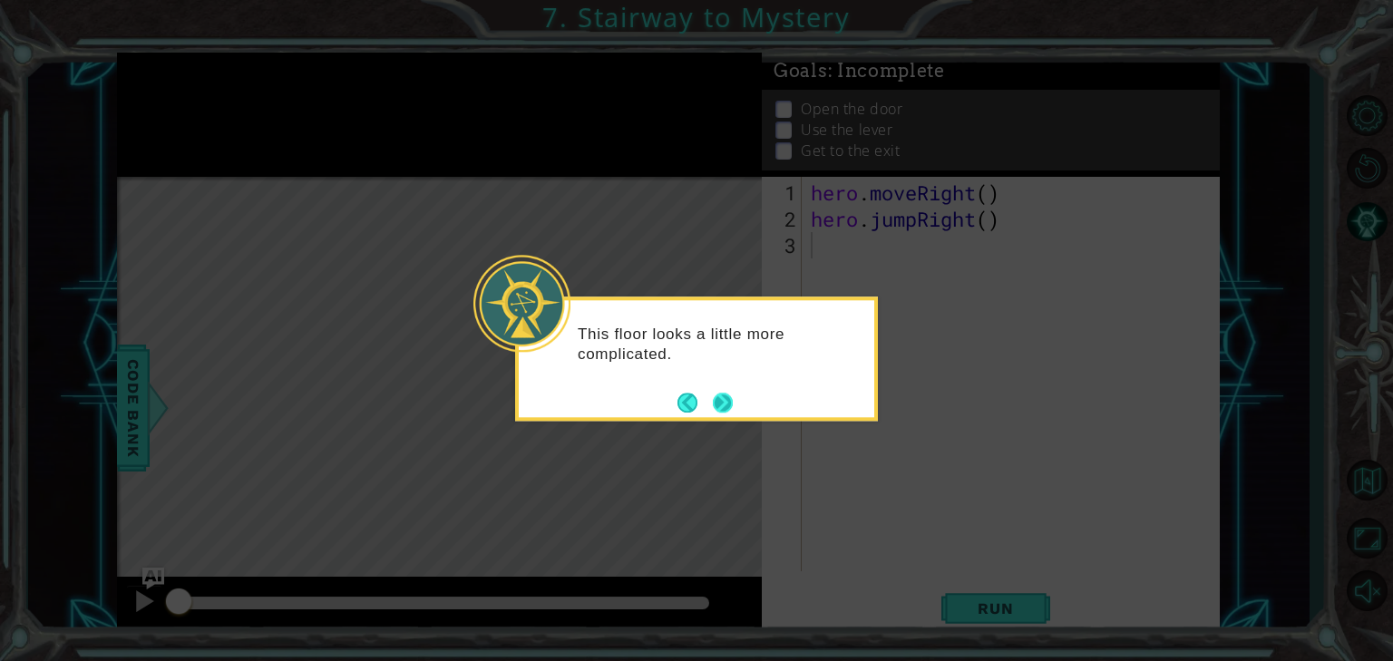
click at [717, 409] on button "Next" at bounding box center [723, 403] width 20 height 20
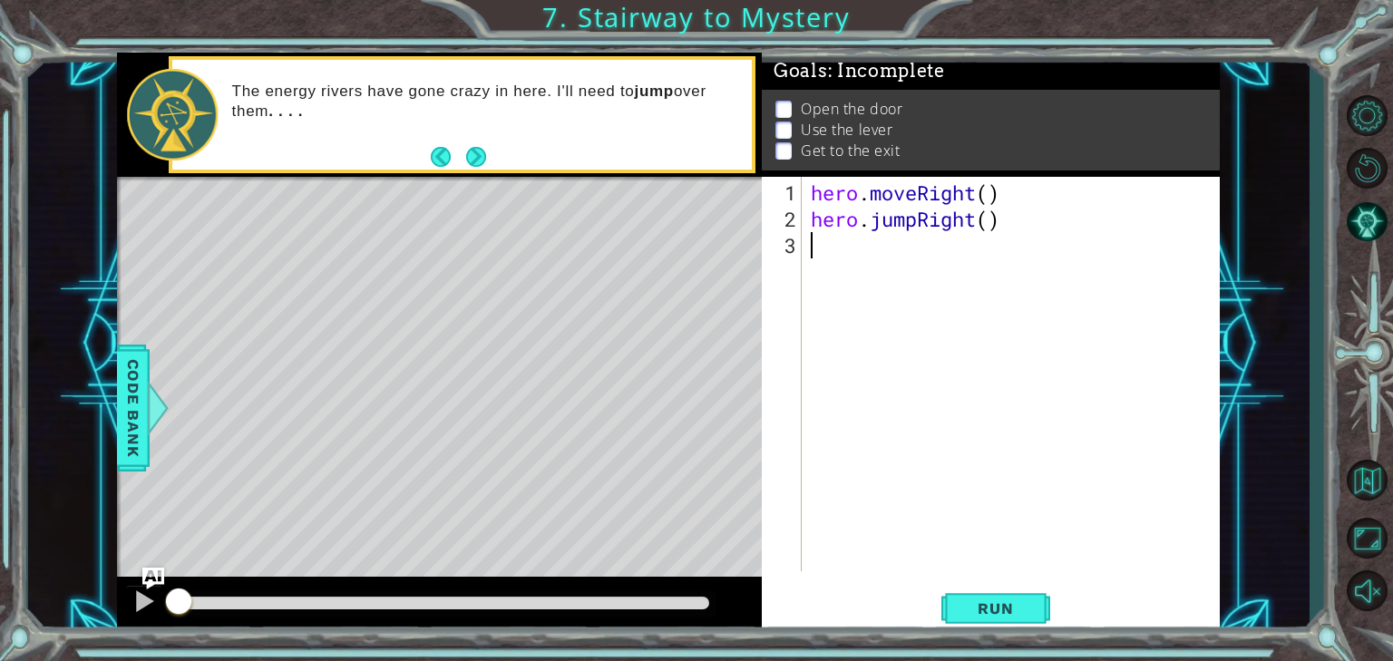
click at [477, 158] on button "Next" at bounding box center [476, 157] width 20 height 20
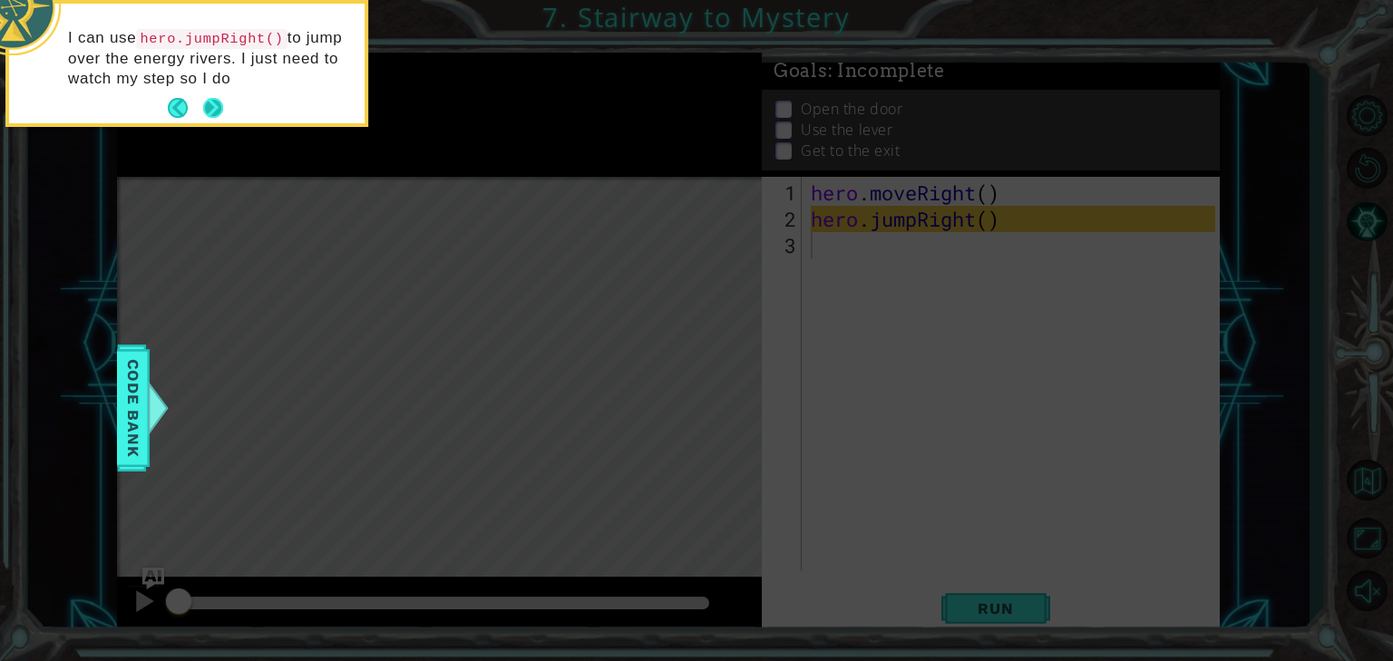
click at [214, 101] on button "Next" at bounding box center [213, 108] width 20 height 20
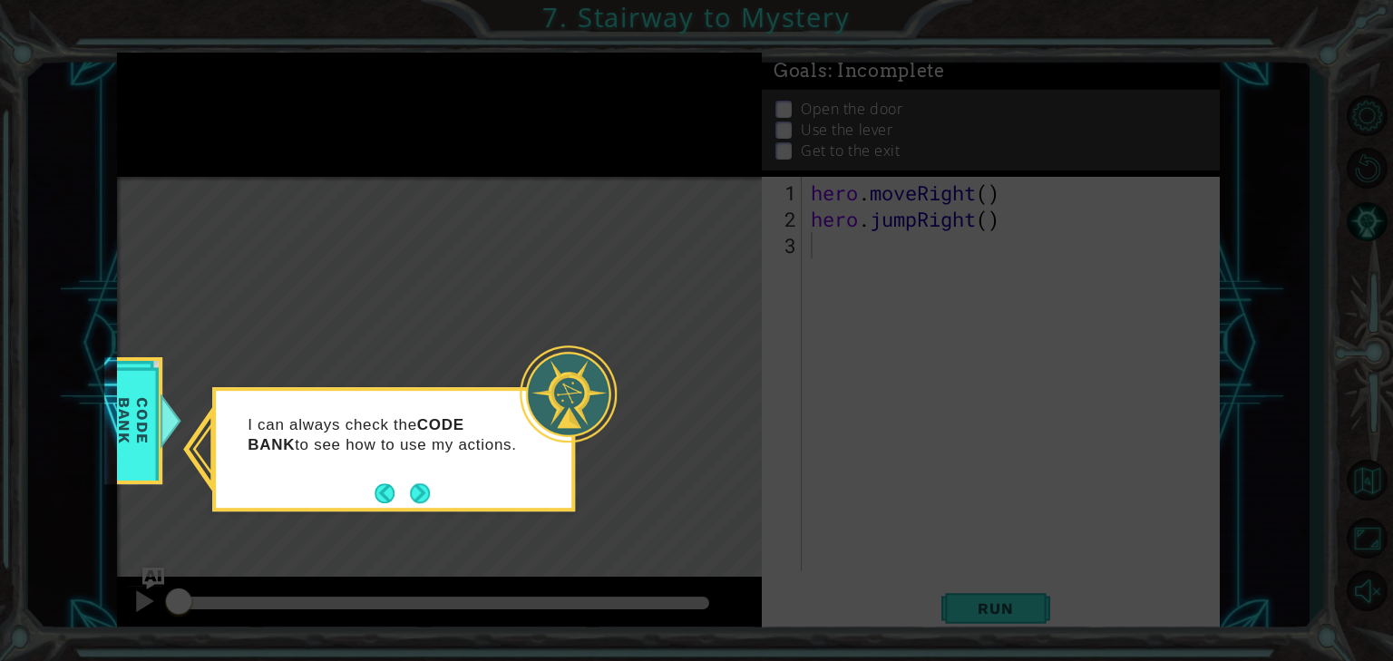
click at [428, 478] on div "I can always check the CODE BANK to see how to use my actions." at bounding box center [393, 440] width 355 height 99
click at [428, 482] on div "I can always check the CODE BANK to see how to use my actions." at bounding box center [393, 440] width 355 height 99
click at [423, 494] on button "Next" at bounding box center [420, 493] width 20 height 20
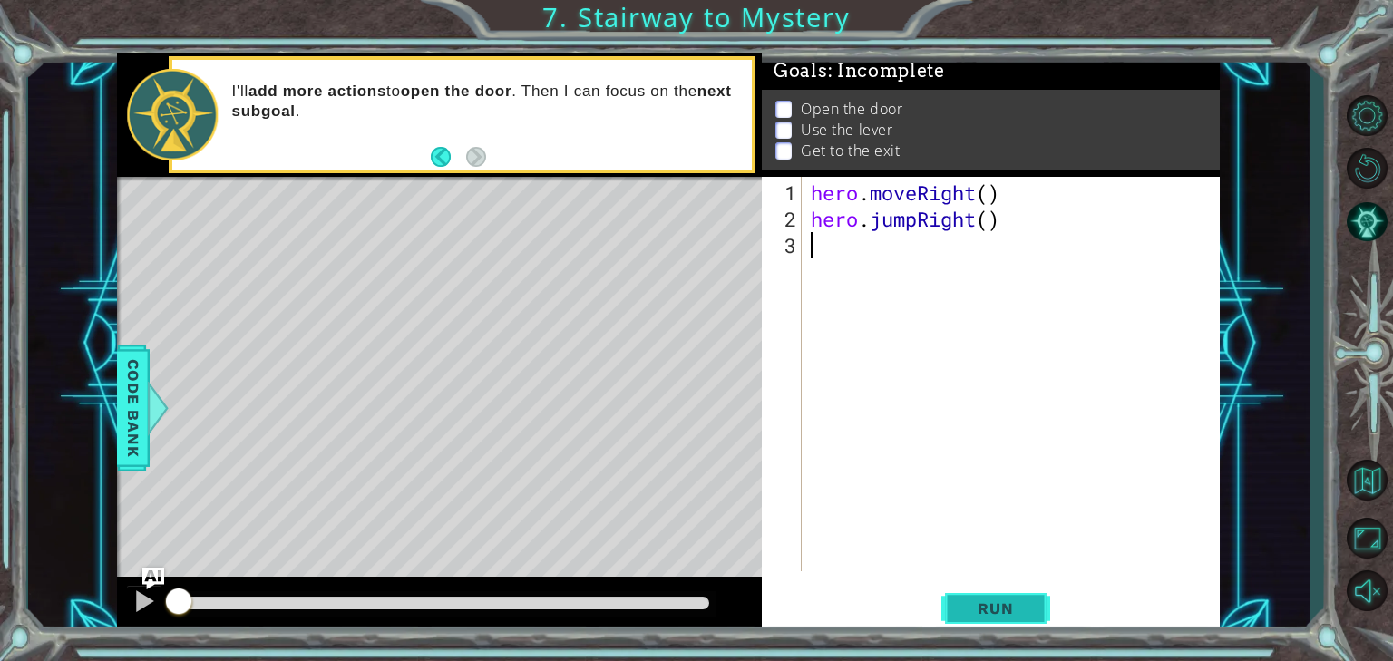
click at [978, 594] on button "Run" at bounding box center [995, 607] width 109 height 45
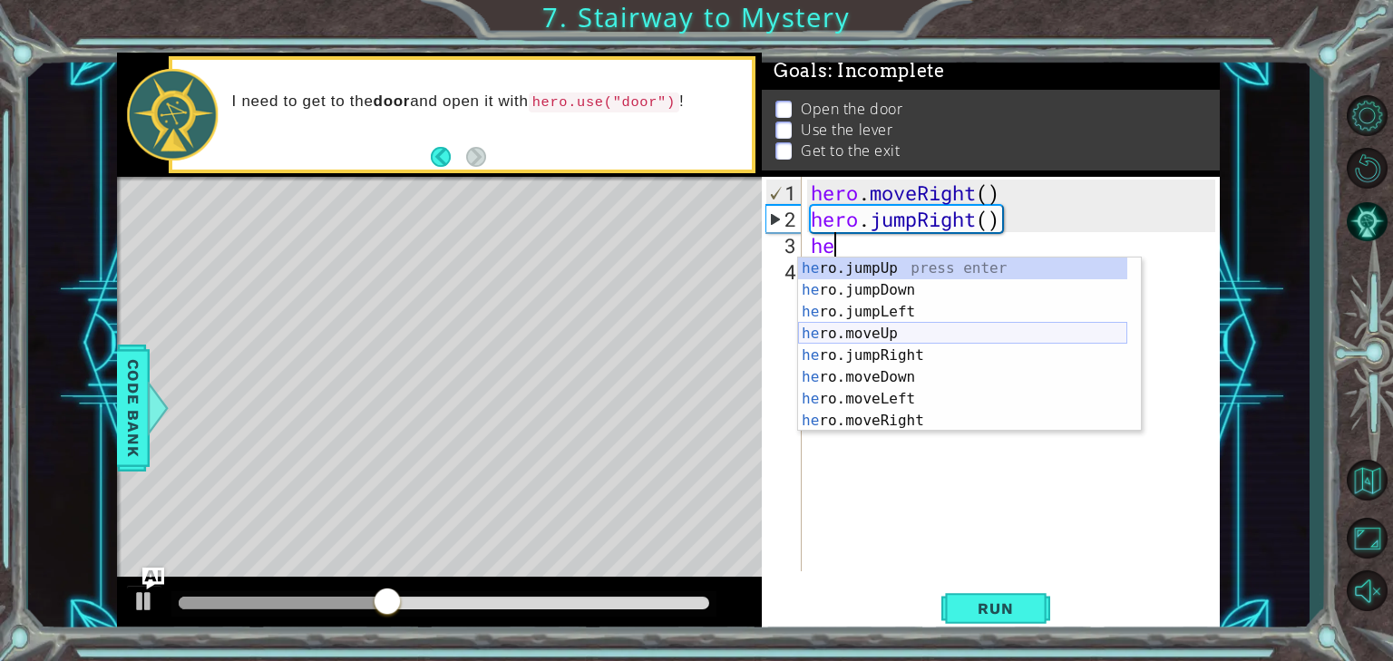
click at [890, 330] on div "he ro.jumpUp press enter he ro.jumpDown press enter he ro.jumpLeft press enter …" at bounding box center [962, 367] width 329 height 218
type textarea "hero.moveUp(1)"
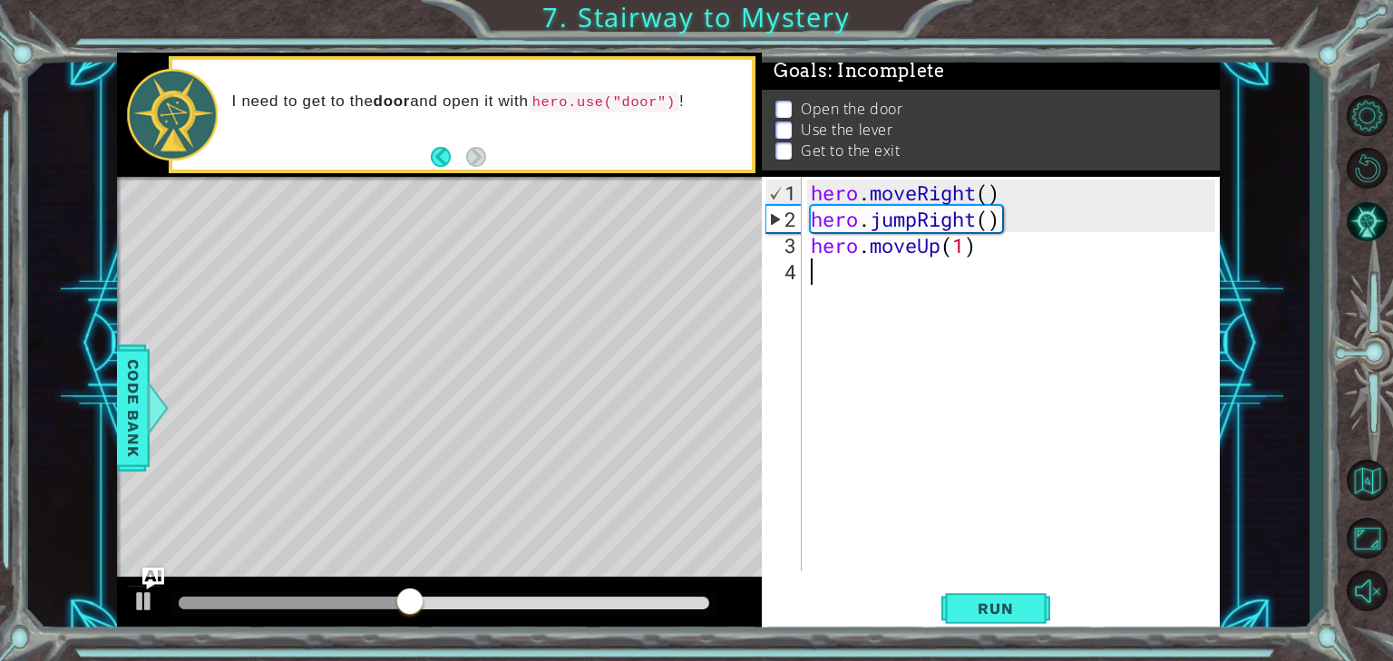
click at [847, 283] on div "hero . moveRight ( ) hero . jumpRight ( ) hero . moveUp ( 1 )" at bounding box center [1015, 403] width 417 height 447
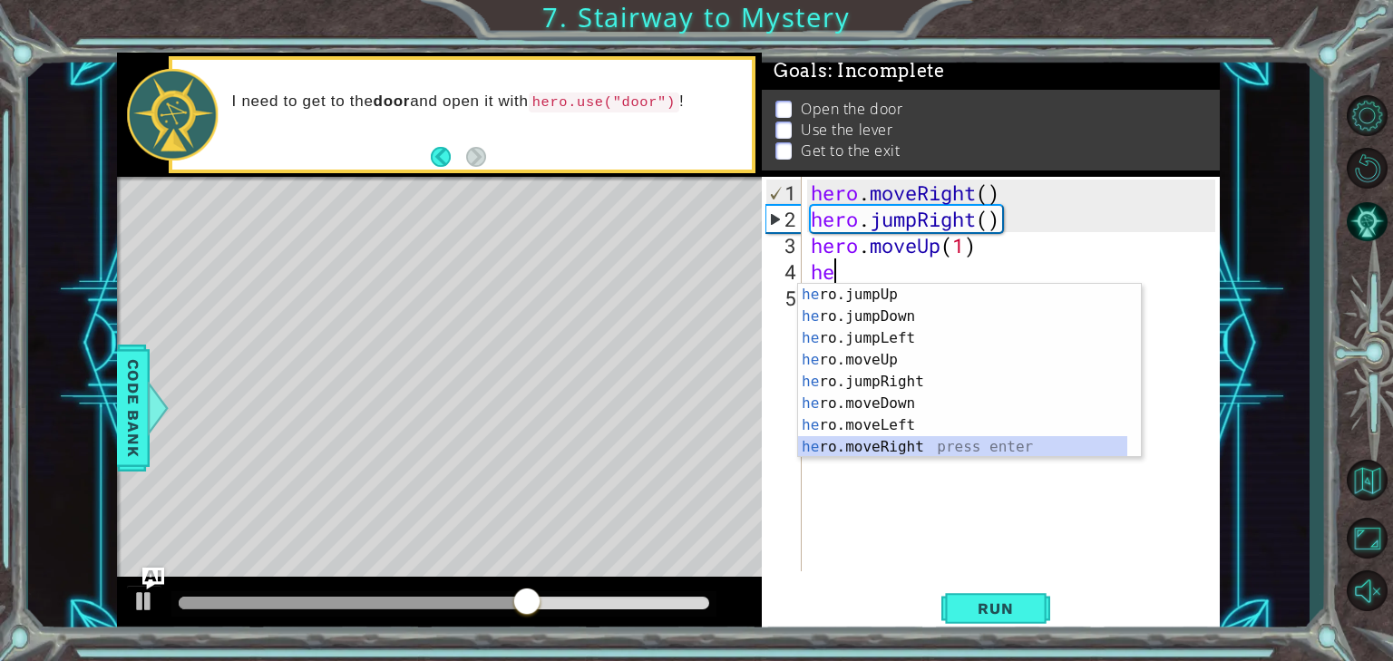
click at [832, 448] on div "he ro.jumpUp press enter he ro.jumpDown press enter he ro.jumpLeft press enter …" at bounding box center [962, 393] width 329 height 218
type textarea "hero.moveRight(1)"
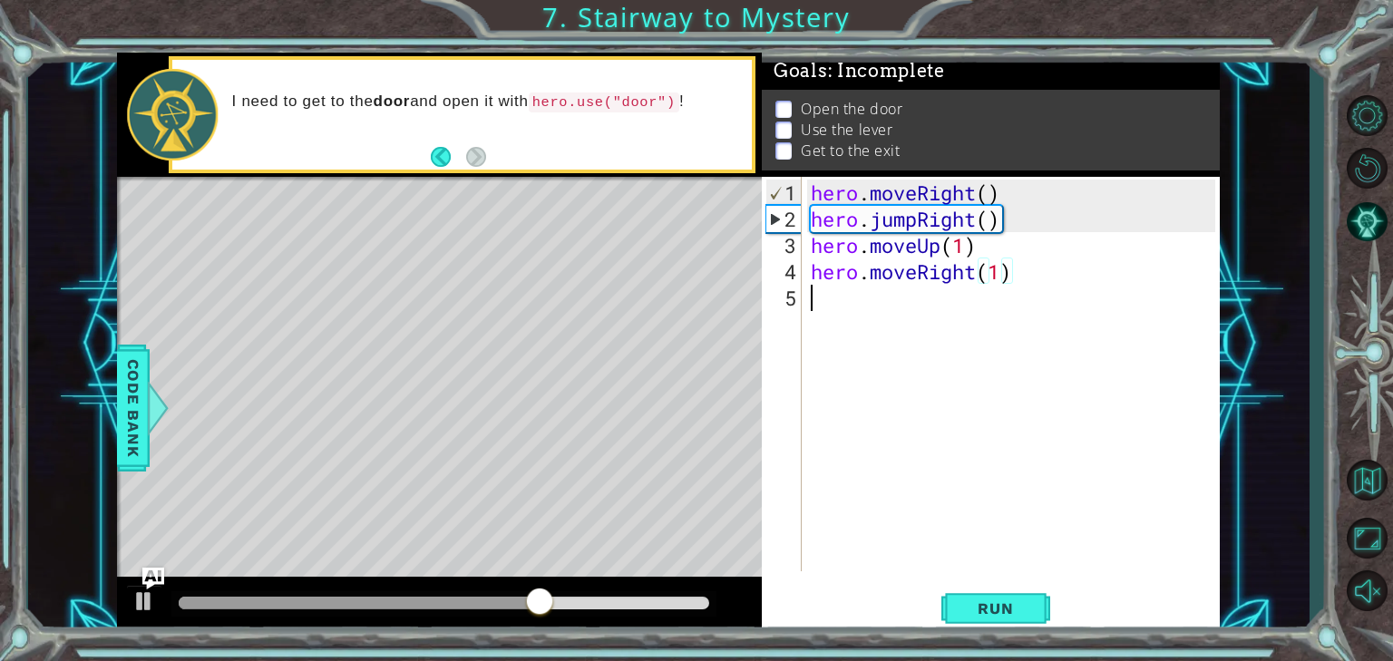
click at [820, 326] on div "hero . moveRight ( ) hero . jumpRight ( ) hero . moveUp ( 1 ) hero . moveRight …" at bounding box center [1015, 403] width 417 height 447
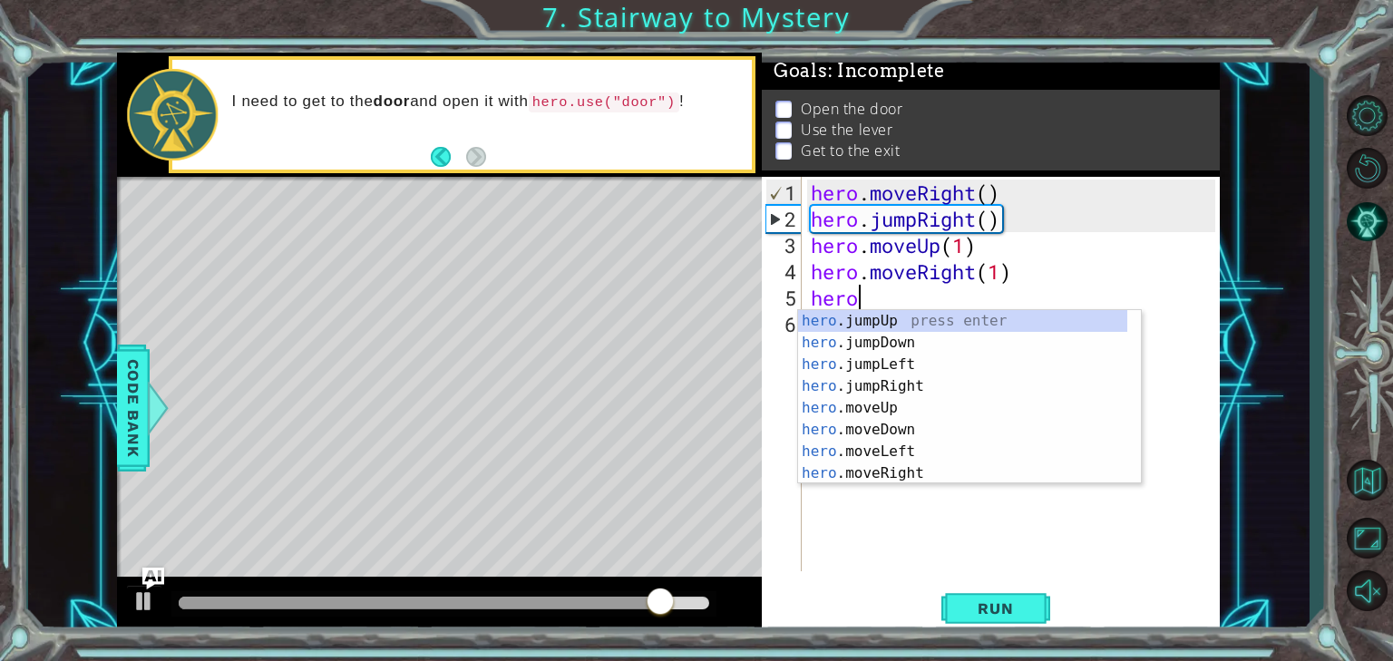
scroll to position [0, 2]
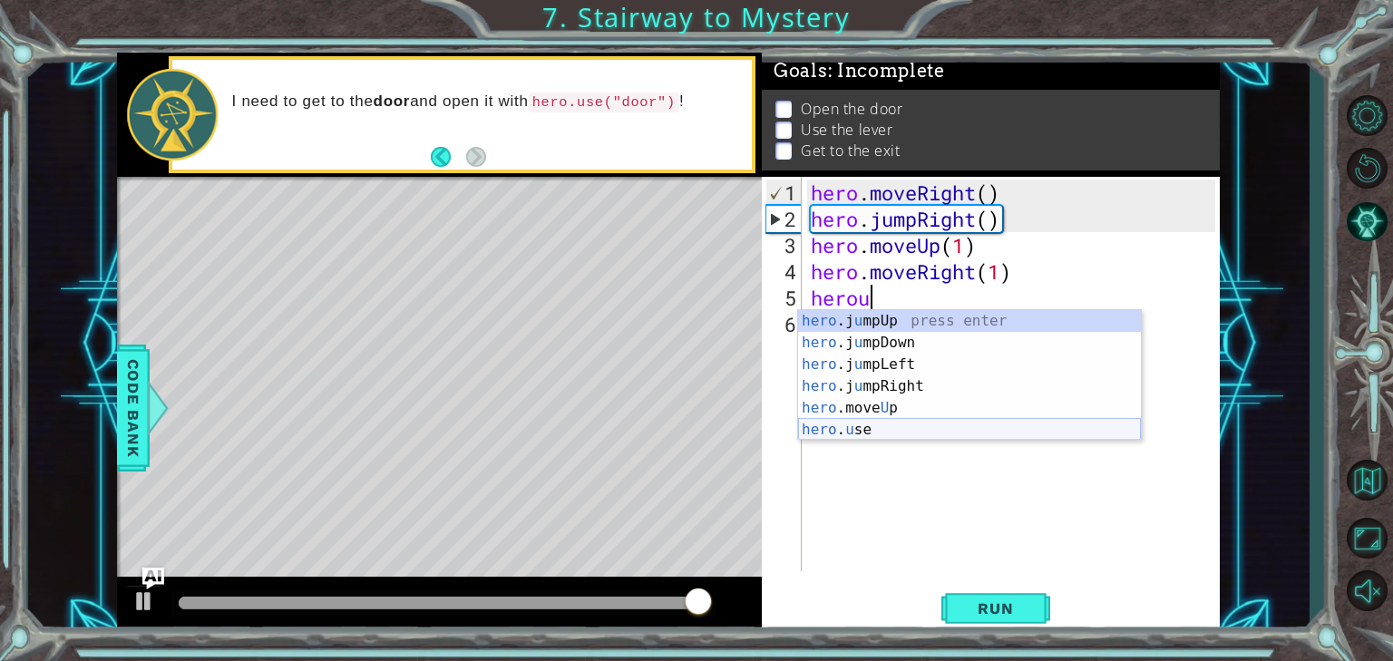
click at [892, 432] on div "hero .j u mpUp press enter hero .j u mpDown press enter hero .j u mpLeft press …" at bounding box center [969, 397] width 343 height 174
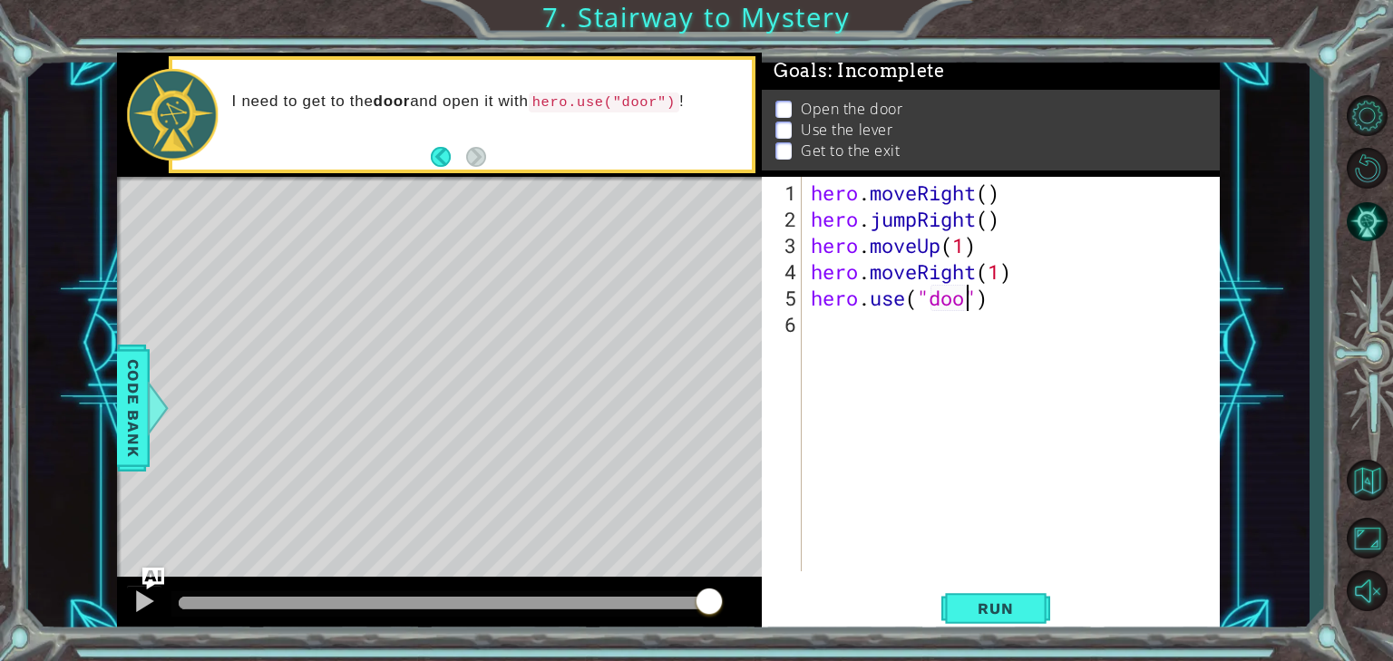
type textarea "hero.use("door")"
click at [819, 325] on div "hero . moveRight ( ) hero . jumpRight ( ) hero . moveUp ( 1 ) hero . moveRight …" at bounding box center [1015, 403] width 417 height 447
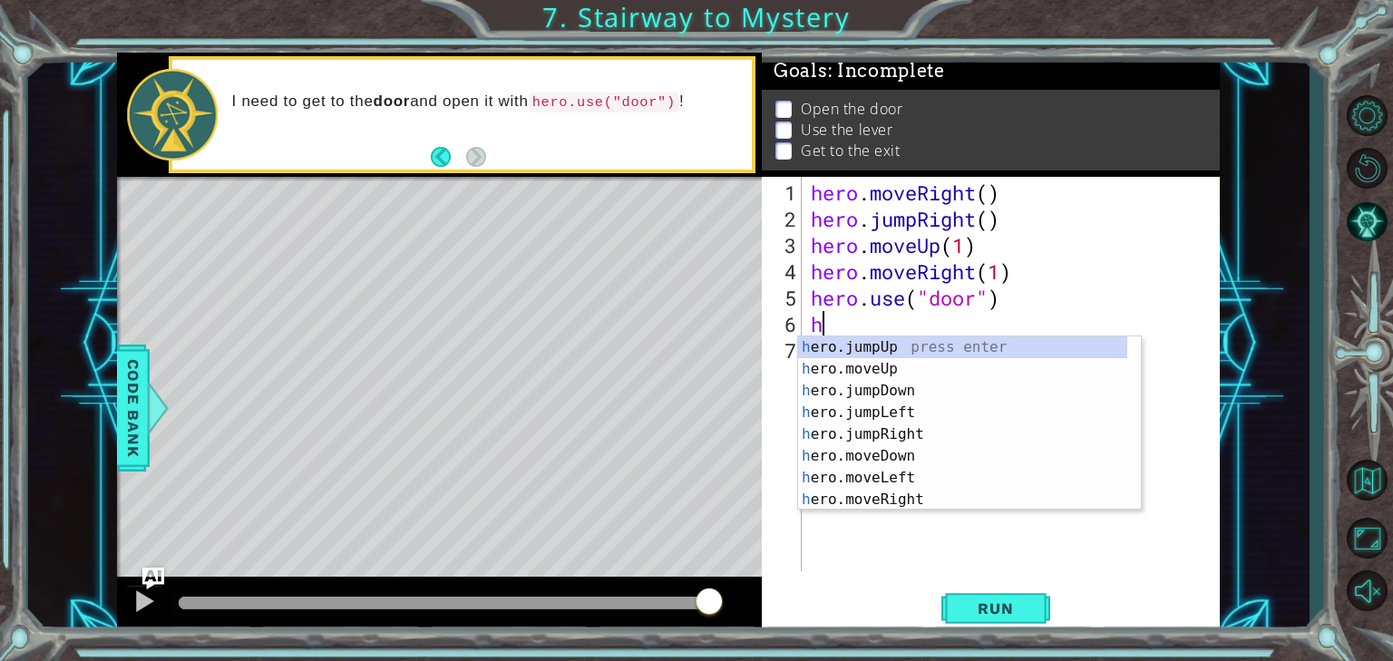
scroll to position [0, 0]
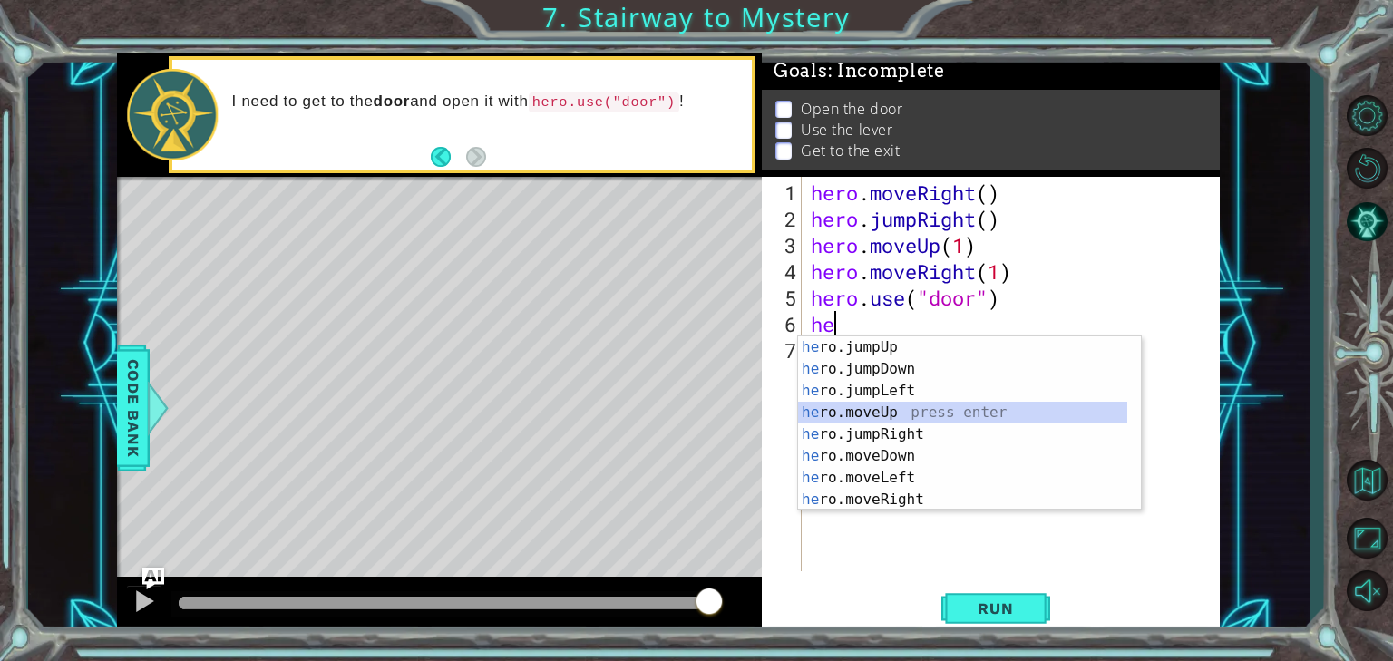
click at [860, 413] on div "he ro.jumpUp press enter he ro.jumpDown press enter he ro.jumpLeft press enter …" at bounding box center [962, 445] width 329 height 218
type textarea "hero.moveUp(1)"
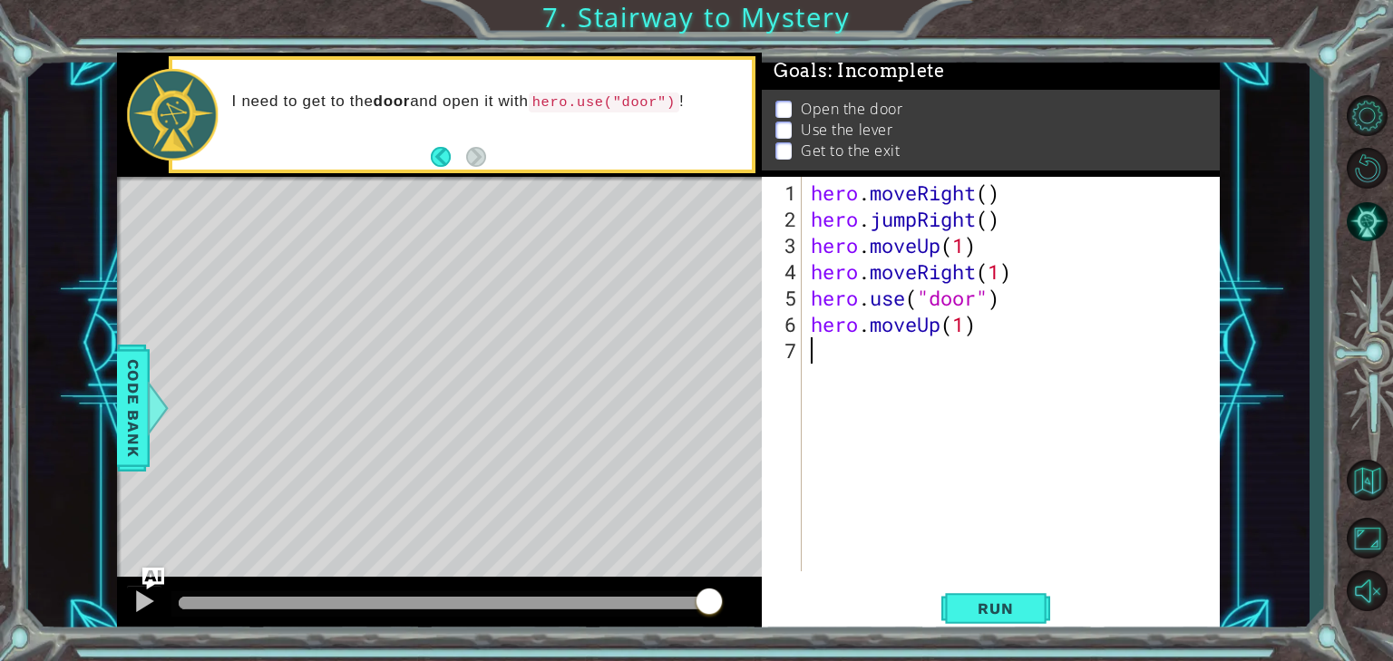
click at [812, 366] on div "hero . moveRight ( ) hero . jumpRight ( ) hero . moveUp ( 1 ) hero . moveRight …" at bounding box center [1015, 403] width 417 height 447
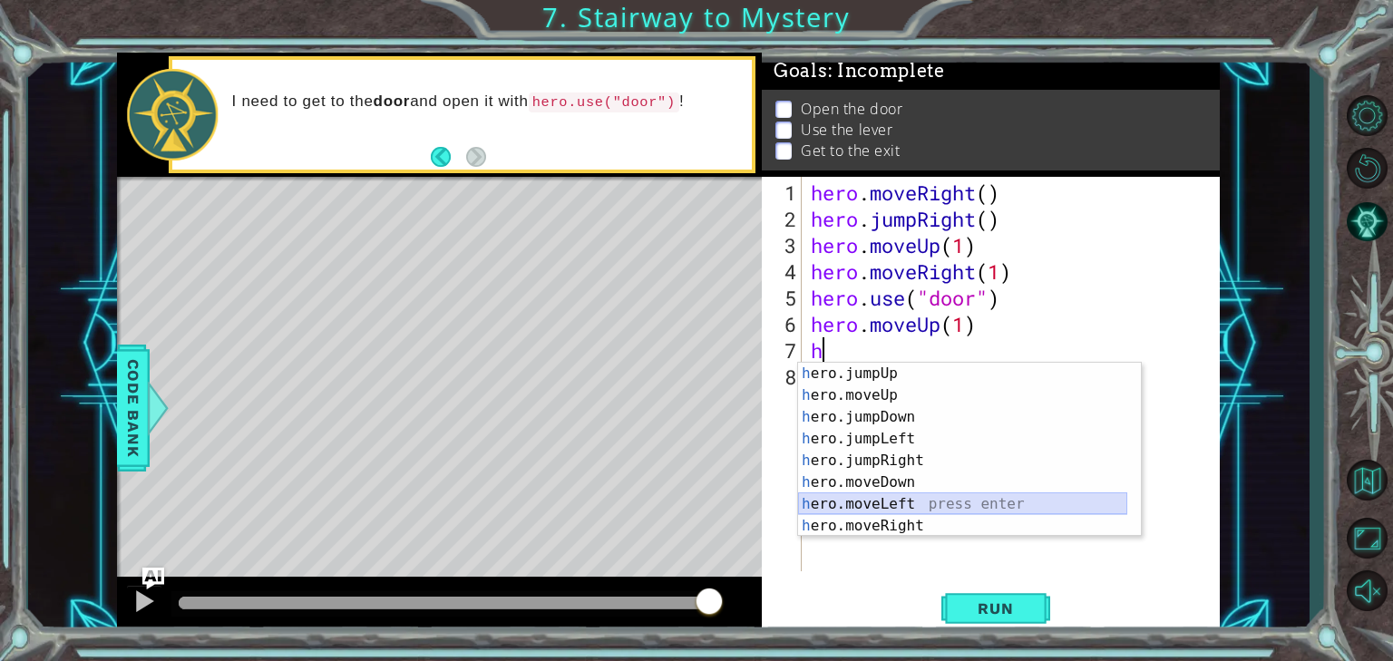
click at [906, 498] on div "h ero.jumpUp press enter h ero.moveUp press enter h ero.jumpDown press enter h …" at bounding box center [962, 472] width 329 height 218
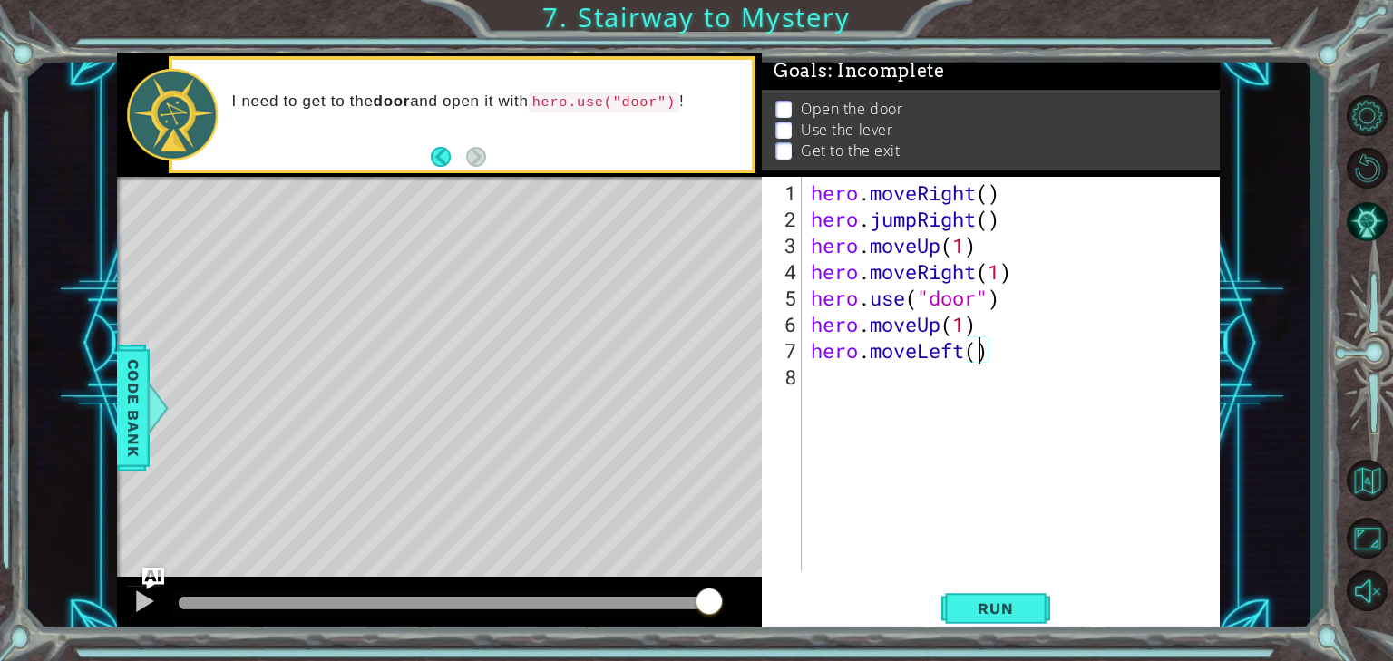
type textarea "hero.moveLeft(2)"
drag, startPoint x: 822, startPoint y: 384, endPoint x: 831, endPoint y: 385, distance: 9.2
click at [823, 383] on div "hero . moveRight ( ) hero . jumpRight ( ) hero . moveUp ( 1 ) hero . moveRight …" at bounding box center [1015, 403] width 417 height 447
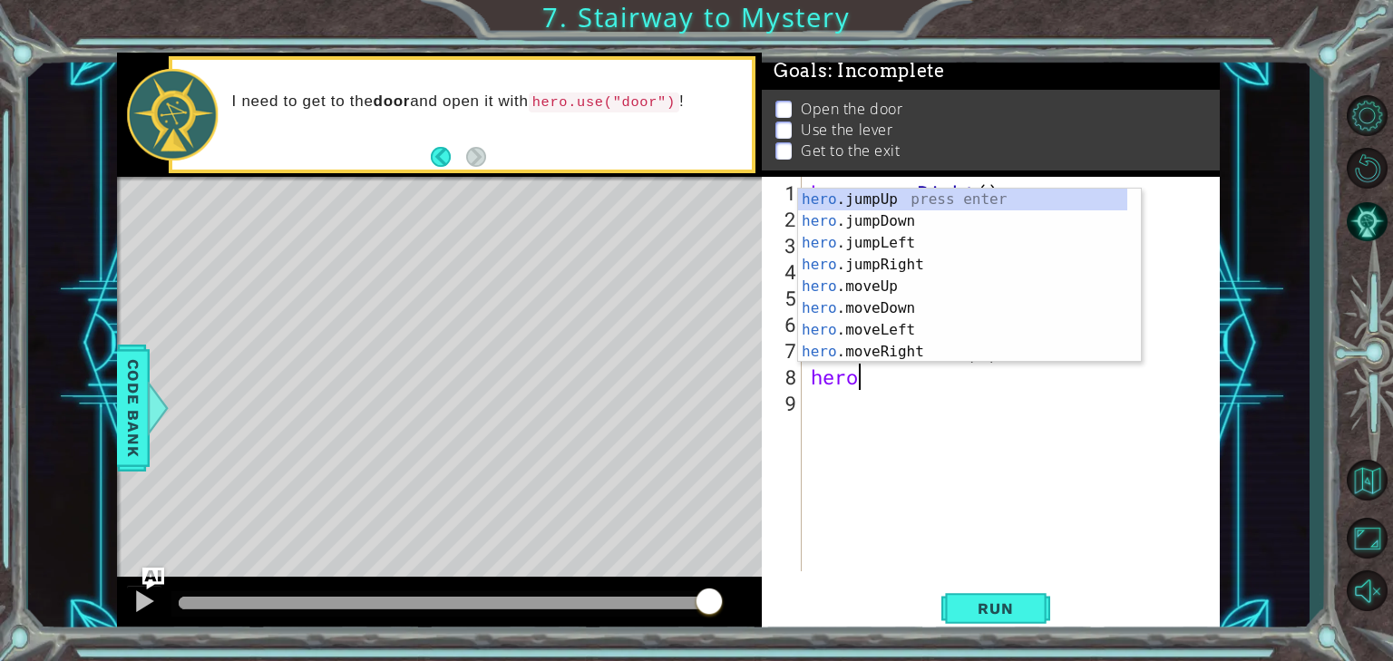
scroll to position [0, 2]
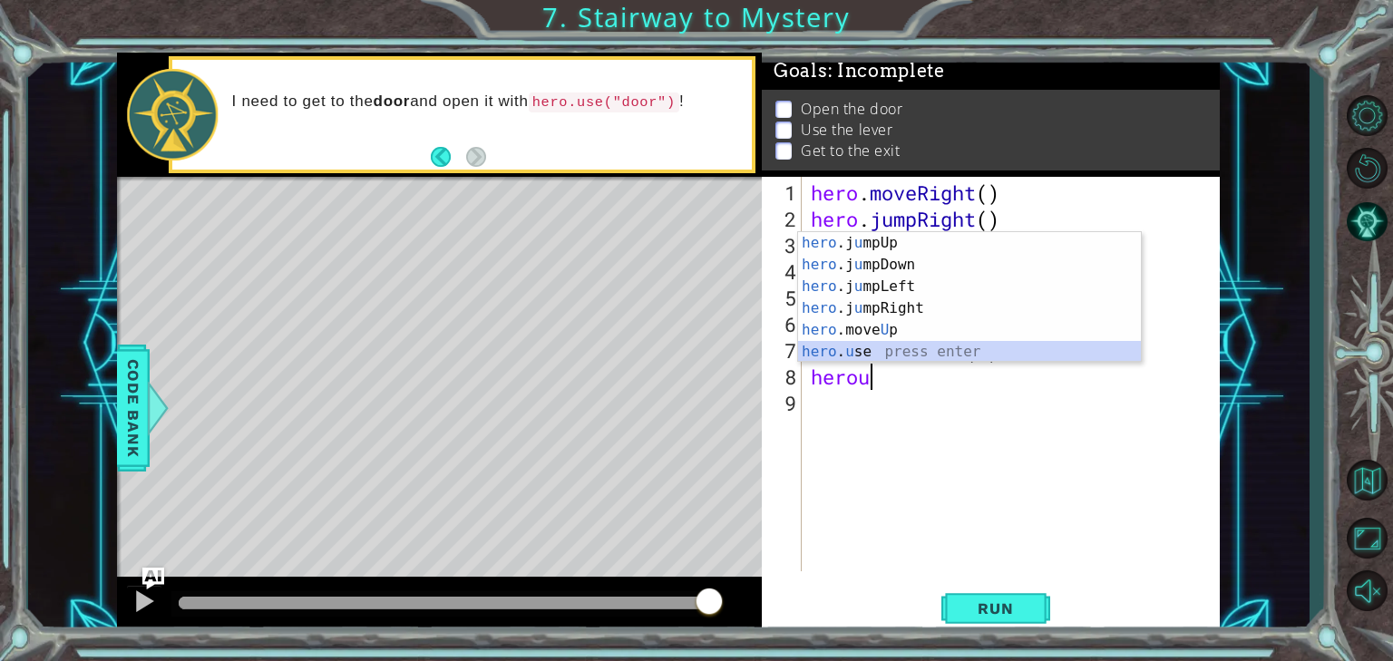
click at [860, 344] on div "hero .j u mpUp press enter hero .j u mpDown press enter hero .j u mpLeft press …" at bounding box center [969, 319] width 343 height 174
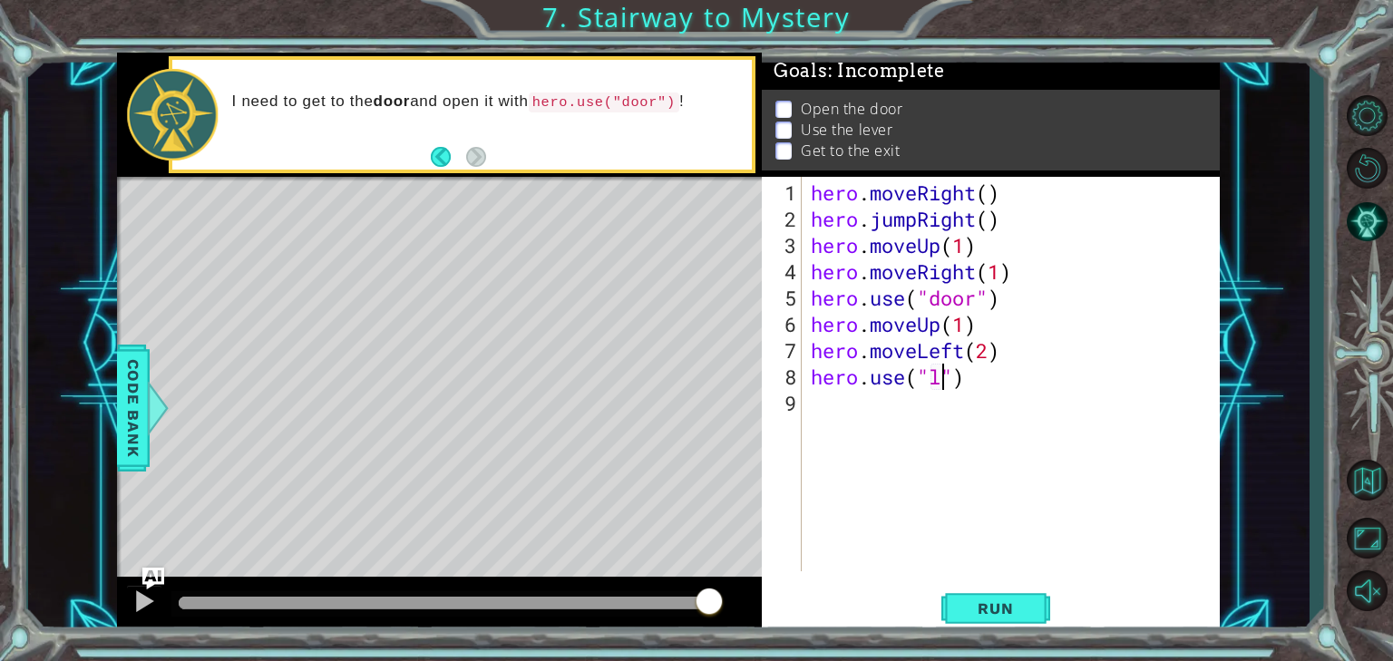
scroll to position [0, 6]
type textarea "hero.use("lever")"
click at [840, 409] on div "hero . moveRight ( ) hero . jumpRight ( ) hero . moveUp ( 1 ) hero . moveRight …" at bounding box center [1015, 403] width 417 height 447
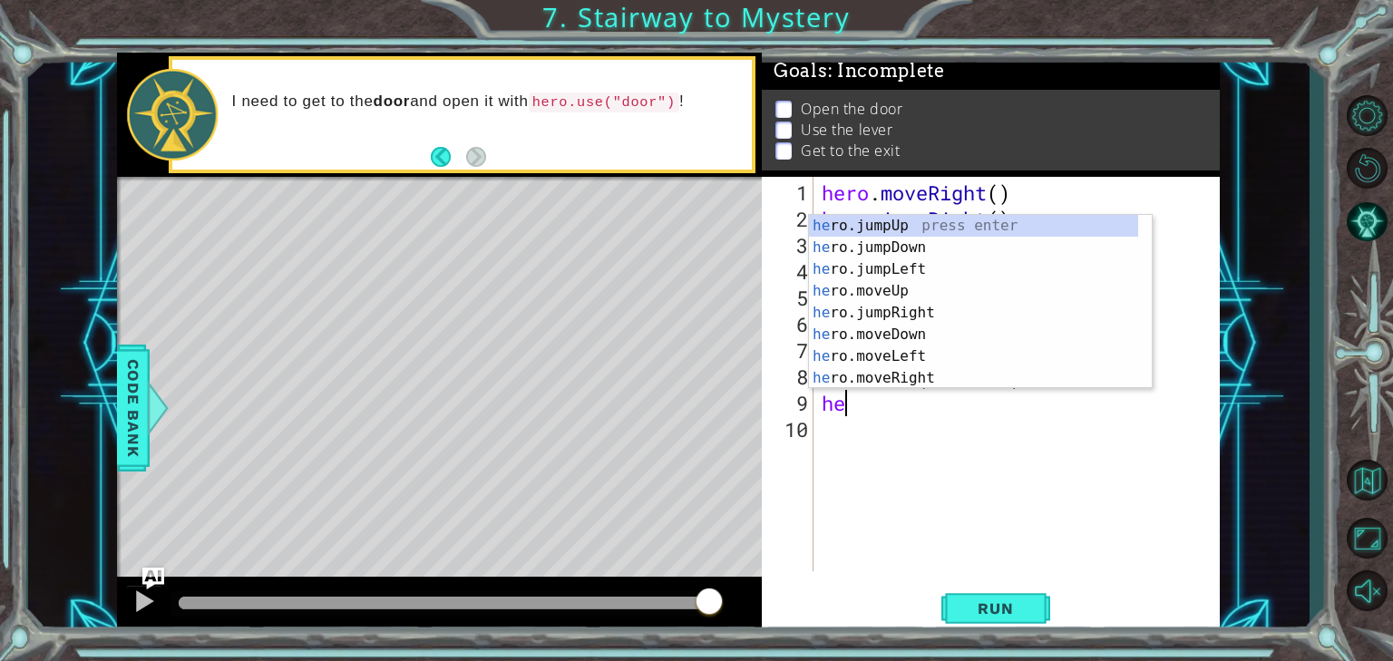
scroll to position [0, 0]
click at [868, 343] on div "her o.jumpUp press enter her o.jumpDown press enter her o.jumpLeft press enter …" at bounding box center [973, 324] width 329 height 218
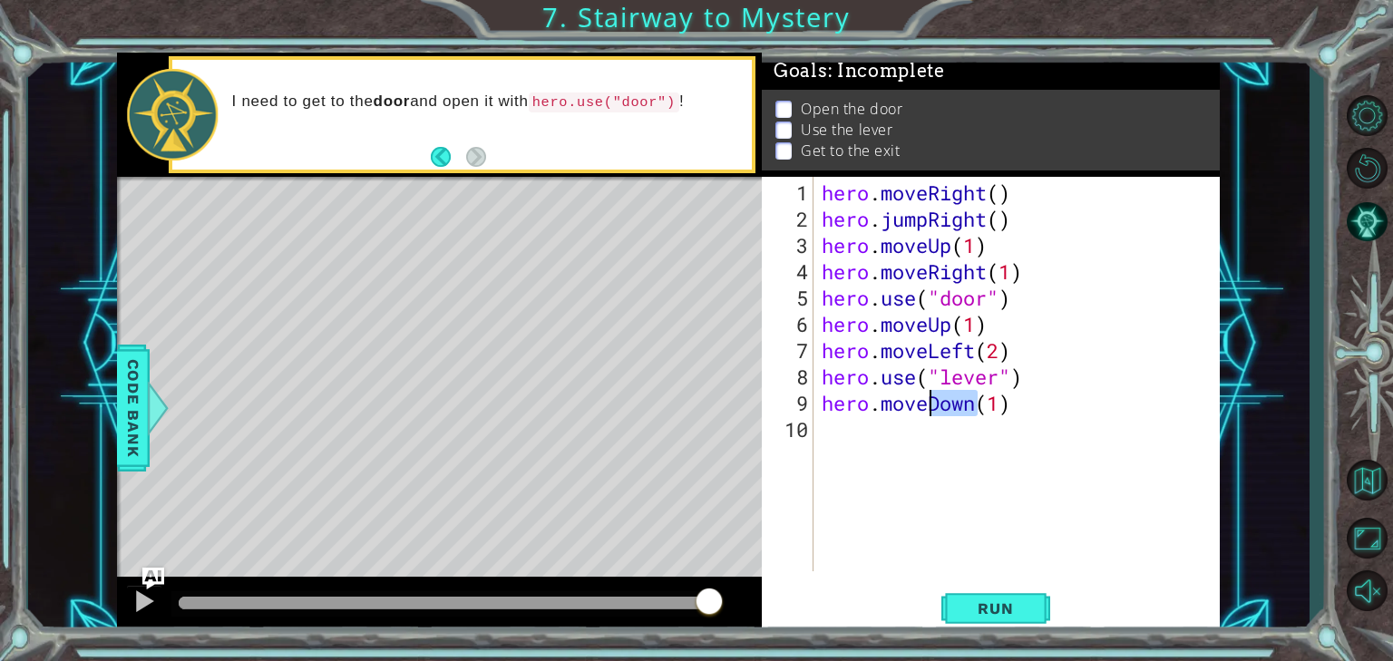
drag, startPoint x: 977, startPoint y: 394, endPoint x: 964, endPoint y: 431, distance: 38.7
click at [930, 408] on div "hero . moveRight ( ) hero . jumpRight ( ) hero . moveUp ( 1 ) hero . moveRight …" at bounding box center [1021, 403] width 406 height 447
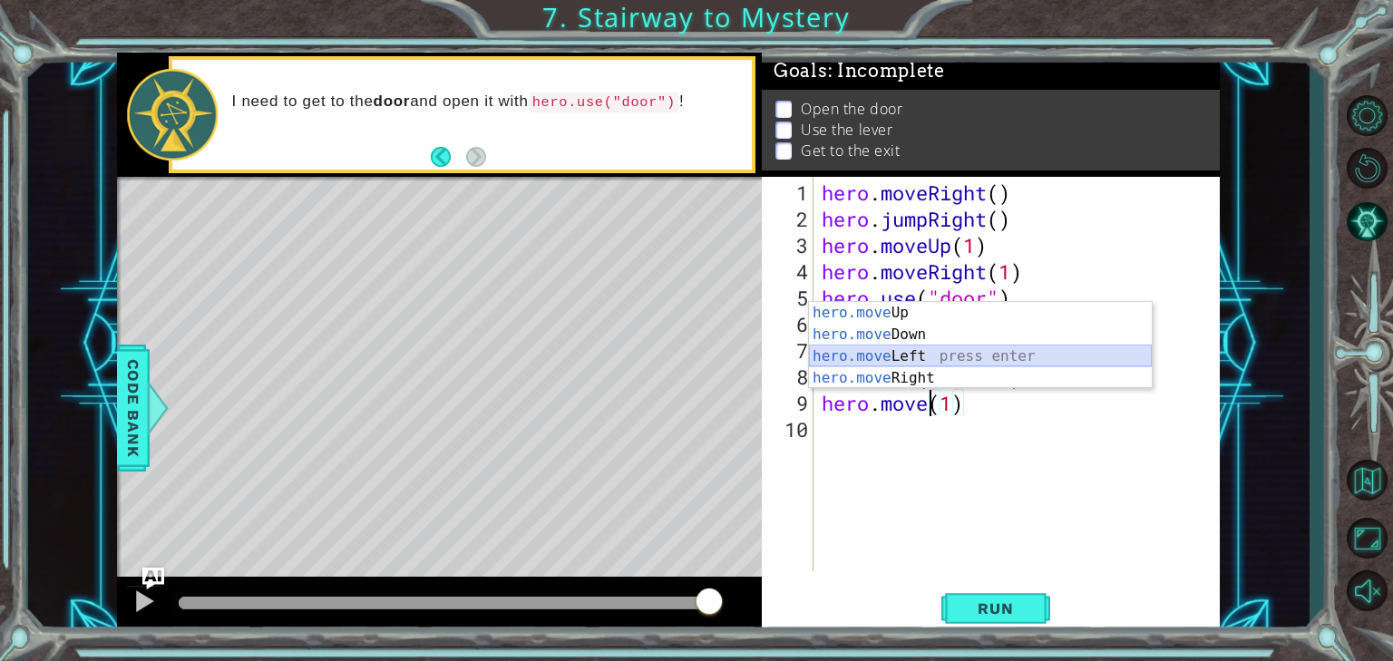
click at [897, 353] on div "hero.move Up press enter hero.move Down press enter hero.move Left press enter …" at bounding box center [980, 367] width 343 height 131
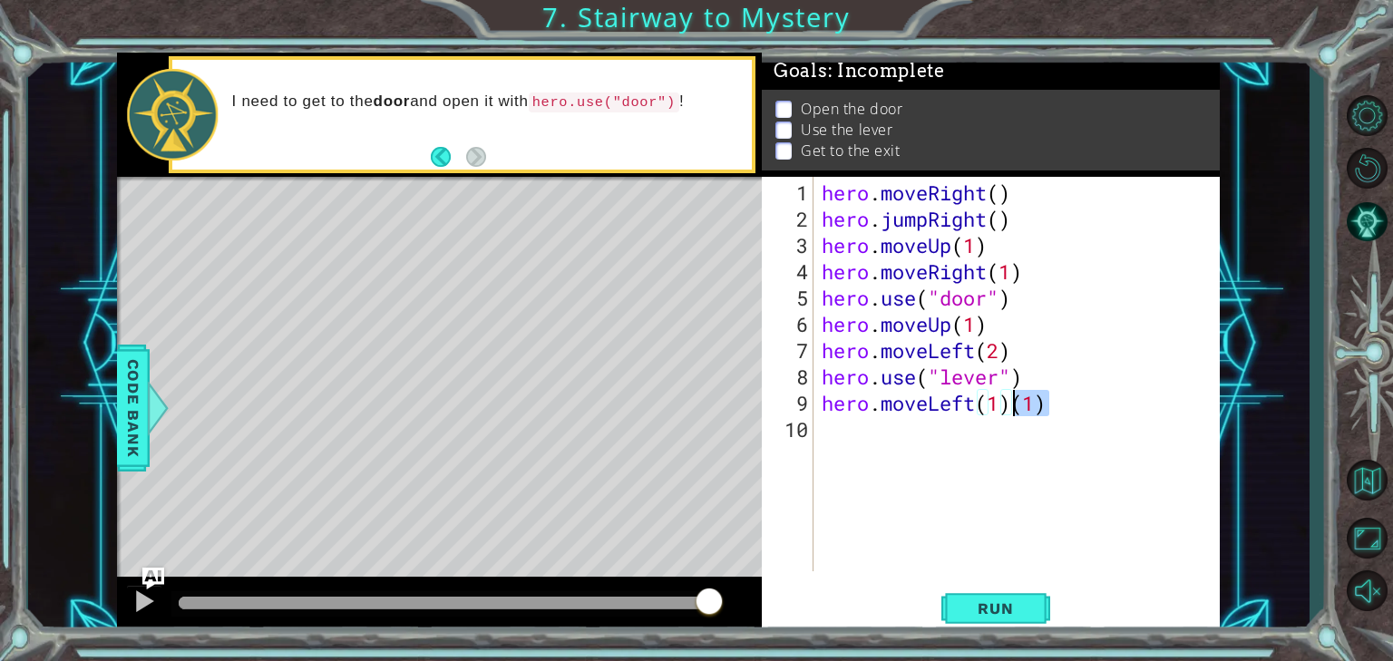
drag, startPoint x: 1048, startPoint y: 403, endPoint x: 1086, endPoint y: 478, distance: 84.3
click at [1017, 407] on div "hero . moveRight ( ) hero . jumpRight ( ) hero . moveUp ( 1 ) hero . moveRight …" at bounding box center [1021, 403] width 406 height 447
type textarea "hero.moveLeft(2)"
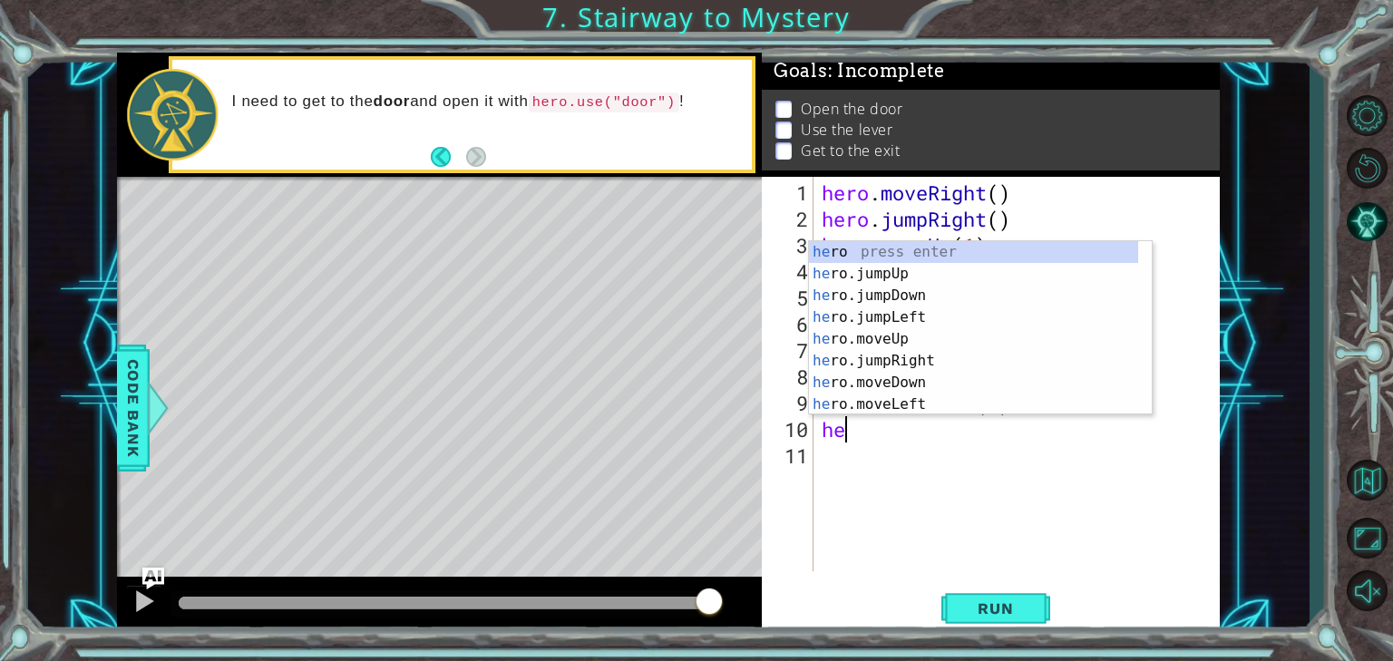
type textarea "her"
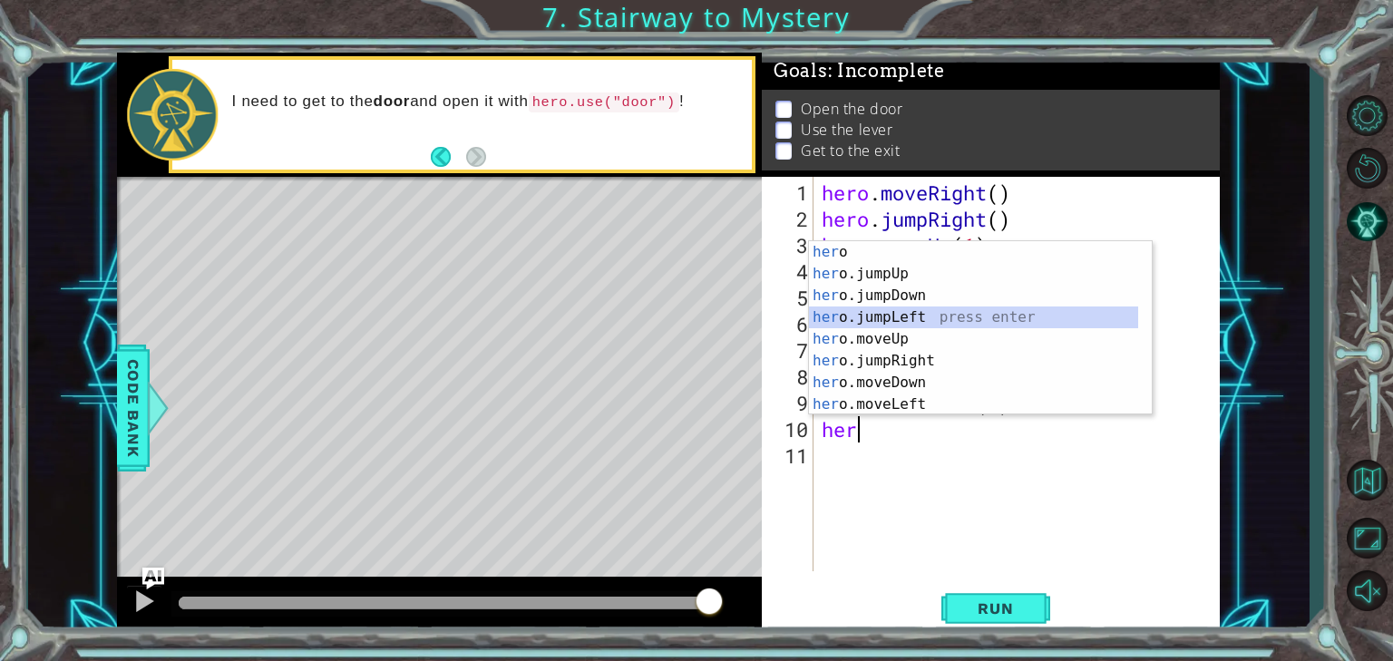
click at [905, 327] on div "her o press enter her o.jumpUp press enter her o.jumpDown press enter her o.jum…" at bounding box center [973, 350] width 329 height 218
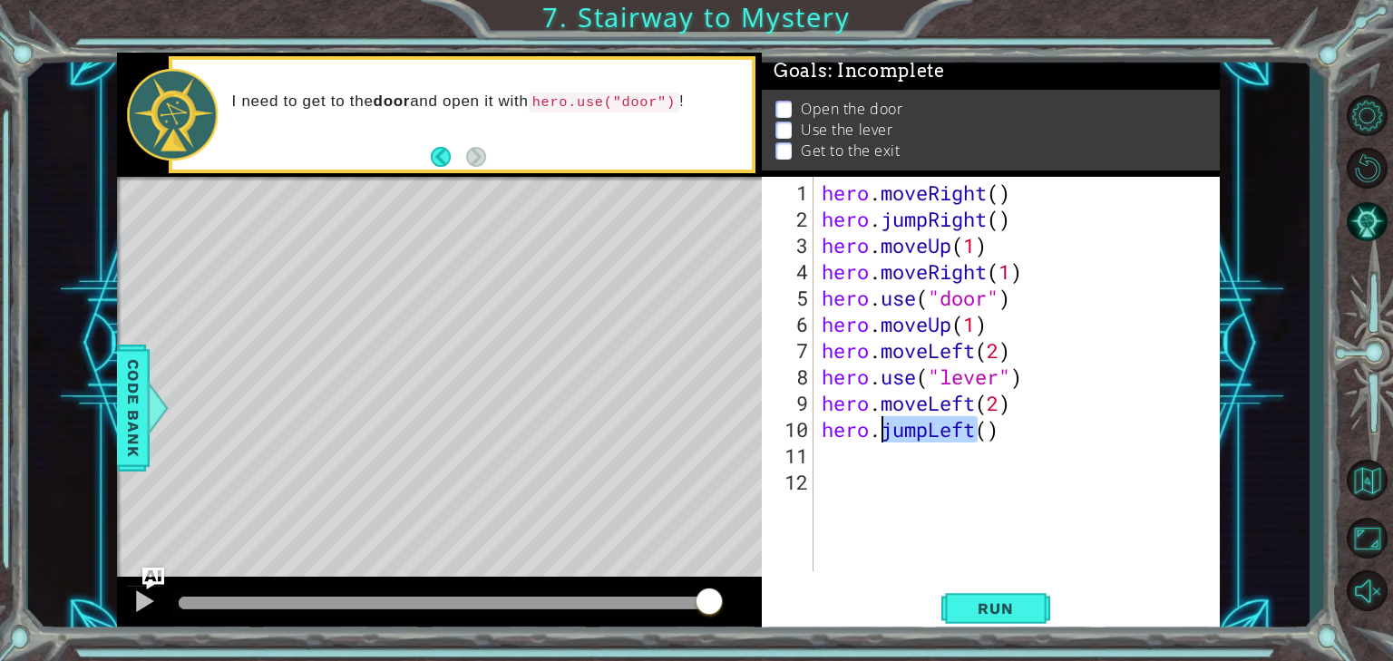
drag, startPoint x: 979, startPoint y: 433, endPoint x: 884, endPoint y: 507, distance: 120.8
click at [885, 432] on div "hero . moveRight ( ) hero . jumpRight ( ) hero . moveUp ( 1 ) hero . moveRight …" at bounding box center [1021, 403] width 406 height 447
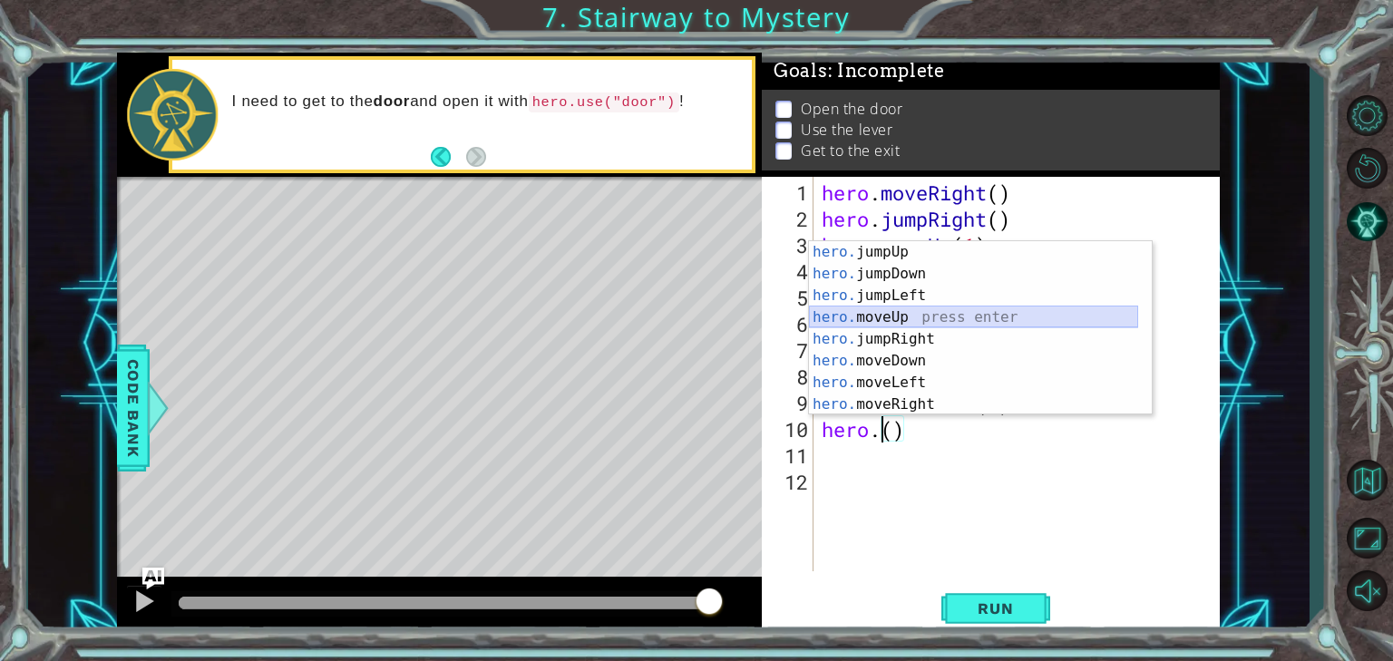
click at [892, 316] on div "hero. jumpUp press enter hero. jumpDown press enter hero. jumpLeft press enter …" at bounding box center [973, 350] width 329 height 218
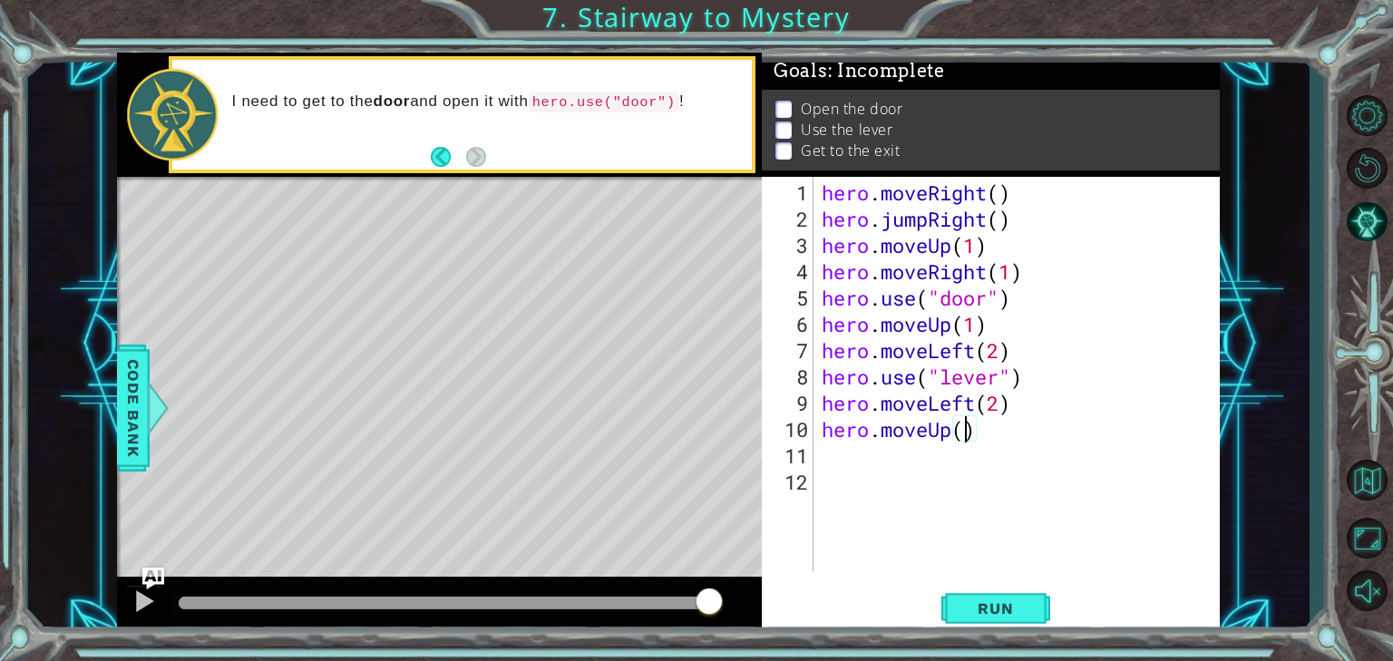
type textarea "hero.moveUp(2)"
drag, startPoint x: 826, startPoint y: 461, endPoint x: 842, endPoint y: 478, distance: 23.7
click at [827, 463] on div "hero . moveRight ( ) hero . jumpRight ( ) hero . moveUp ( 1 ) hero . moveRight …" at bounding box center [1021, 403] width 406 height 447
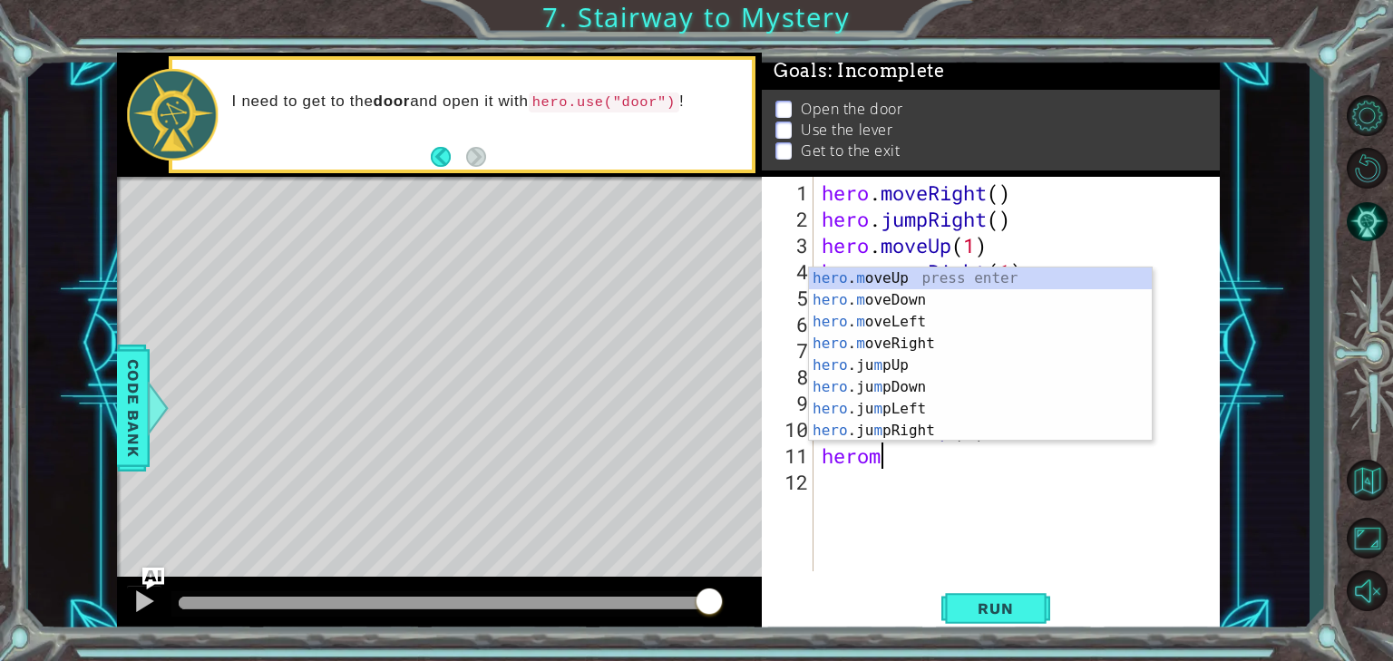
scroll to position [0, 2]
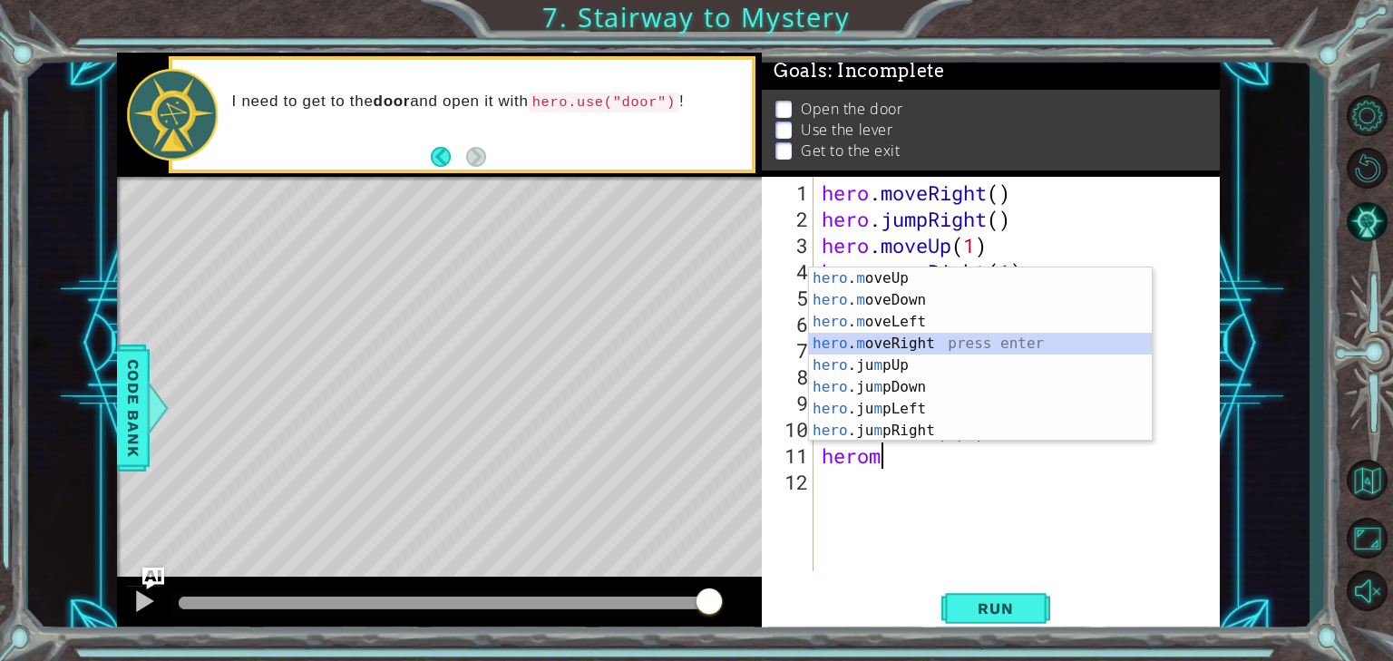
click at [907, 340] on div "hero . m oveUp press enter hero . m oveDown press enter hero . m oveLeft press …" at bounding box center [980, 376] width 343 height 218
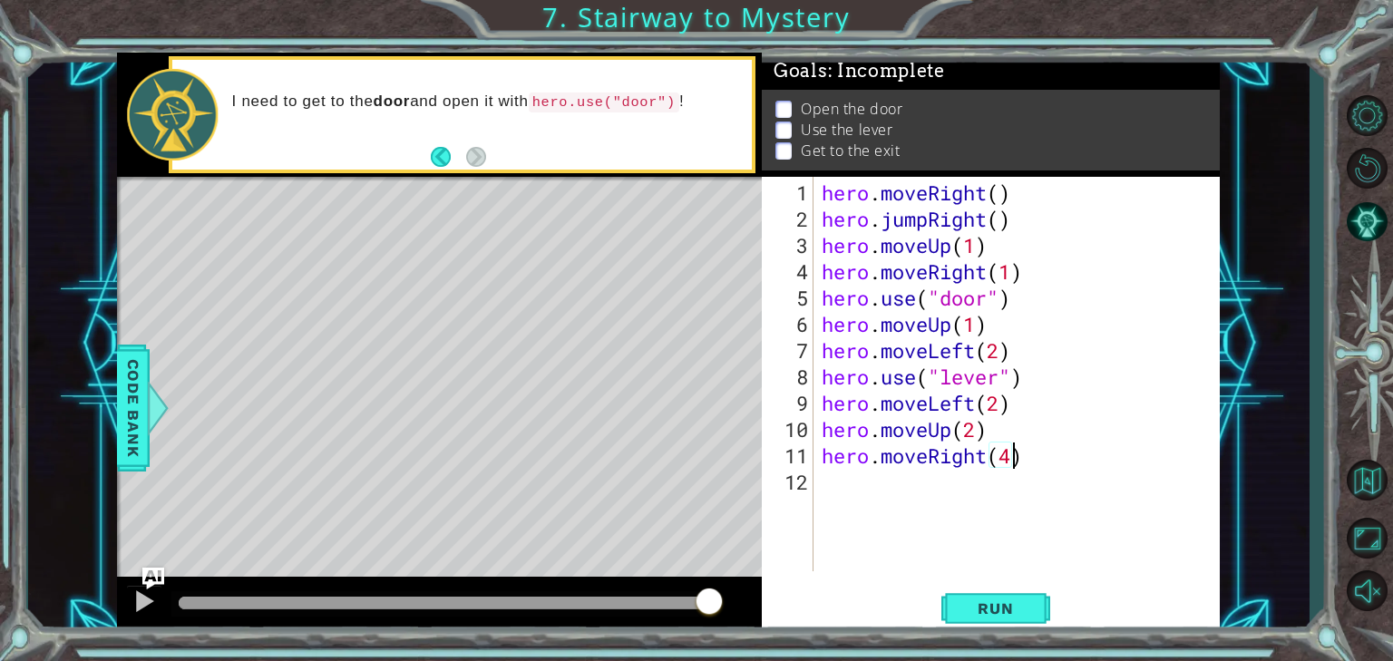
scroll to position [0, 8]
click at [1016, 608] on span "Run" at bounding box center [995, 608] width 72 height 18
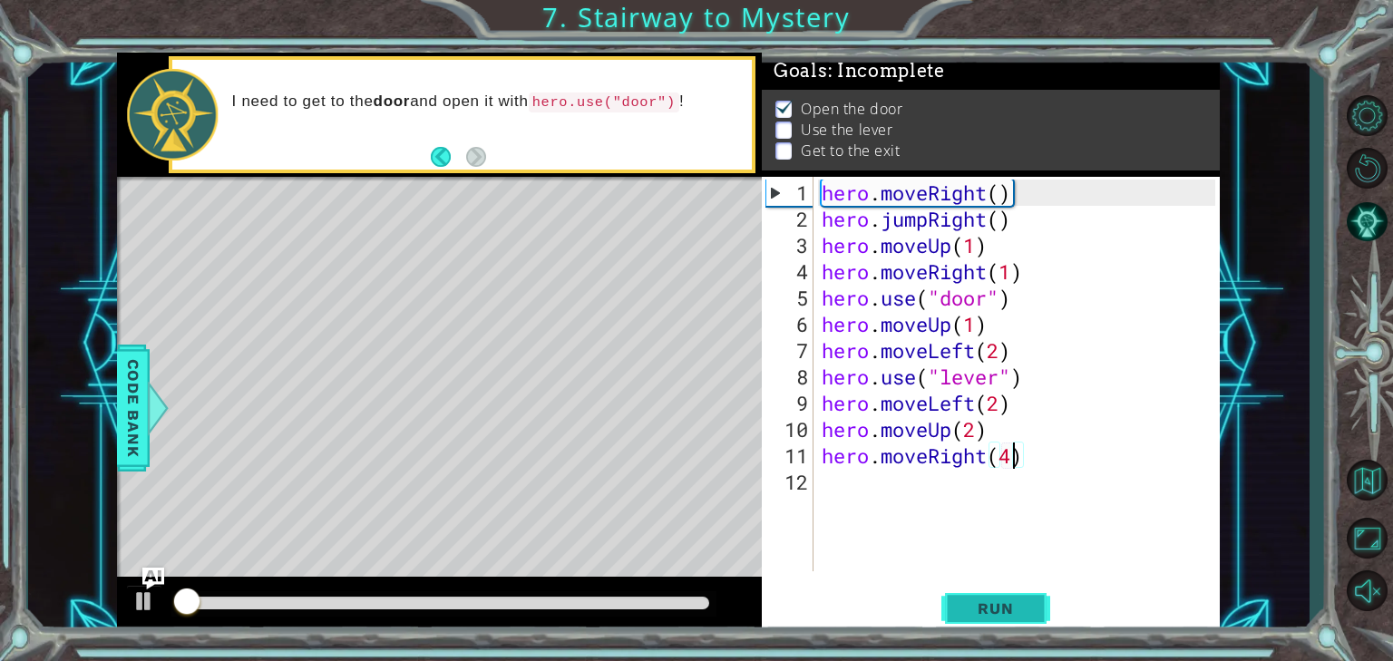
scroll to position [8, 0]
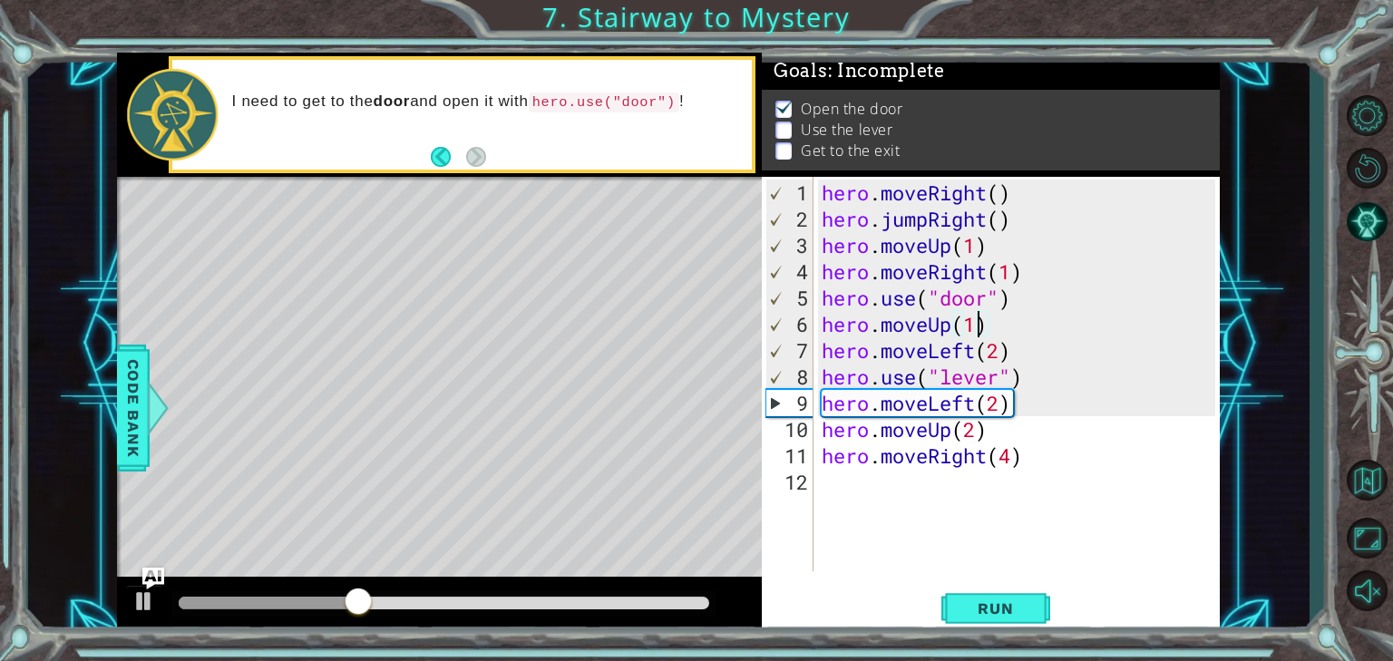
click at [980, 320] on div "hero . moveRight ( ) hero . jumpRight ( ) hero . moveUp ( 1 ) hero . moveRight …" at bounding box center [1021, 403] width 406 height 447
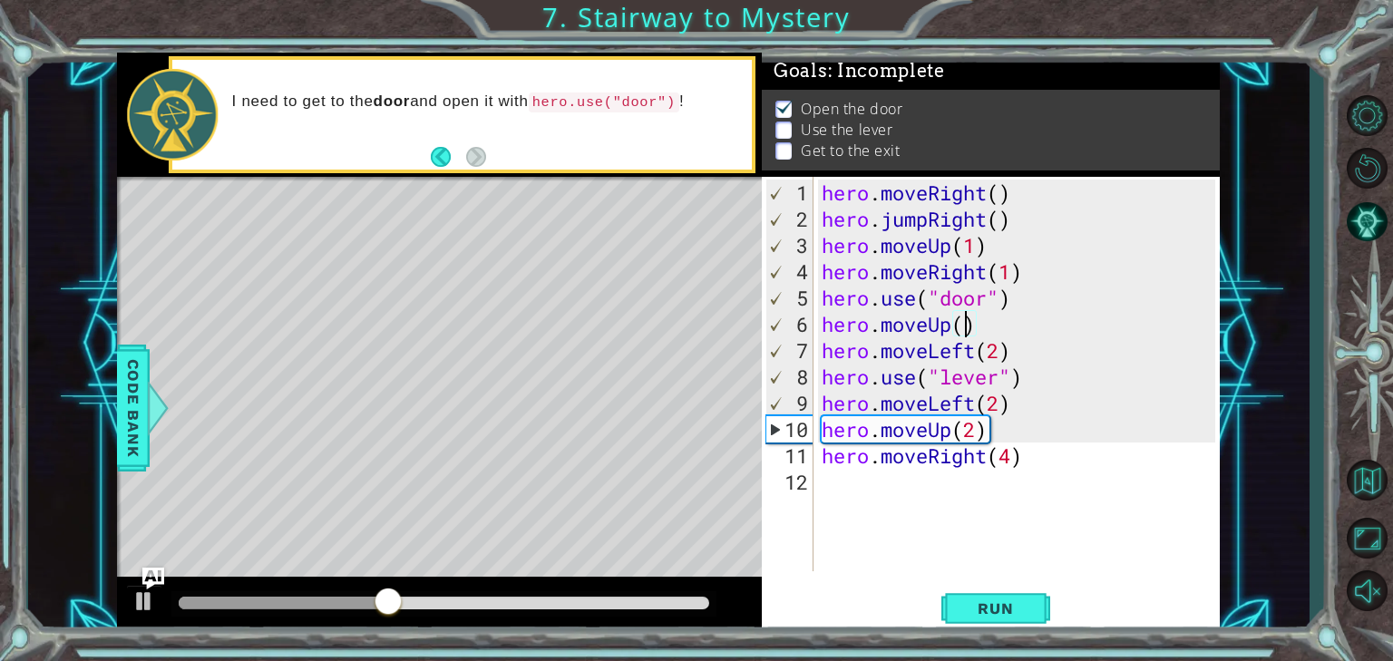
scroll to position [0, 6]
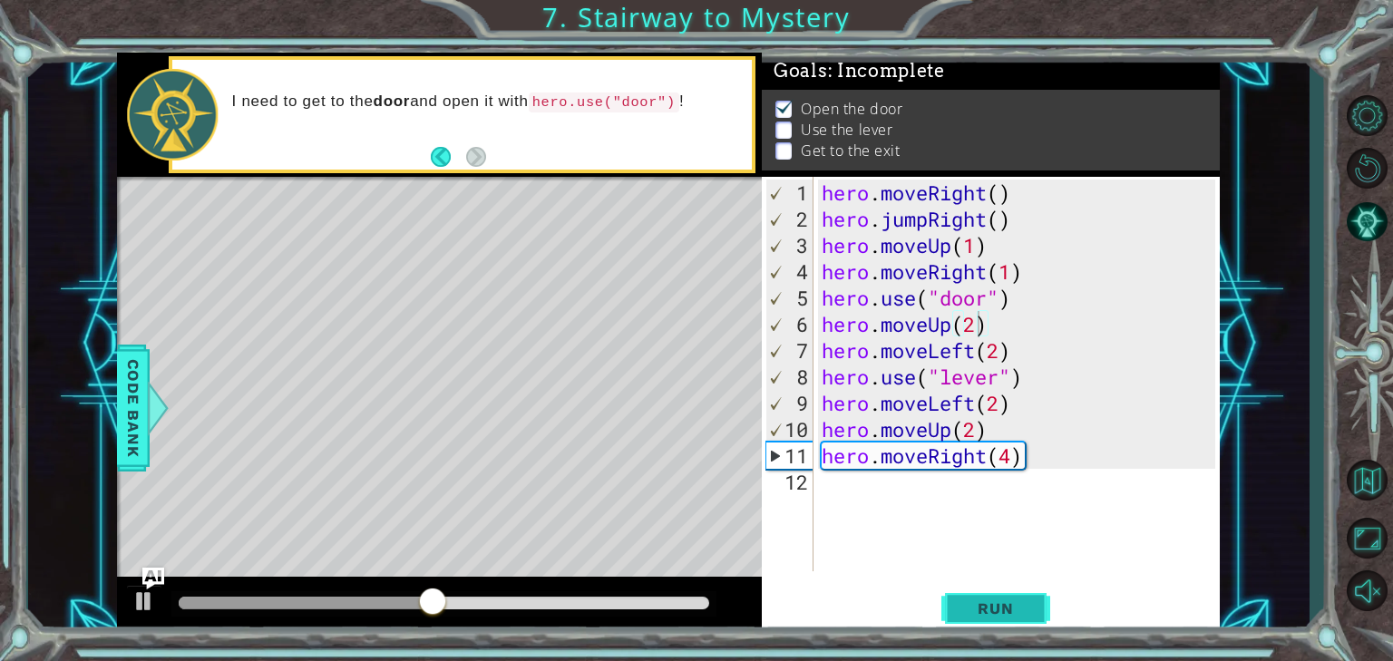
click at [990, 606] on span "Run" at bounding box center [995, 608] width 72 height 18
click at [998, 354] on div "hero . moveRight ( ) hero . jumpRight ( ) hero . moveUp ( 1 ) hero . moveRight …" at bounding box center [1021, 403] width 406 height 447
click at [1006, 406] on div "hero . moveRight ( ) hero . jumpRight ( ) hero . moveUp ( 1 ) hero . moveRight …" at bounding box center [1021, 403] width 406 height 447
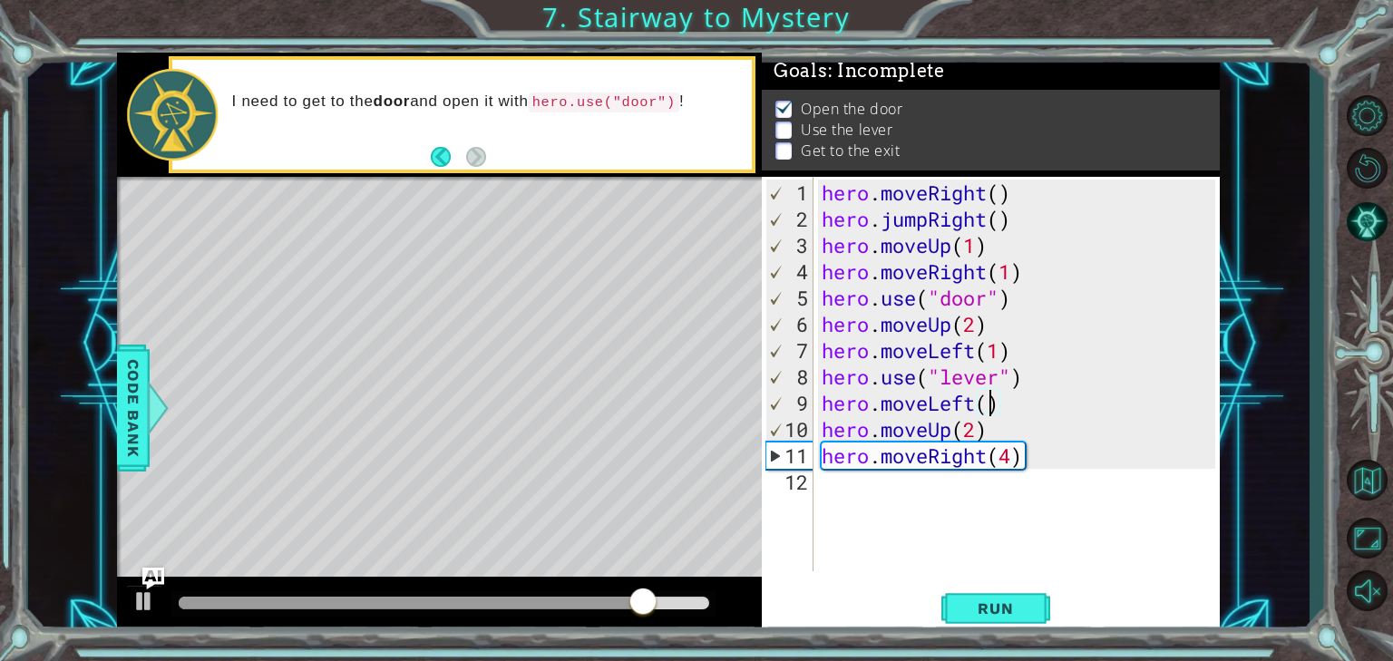
type textarea "hero.moveLeft(3)"
drag, startPoint x: 970, startPoint y: 562, endPoint x: 961, endPoint y: 593, distance: 32.1
click at [967, 571] on div "hero.moveLeft(3) 1 2 3 4 5 6 7 8 9 10 11 12 hero . moveRight ( ) hero . jumpRig…" at bounding box center [991, 406] width 458 height 458
click at [982, 612] on span "Run" at bounding box center [995, 608] width 72 height 18
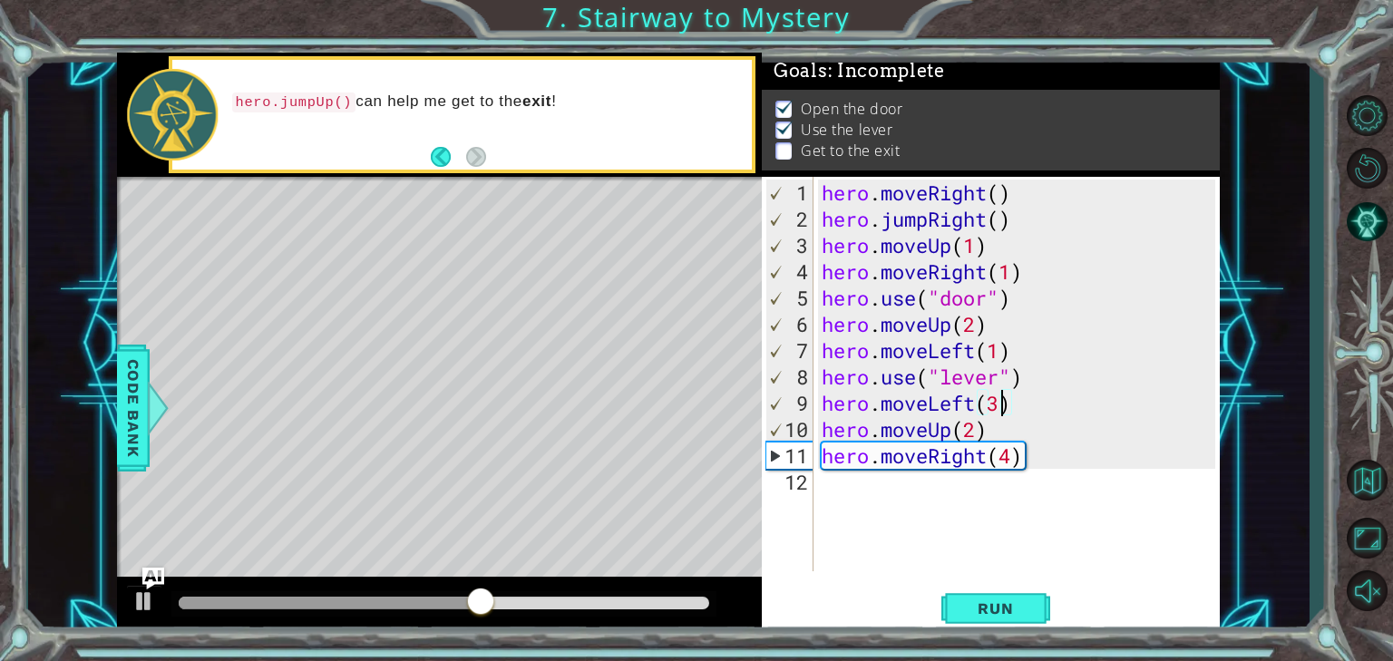
click at [996, 404] on div "hero . moveRight ( ) hero . jumpRight ( ) hero . moveUp ( 1 ) hero . moveRight …" at bounding box center [1021, 403] width 406 height 447
type textarea "hero.moveLeft(2)"
click at [1015, 407] on div "hero . moveRight ( ) hero . jumpRight ( ) hero . moveUp ( 1 ) hero . moveRight …" at bounding box center [1021, 403] width 406 height 447
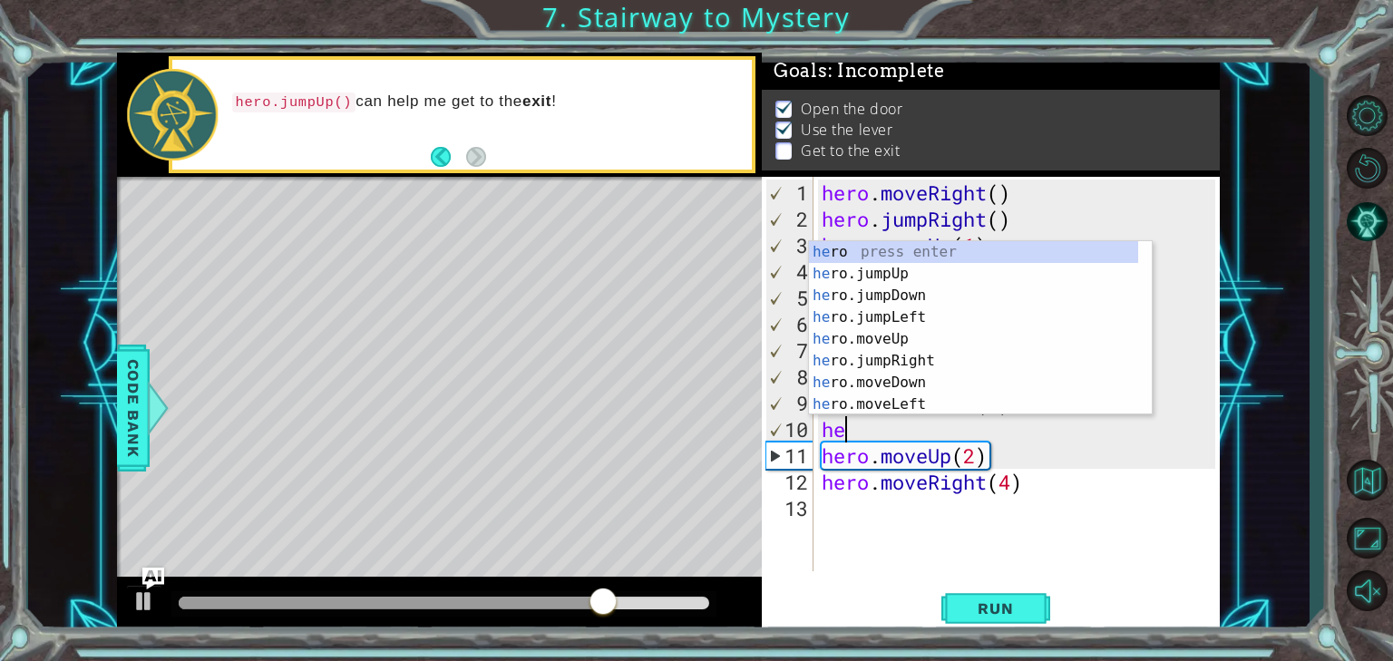
type textarea "her"
click at [897, 266] on div "her o press enter her o.jumpUp press enter her o.jumpDown press enter her o.jum…" at bounding box center [973, 350] width 329 height 218
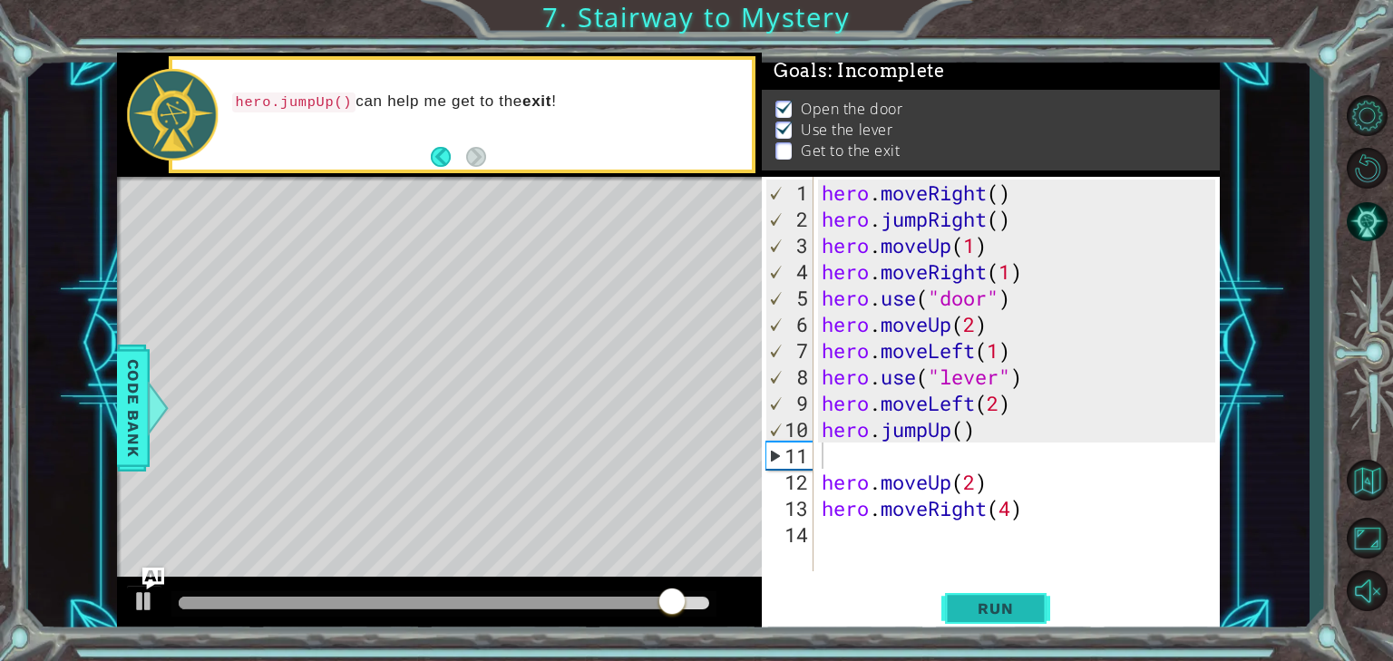
click at [1001, 612] on span "Run" at bounding box center [995, 608] width 72 height 18
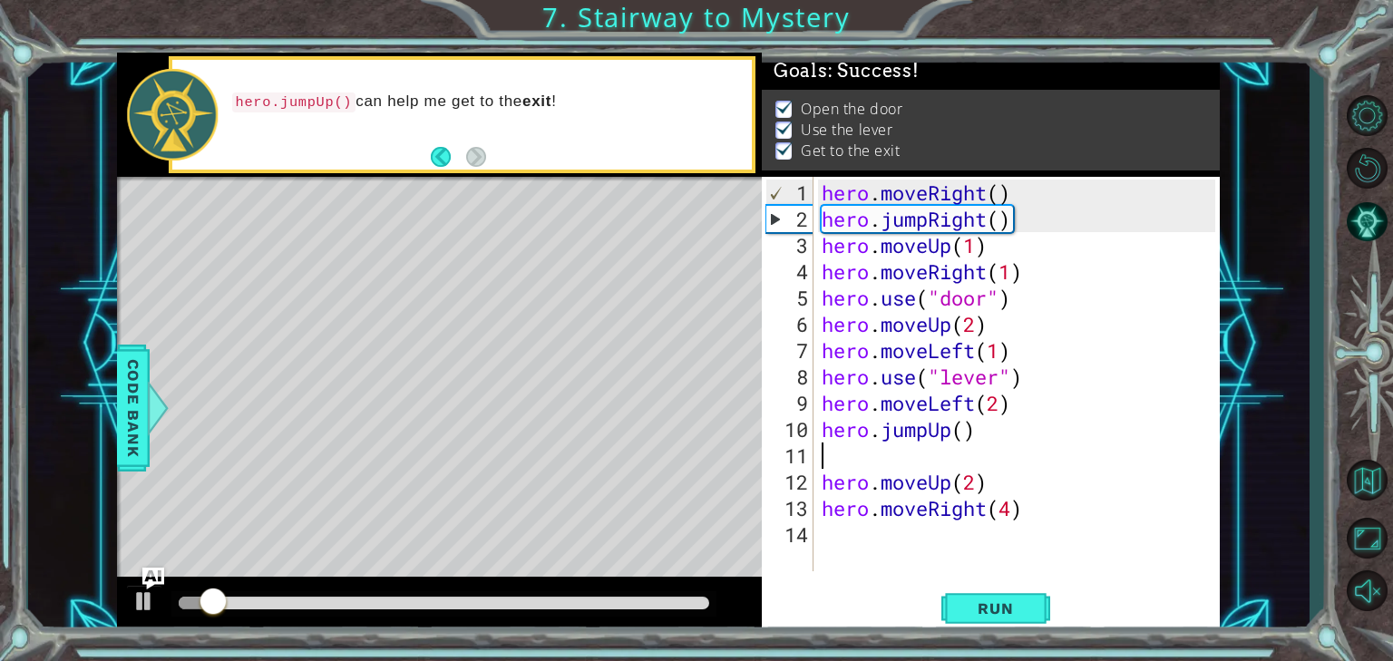
click at [836, 449] on div "hero . moveRight ( ) hero . jumpRight ( ) hero . moveUp ( 1 ) hero . moveRight …" at bounding box center [1021, 403] width 406 height 447
type textarea "hero.jumpUp()"
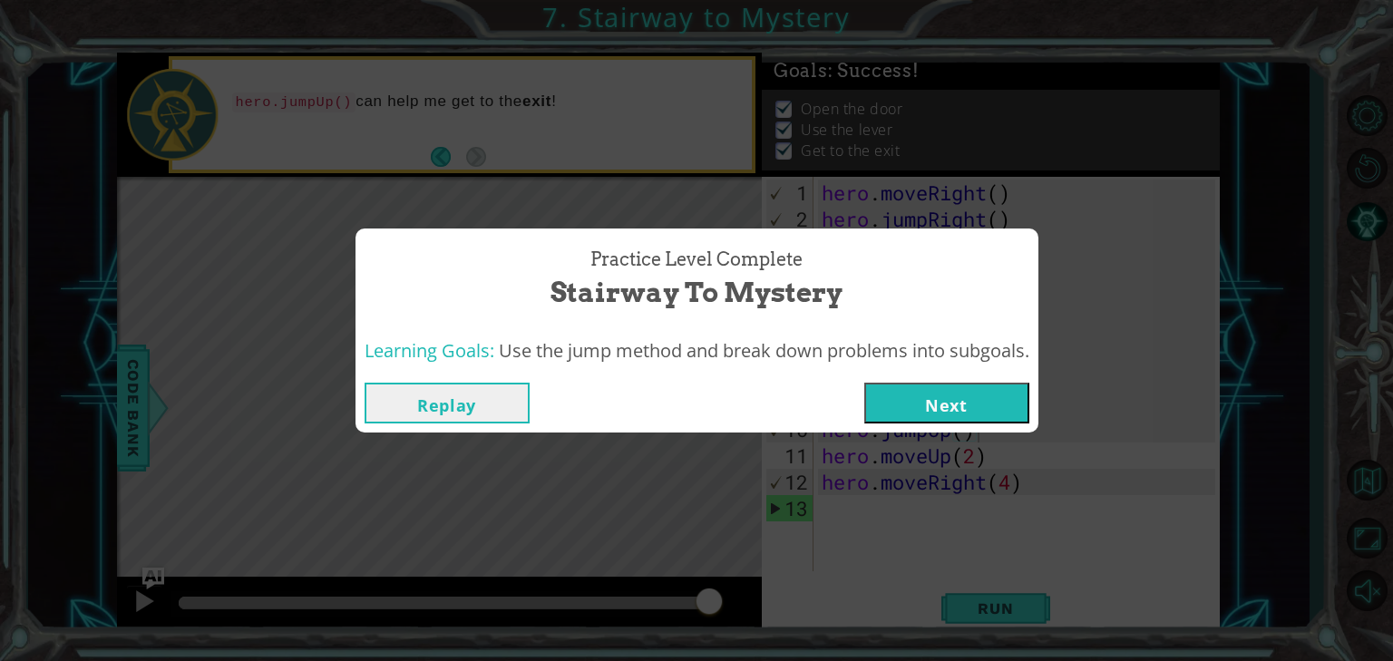
click at [916, 398] on button "Next" at bounding box center [946, 403] width 165 height 41
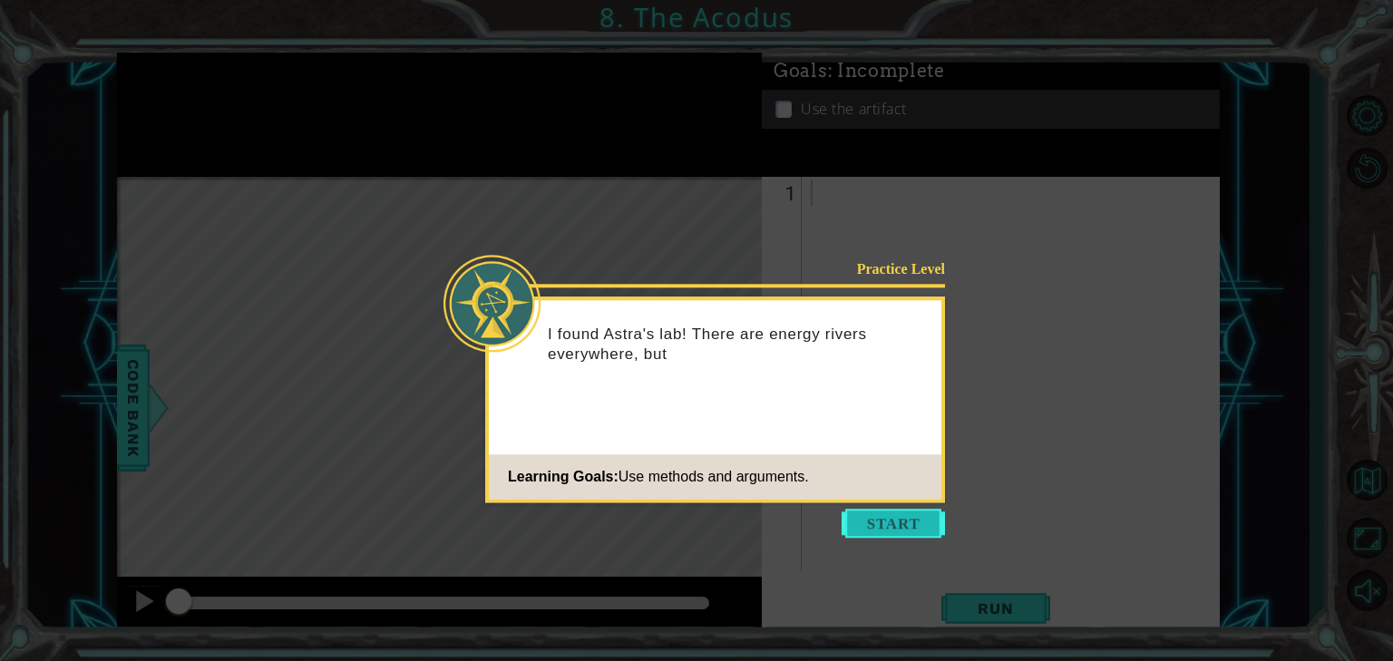
click at [878, 513] on button "Start" at bounding box center [892, 523] width 103 height 29
